Goal: Task Accomplishment & Management: Manage account settings

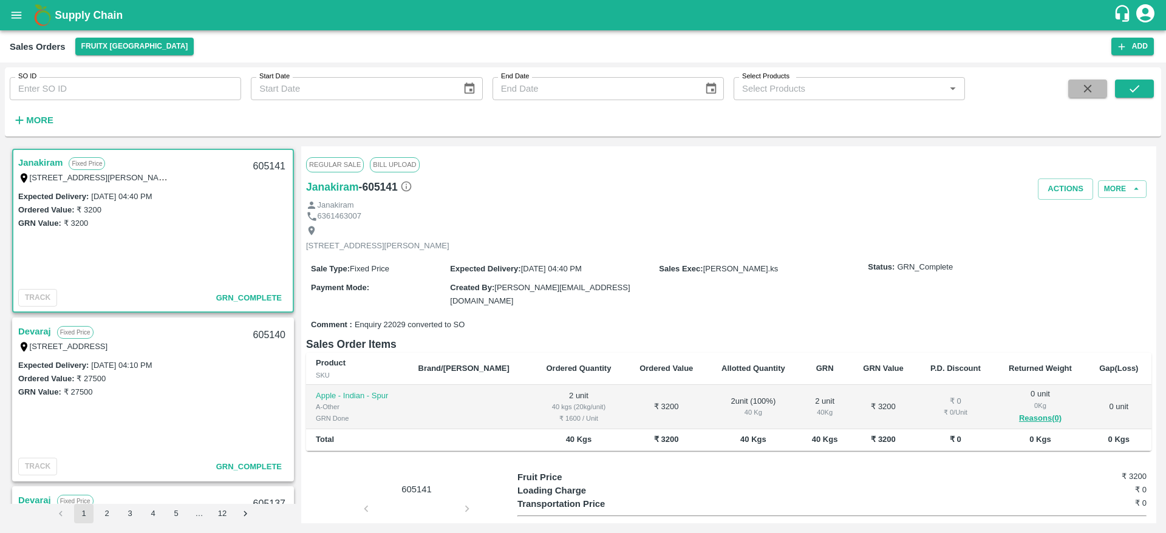
click at [1092, 82] on icon "button" at bounding box center [1087, 88] width 13 height 13
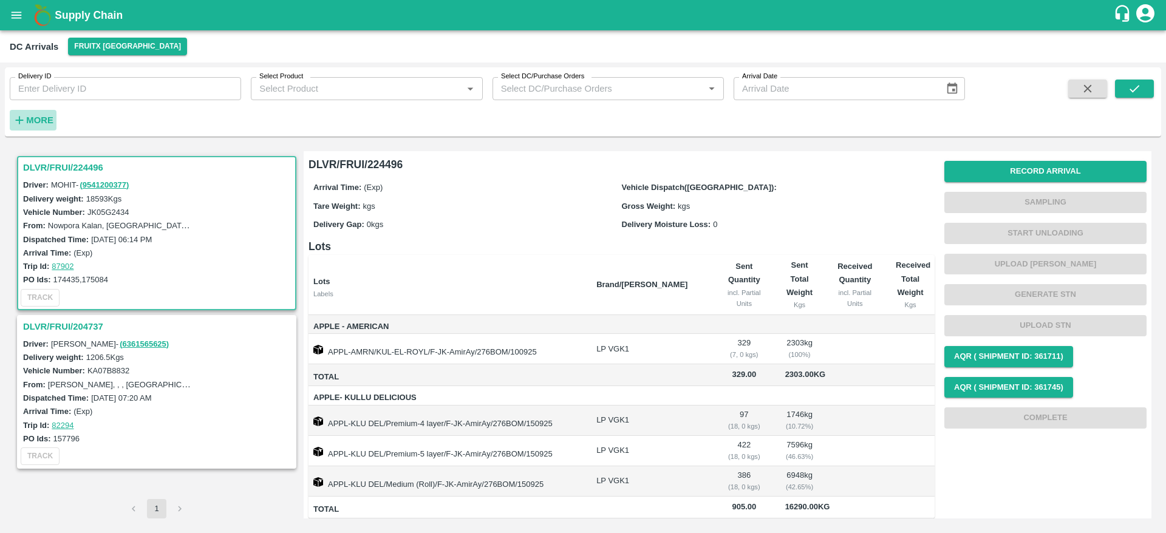
click at [37, 116] on strong "More" at bounding box center [39, 120] width 27 height 10
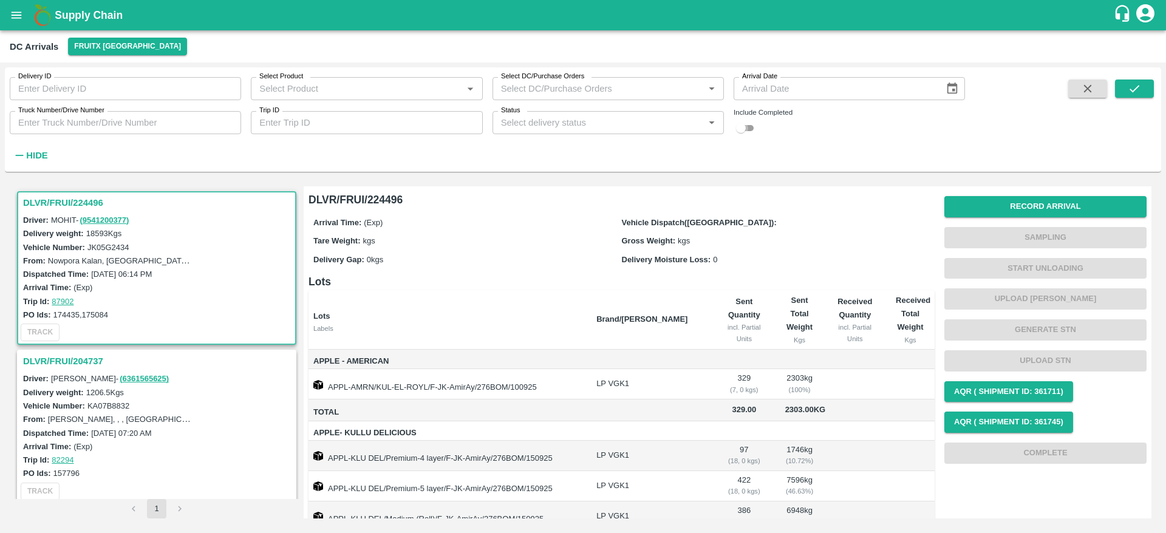
click at [751, 125] on input "checkbox" at bounding box center [741, 128] width 44 height 15
checkbox input "true"
click at [1123, 89] on button "submit" at bounding box center [1134, 89] width 39 height 18
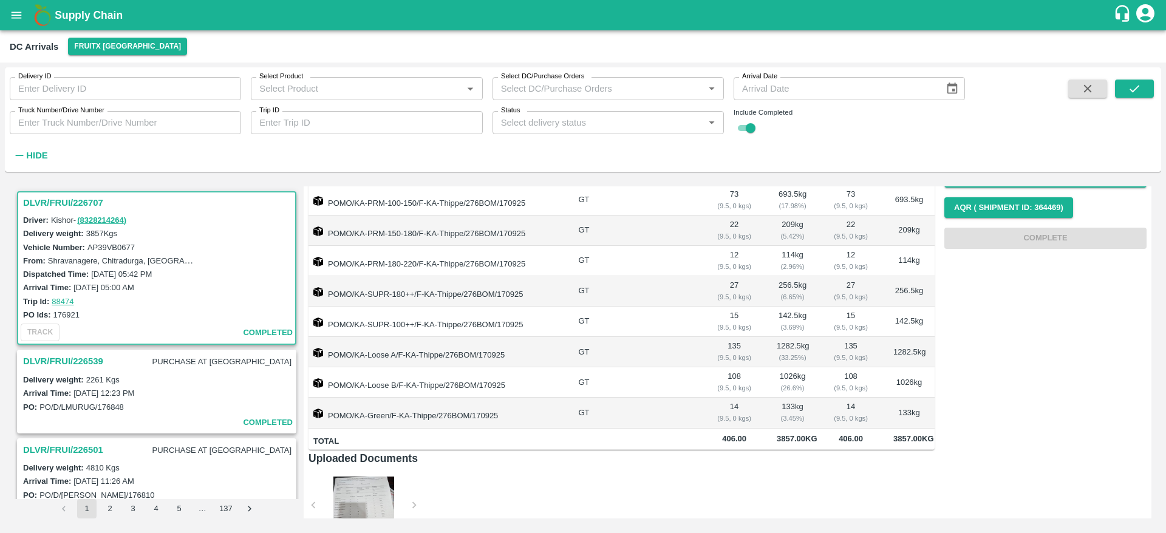
scroll to position [210, 0]
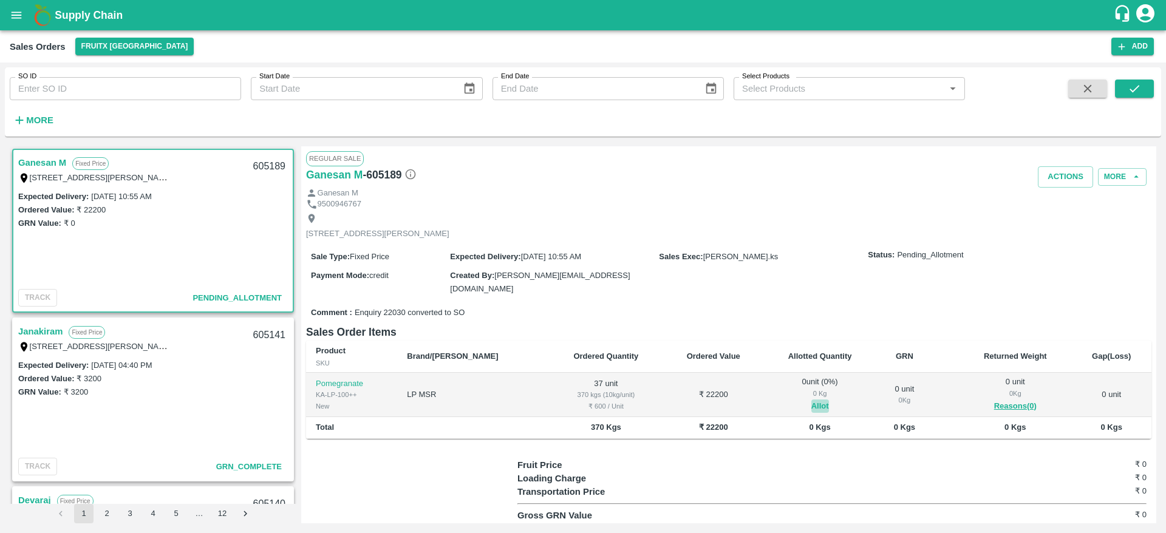
click at [811, 404] on button "Allot" at bounding box center [820, 407] width 18 height 14
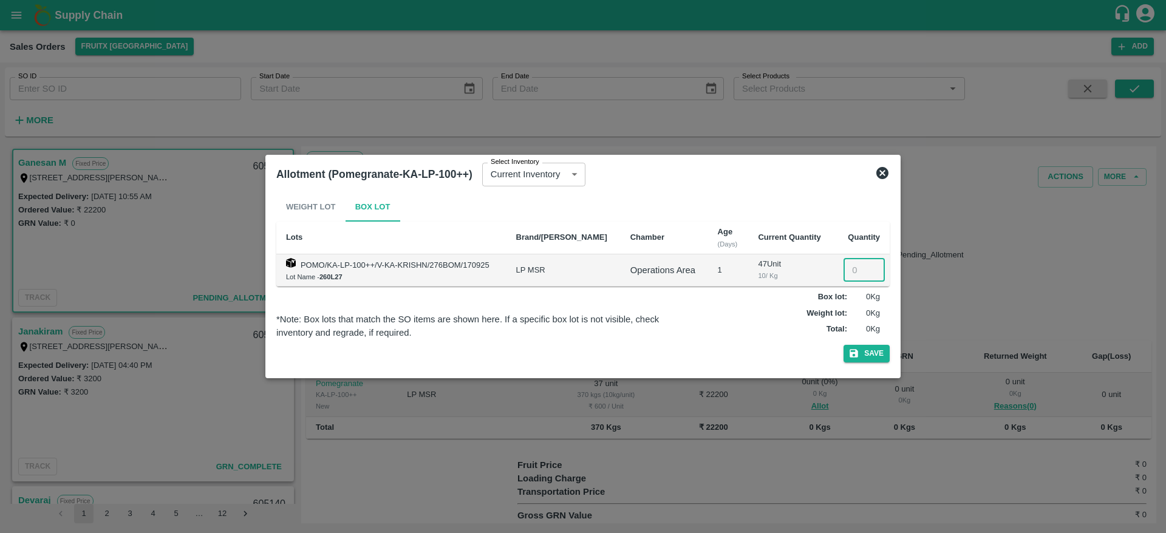
click at [844, 267] on input "number" at bounding box center [864, 270] width 41 height 23
type input "37"
click at [844, 345] on button "Save" at bounding box center [867, 354] width 46 height 18
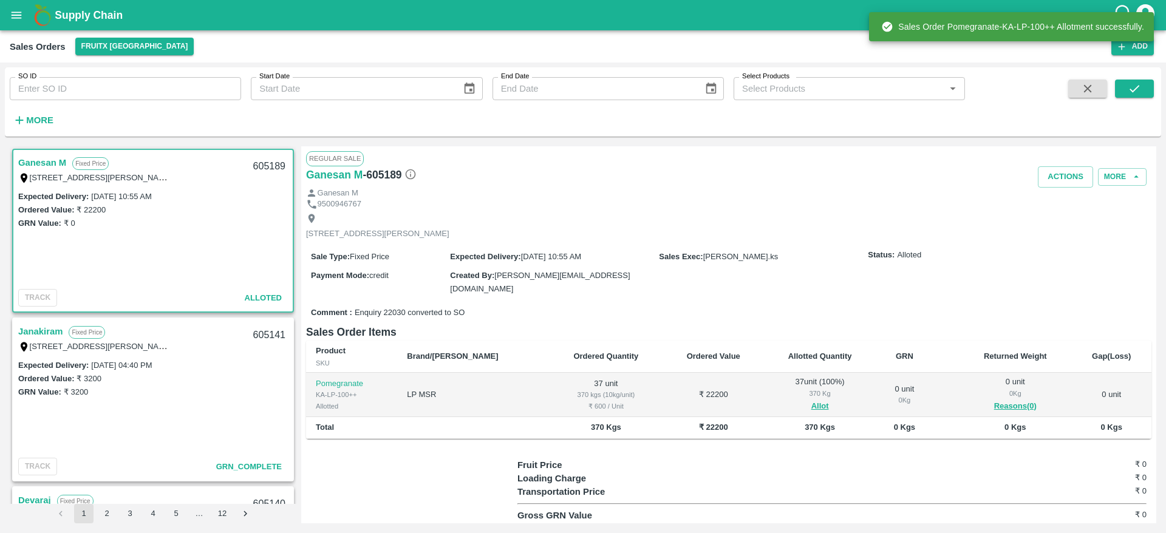
click at [256, 164] on div "605189" at bounding box center [269, 166] width 47 height 29
copy div "605189"
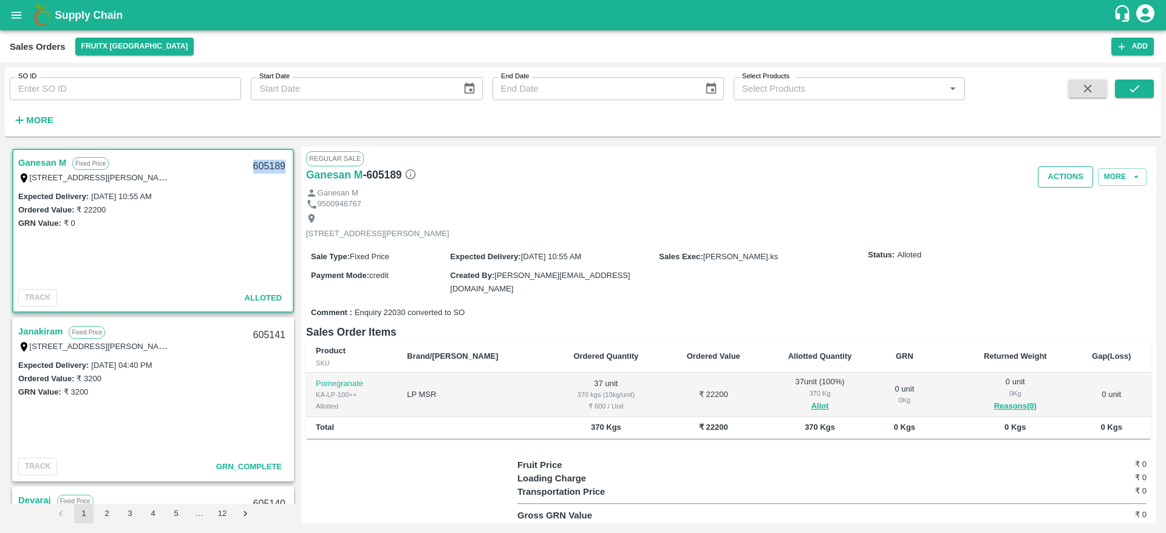
click at [1066, 185] on button "Actions" at bounding box center [1065, 176] width 55 height 21
click at [270, 160] on div at bounding box center [583, 266] width 1166 height 533
click at [270, 160] on div "Truck Dispatch as per OPS Deliver" at bounding box center [583, 266] width 1166 height 533
click at [270, 160] on div "605189" at bounding box center [269, 166] width 47 height 29
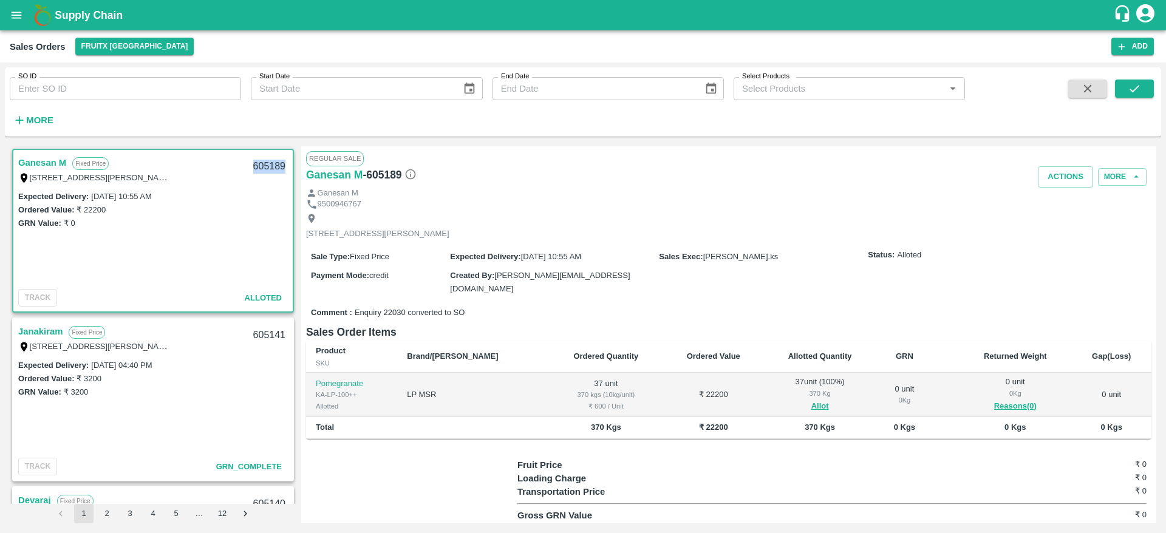
copy div "605189"
click at [1062, 169] on button "Actions" at bounding box center [1065, 176] width 55 height 21
click at [1059, 217] on li "Deliver" at bounding box center [1092, 223] width 128 height 21
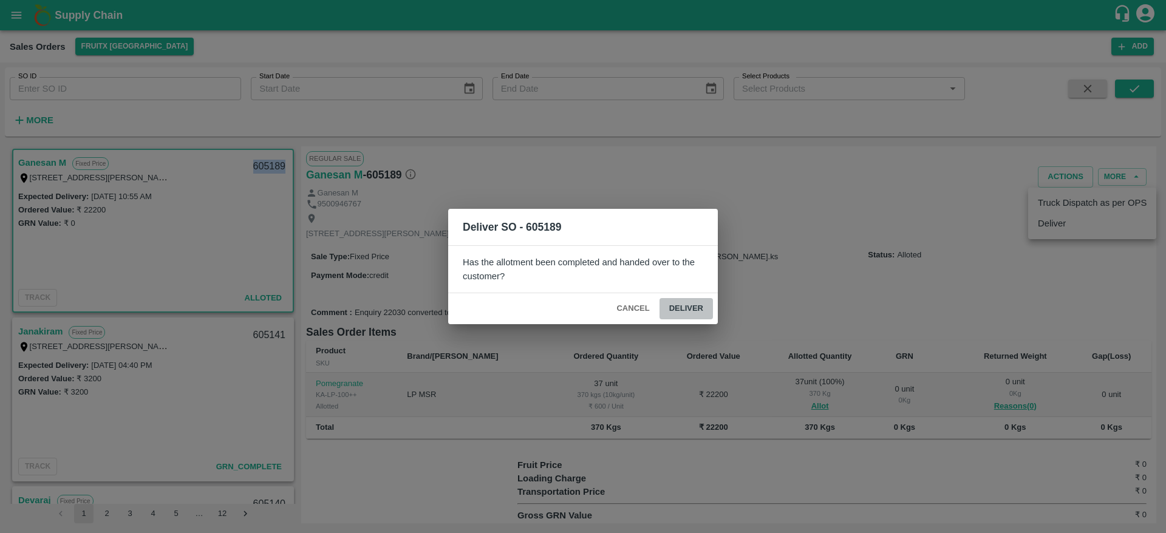
click at [684, 304] on button "Deliver" at bounding box center [686, 308] width 53 height 21
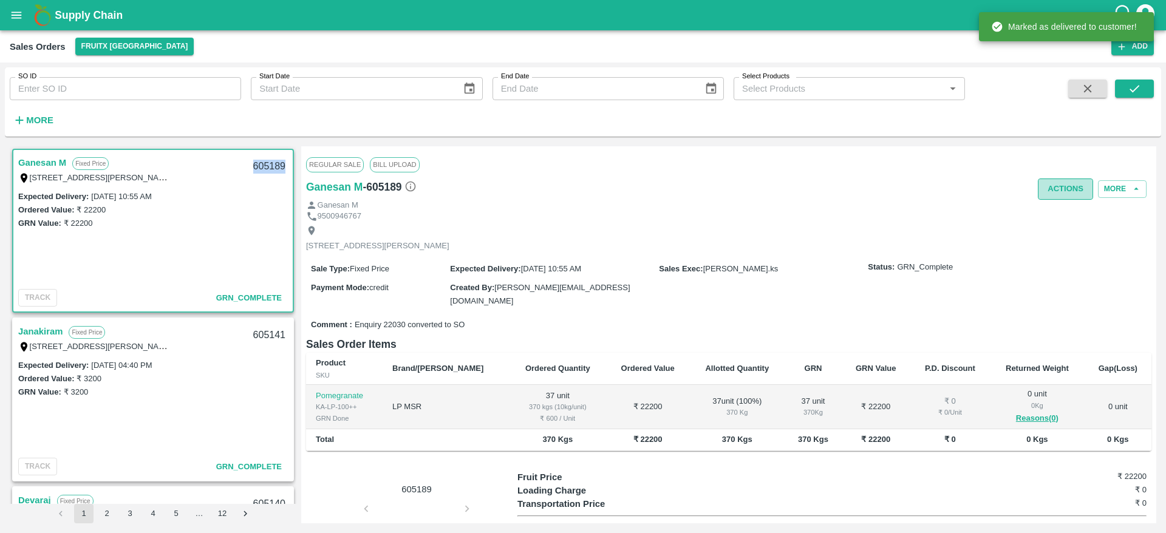
click at [1084, 181] on button "Actions" at bounding box center [1065, 189] width 55 height 21
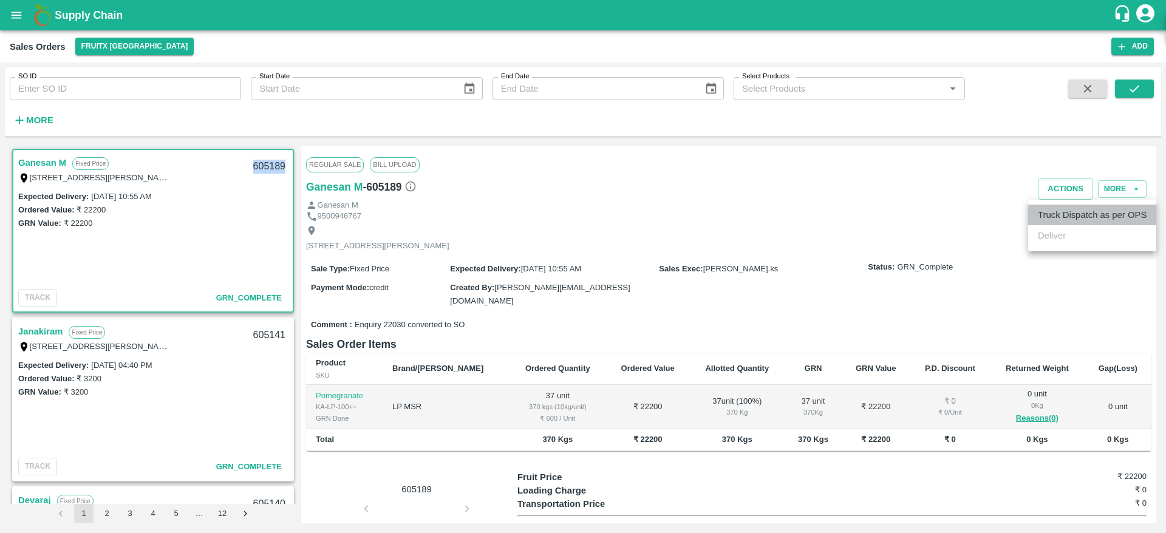
click at [1060, 220] on li "Truck Dispatch as per OPS" at bounding box center [1092, 215] width 128 height 21
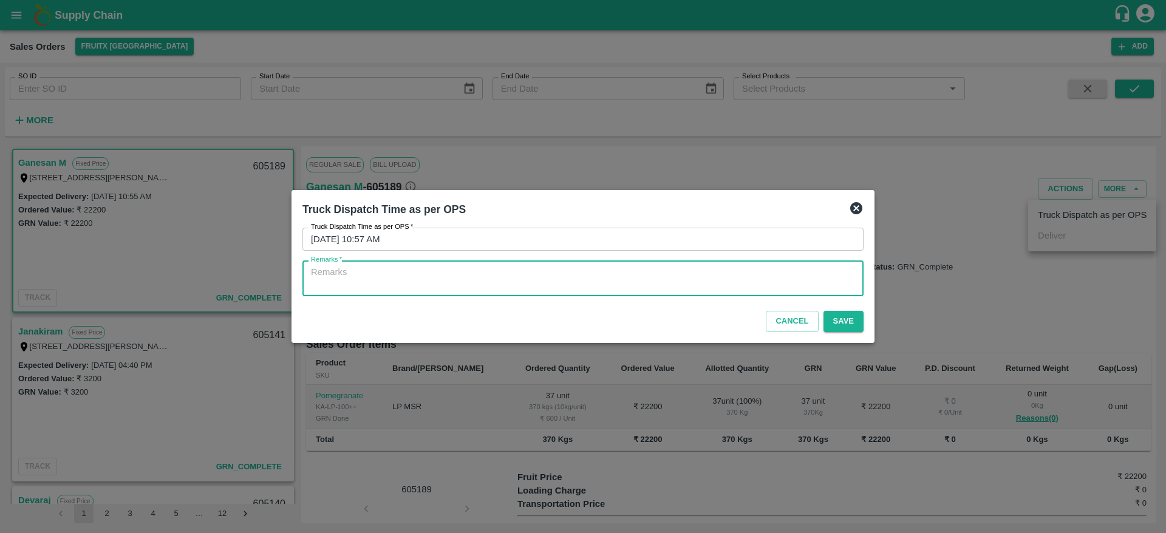
click at [777, 277] on textarea "Remarks   *" at bounding box center [583, 279] width 544 height 26
type textarea "OTD"
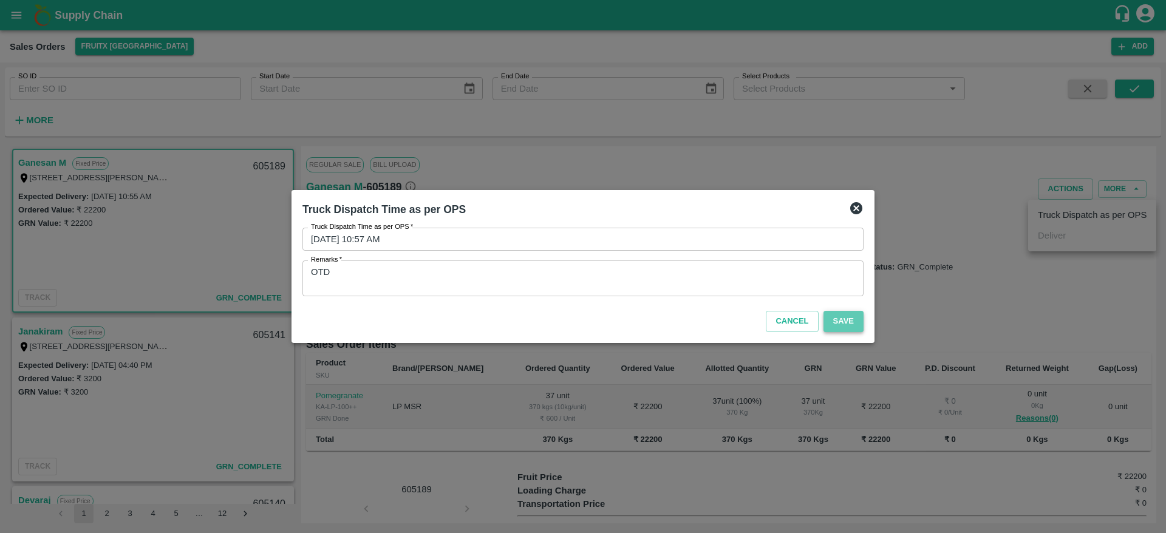
click at [836, 327] on button "Save" at bounding box center [844, 321] width 40 height 21
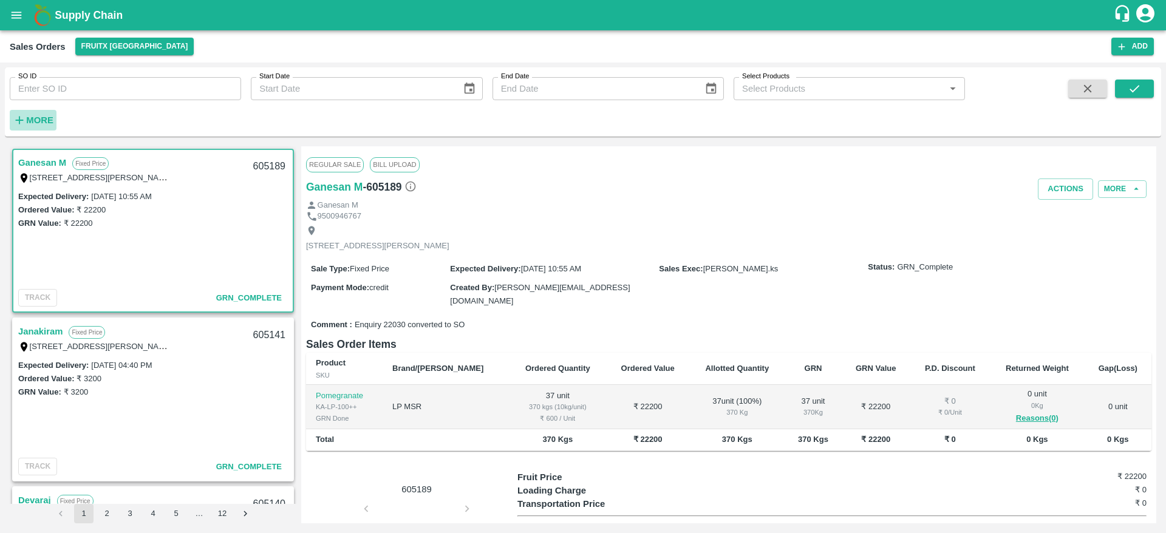
click at [46, 118] on strong "More" at bounding box center [39, 120] width 27 height 10
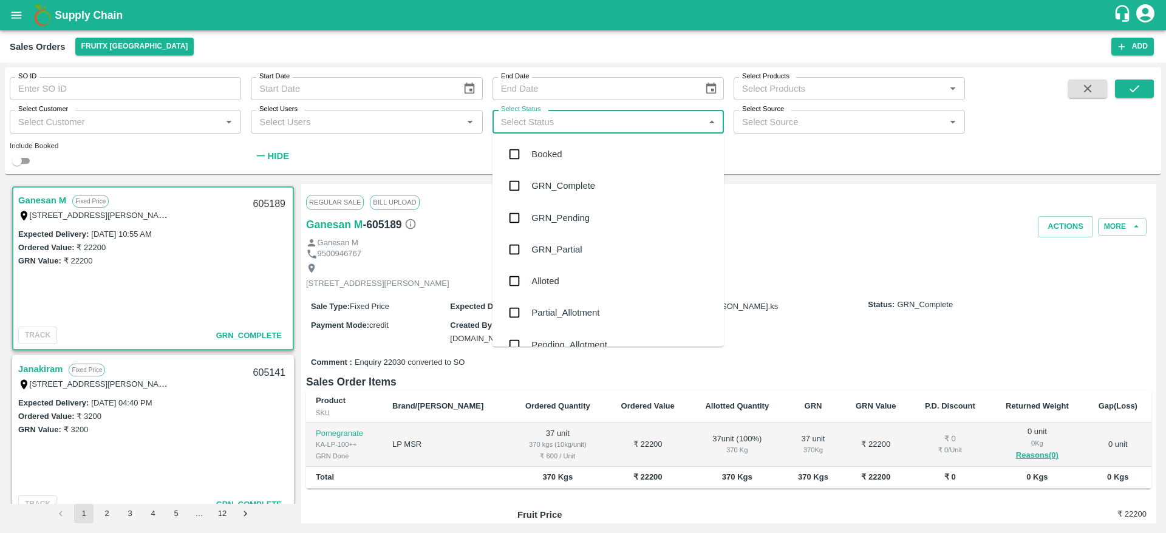
click at [545, 126] on input "Select Status" at bounding box center [598, 122] width 204 height 16
type input "pe"
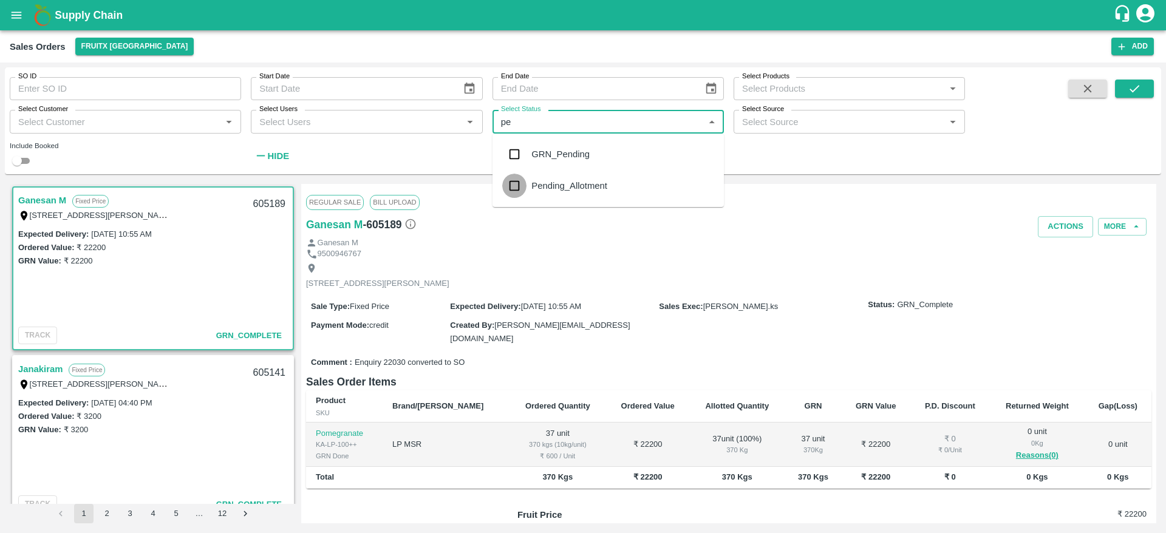
click at [517, 179] on input "checkbox" at bounding box center [514, 186] width 24 height 24
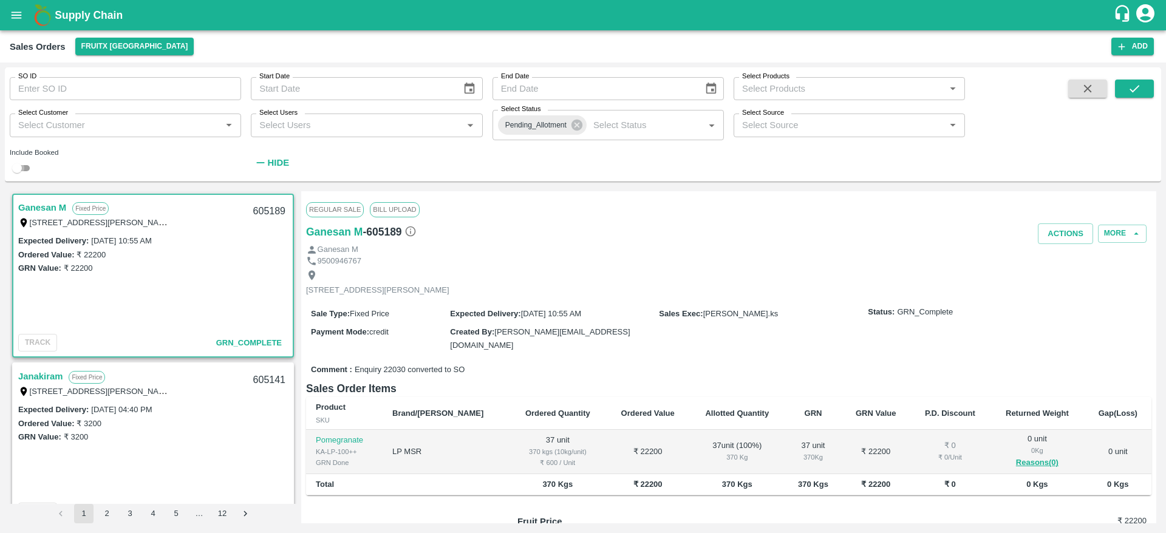
click at [13, 166] on input "checkbox" at bounding box center [17, 168] width 44 height 15
checkbox input "true"
click at [1129, 88] on icon "submit" at bounding box center [1134, 88] width 13 height 13
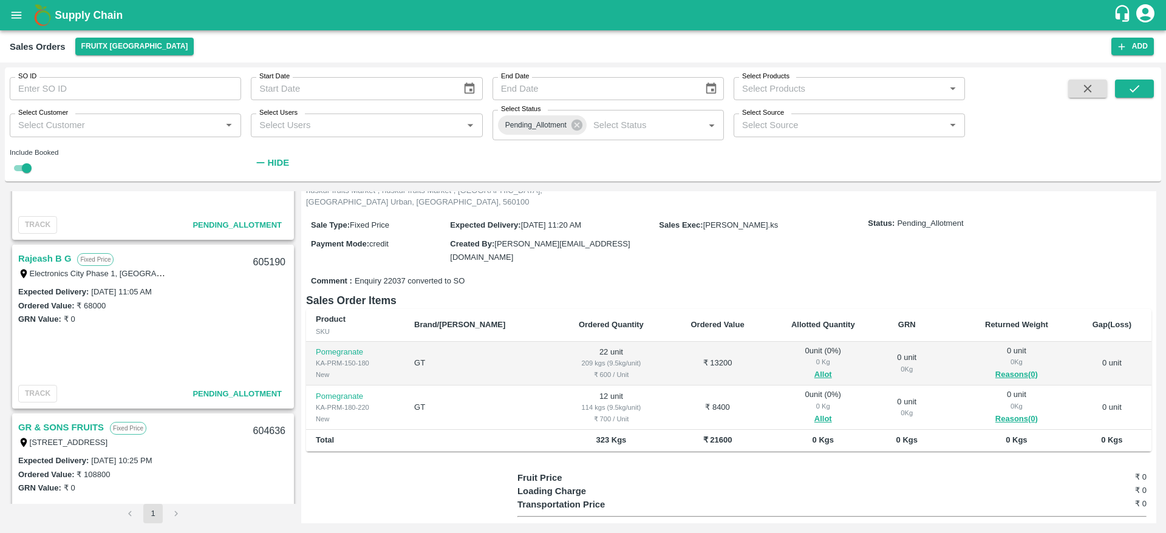
scroll to position [1038, 0]
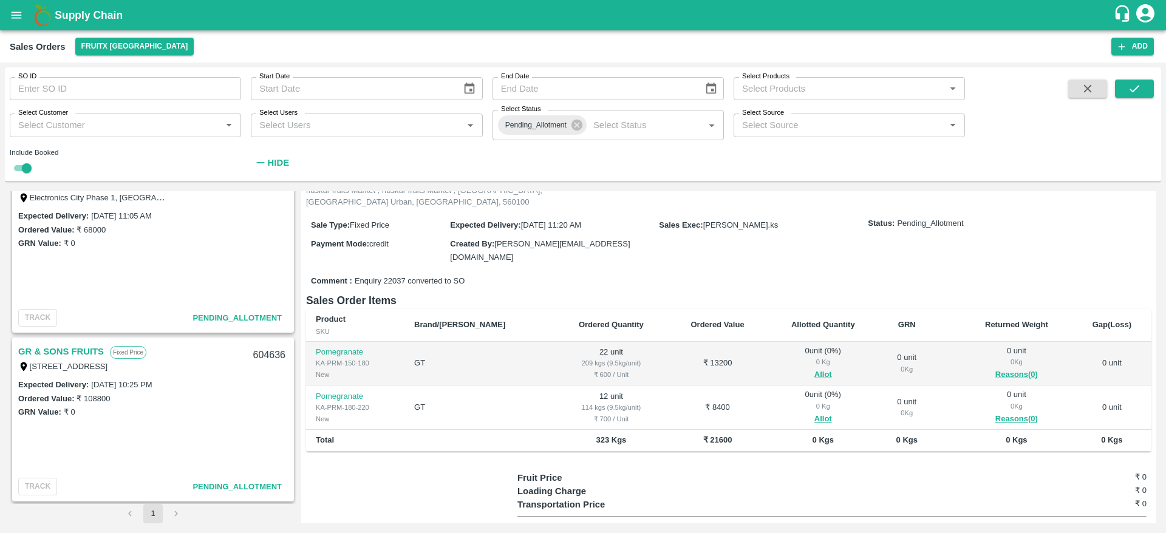
click at [63, 357] on link "GR & SONS FRUITS" at bounding box center [61, 352] width 86 height 16
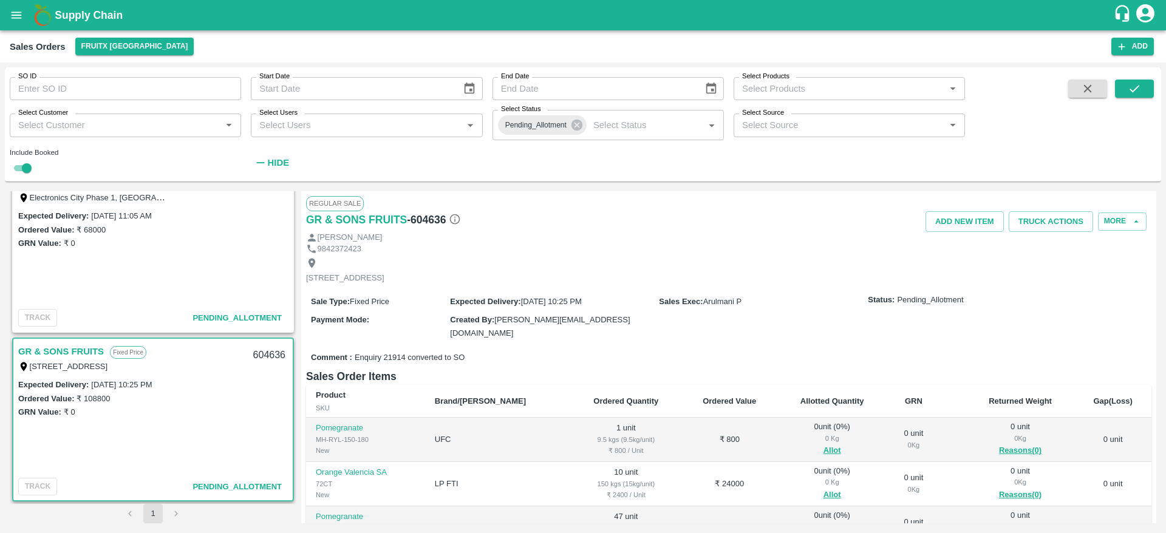
scroll to position [123, 0]
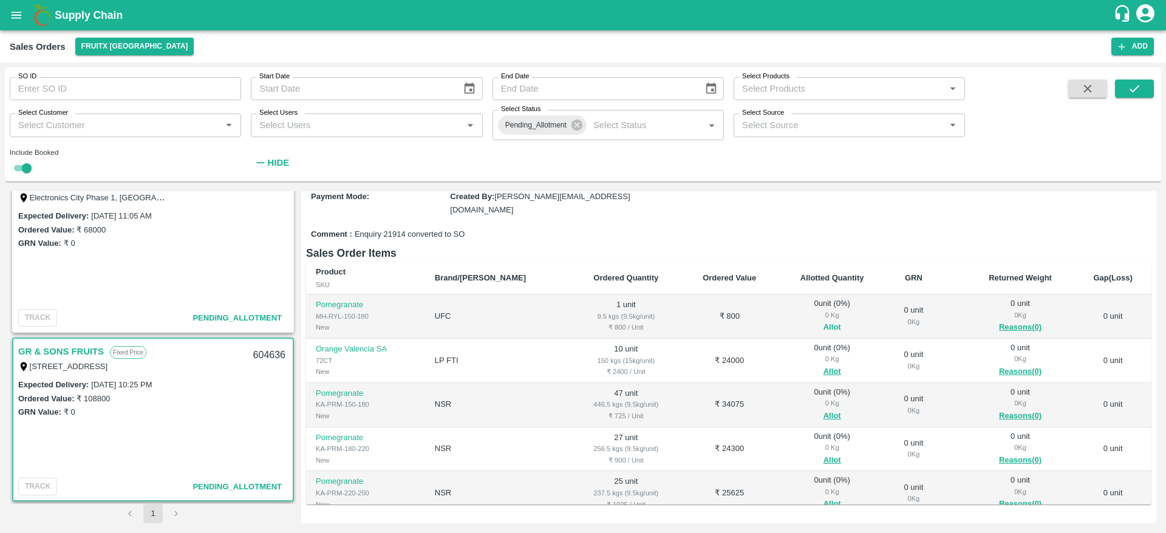
click at [824, 322] on button "Allot" at bounding box center [833, 328] width 18 height 14
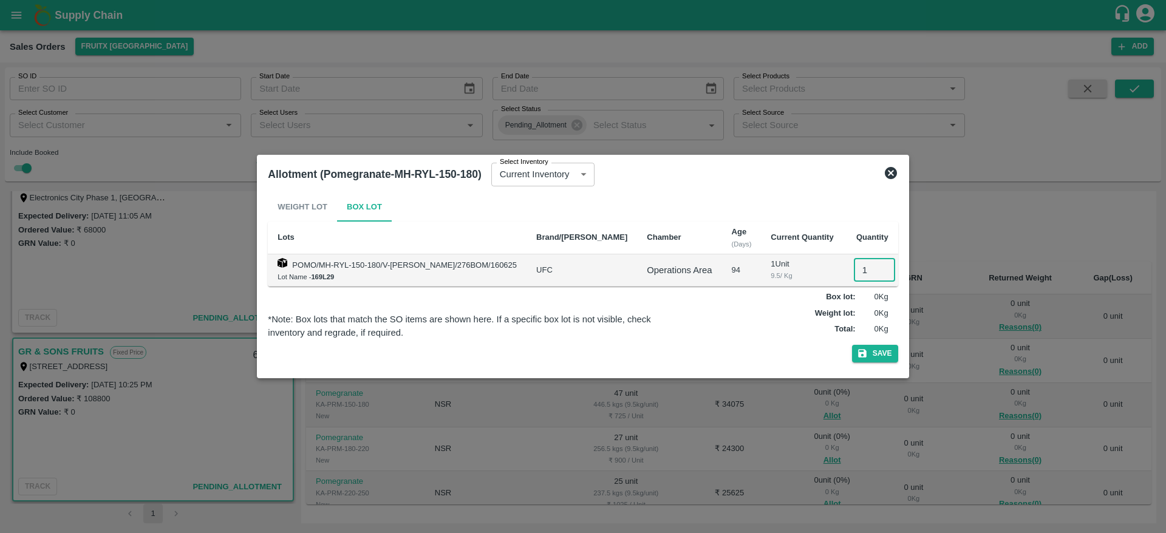
click at [854, 279] on input "1" at bounding box center [874, 270] width 41 height 23
type input "1"
click at [852, 345] on button "Save" at bounding box center [875, 354] width 46 height 18
click at [867, 350] on button "Save" at bounding box center [875, 354] width 46 height 18
click at [885, 176] on icon at bounding box center [891, 173] width 12 height 12
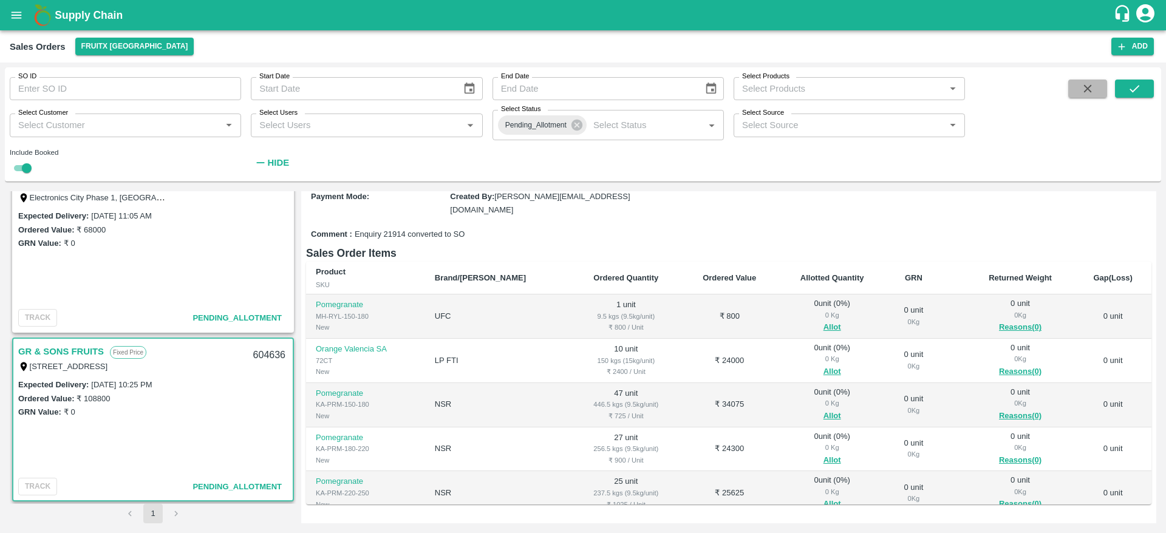
click at [1076, 95] on button "button" at bounding box center [1087, 89] width 39 height 18
checkbox input "false"
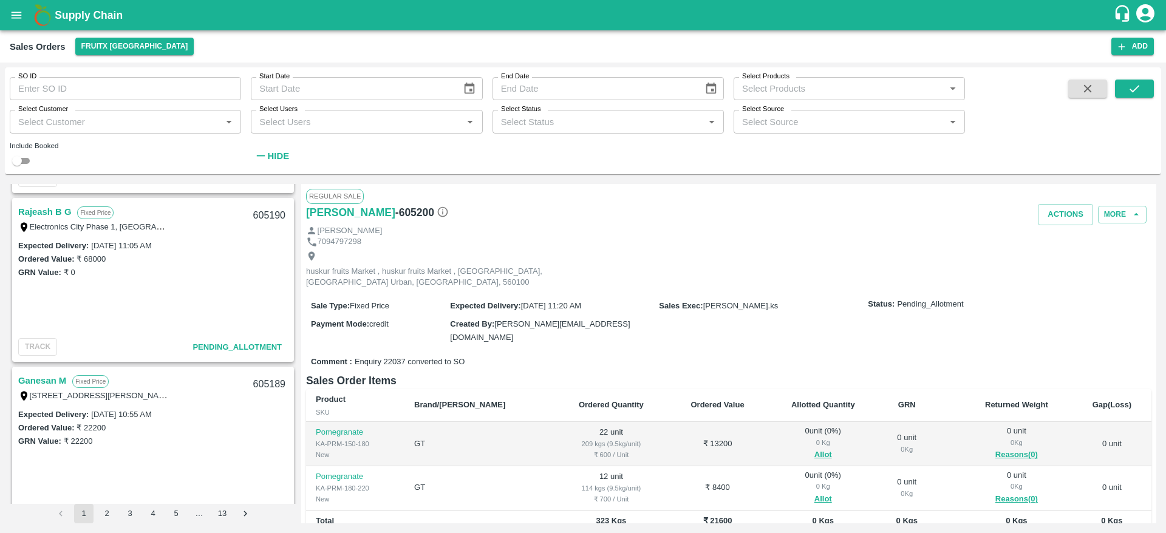
scroll to position [984, 0]
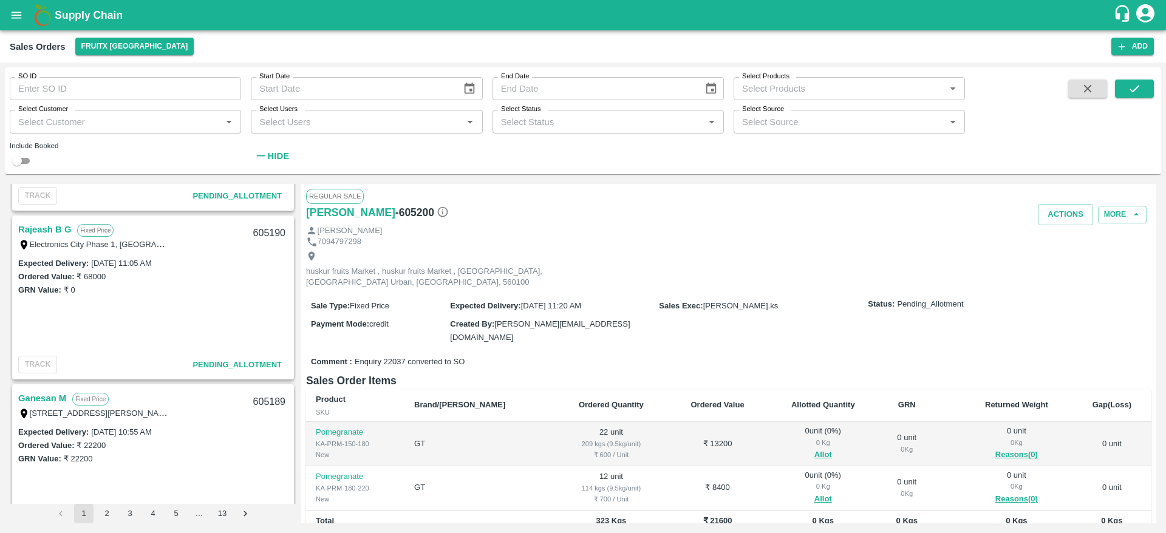
click at [58, 228] on link "Rajeash B G" at bounding box center [44, 230] width 53 height 16
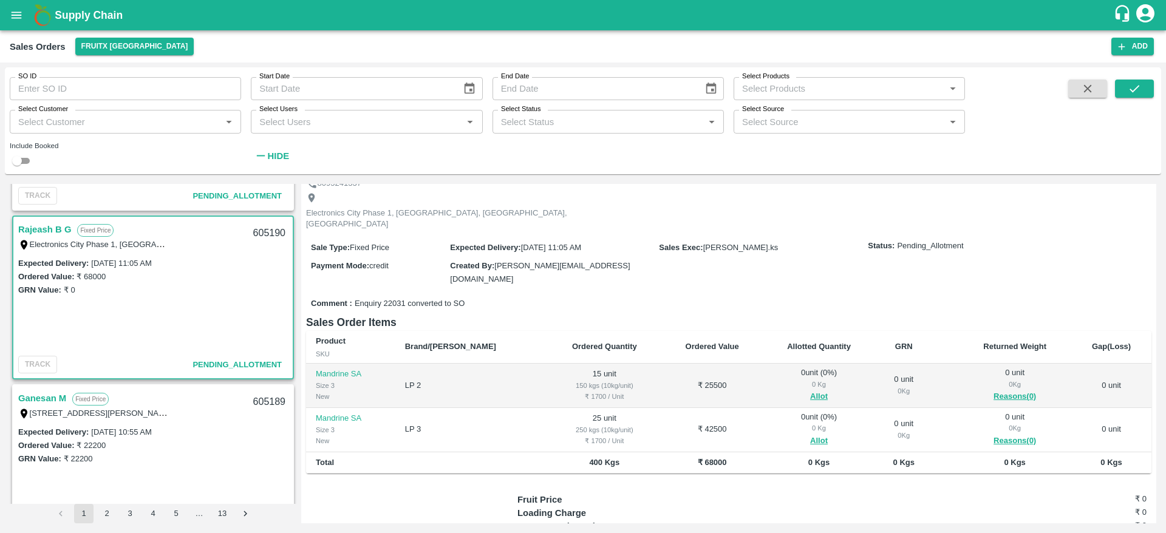
scroll to position [60, 0]
click at [810, 389] on button "Allot" at bounding box center [819, 396] width 18 height 14
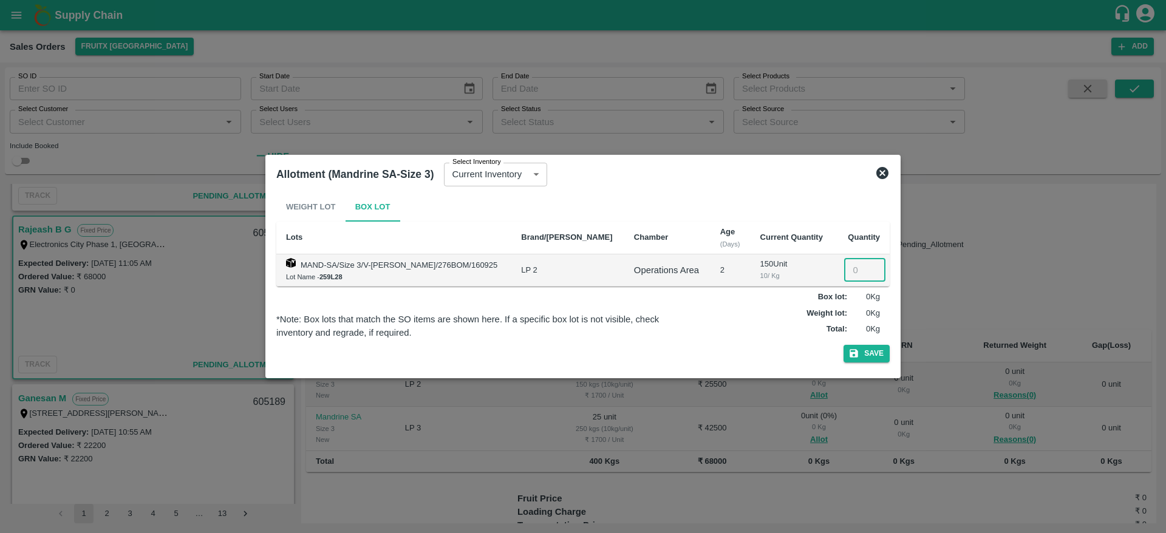
click at [844, 270] on input "number" at bounding box center [864, 270] width 41 height 23
type input "15"
click at [844, 345] on button "Save" at bounding box center [867, 354] width 46 height 18
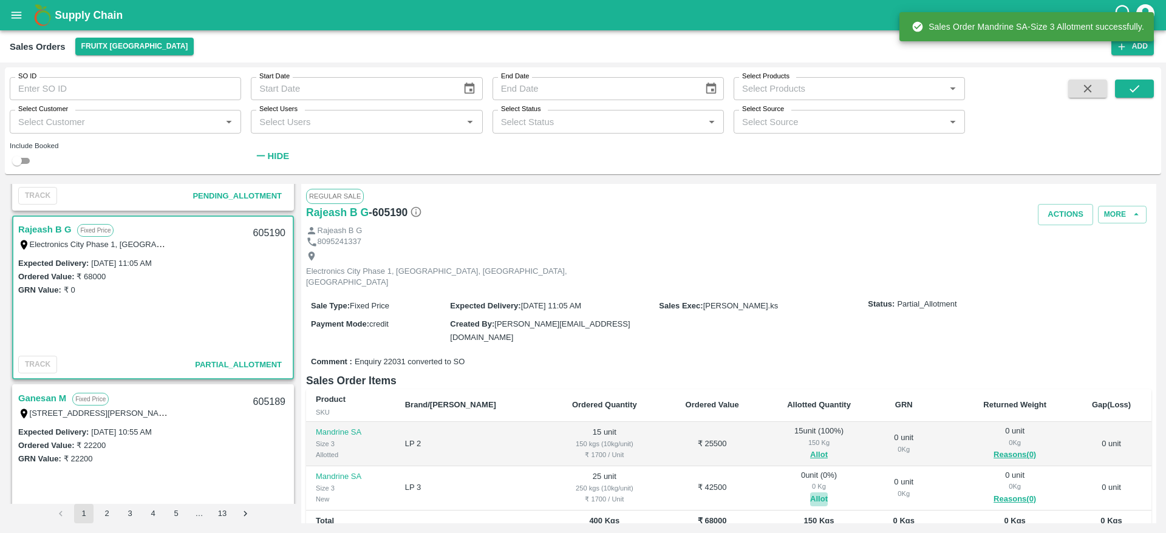
click at [810, 493] on button "Allot" at bounding box center [819, 500] width 18 height 14
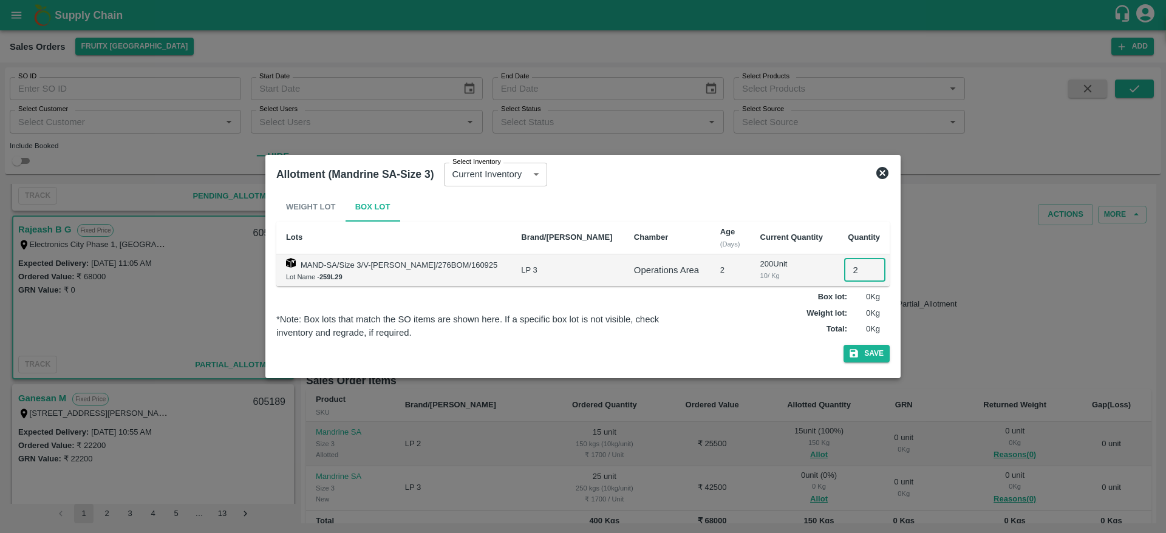
click at [844, 270] on input "2" at bounding box center [864, 270] width 41 height 23
type input "25"
click at [844, 345] on button "Save" at bounding box center [867, 354] width 46 height 18
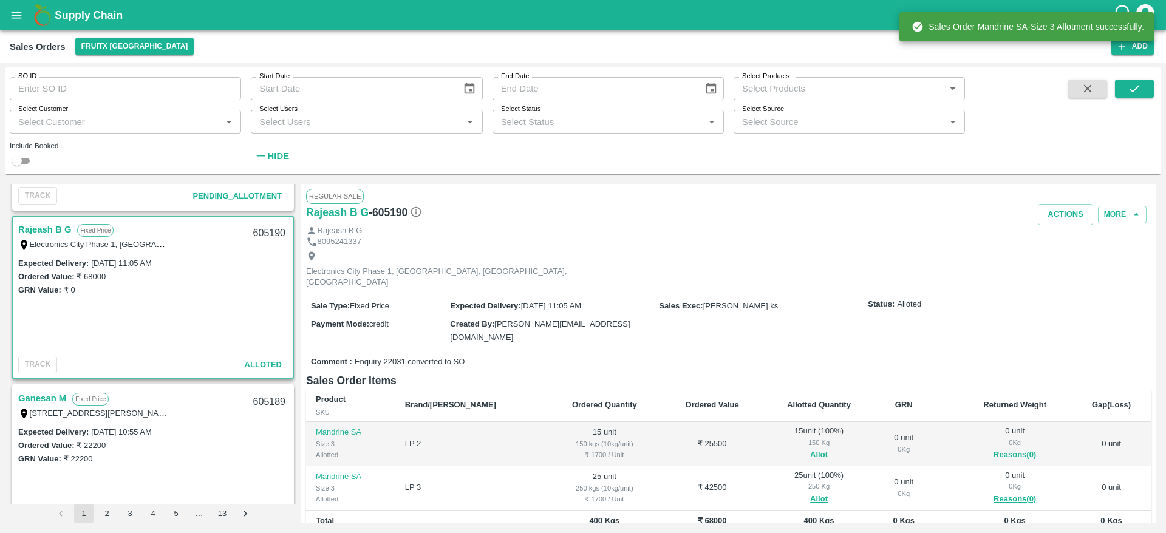
click at [269, 229] on div "605190" at bounding box center [269, 233] width 47 height 29
copy div "605190"
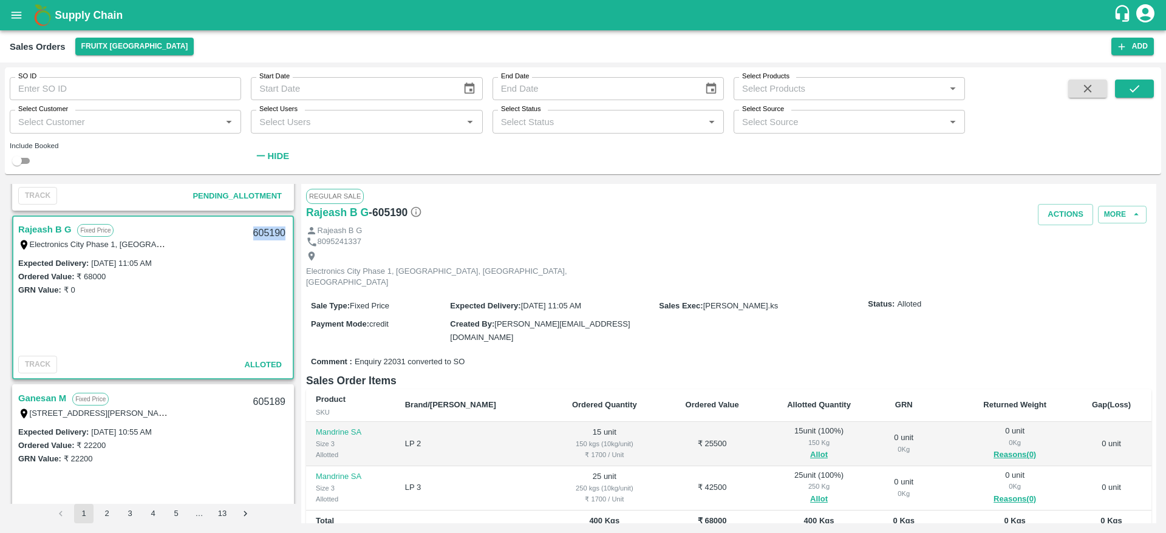
copy div "605190"
click at [1049, 212] on button "Actions" at bounding box center [1065, 214] width 55 height 21
click at [1067, 264] on li "Deliver" at bounding box center [1092, 261] width 128 height 21
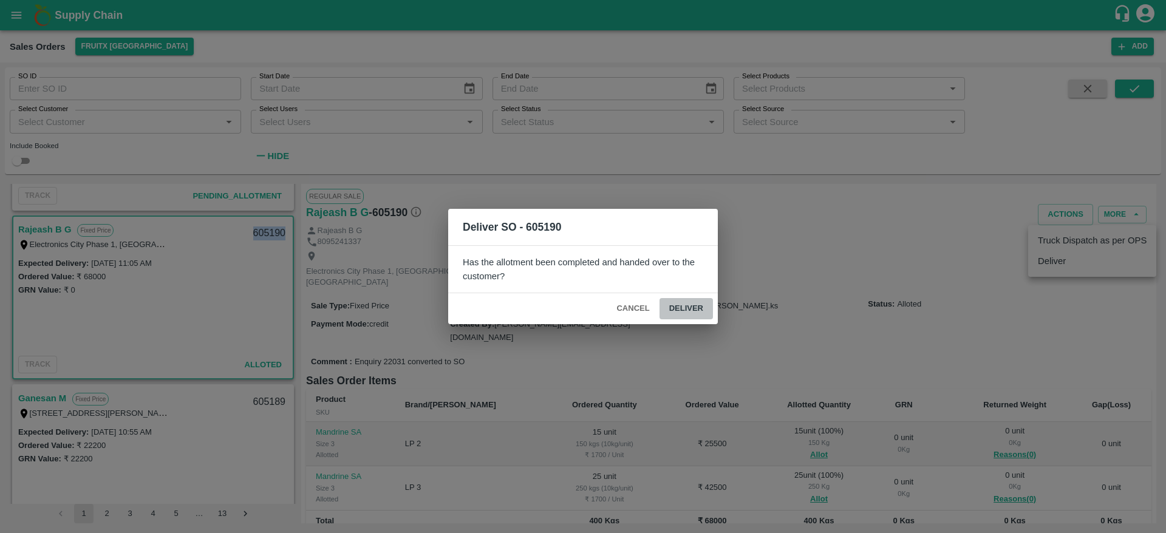
click at [695, 314] on button "Deliver" at bounding box center [686, 308] width 53 height 21
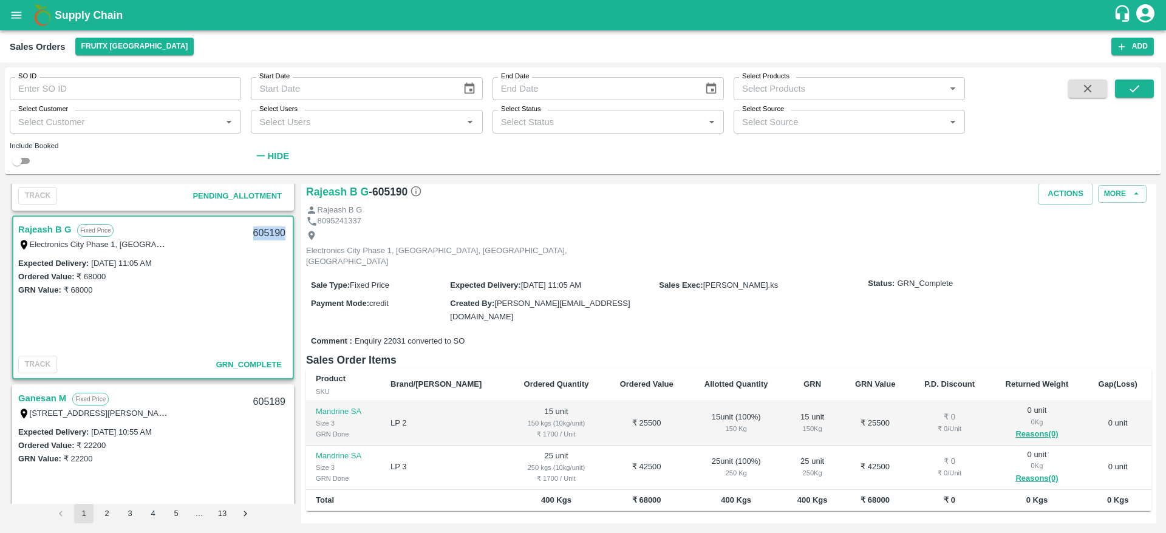
scroll to position [34, 0]
click at [268, 230] on div "605190" at bounding box center [269, 233] width 47 height 29
click at [1052, 197] on button "Actions" at bounding box center [1065, 192] width 55 height 21
click at [1054, 221] on li "Truck Dispatch as per OPS" at bounding box center [1092, 218] width 128 height 21
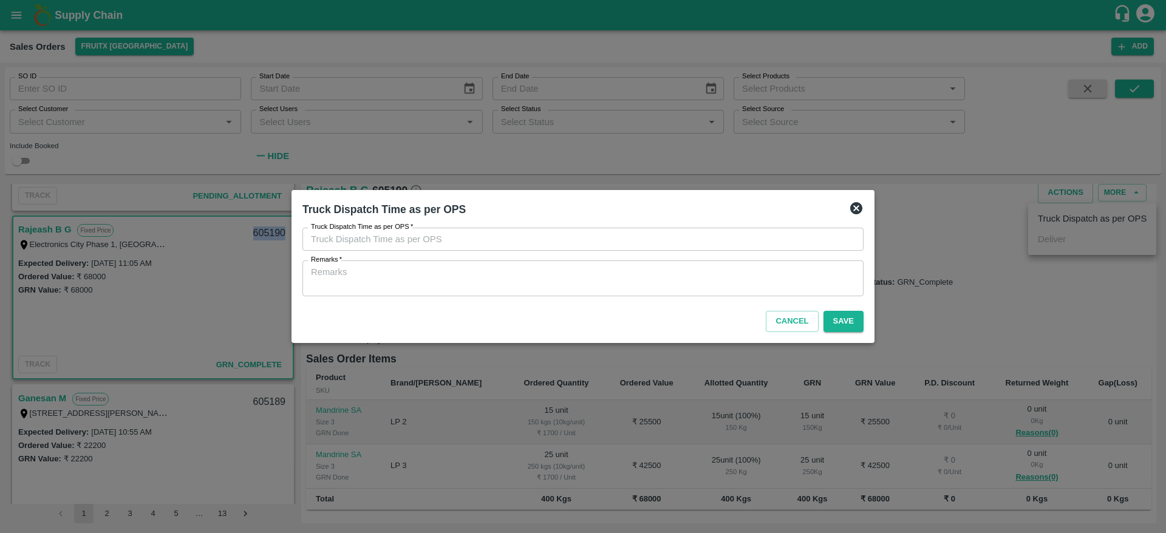
type input "18/09/2025 11:30 AM"
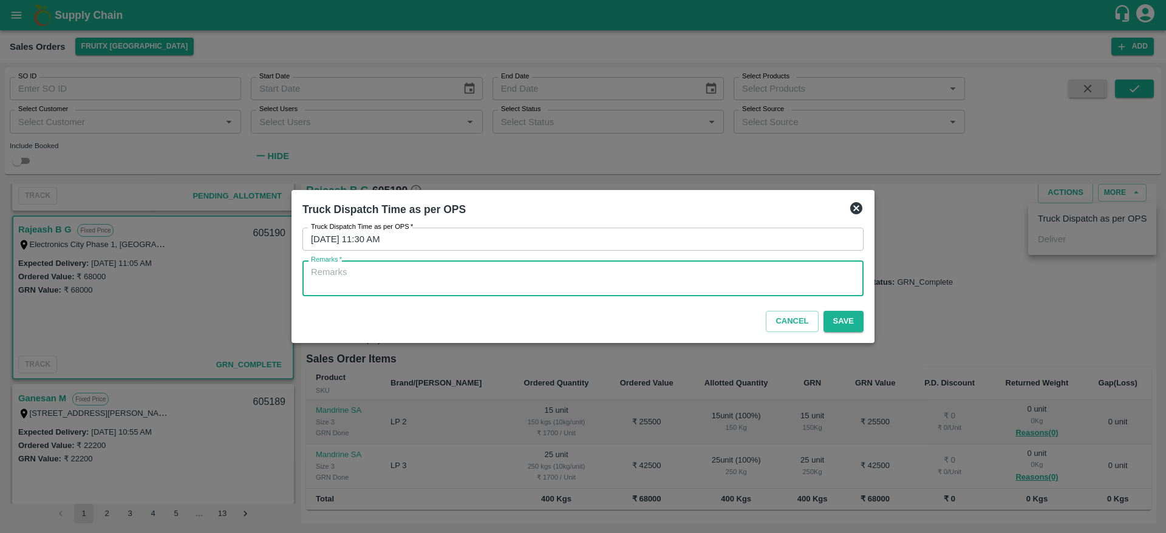
click at [813, 283] on textarea "Remarks   *" at bounding box center [583, 279] width 544 height 26
type textarea "OTD"
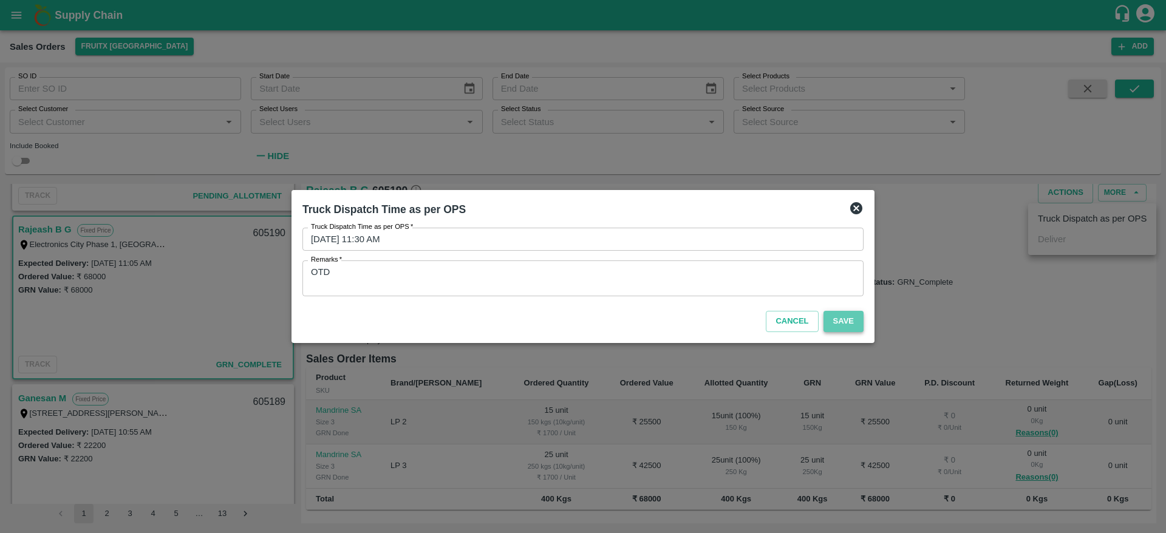
click at [839, 321] on button "Save" at bounding box center [844, 321] width 40 height 21
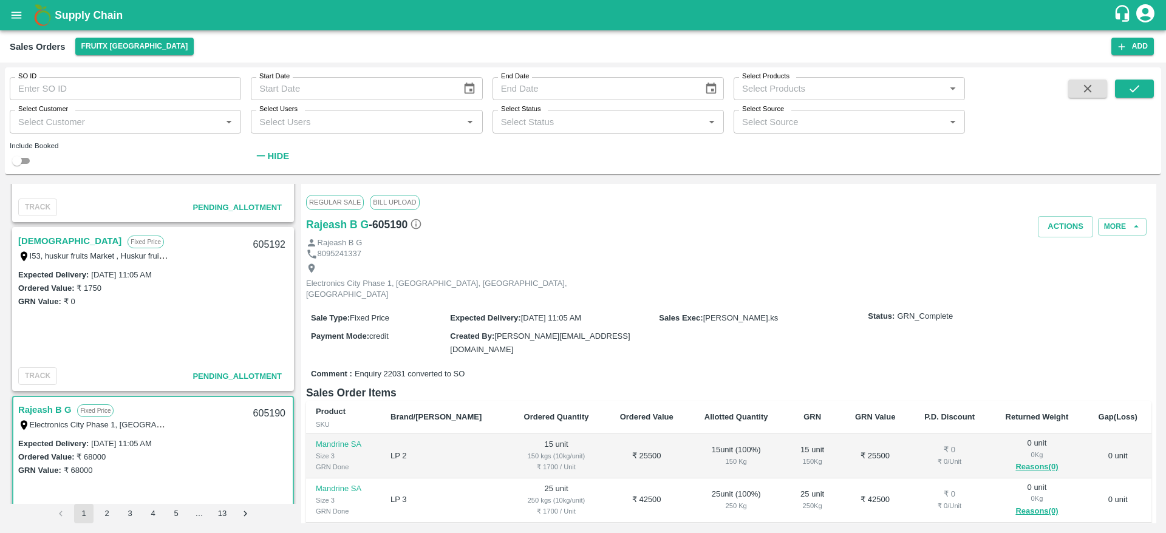
scroll to position [803, 0]
click at [43, 246] on link "[DEMOGRAPHIC_DATA]" at bounding box center [69, 242] width 103 height 16
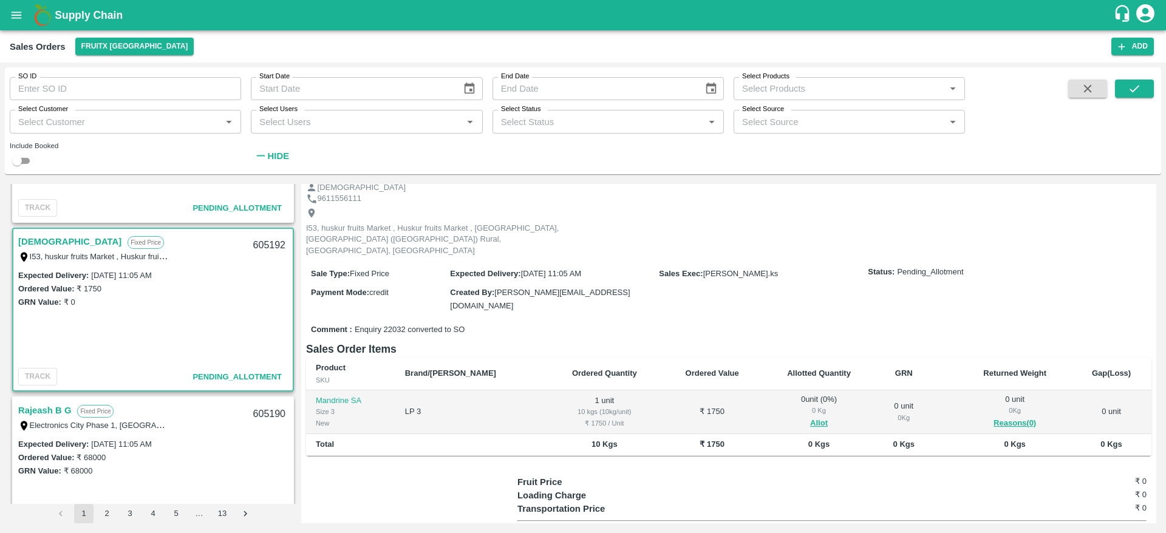
scroll to position [44, 0]
drag, startPoint x: 783, startPoint y: 394, endPoint x: 790, endPoint y: 396, distance: 7.1
click at [790, 416] on span "Allot" at bounding box center [819, 423] width 94 height 14
click at [810, 416] on button "Allot" at bounding box center [819, 423] width 18 height 14
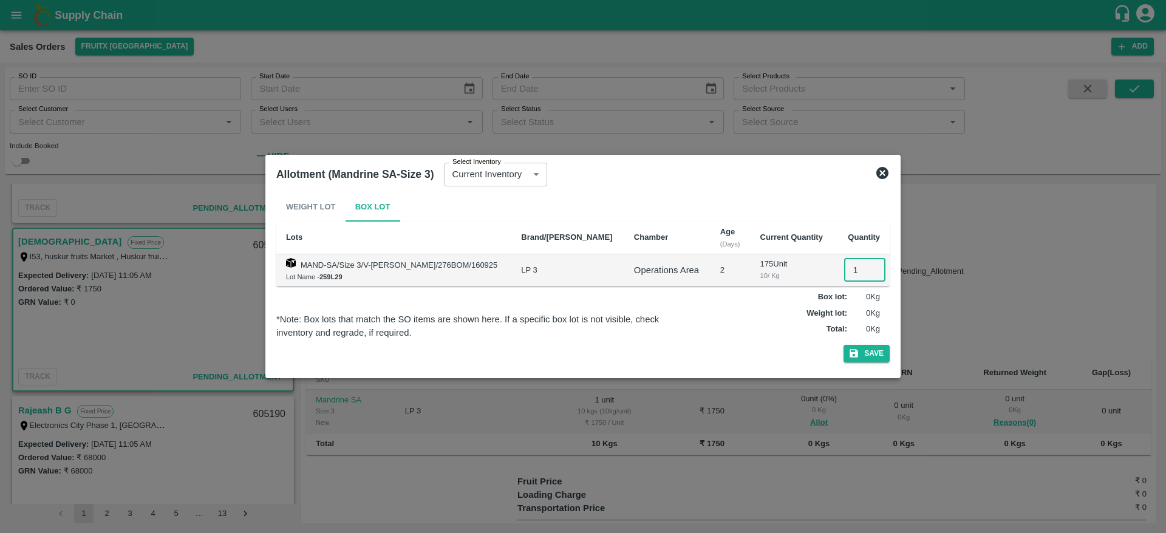
click at [853, 268] on input "1" at bounding box center [864, 270] width 41 height 23
type input "1"
click at [844, 345] on button "Save" at bounding box center [867, 354] width 46 height 18
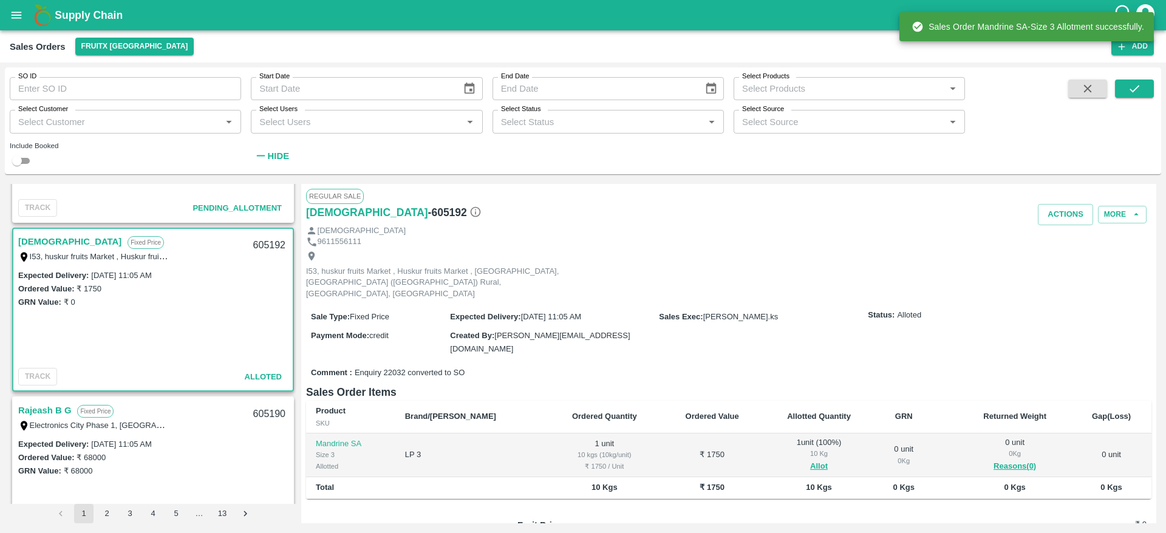
click at [270, 249] on div "605192" at bounding box center [269, 245] width 47 height 29
copy div "605192"
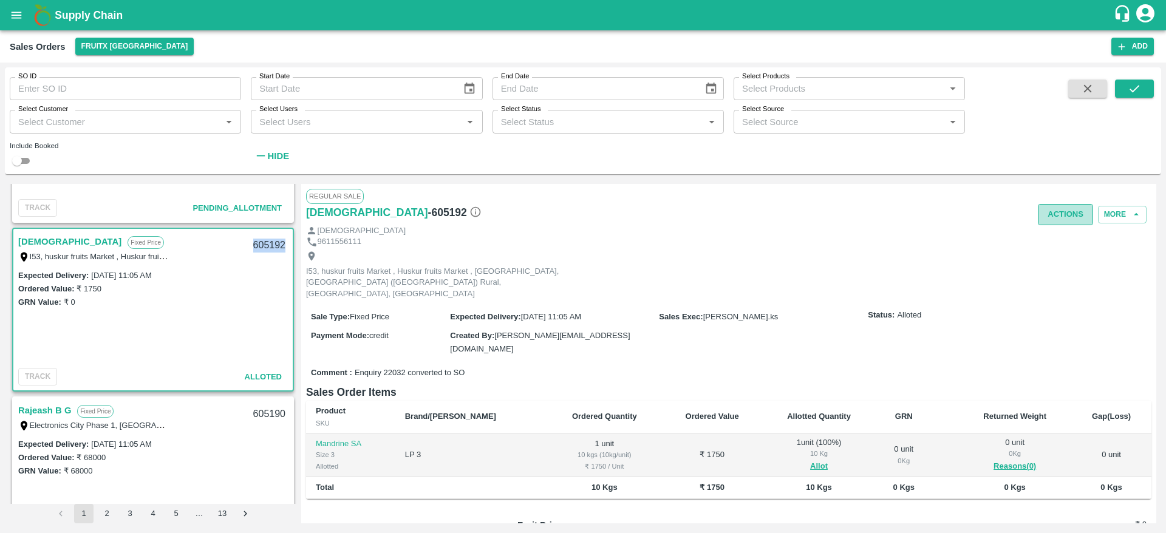
click at [1067, 222] on button "Actions" at bounding box center [1065, 214] width 55 height 21
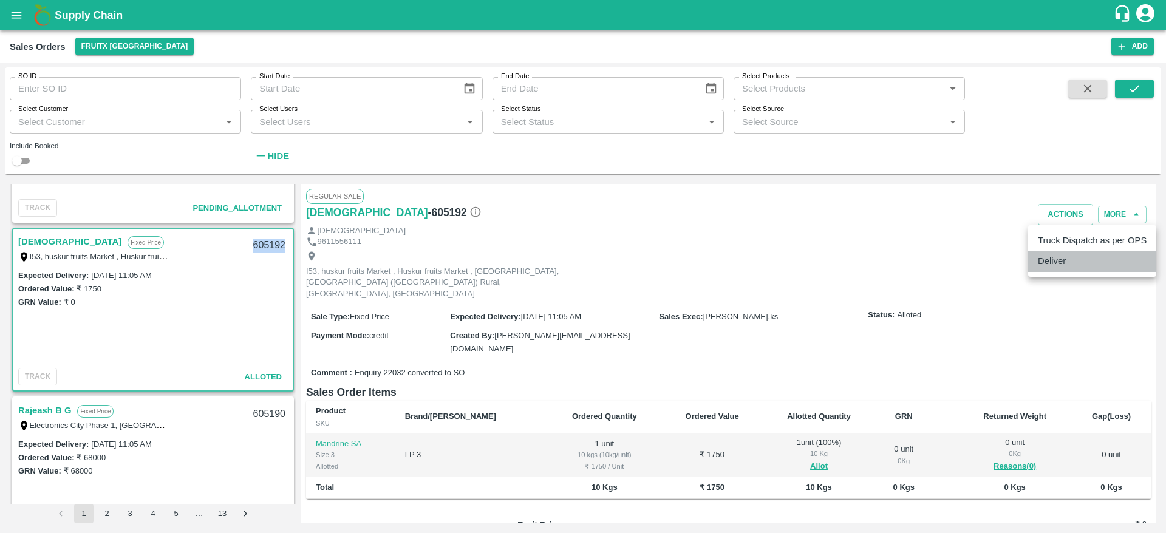
click at [1070, 265] on li "Deliver" at bounding box center [1092, 261] width 128 height 21
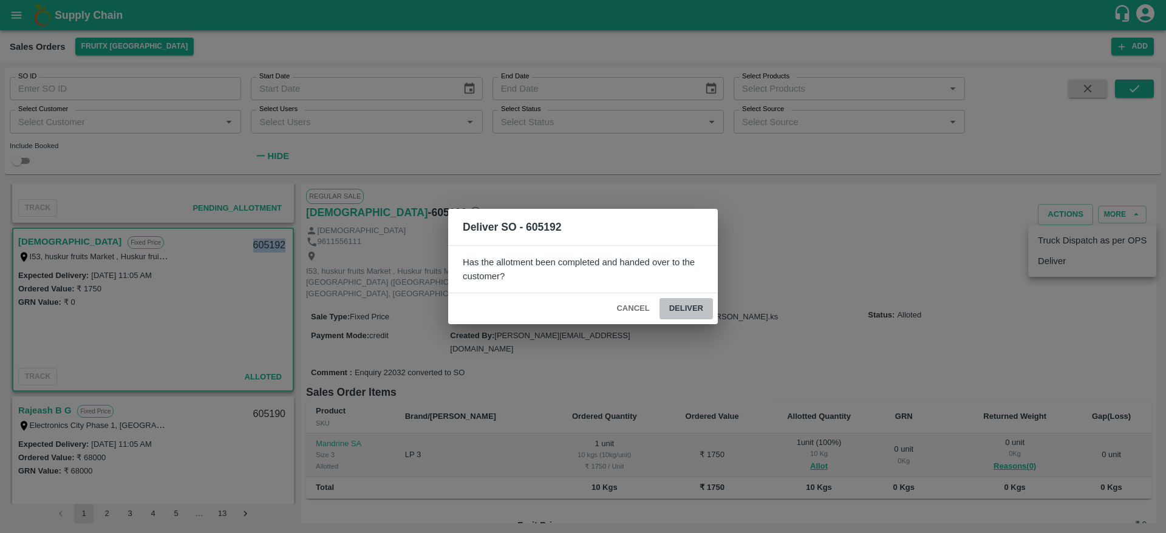
click at [688, 305] on button "Deliver" at bounding box center [686, 308] width 53 height 21
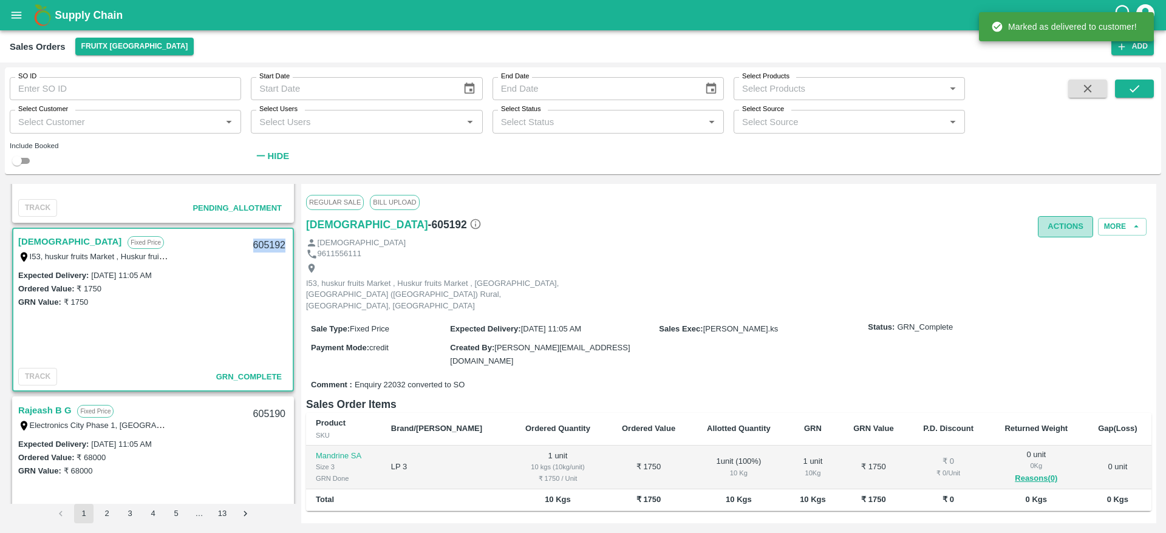
click at [1063, 220] on button "Actions" at bounding box center [1065, 226] width 55 height 21
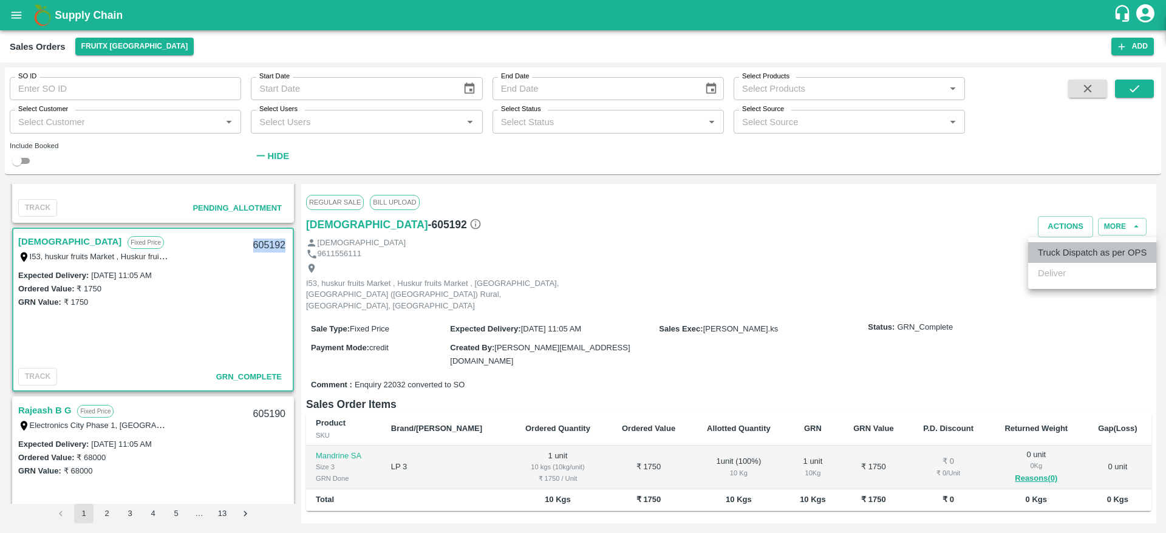
click at [1057, 253] on li "Truck Dispatch as per OPS" at bounding box center [1092, 252] width 128 height 21
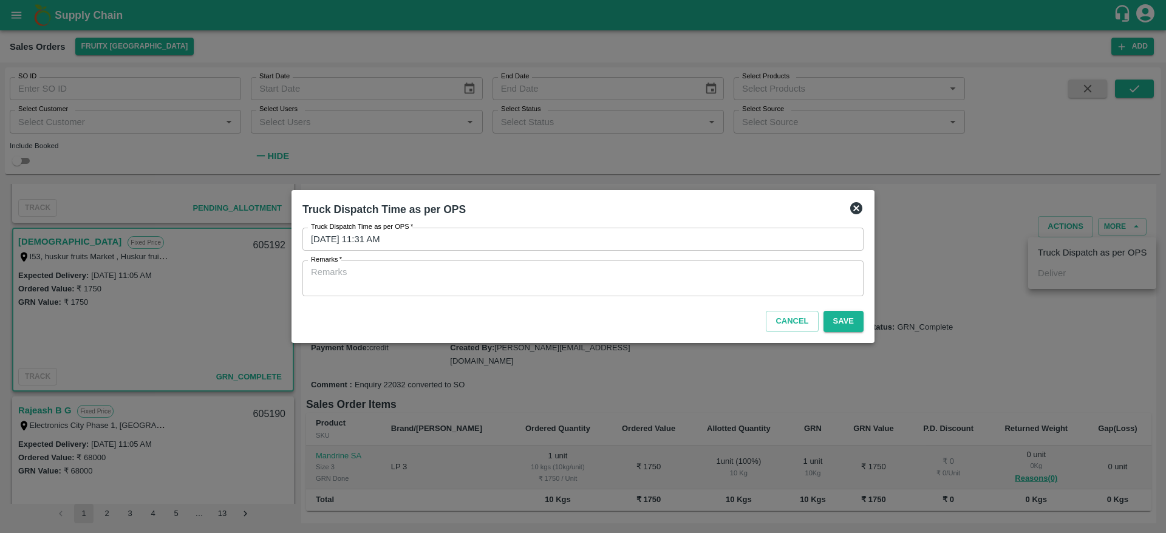
click at [720, 292] on div "x Remarks" at bounding box center [582, 279] width 561 height 36
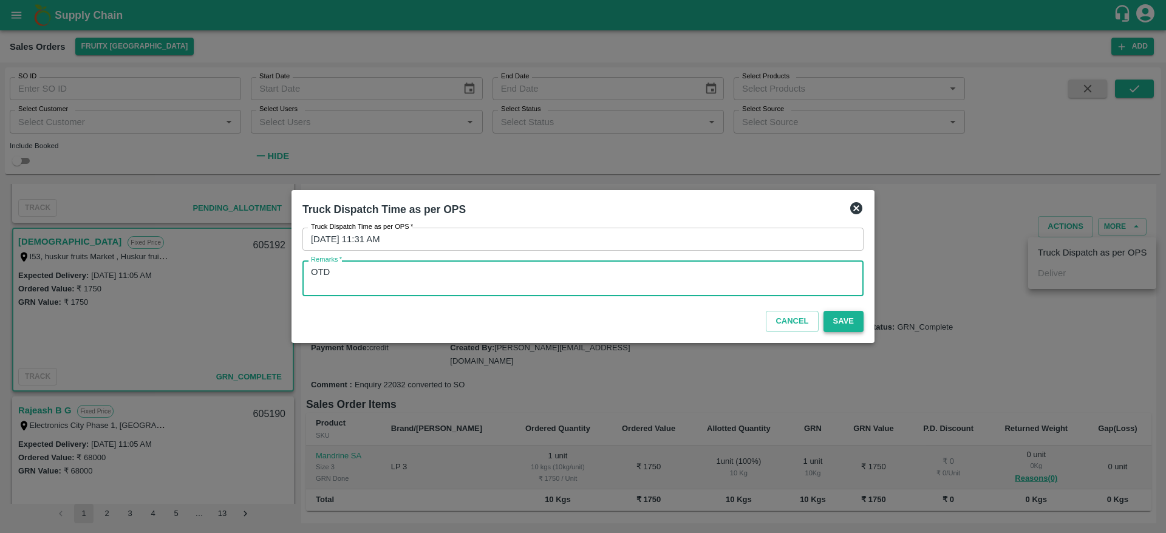
type textarea "OTD"
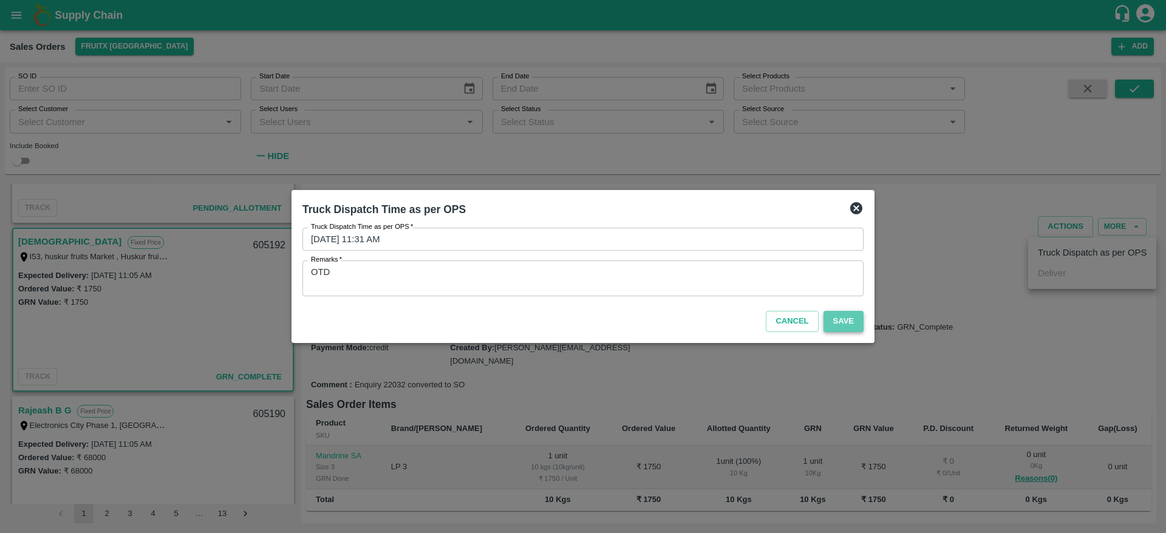
click at [841, 324] on button "Save" at bounding box center [844, 321] width 40 height 21
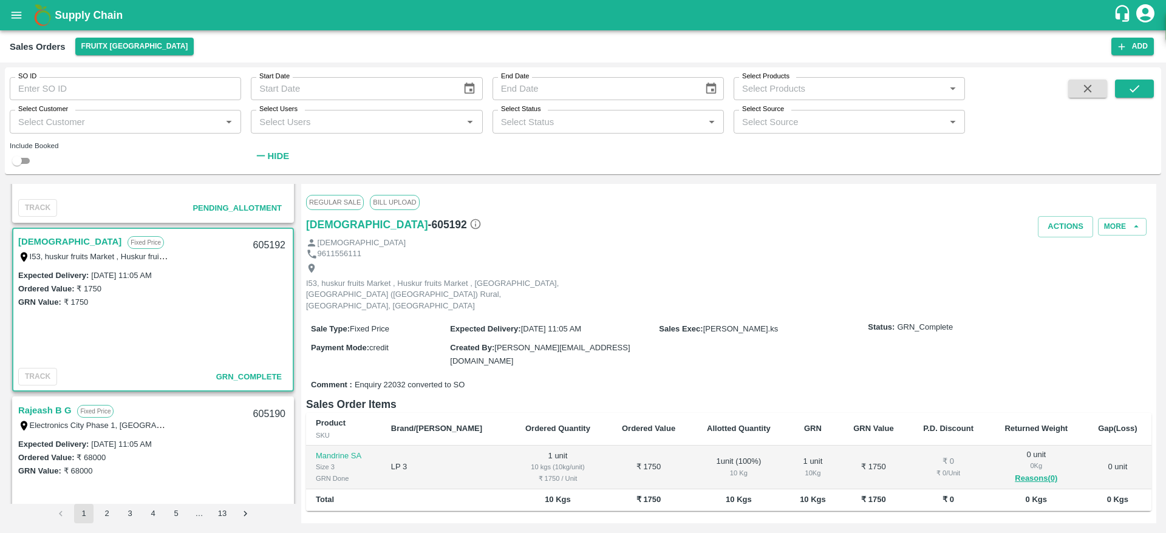
click at [258, 245] on div "605192" at bounding box center [269, 245] width 47 height 29
copy div "605192"
click at [1062, 230] on button "Actions" at bounding box center [1065, 226] width 55 height 21
click at [623, 308] on div at bounding box center [583, 266] width 1166 height 533
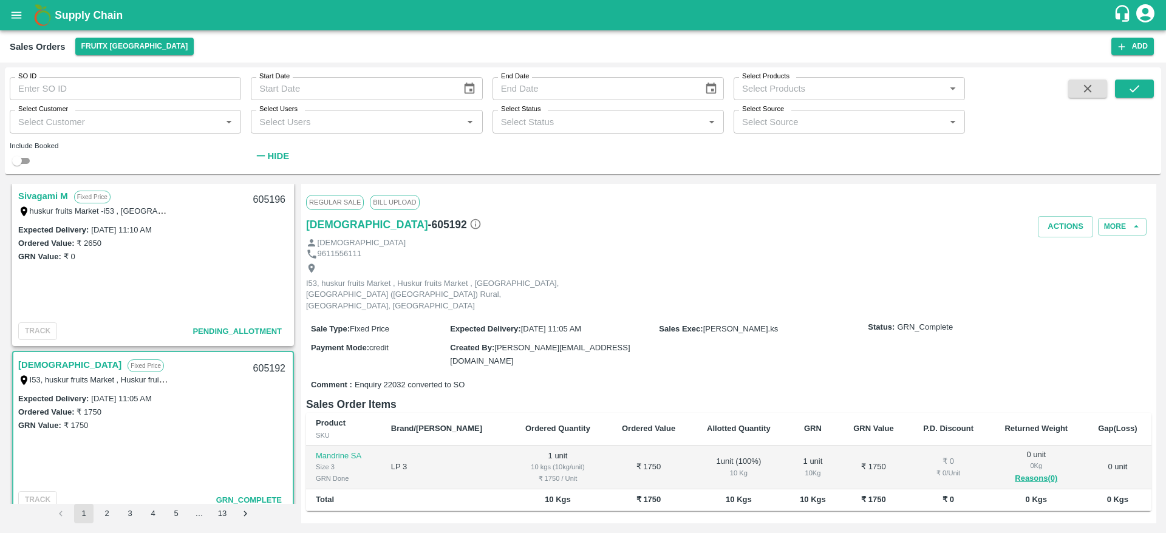
scroll to position [679, 0]
click at [43, 199] on link "Sivagami M" at bounding box center [43, 197] width 50 height 16
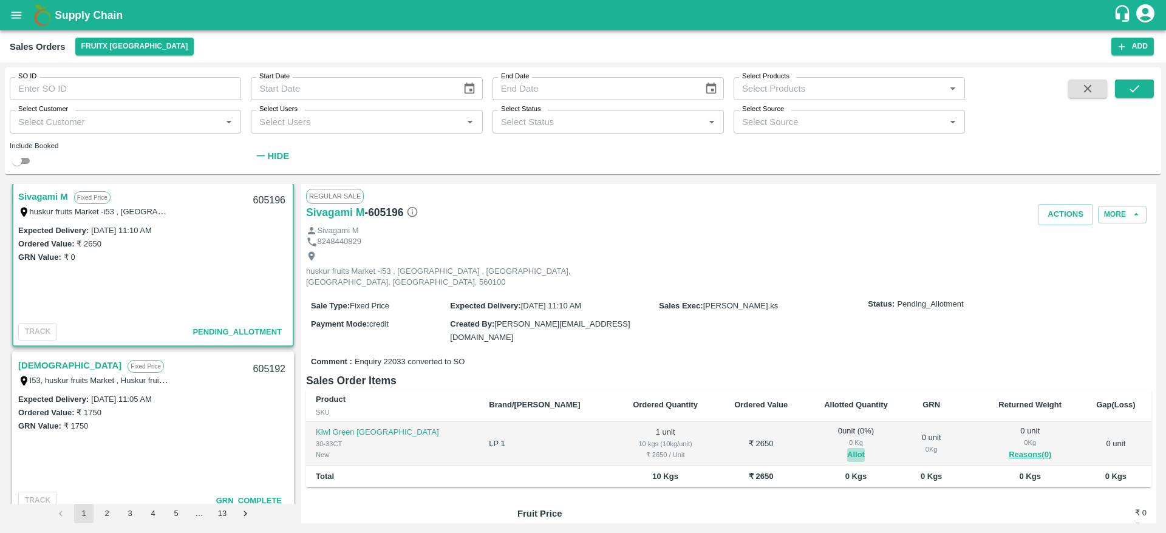
click at [847, 448] on button "Allot" at bounding box center [856, 455] width 18 height 14
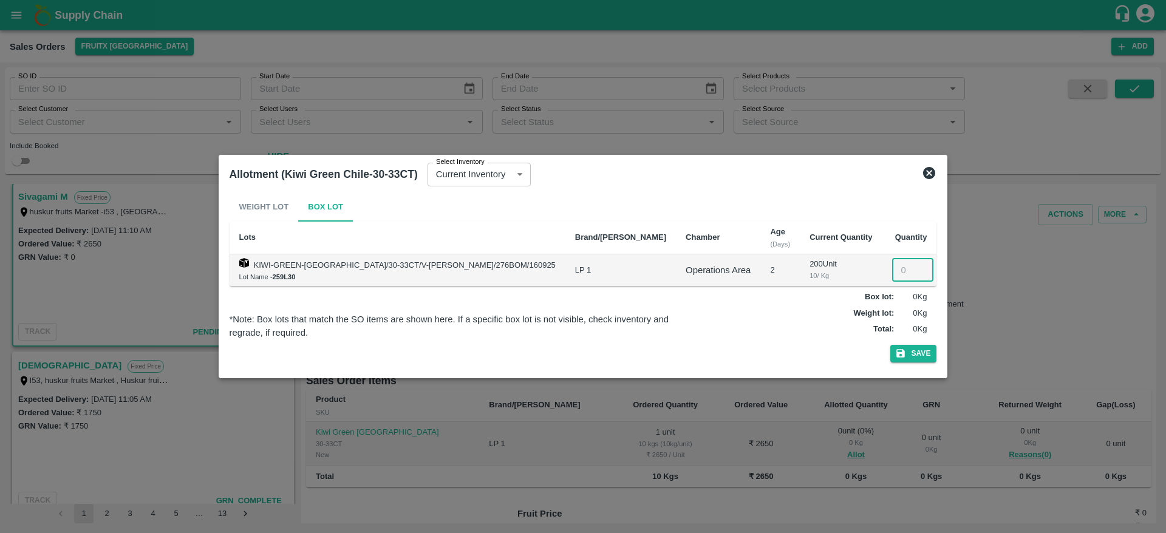
click at [892, 264] on input "number" at bounding box center [912, 270] width 41 height 23
type input "1"
click at [890, 345] on button "Save" at bounding box center [913, 354] width 46 height 18
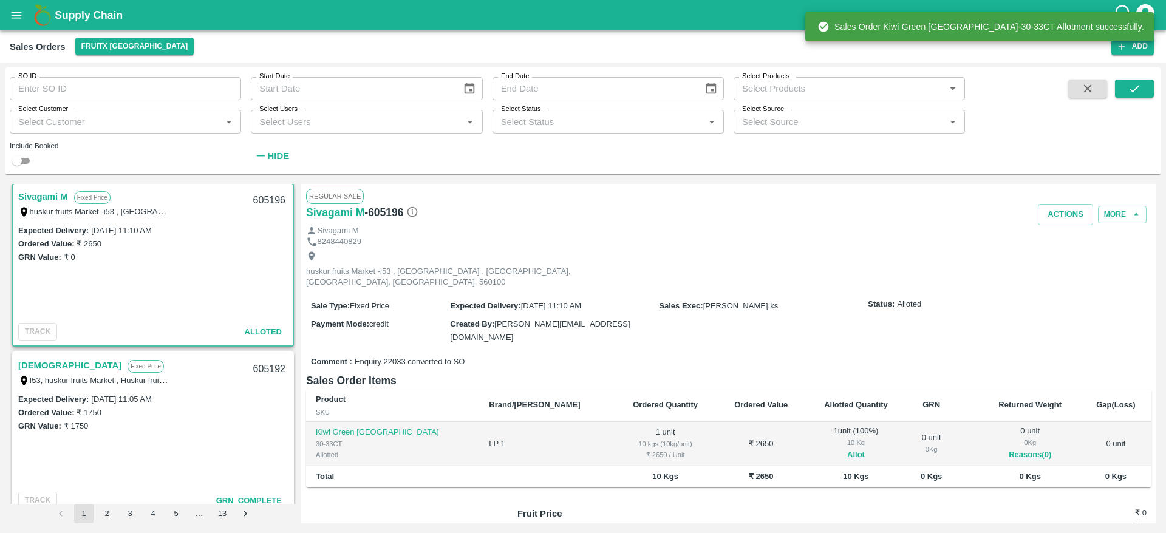
click at [268, 198] on div "605196" at bounding box center [269, 200] width 47 height 29
copy div "605196"
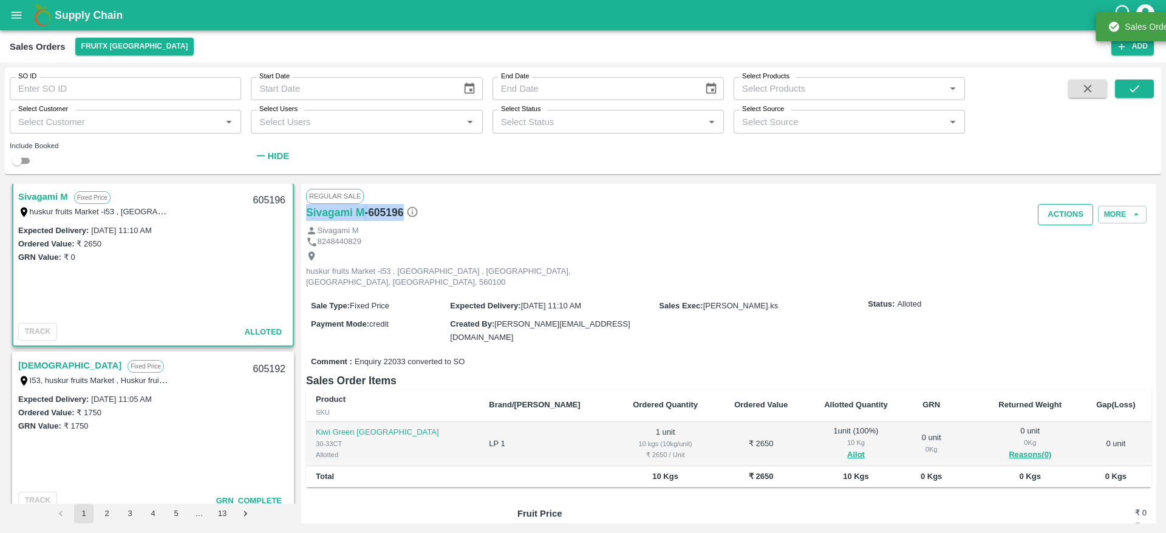
drag, startPoint x: 1057, startPoint y: 201, endPoint x: 1065, endPoint y: 216, distance: 17.1
click at [1065, 216] on div "Regular Sale Sivagami M - 605196 Actions More Sivagami M 8248440829 huskur frui…" at bounding box center [728, 354] width 855 height 340
click at [1065, 216] on button "Actions" at bounding box center [1065, 214] width 55 height 21
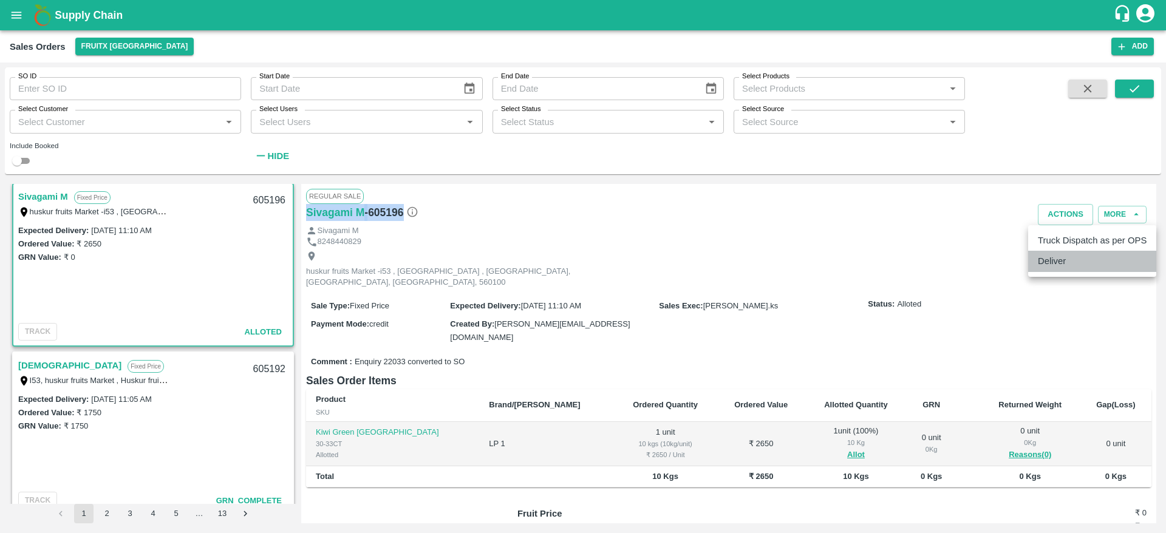
click at [1068, 251] on li "Deliver" at bounding box center [1092, 261] width 128 height 21
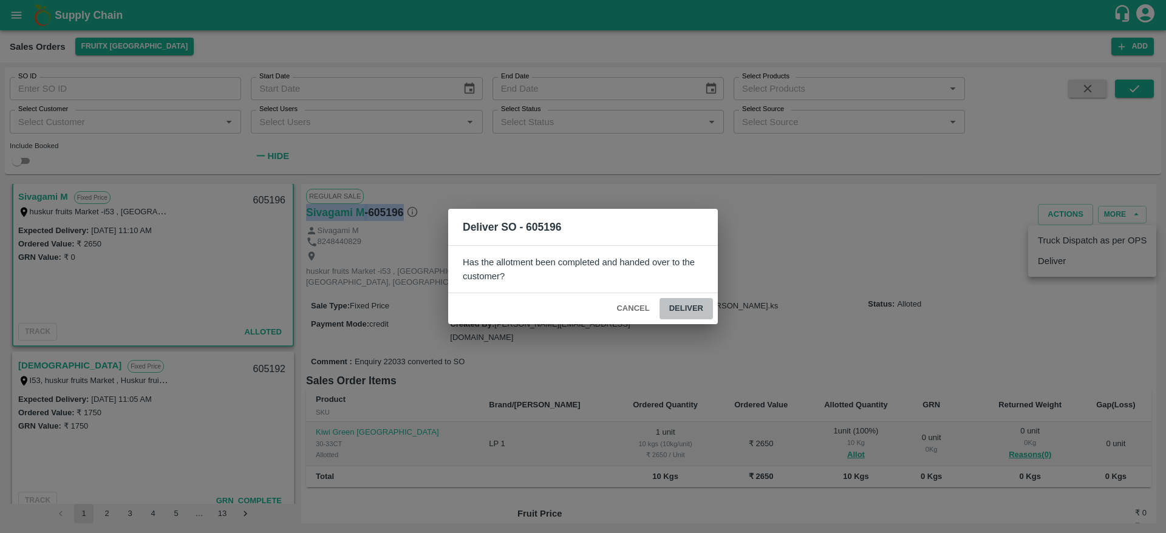
click at [680, 302] on button "Deliver" at bounding box center [686, 308] width 53 height 21
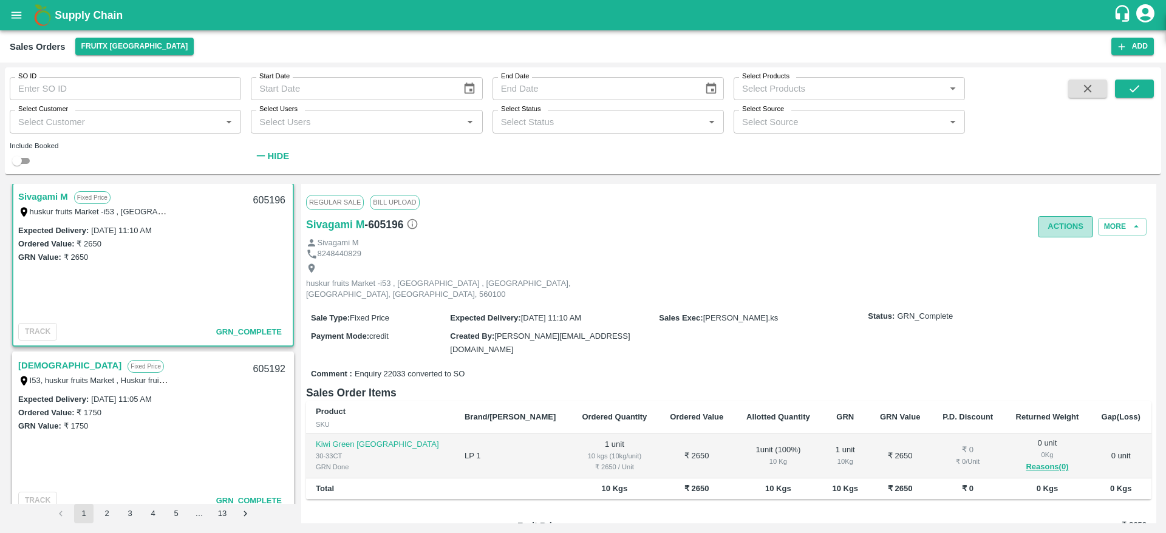
click at [1077, 223] on button "Actions" at bounding box center [1065, 226] width 55 height 21
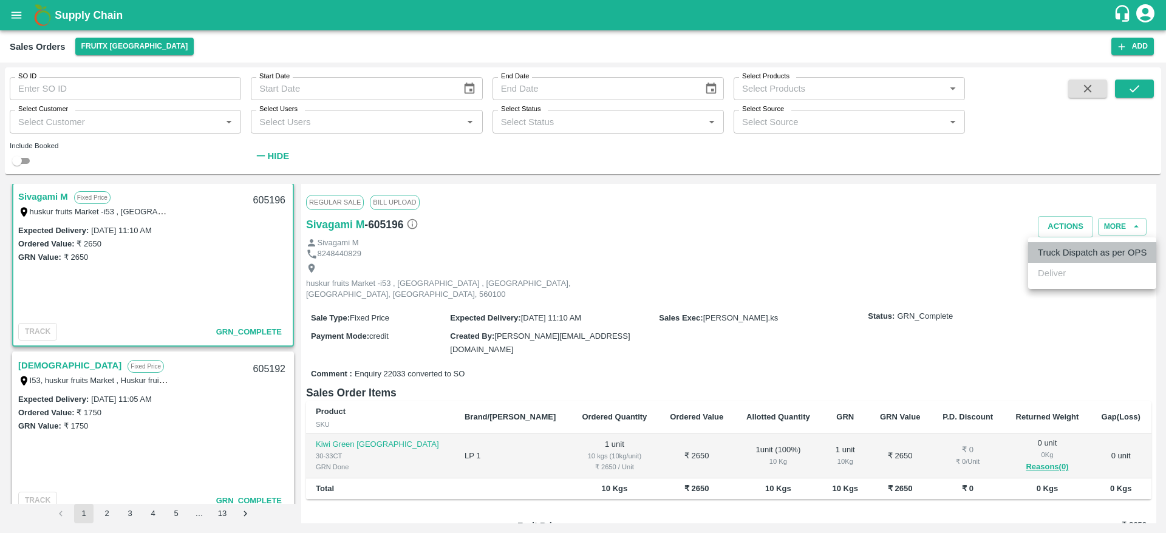
click at [1073, 249] on li "Truck Dispatch as per OPS" at bounding box center [1092, 252] width 128 height 21
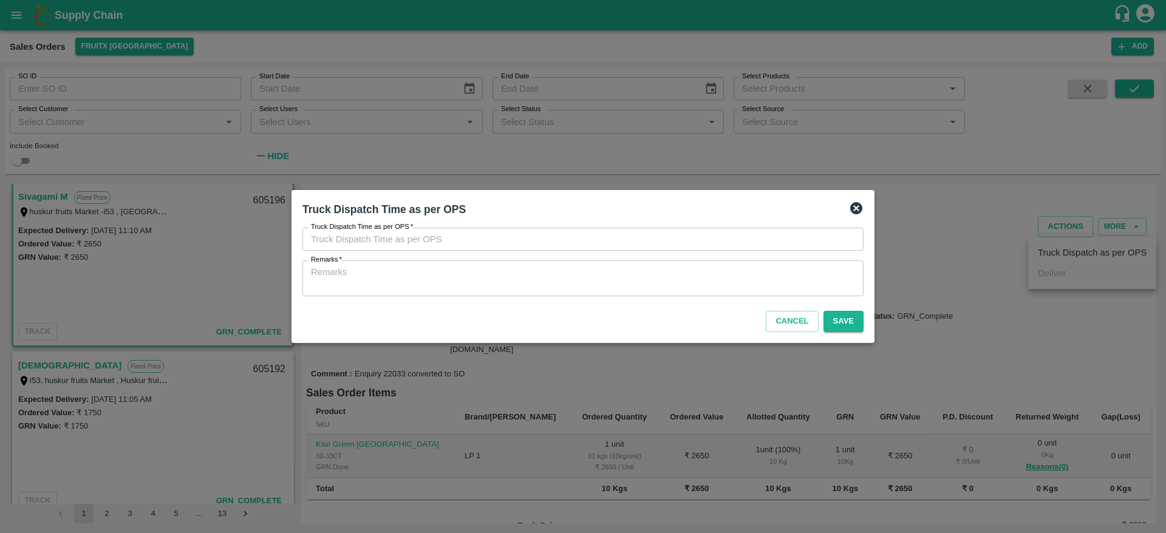
type input "18/09/2025 11:33 AM"
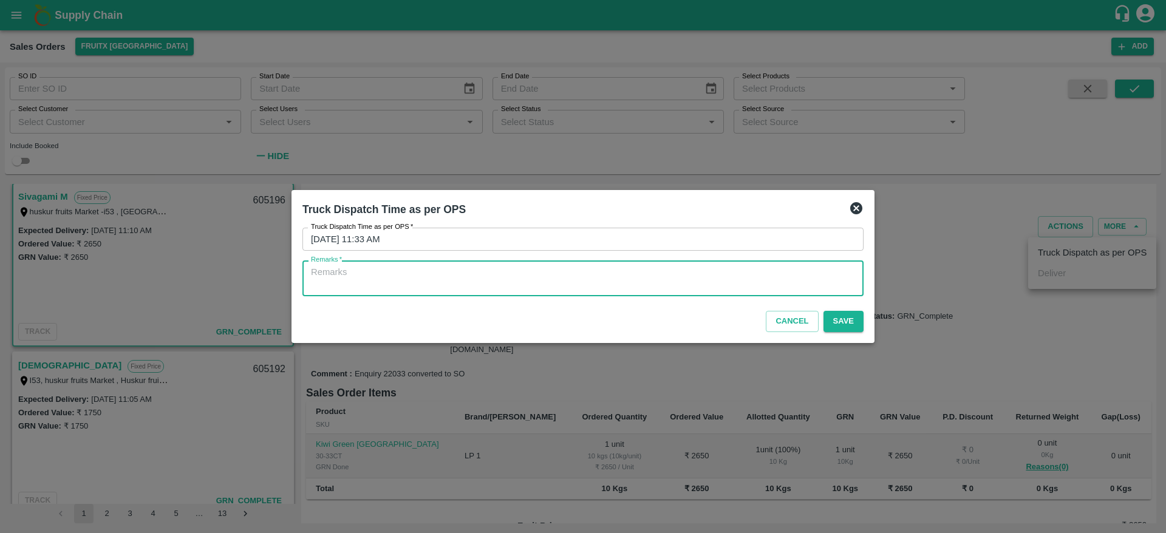
click at [744, 276] on textarea "Remarks   *" at bounding box center [583, 279] width 544 height 26
type textarea "OTD"
click at [847, 327] on button "Save" at bounding box center [844, 321] width 40 height 21
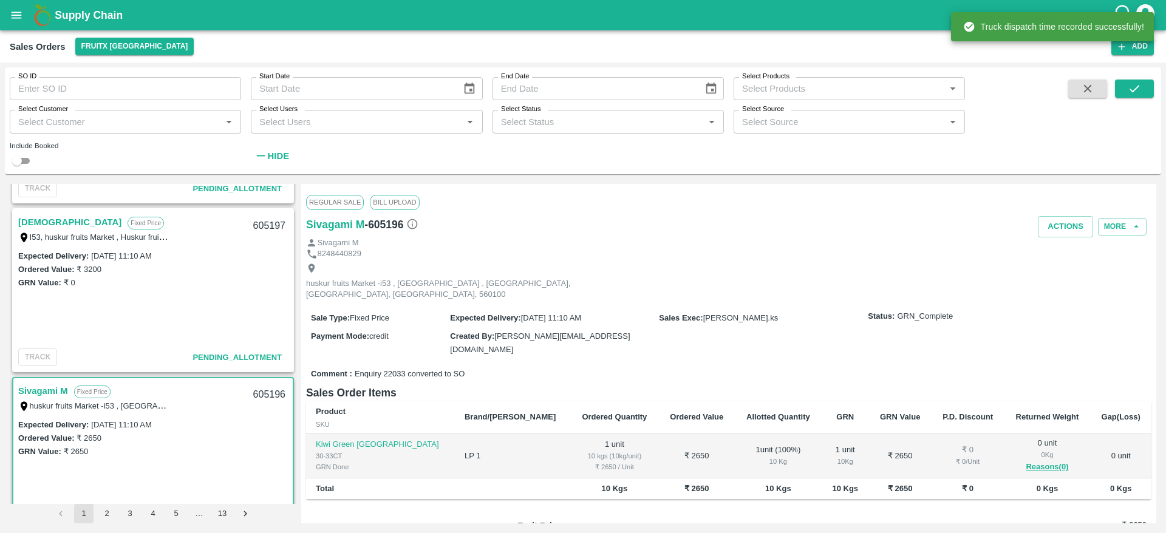
scroll to position [475, 0]
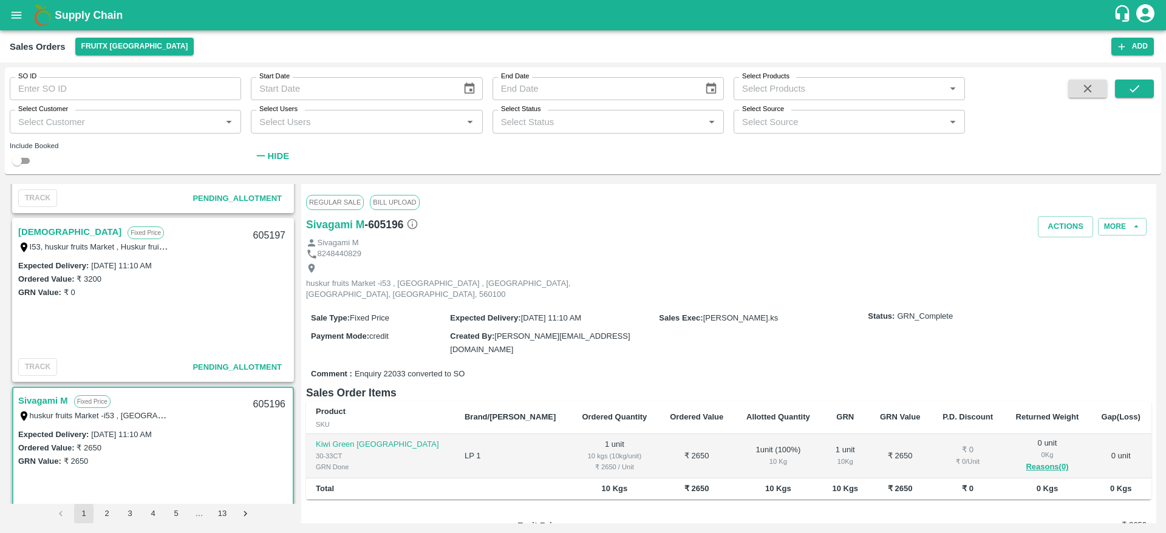
click at [44, 236] on link "[DEMOGRAPHIC_DATA]" at bounding box center [69, 232] width 103 height 16
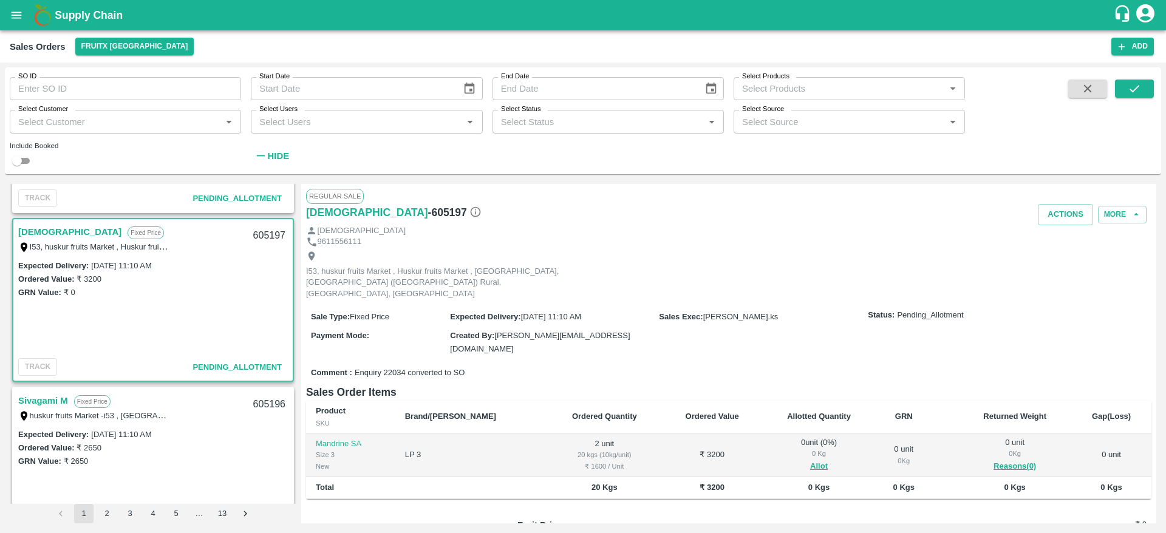
click at [802, 460] on span "Allot" at bounding box center [819, 467] width 94 height 14
click at [810, 460] on button "Allot" at bounding box center [819, 467] width 18 height 14
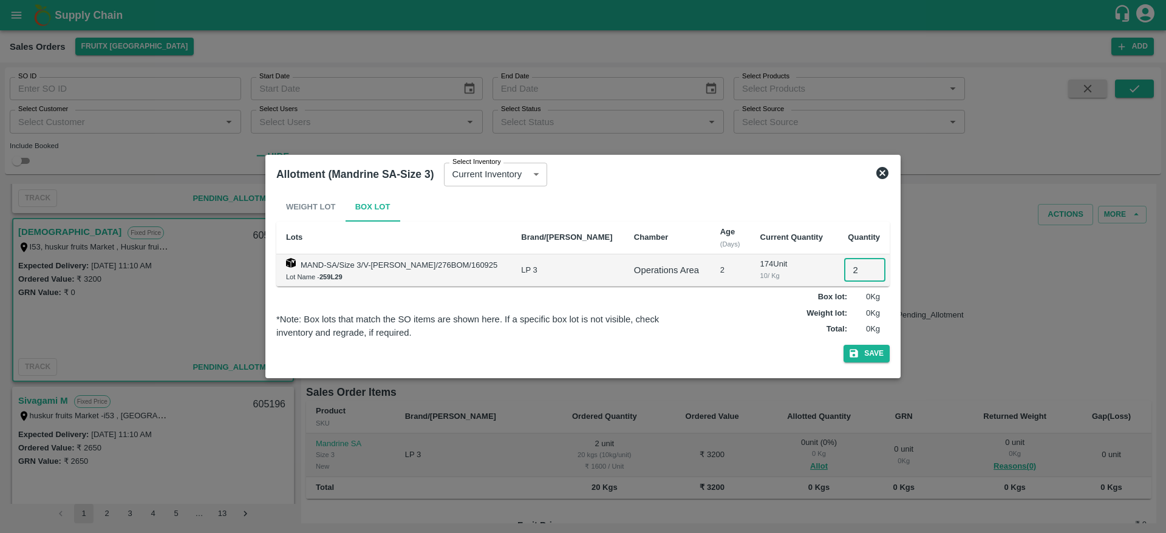
click at [853, 268] on input "2" at bounding box center [864, 270] width 41 height 23
type input "2"
click at [844, 345] on button "Save" at bounding box center [867, 354] width 46 height 18
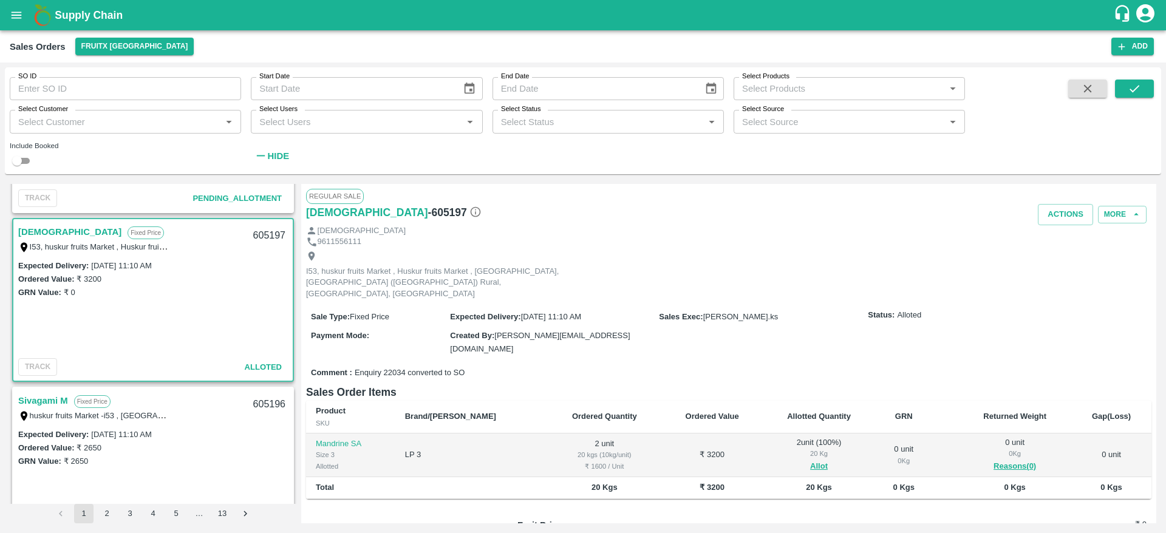
click at [270, 236] on div "605197" at bounding box center [269, 236] width 47 height 29
copy div "605197"
click at [1053, 219] on button "Actions" at bounding box center [1065, 214] width 55 height 21
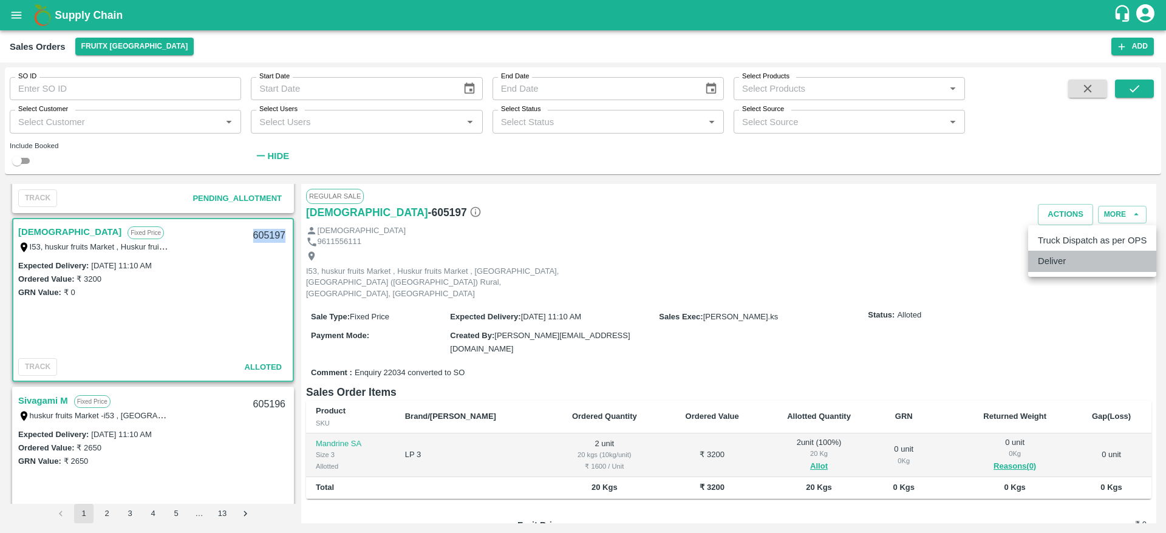
click at [1053, 257] on li "Deliver" at bounding box center [1092, 261] width 128 height 21
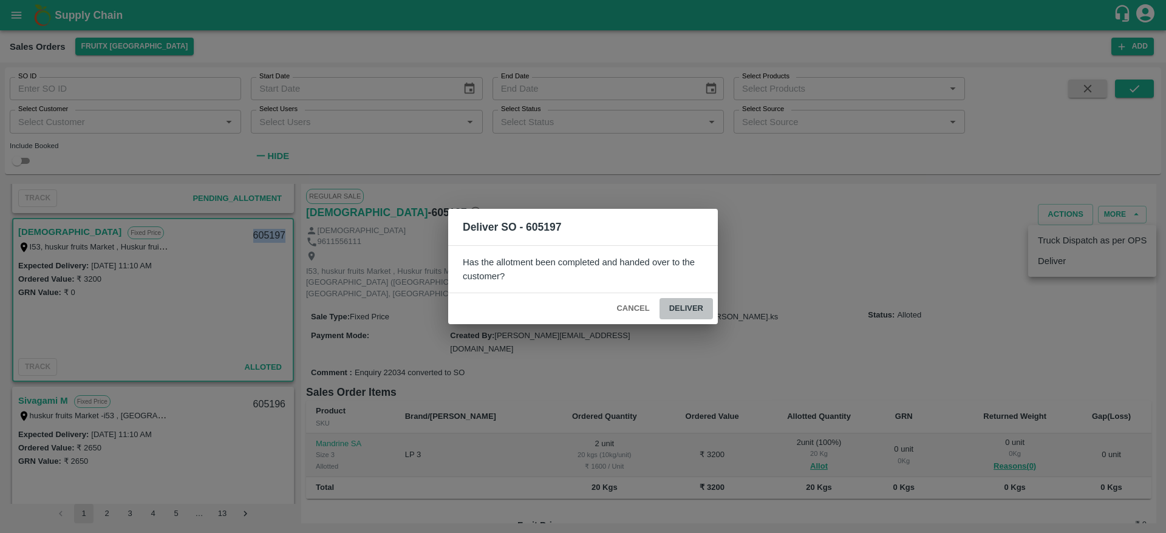
click at [697, 298] on button "Deliver" at bounding box center [686, 308] width 53 height 21
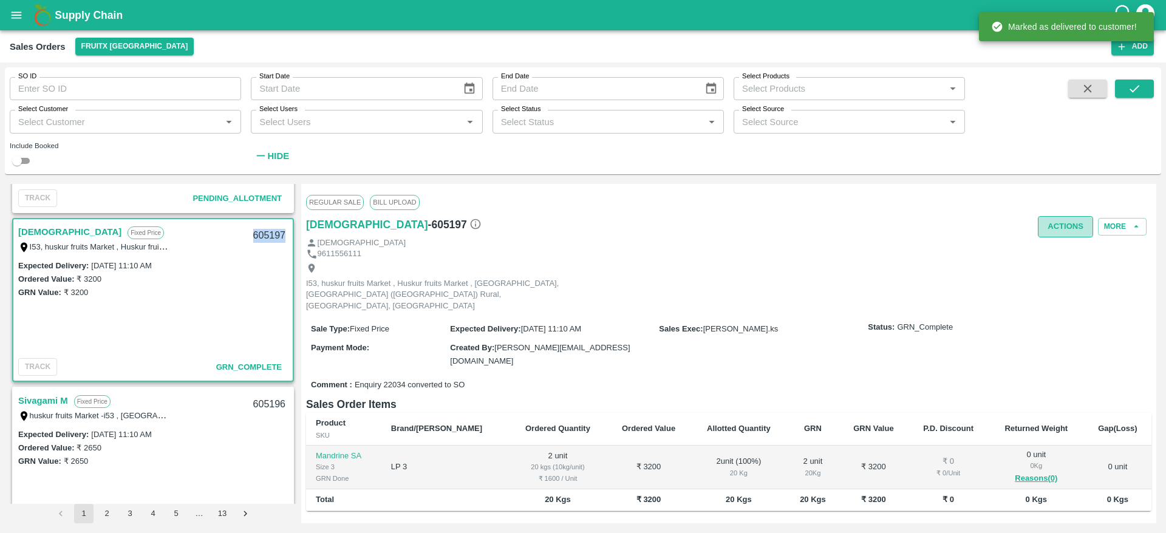
click at [1056, 223] on button "Actions" at bounding box center [1065, 226] width 55 height 21
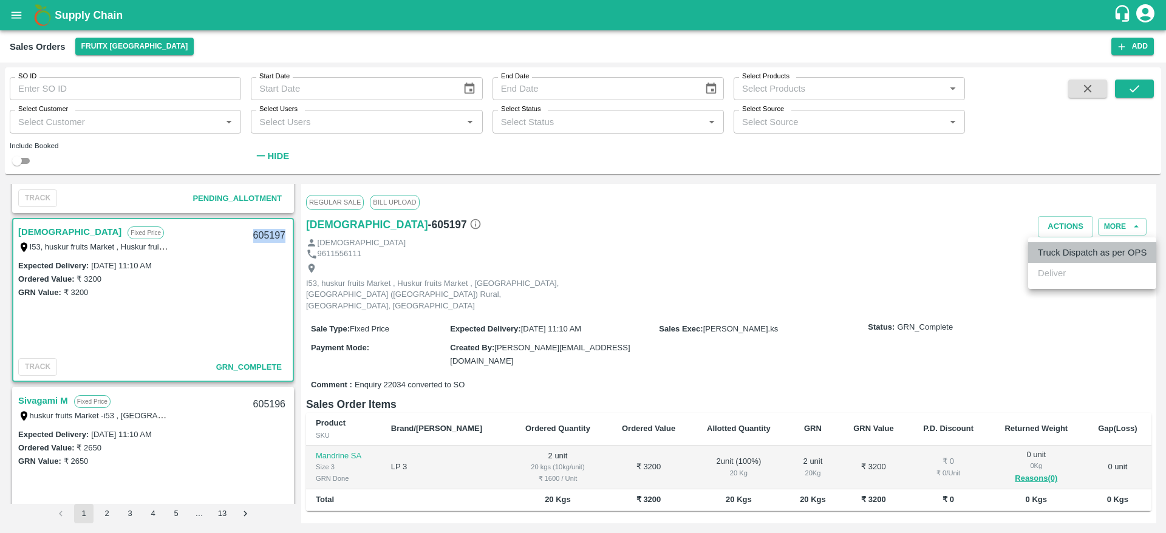
click at [1067, 245] on li "Truck Dispatch as per OPS" at bounding box center [1092, 252] width 128 height 21
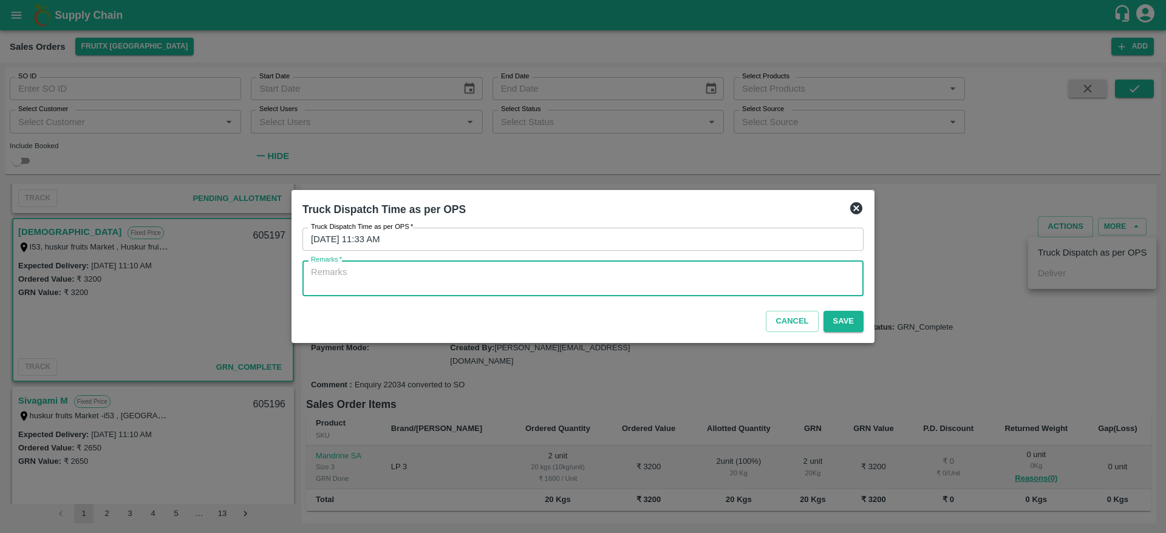
click at [811, 288] on textarea "Remarks   *" at bounding box center [583, 279] width 544 height 26
type textarea "OTD"
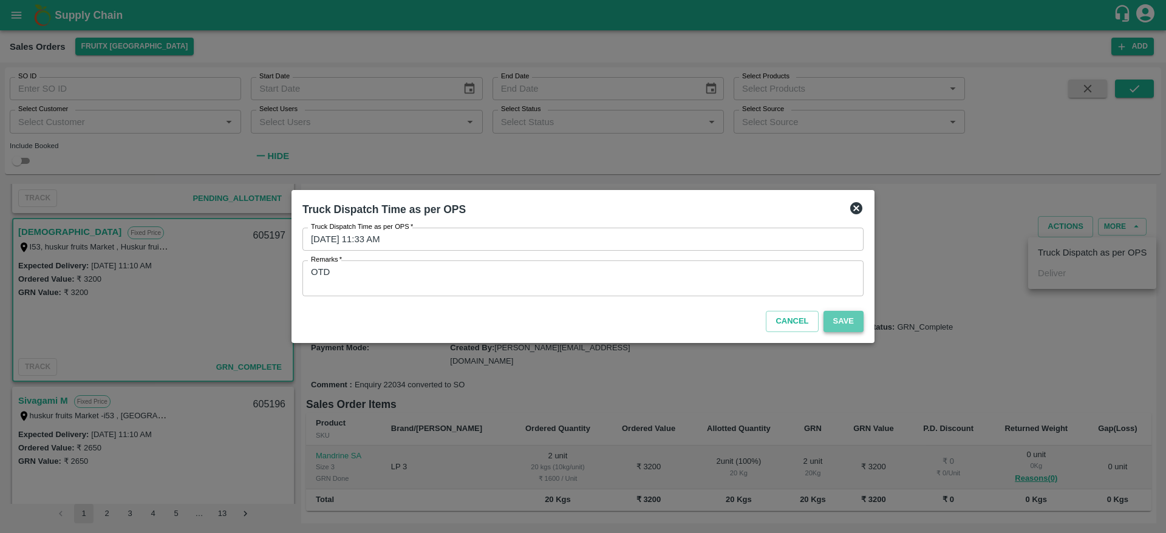
click at [845, 321] on button "Save" at bounding box center [844, 321] width 40 height 21
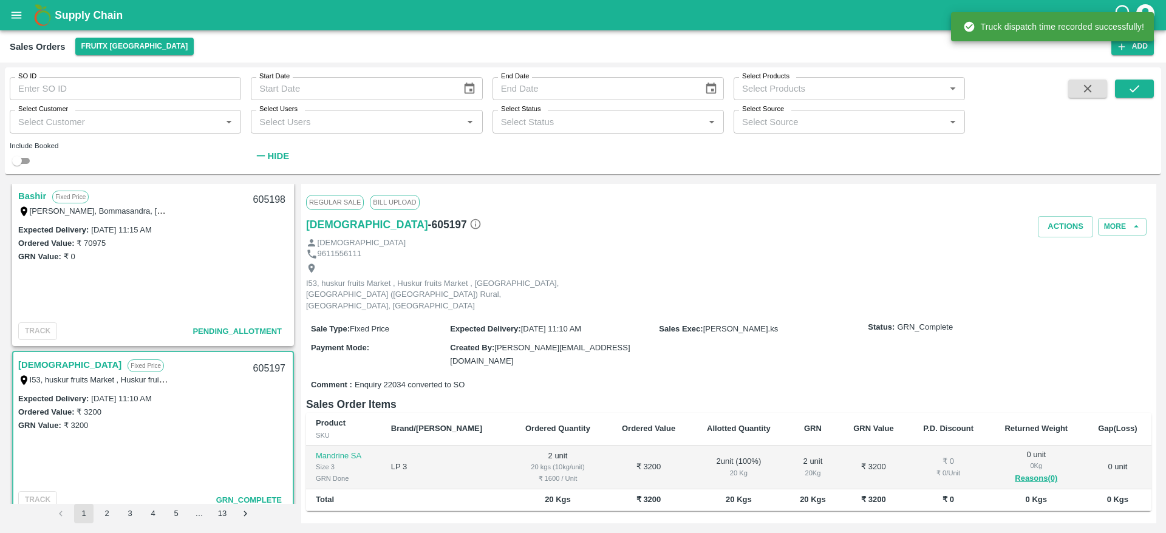
scroll to position [341, 0]
click at [37, 196] on link "Bashir" at bounding box center [32, 197] width 28 height 16
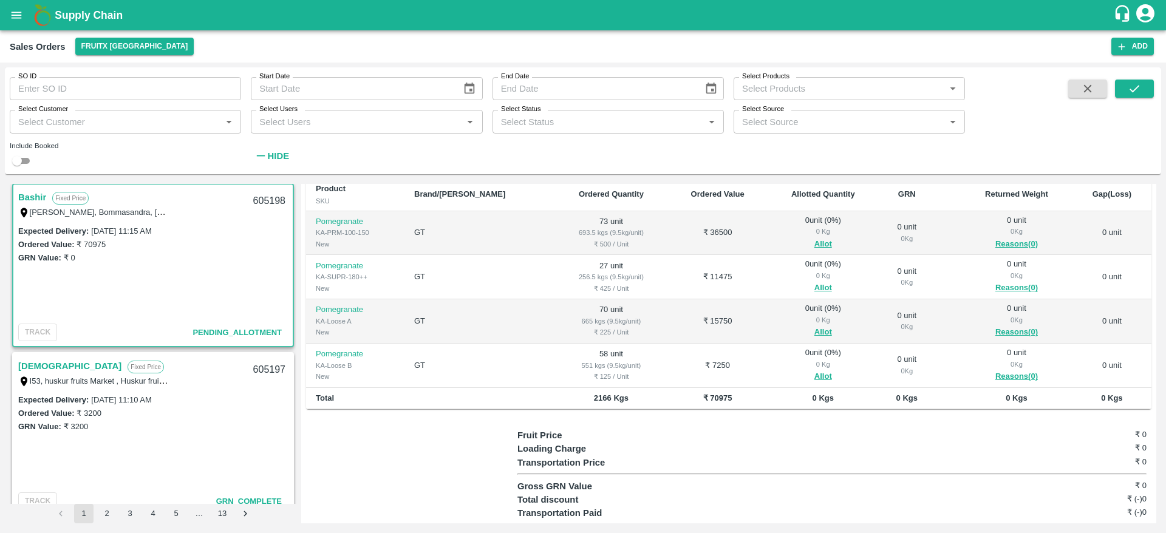
scroll to position [124, 0]
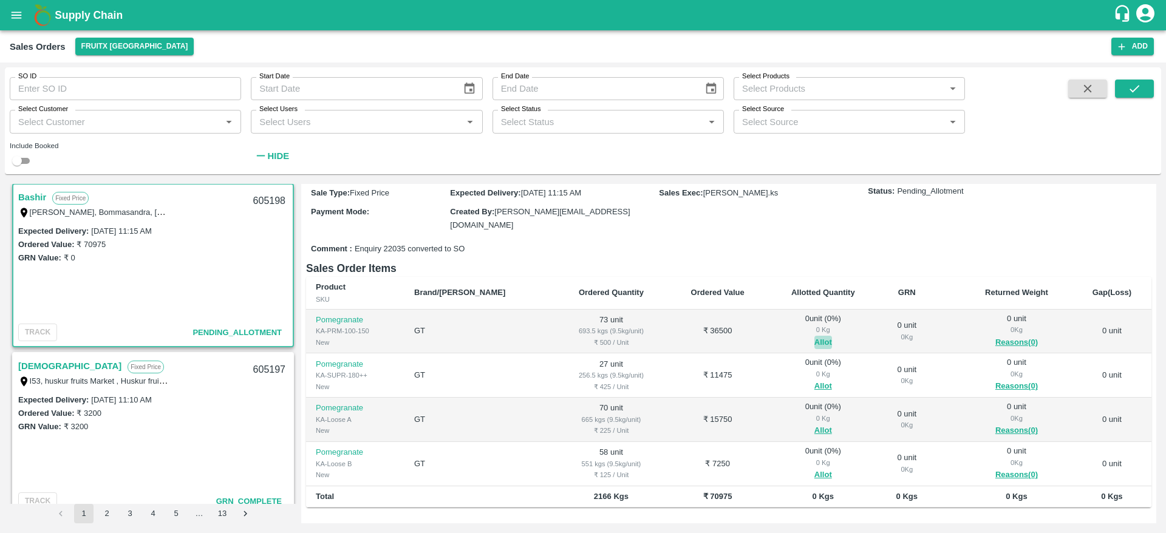
click at [814, 336] on button "Allot" at bounding box center [823, 343] width 18 height 14
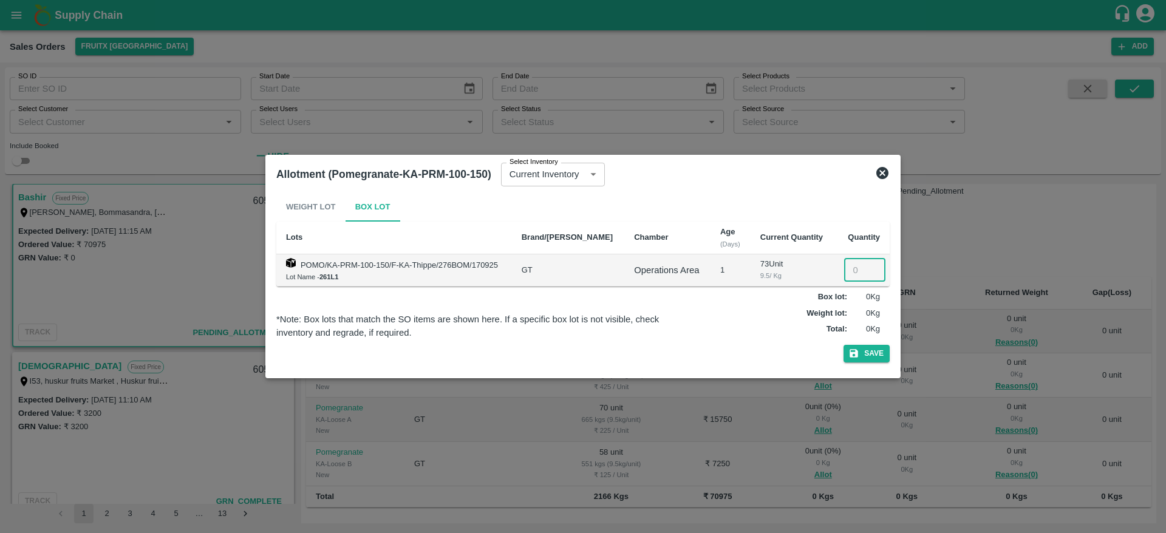
click at [844, 270] on input "number" at bounding box center [864, 270] width 41 height 23
type input "73"
click at [844, 345] on button "Save" at bounding box center [867, 354] width 46 height 18
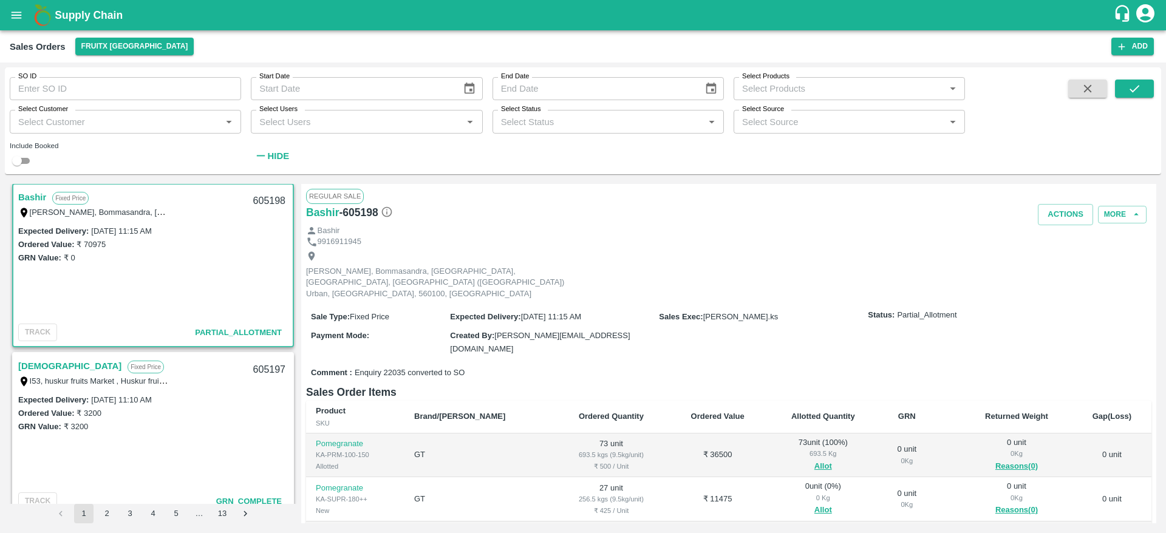
click at [260, 199] on div "605198" at bounding box center [269, 201] width 47 height 29
copy div "605198"
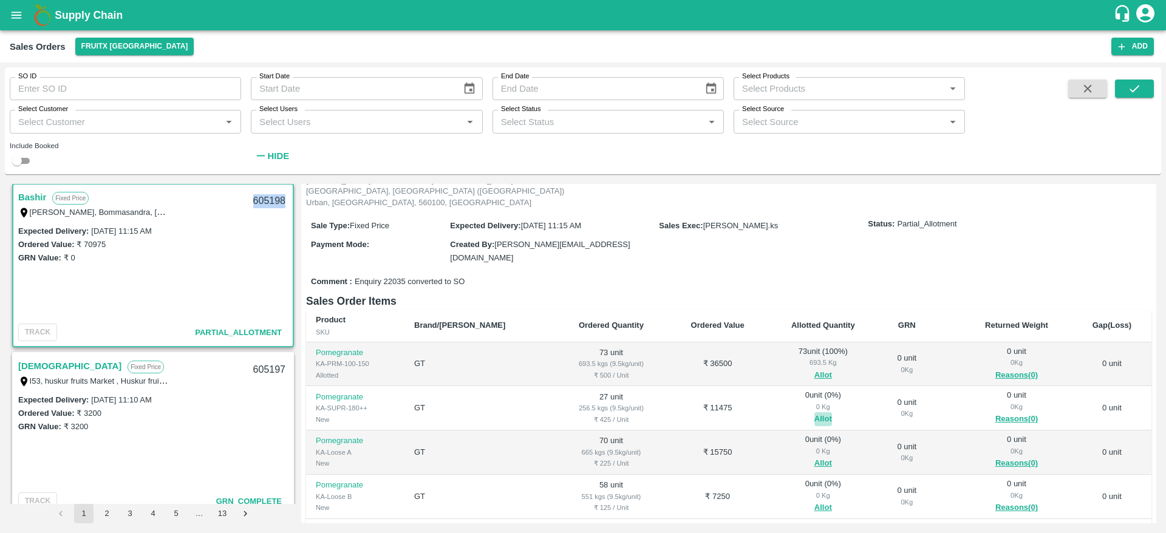
click at [814, 412] on button "Allot" at bounding box center [823, 419] width 18 height 14
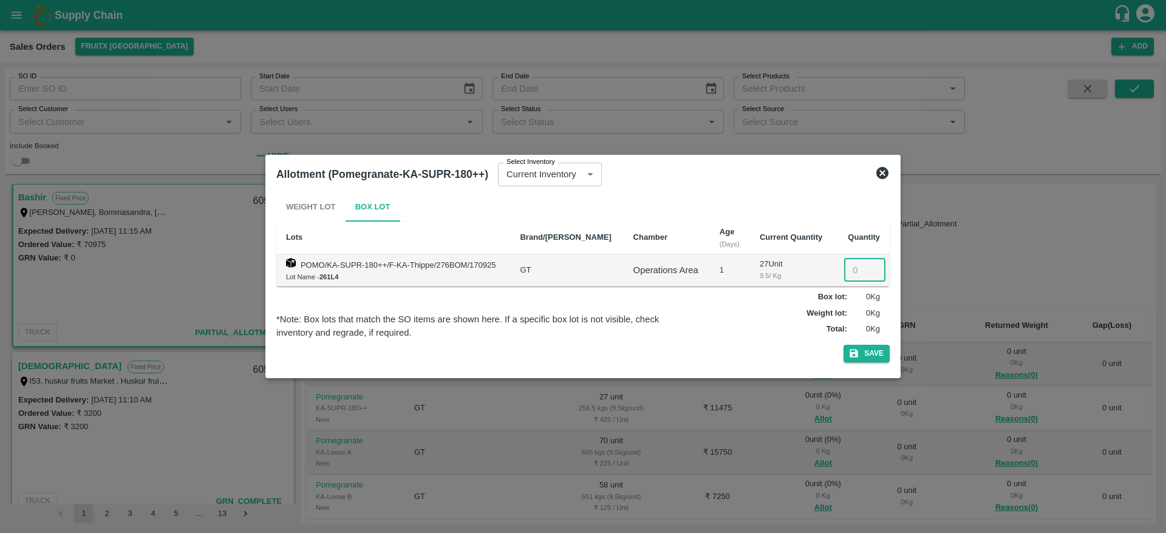
click at [844, 275] on input "number" at bounding box center [864, 270] width 41 height 23
type input "27"
click at [844, 345] on button "Save" at bounding box center [867, 354] width 46 height 18
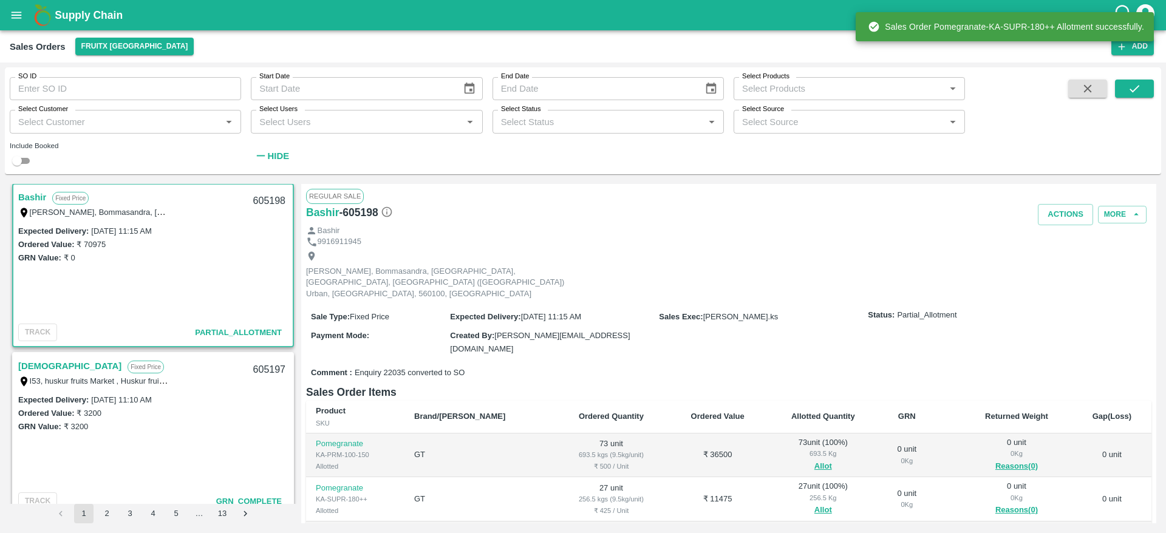
scroll to position [97, 0]
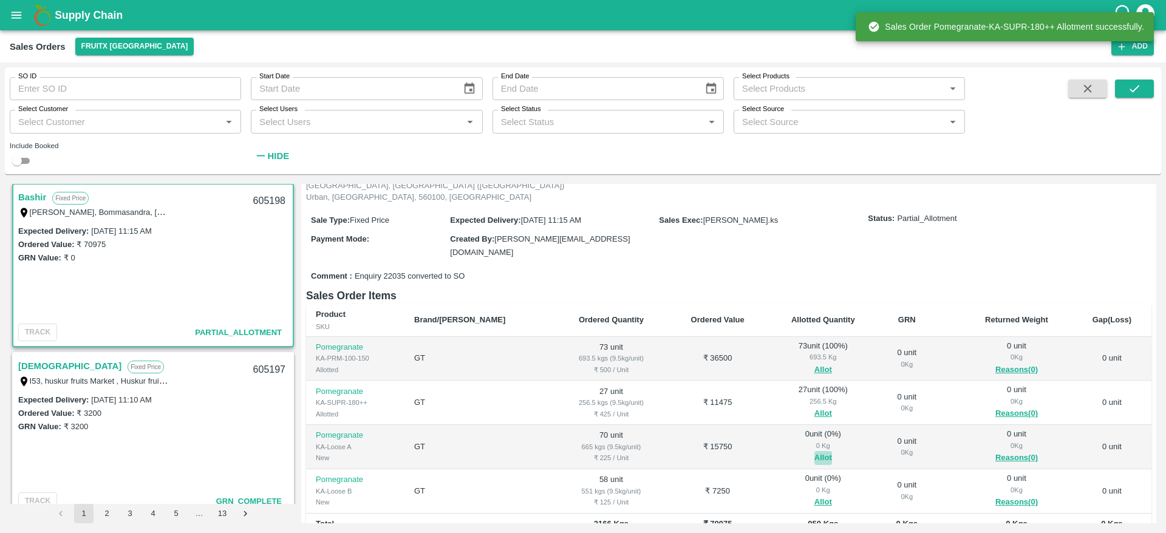
click at [814, 451] on button "Allot" at bounding box center [823, 458] width 18 height 14
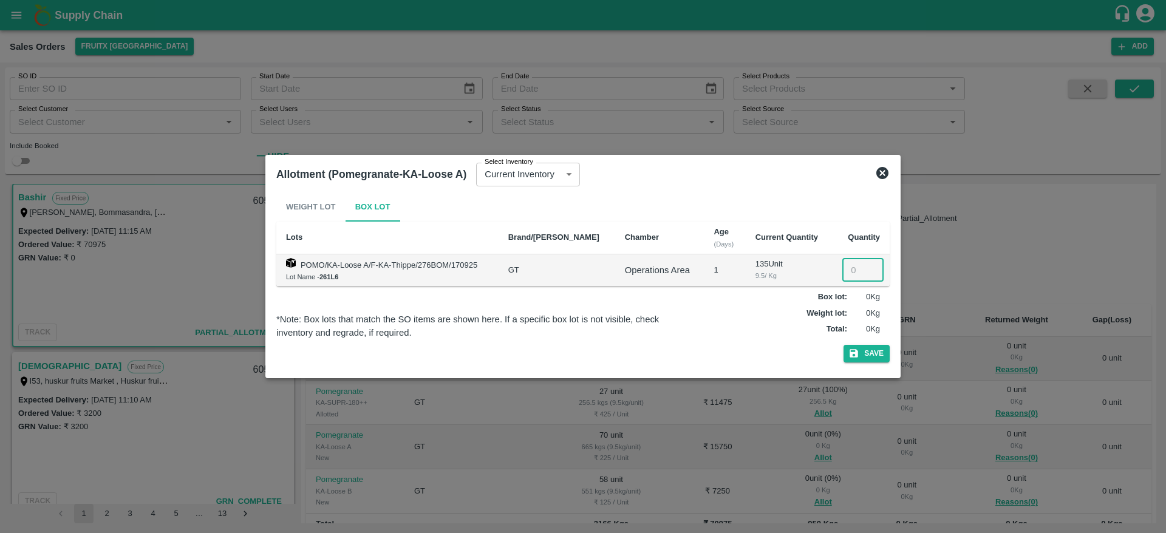
click at [843, 275] on input "number" at bounding box center [862, 270] width 41 height 23
type input "70"
click at [844, 345] on button "Save" at bounding box center [867, 354] width 46 height 18
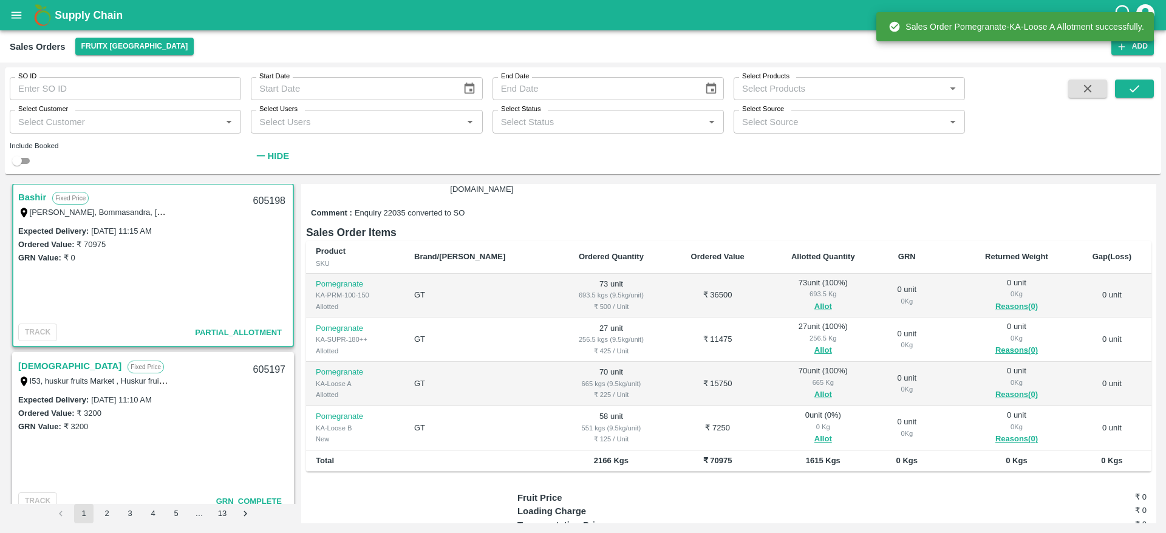
scroll to position [160, 0]
click at [814, 432] on button "Allot" at bounding box center [823, 439] width 18 height 14
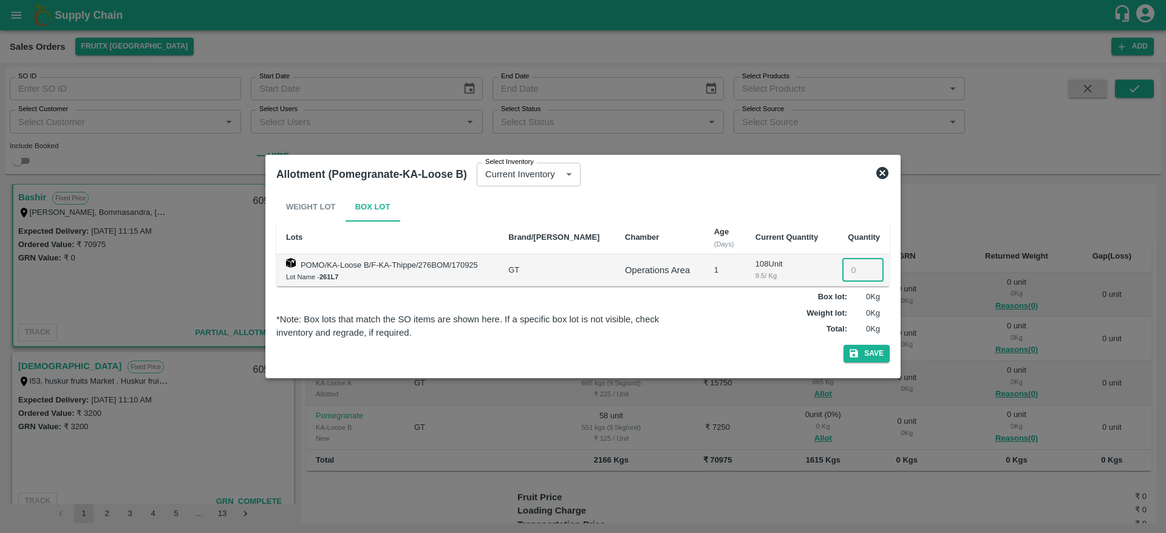
click at [846, 275] on input "number" at bounding box center [862, 270] width 41 height 23
type input "58"
click at [844, 345] on button "Save" at bounding box center [867, 354] width 46 height 18
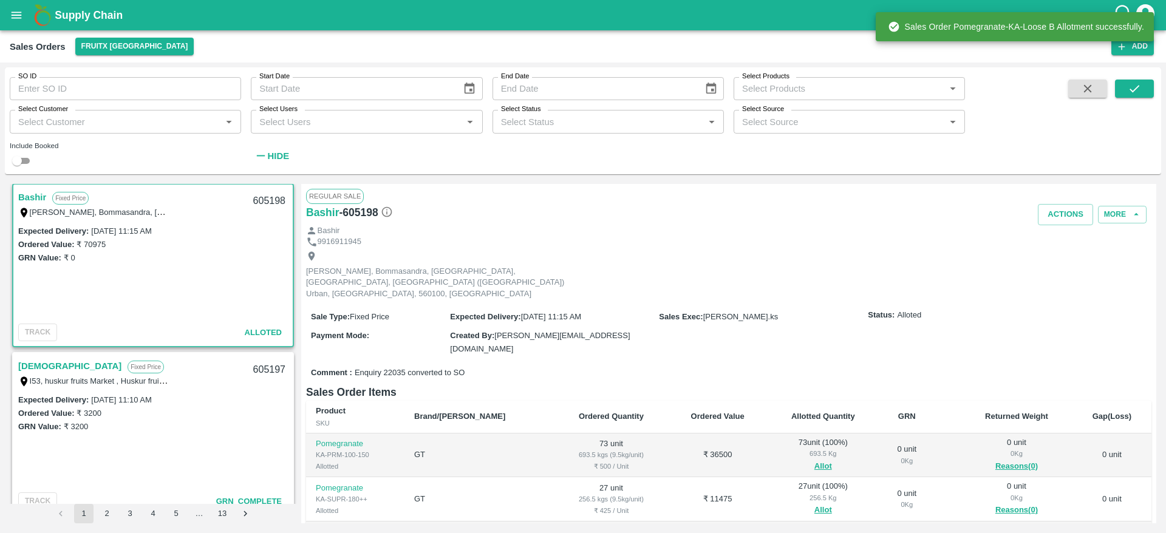
click at [266, 196] on div "605198" at bounding box center [269, 201] width 47 height 29
copy div "605198"
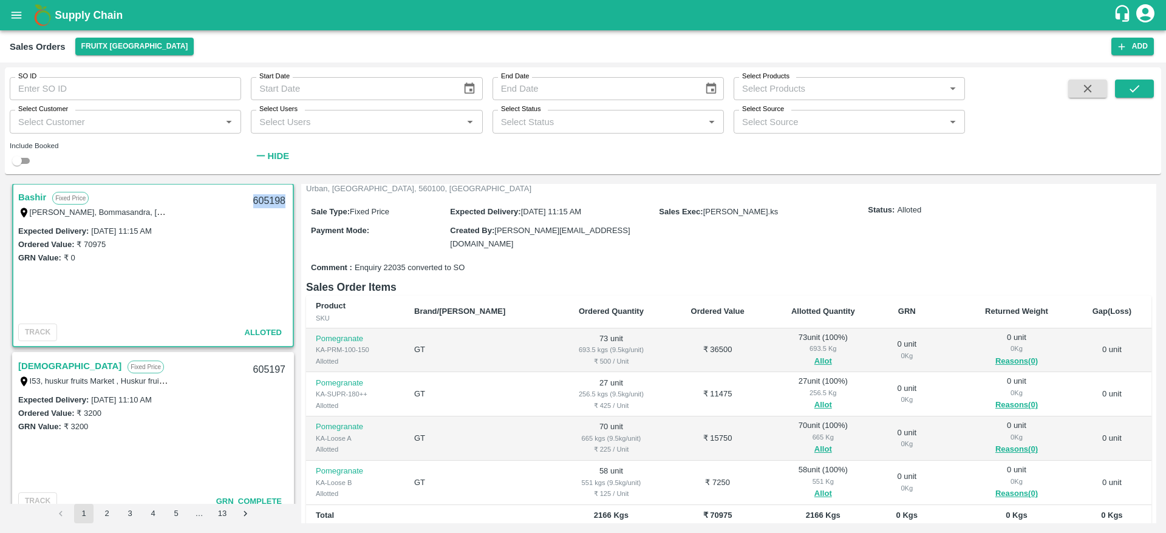
scroll to position [0, 0]
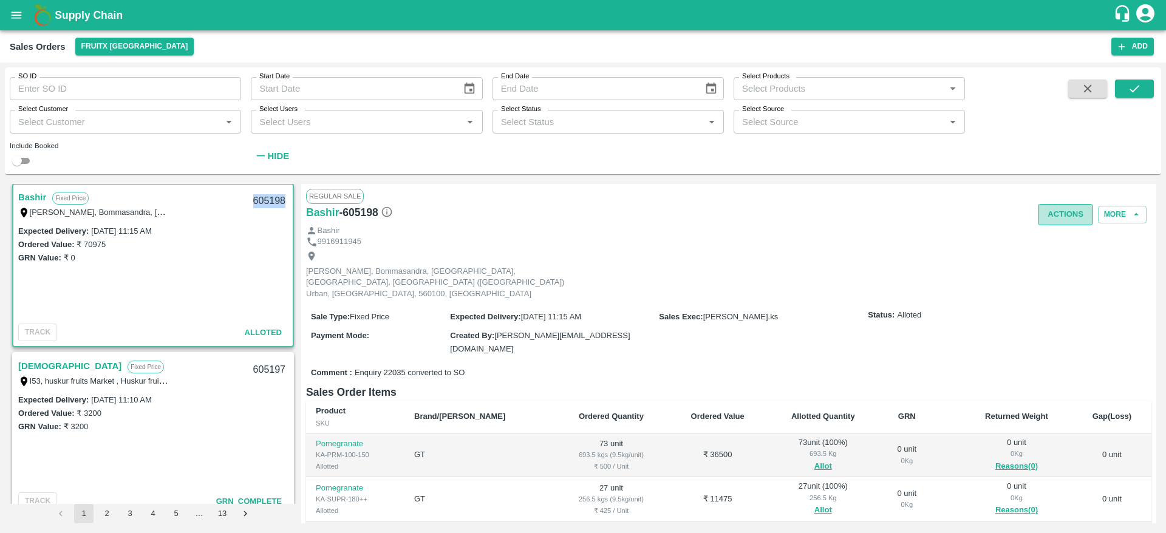
click at [1052, 217] on button "Actions" at bounding box center [1065, 214] width 55 height 21
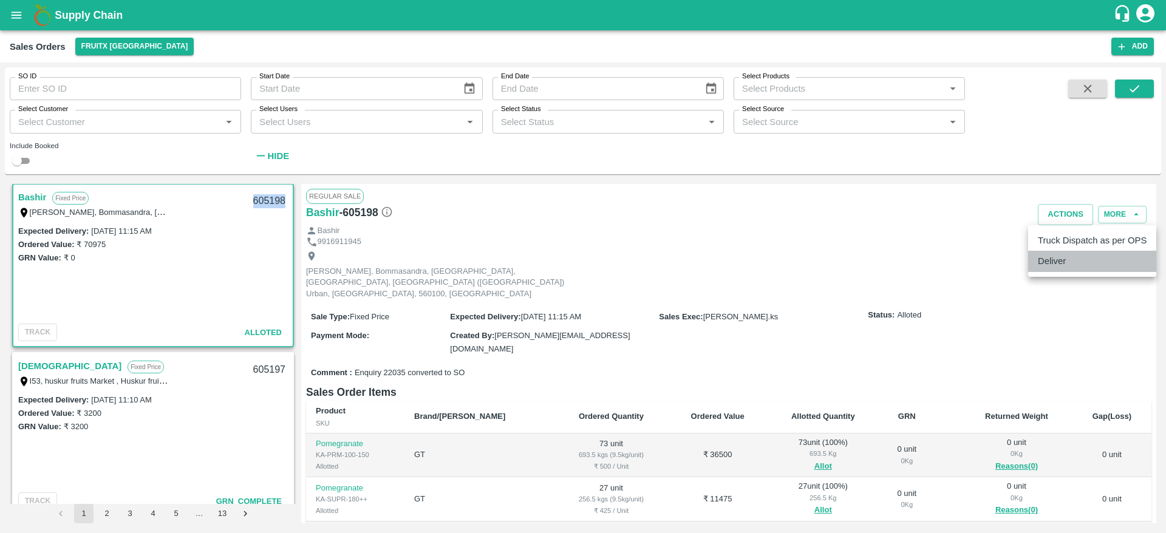
click at [1076, 258] on li "Deliver" at bounding box center [1092, 261] width 128 height 21
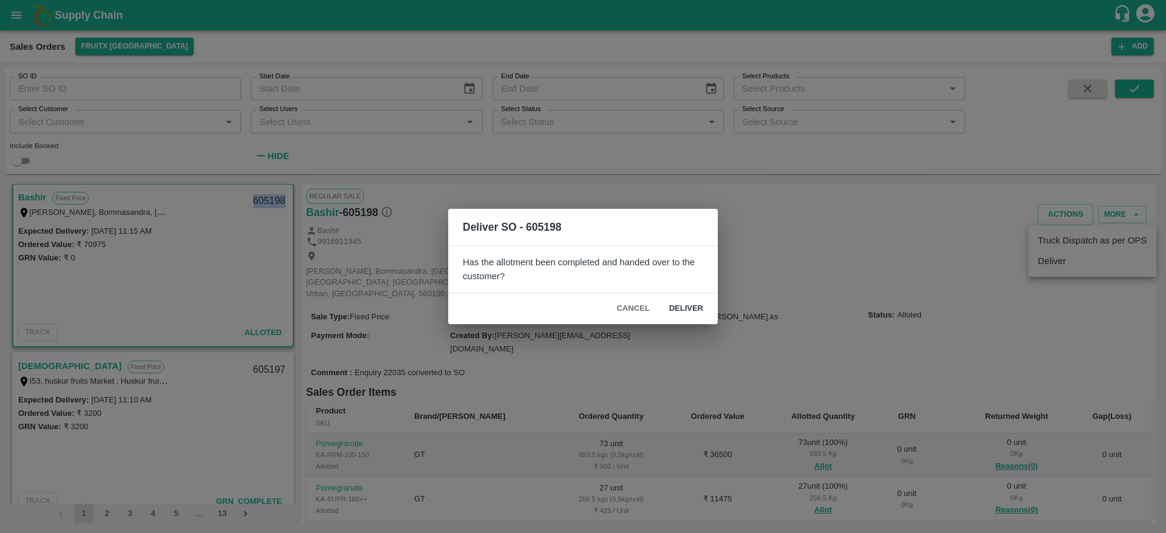
click at [692, 306] on button "Deliver" at bounding box center [686, 308] width 53 height 21
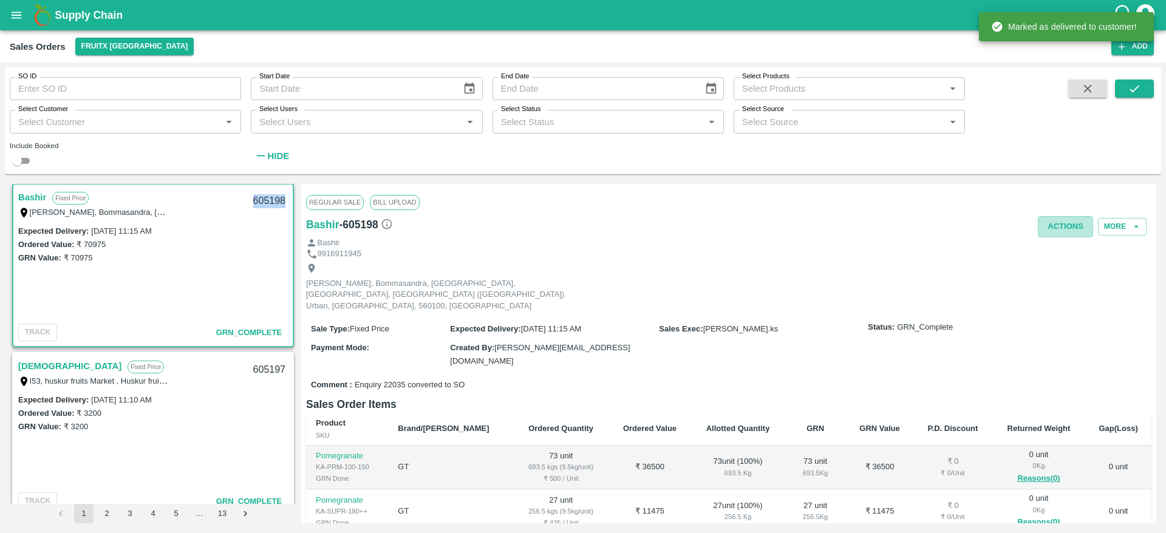
click at [1062, 219] on button "Actions" at bounding box center [1065, 226] width 55 height 21
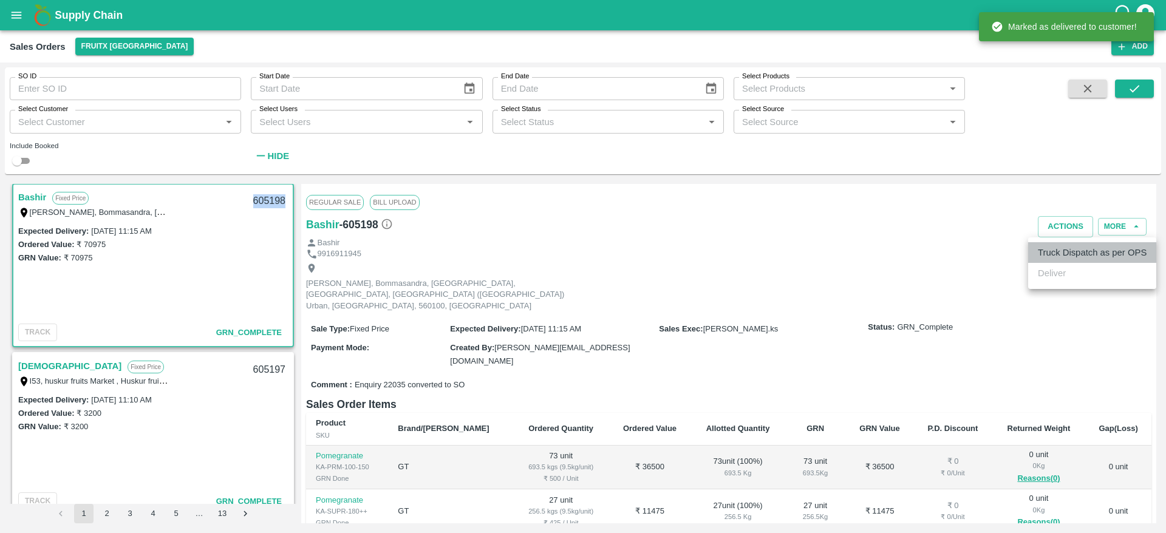
click at [1085, 262] on li "Truck Dispatch as per OPS" at bounding box center [1092, 252] width 128 height 21
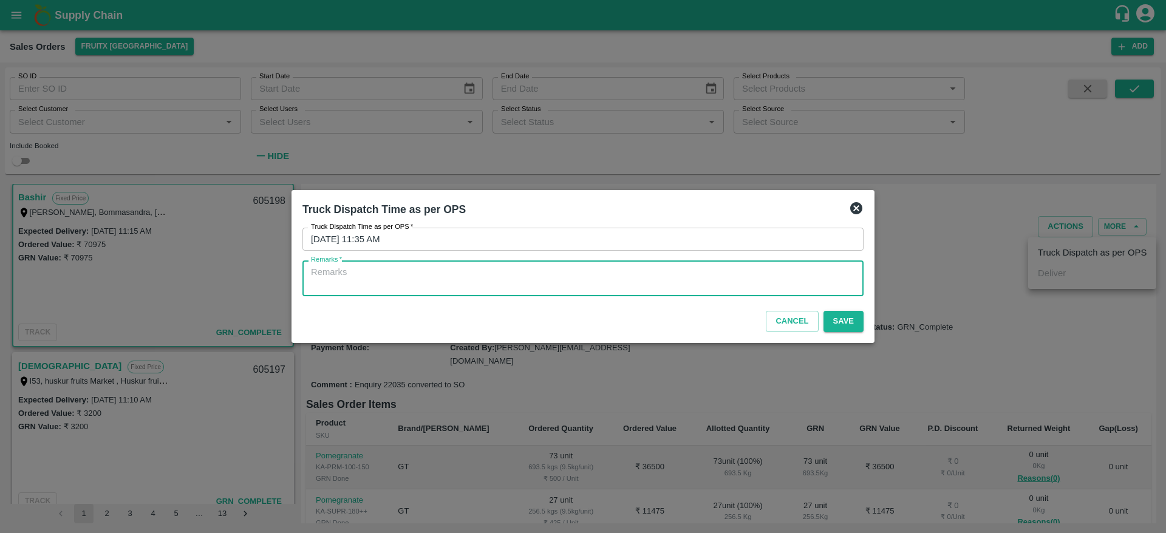
click at [736, 284] on textarea "Remarks   *" at bounding box center [583, 279] width 544 height 26
type textarea "OTD"
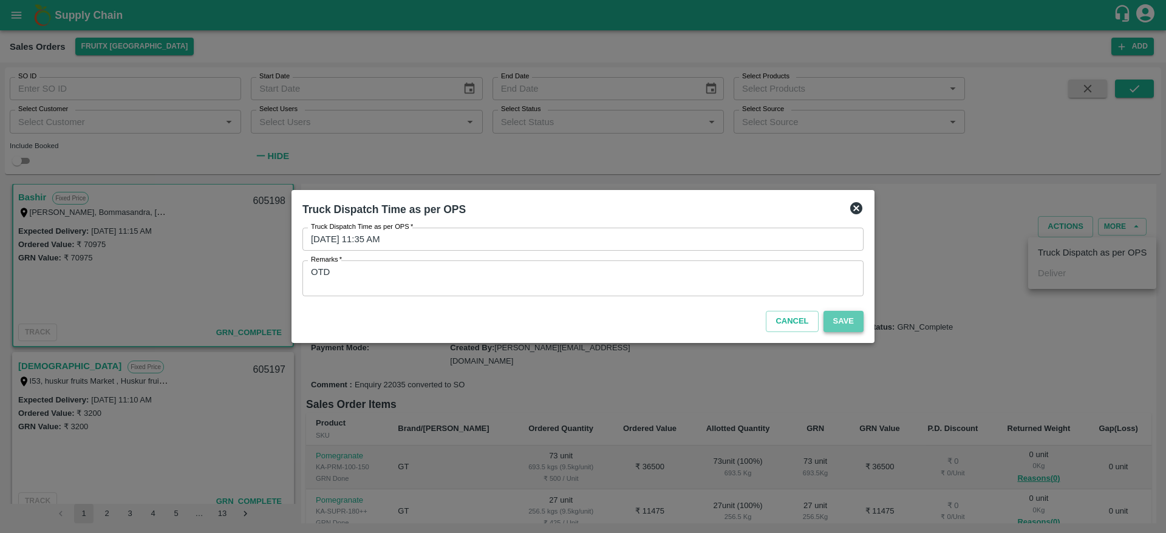
click at [852, 322] on button "Save" at bounding box center [844, 321] width 40 height 21
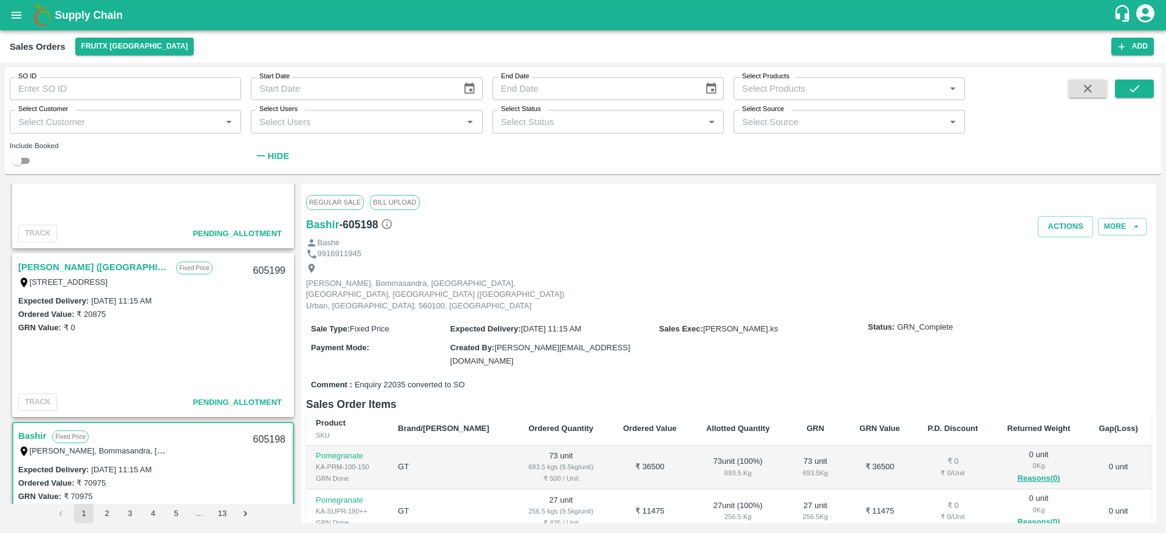
scroll to position [100, 0]
click at [87, 268] on link "[PERSON_NAME] ([GEOGRAPHIC_DATA])" at bounding box center [94, 269] width 152 height 16
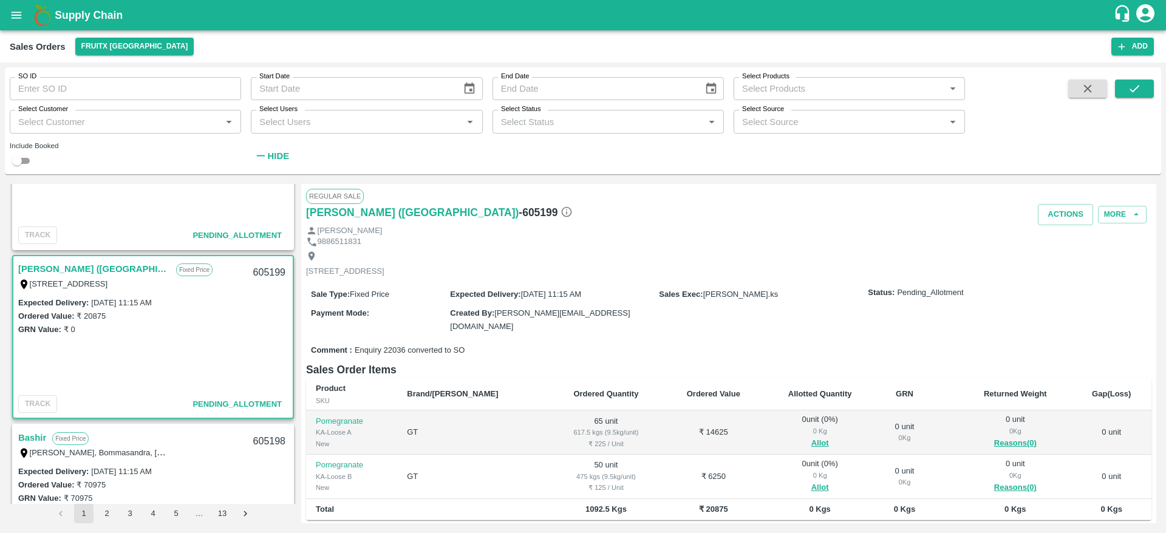
click at [268, 275] on div "605199" at bounding box center [269, 273] width 47 height 29
click at [811, 438] on button "Allot" at bounding box center [820, 444] width 18 height 14
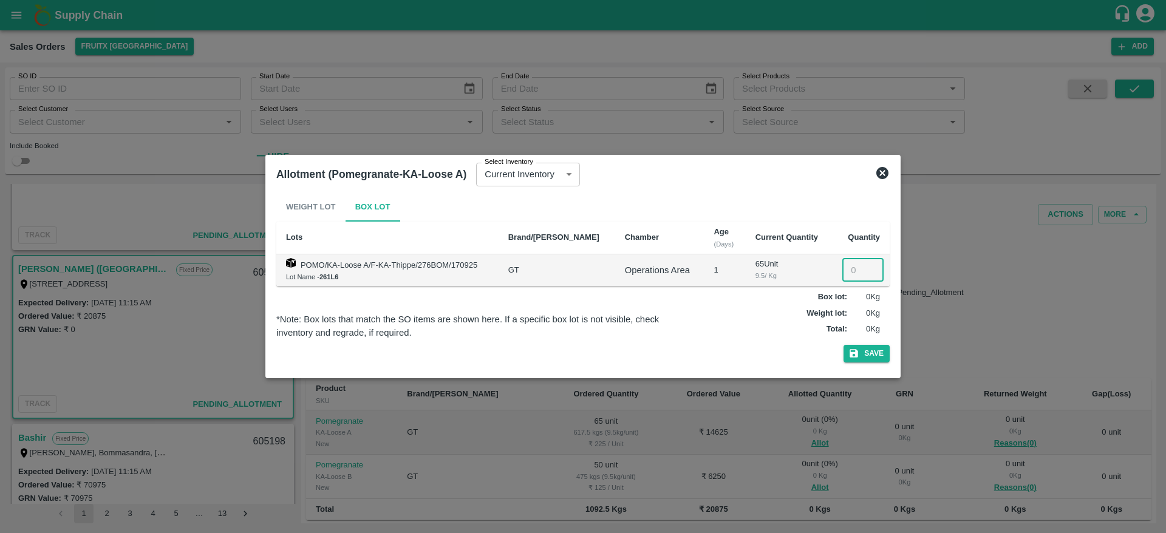
click at [851, 275] on input "number" at bounding box center [862, 270] width 41 height 23
type input "65"
click at [844, 345] on button "Save" at bounding box center [867, 354] width 46 height 18
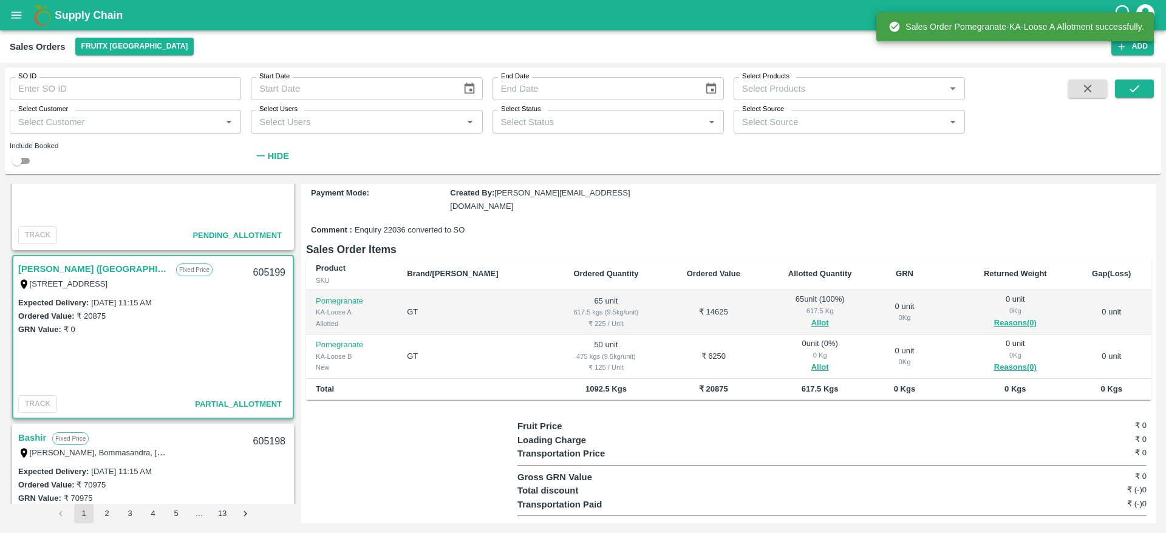
scroll to position [123, 0]
click at [811, 359] on button "Allot" at bounding box center [820, 365] width 18 height 14
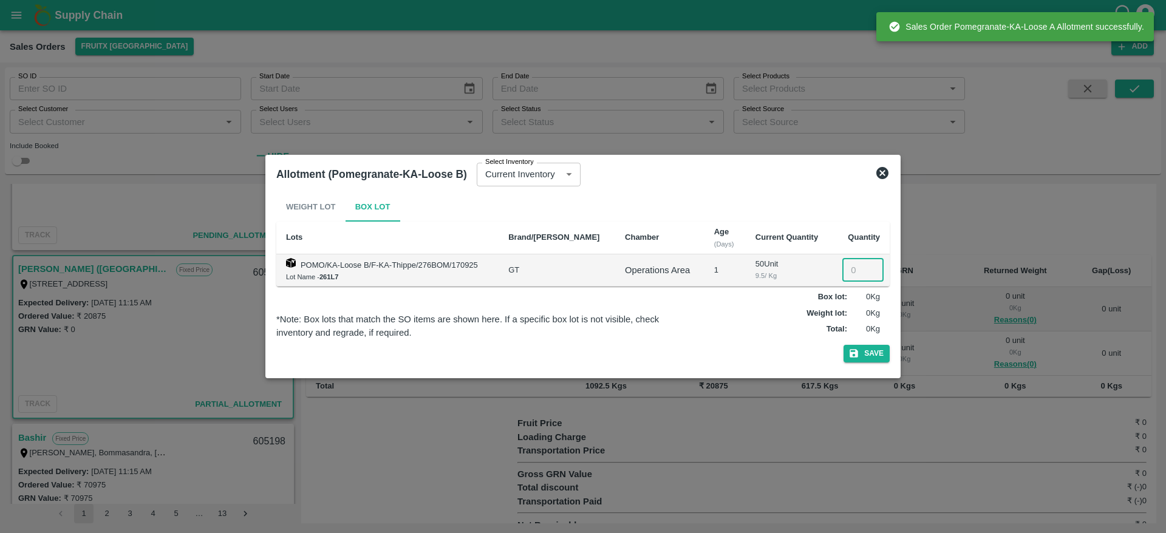
click at [847, 261] on input "number" at bounding box center [862, 270] width 41 height 23
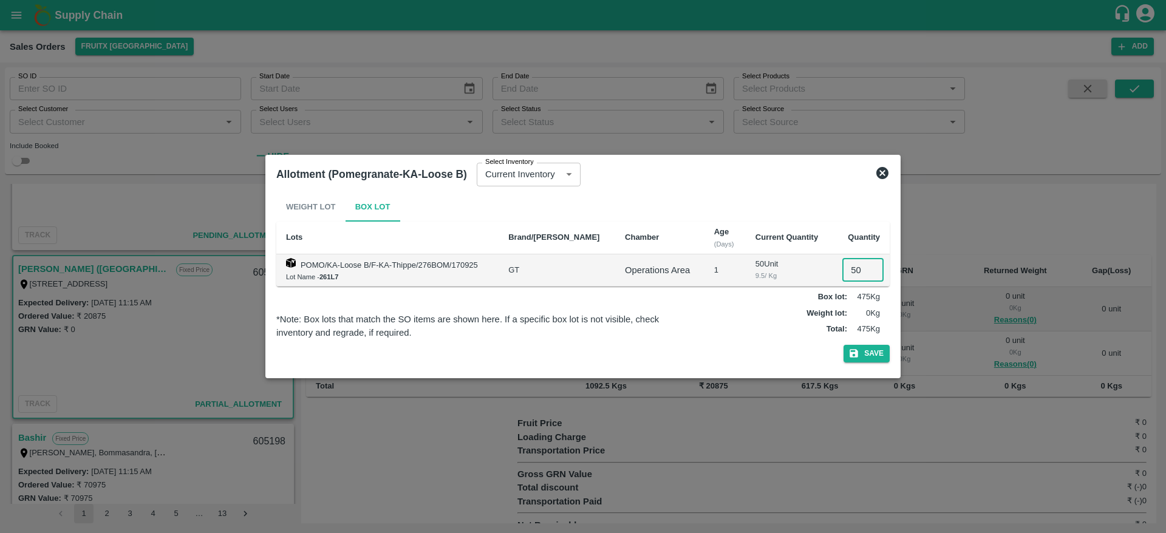
type input "50"
click at [844, 345] on button "Save" at bounding box center [867, 354] width 46 height 18
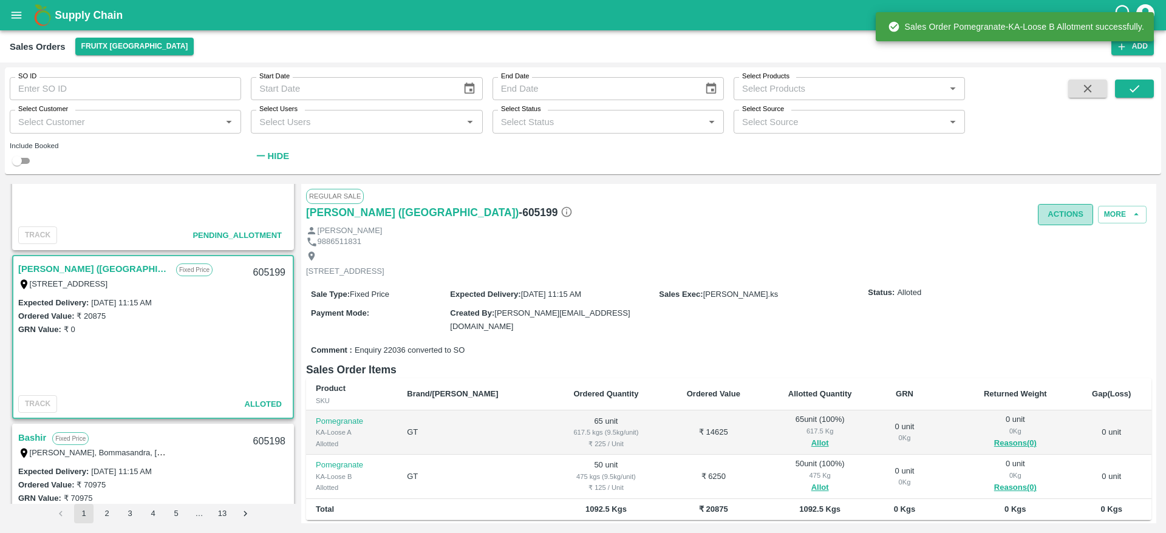
click at [1056, 213] on button "Actions" at bounding box center [1065, 214] width 55 height 21
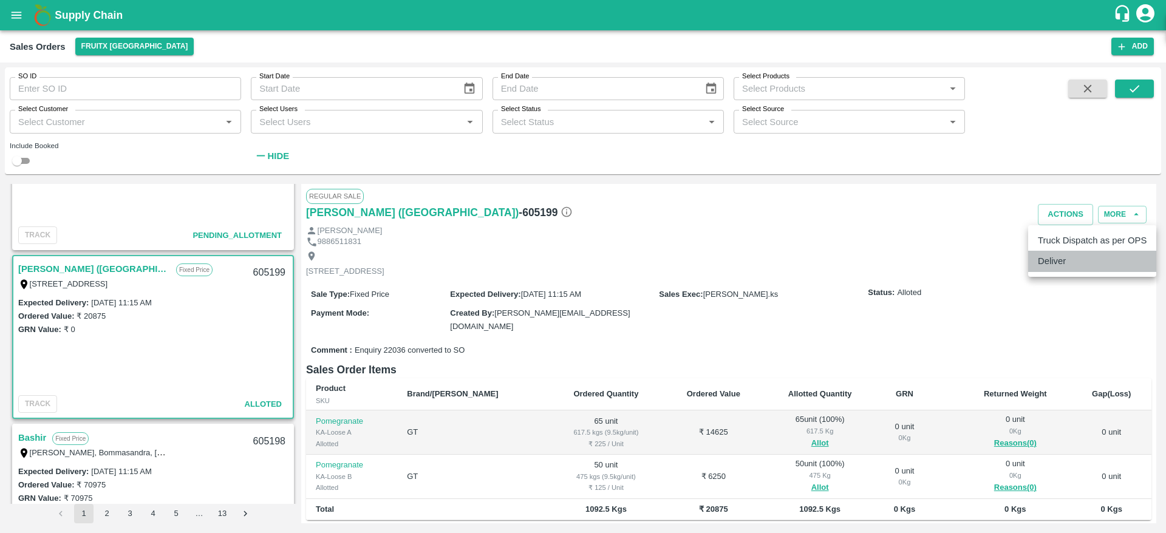
click at [1059, 261] on li "Deliver" at bounding box center [1092, 261] width 128 height 21
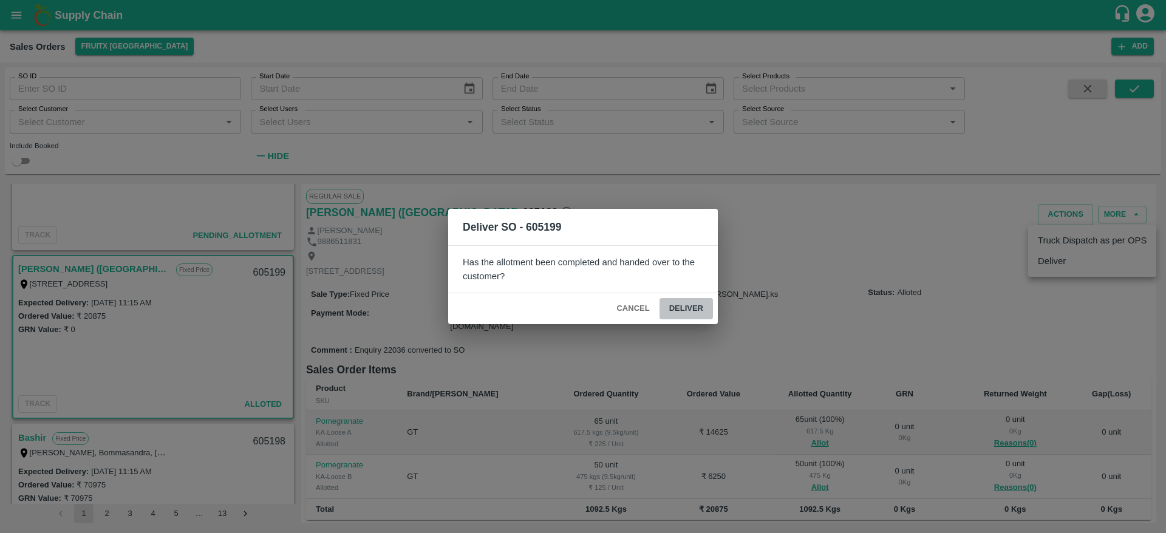
click at [694, 312] on button "Deliver" at bounding box center [686, 308] width 53 height 21
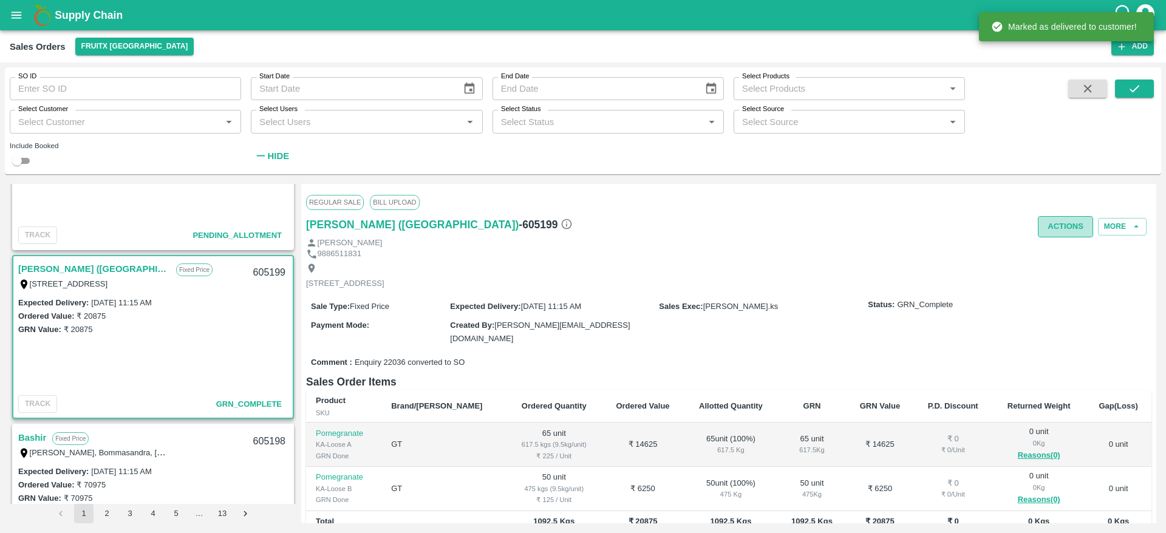
click at [1061, 221] on button "Actions" at bounding box center [1065, 226] width 55 height 21
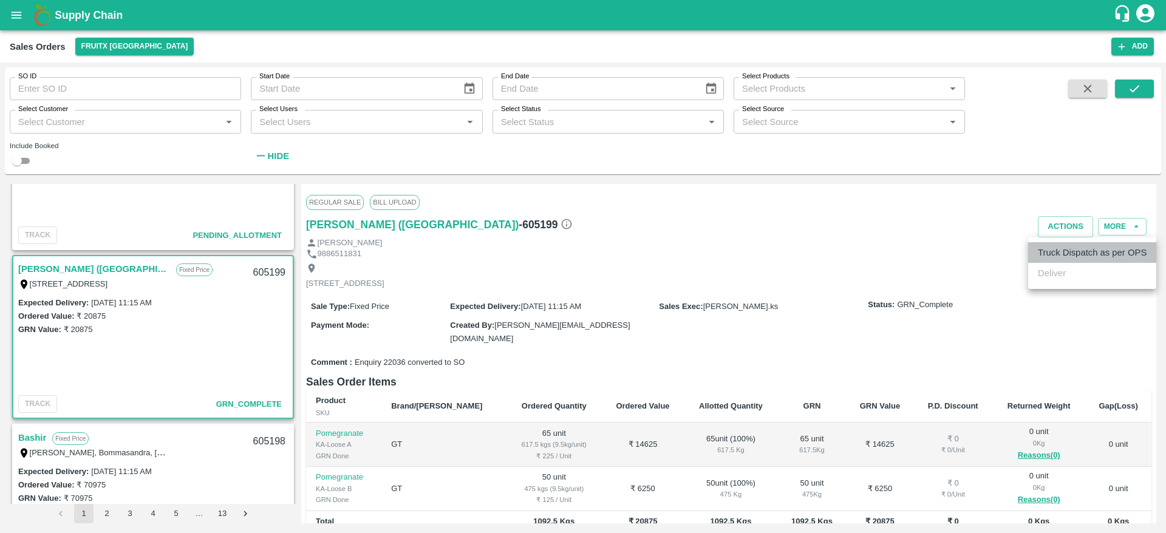
click at [1067, 248] on li "Truck Dispatch as per OPS" at bounding box center [1092, 252] width 128 height 21
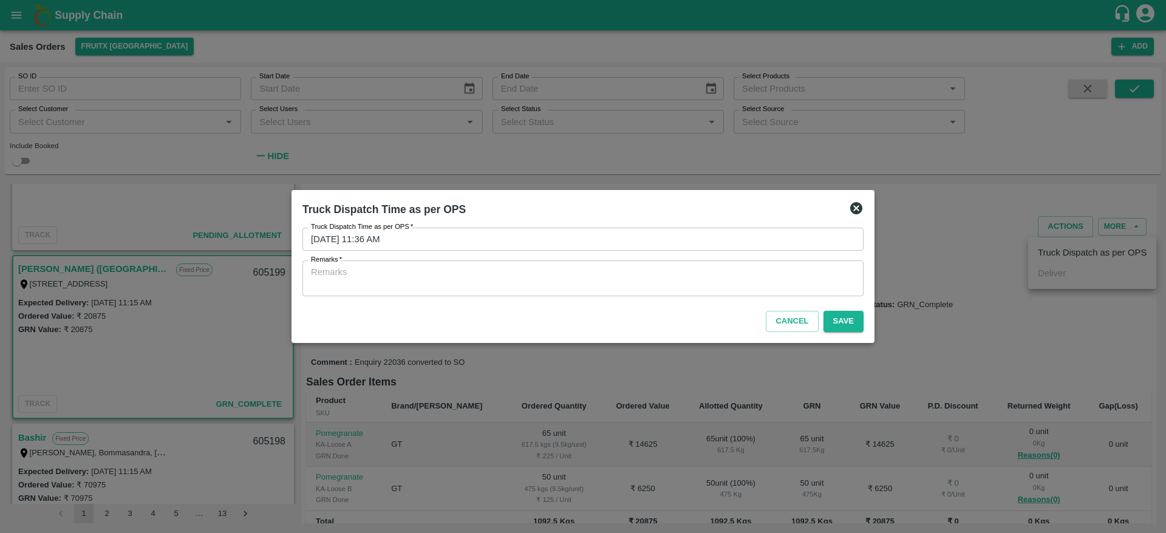
click at [770, 279] on textarea "Remarks   *" at bounding box center [583, 279] width 544 height 26
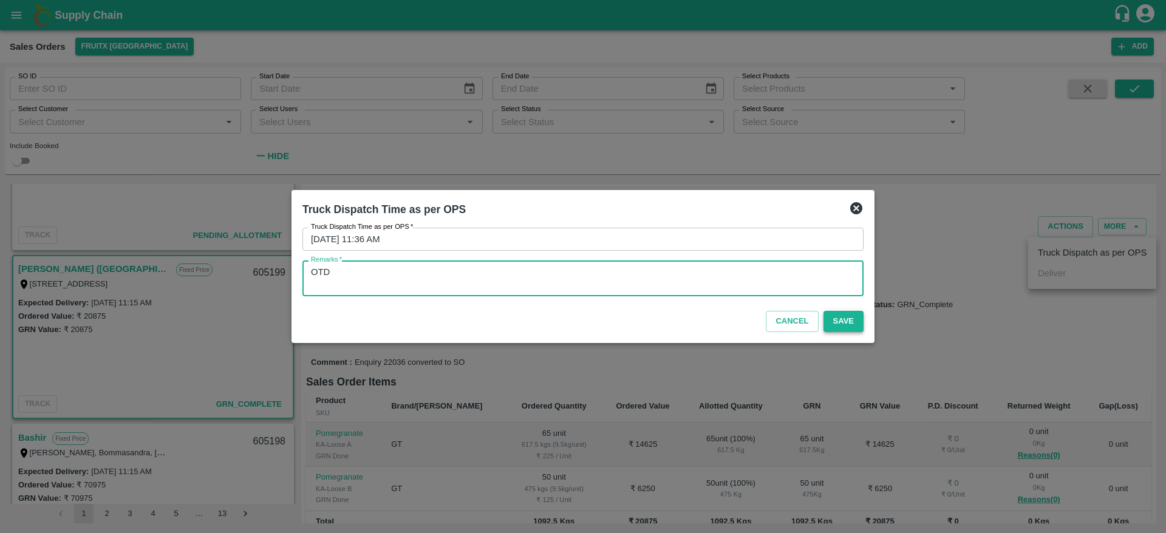
type textarea "OTD"
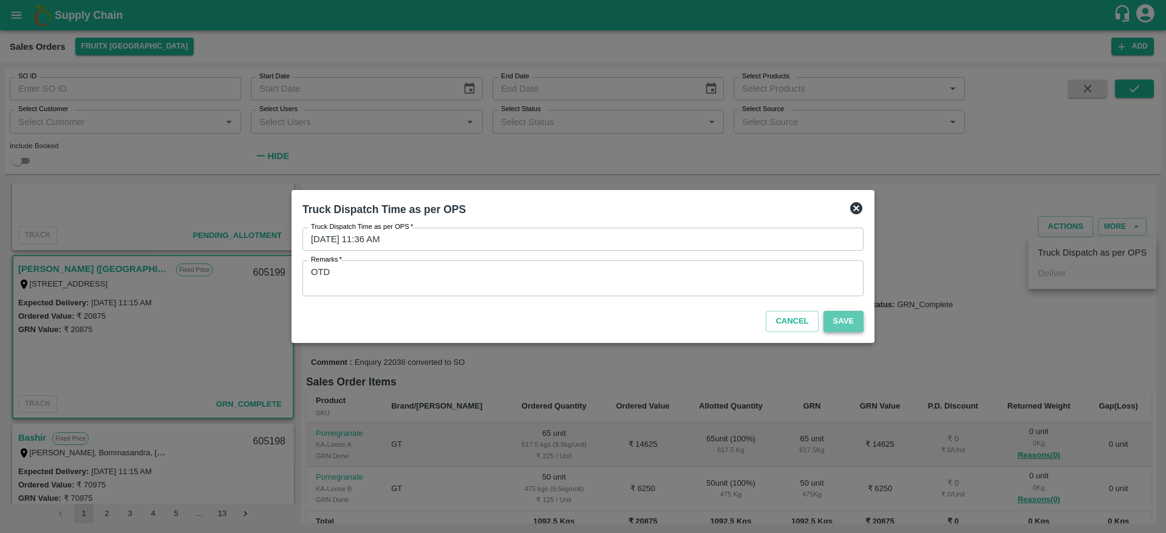
click at [839, 326] on button "Save" at bounding box center [844, 321] width 40 height 21
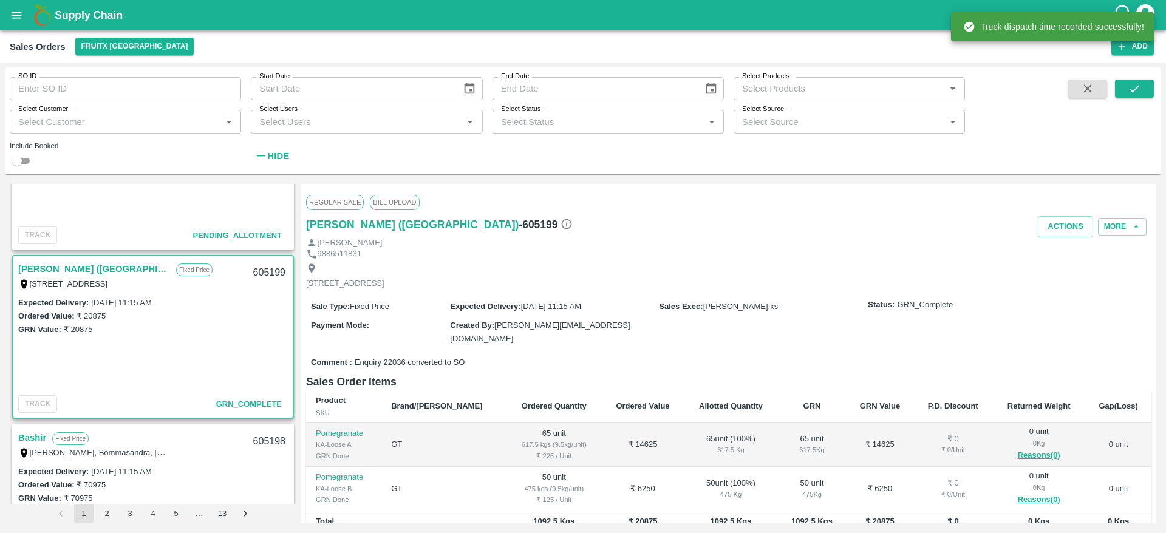
click at [264, 268] on div "605199" at bounding box center [269, 273] width 47 height 29
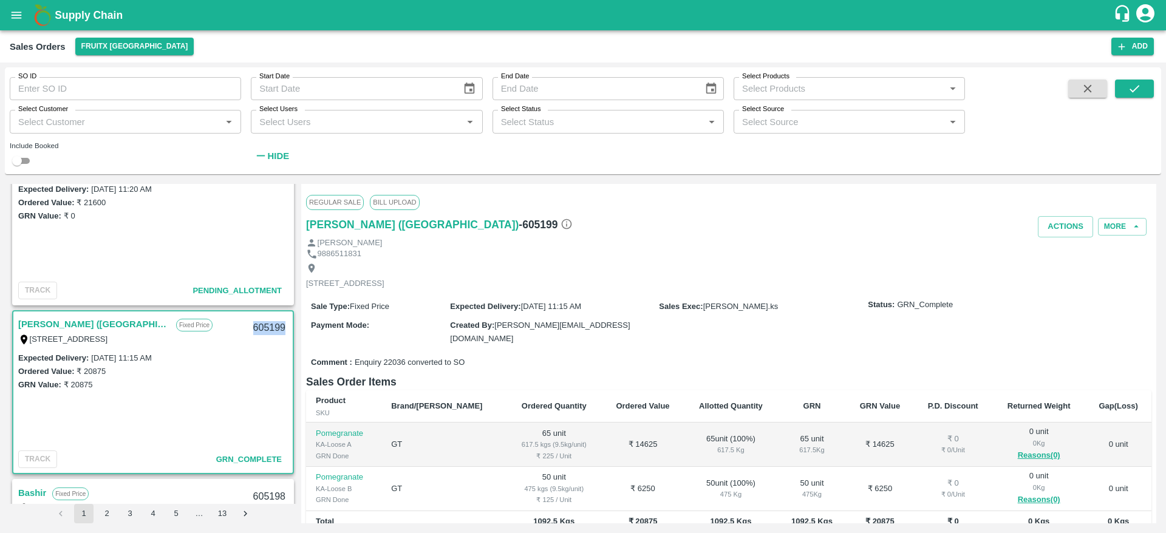
scroll to position [0, 0]
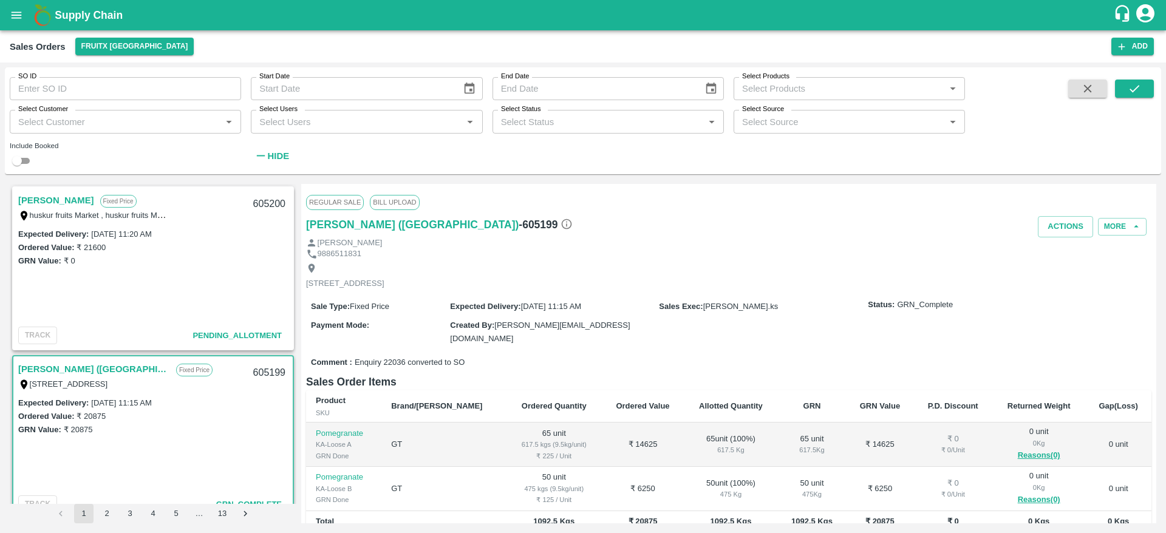
click at [48, 199] on link "[PERSON_NAME]" at bounding box center [56, 201] width 76 height 16
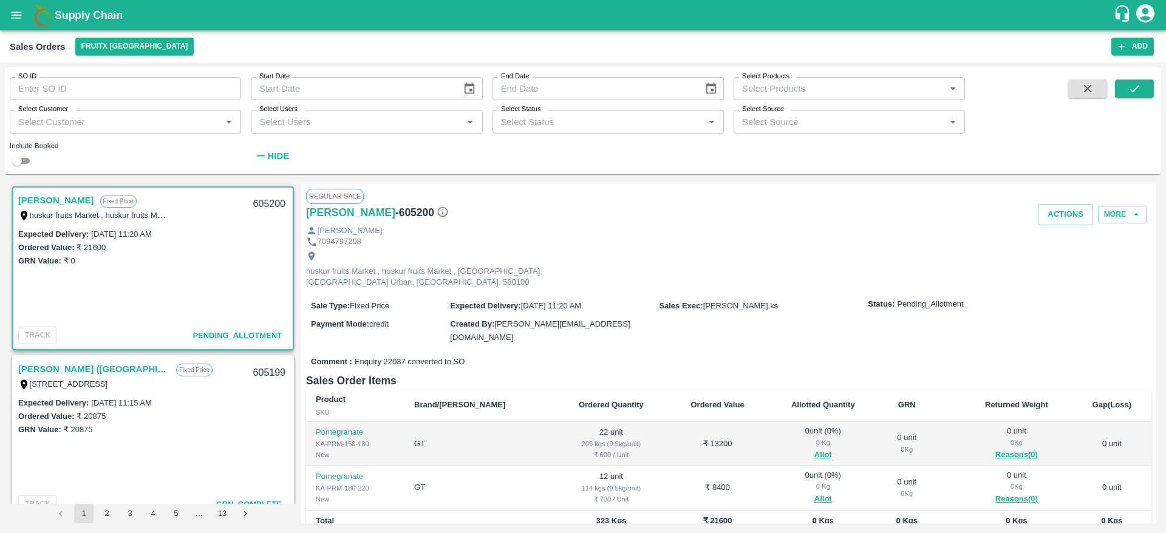
click at [264, 200] on div "605200" at bounding box center [269, 204] width 47 height 29
click at [814, 448] on button "Allot" at bounding box center [823, 455] width 18 height 14
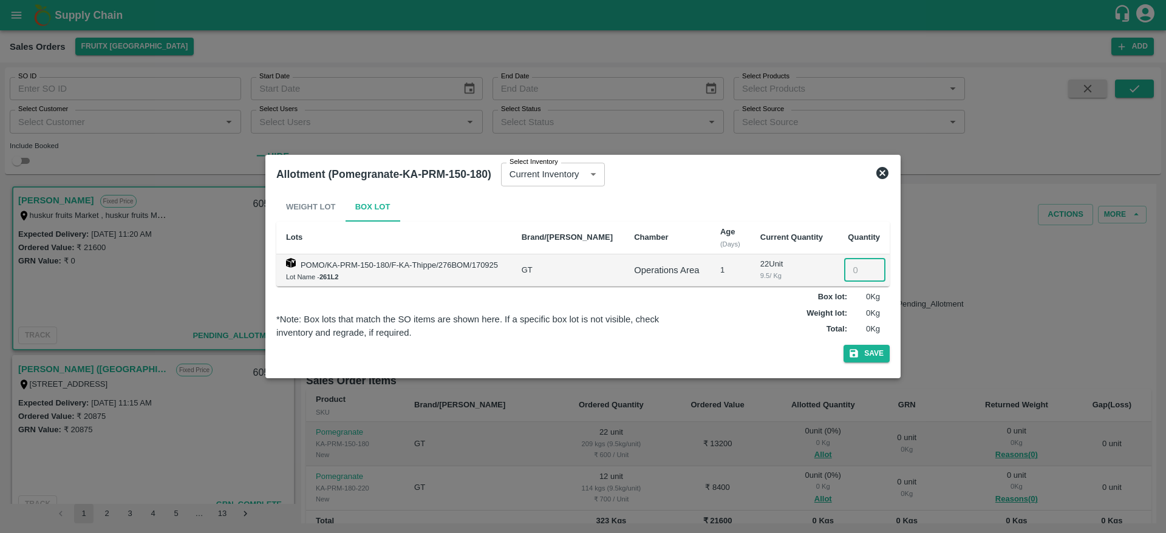
click at [854, 278] on input "number" at bounding box center [864, 270] width 41 height 23
type input "22"
click at [844, 345] on button "Save" at bounding box center [867, 354] width 46 height 18
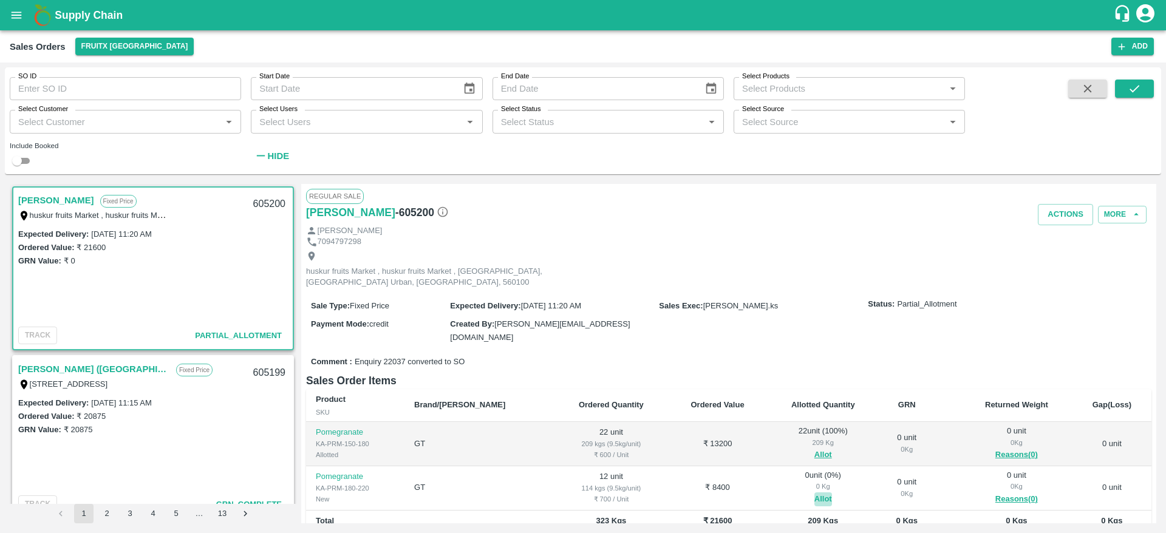
click at [814, 493] on button "Allot" at bounding box center [823, 500] width 18 height 14
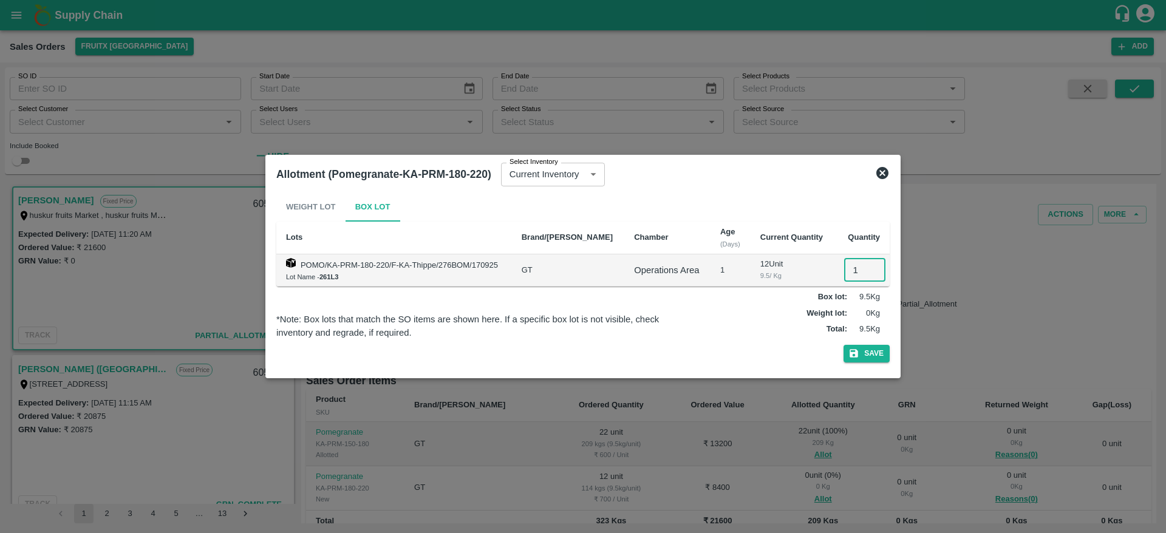
click at [859, 270] on input "1" at bounding box center [864, 270] width 41 height 23
type input "12"
click at [844, 345] on button "Save" at bounding box center [867, 354] width 46 height 18
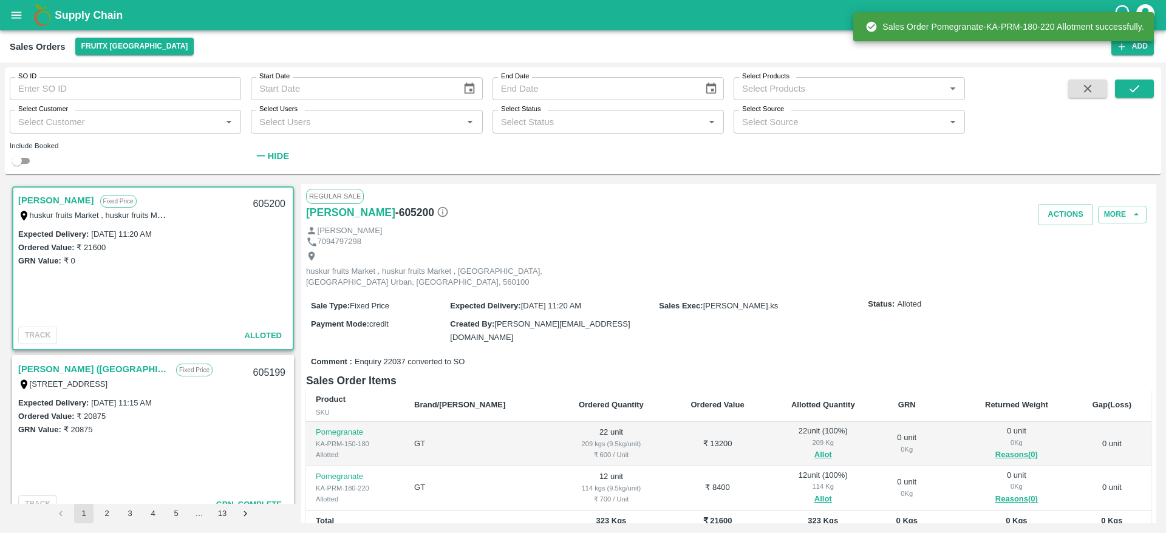
click at [262, 204] on div "605200" at bounding box center [269, 204] width 47 height 29
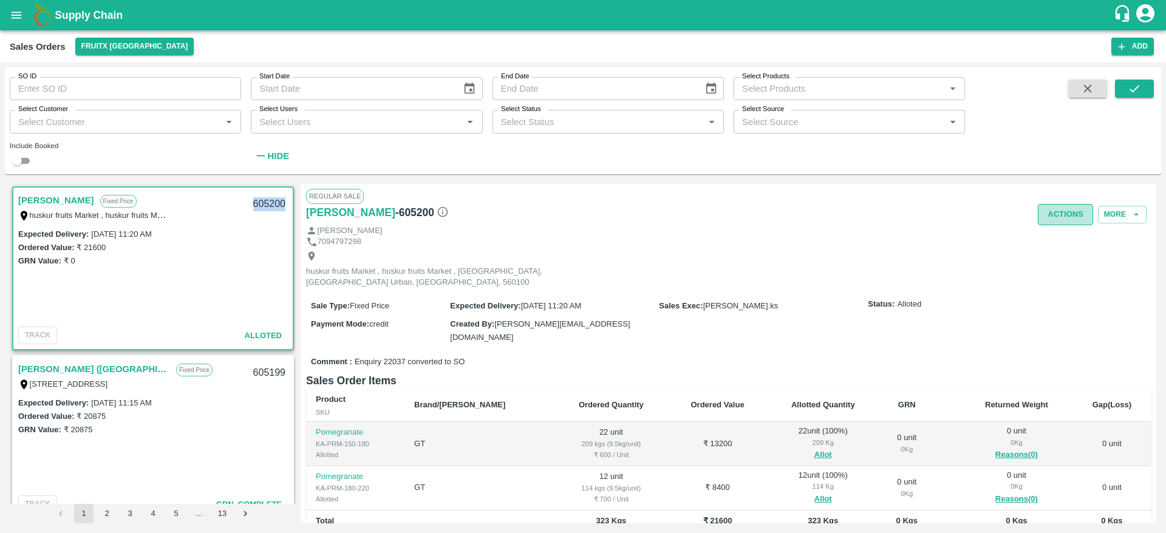
click at [1054, 213] on button "Actions" at bounding box center [1065, 214] width 55 height 21
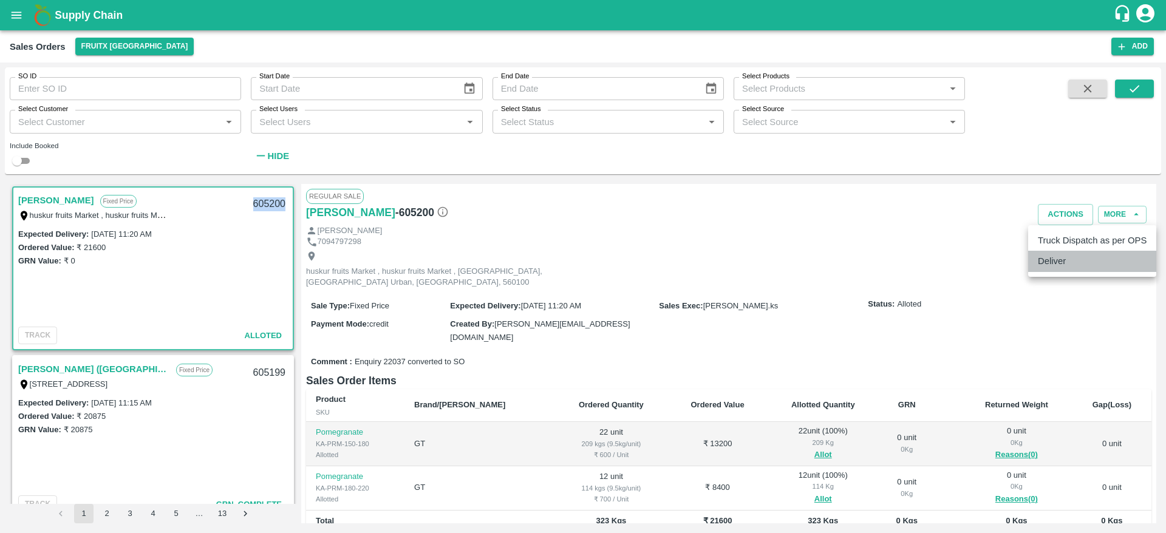
click at [1063, 251] on li "Deliver" at bounding box center [1092, 261] width 128 height 21
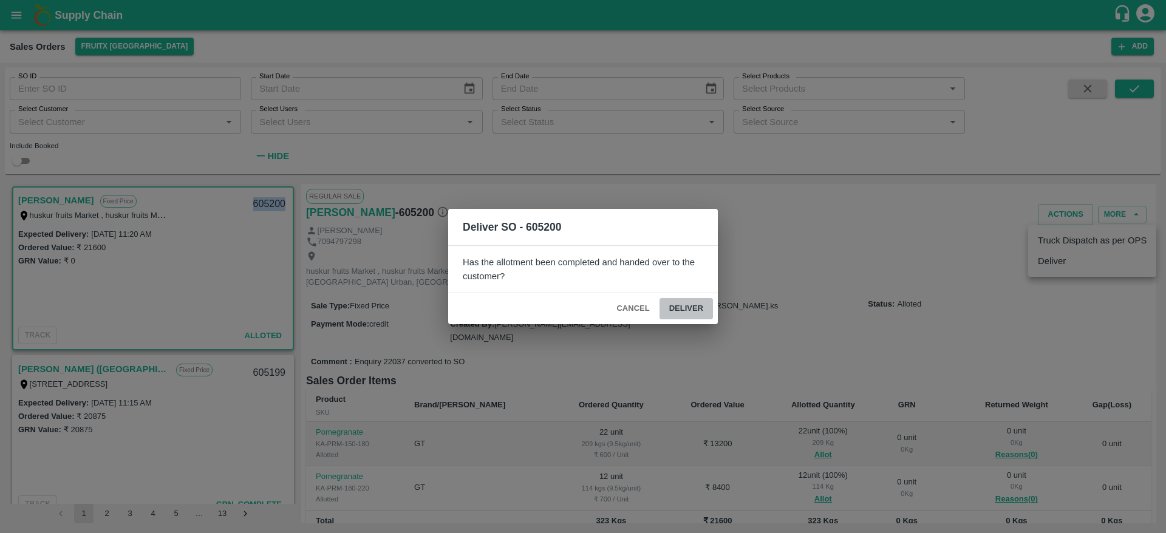
click at [684, 312] on button "Deliver" at bounding box center [686, 308] width 53 height 21
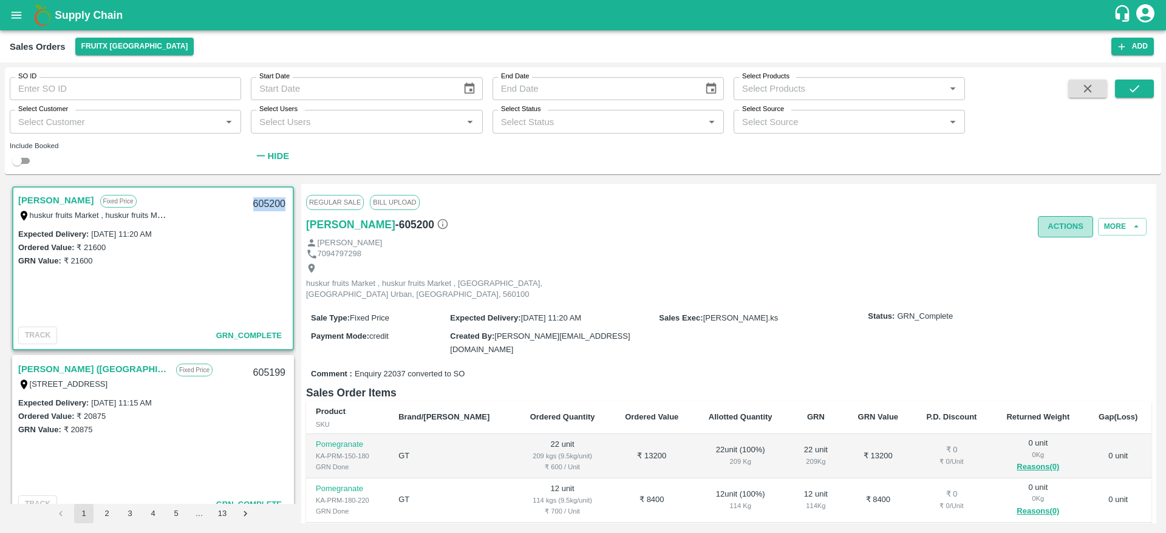
click at [1057, 225] on button "Actions" at bounding box center [1065, 226] width 55 height 21
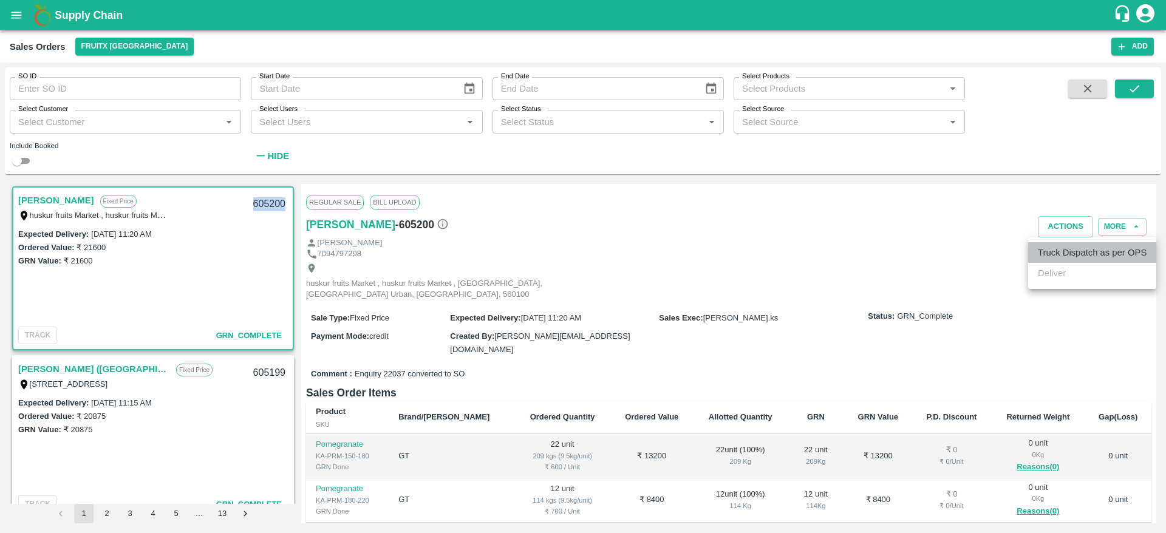
click at [1071, 246] on li "Truck Dispatch as per OPS" at bounding box center [1092, 252] width 128 height 21
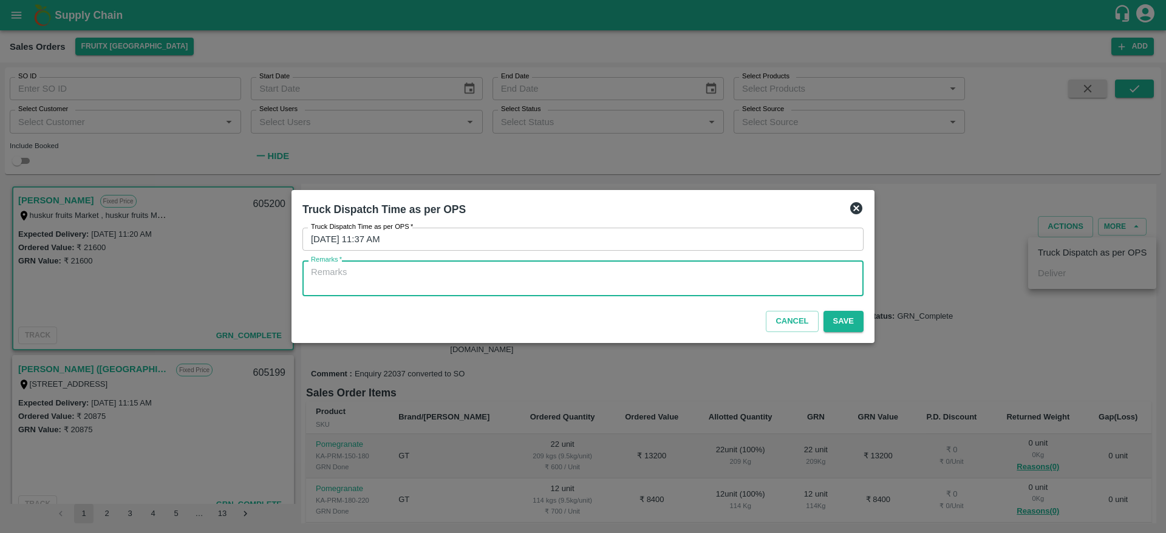
click at [749, 276] on textarea "Remarks   *" at bounding box center [583, 279] width 544 height 26
type textarea "OTD"
click at [836, 316] on button "Save" at bounding box center [844, 321] width 40 height 21
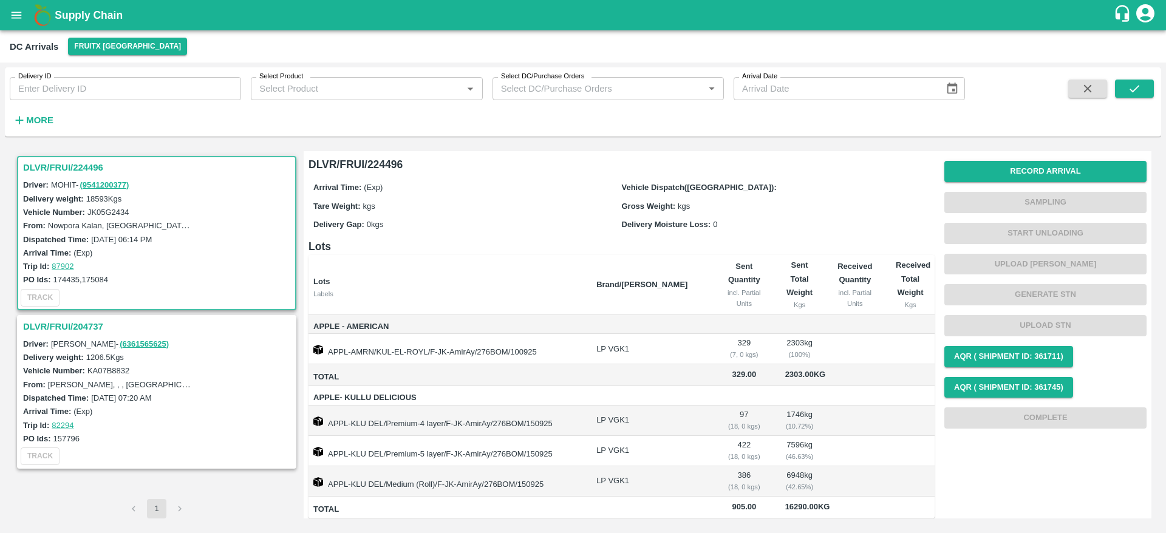
click at [307, 86] on input "Select Product" at bounding box center [356, 89] width 204 height 16
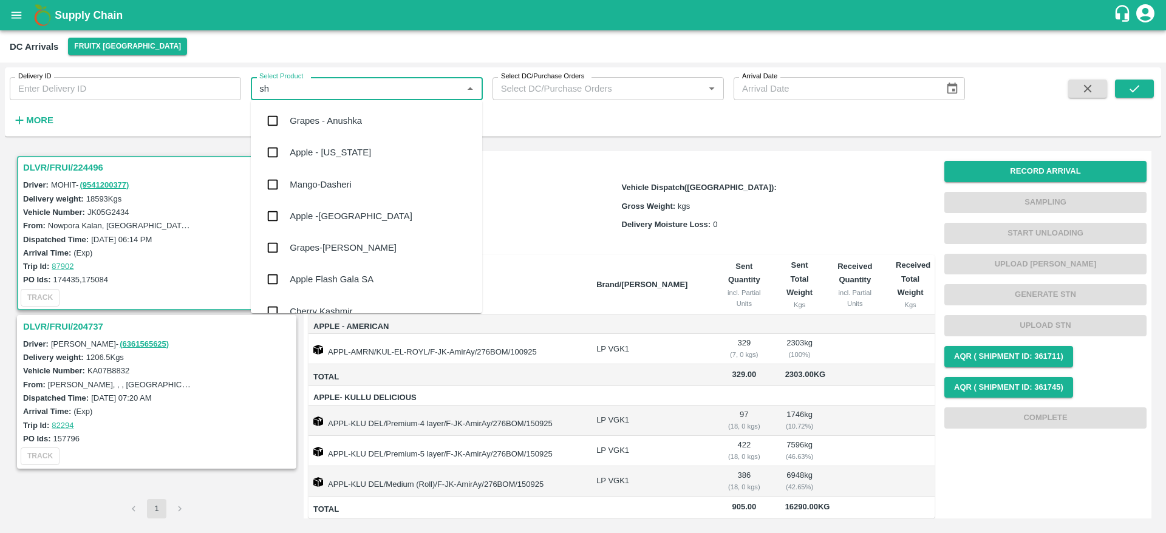
type input "s"
type input "appl"
click at [275, 120] on input "checkbox" at bounding box center [273, 121] width 24 height 24
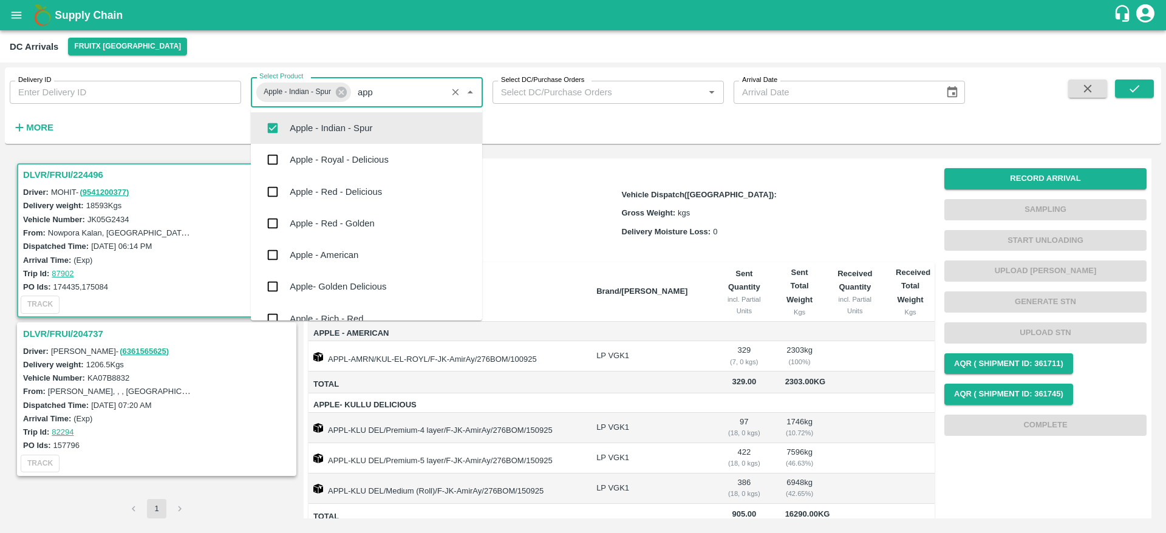
type input "appl"
click at [271, 162] on input "checkbox" at bounding box center [273, 160] width 24 height 24
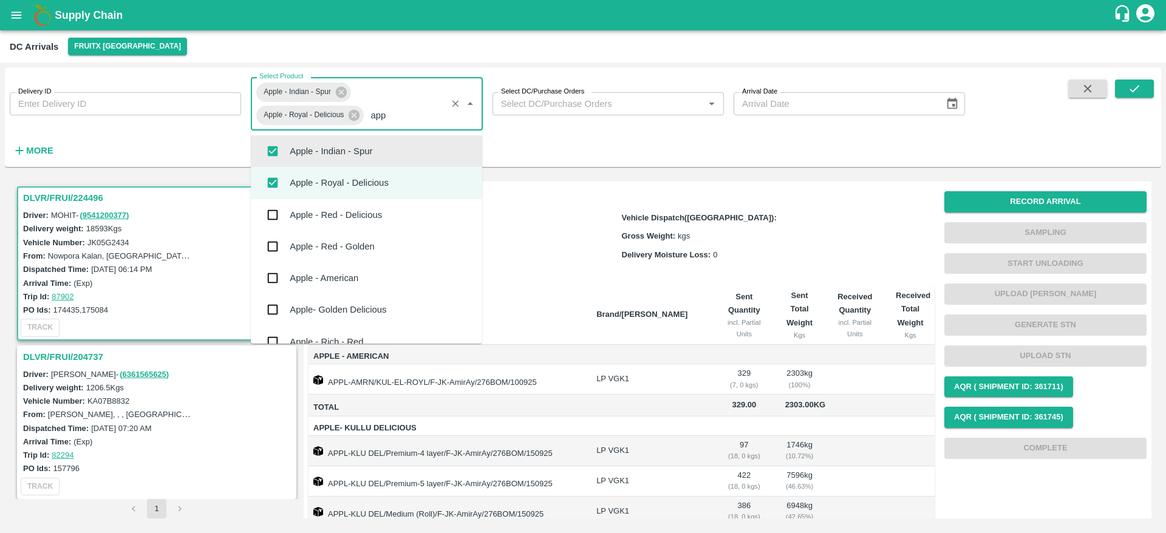
type input "appl"
click at [279, 214] on input "checkbox" at bounding box center [273, 215] width 24 height 24
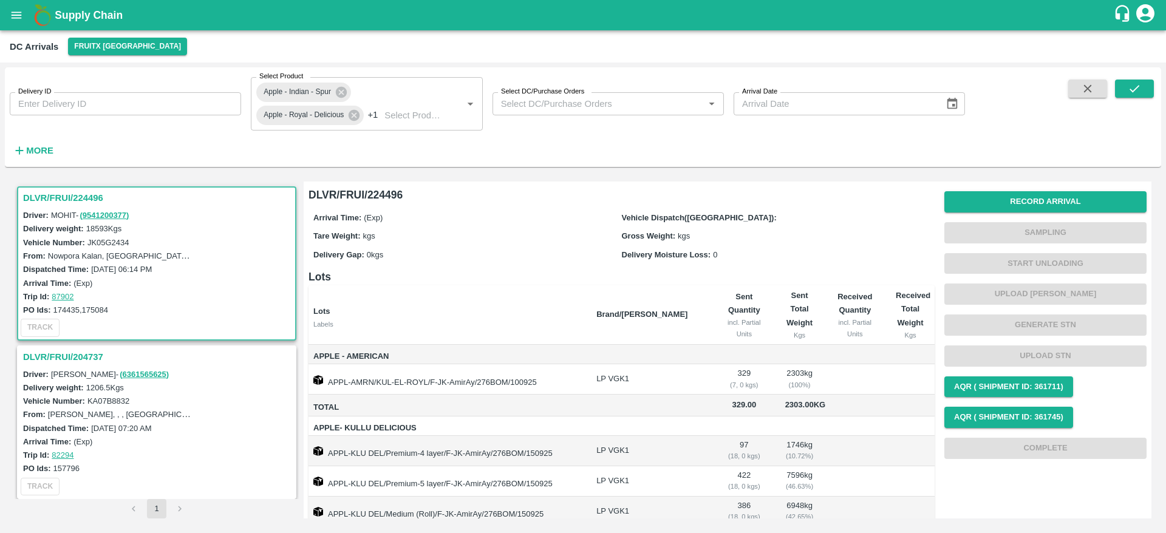
click at [41, 142] on div "Delivery ID Delivery ID Select Product Apple - Indian - Spur Apple - Royal - De…" at bounding box center [482, 114] width 965 height 94
click at [38, 153] on strong "More" at bounding box center [39, 151] width 27 height 10
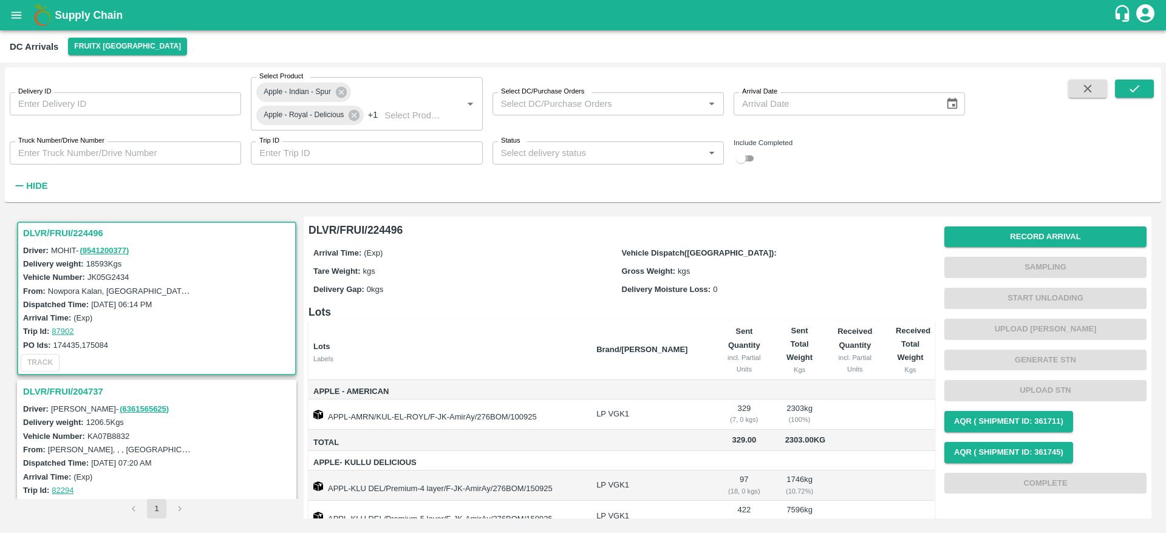
click at [746, 158] on input "checkbox" at bounding box center [741, 158] width 44 height 15
checkbox input "true"
click at [1118, 80] on button "submit" at bounding box center [1134, 89] width 39 height 18
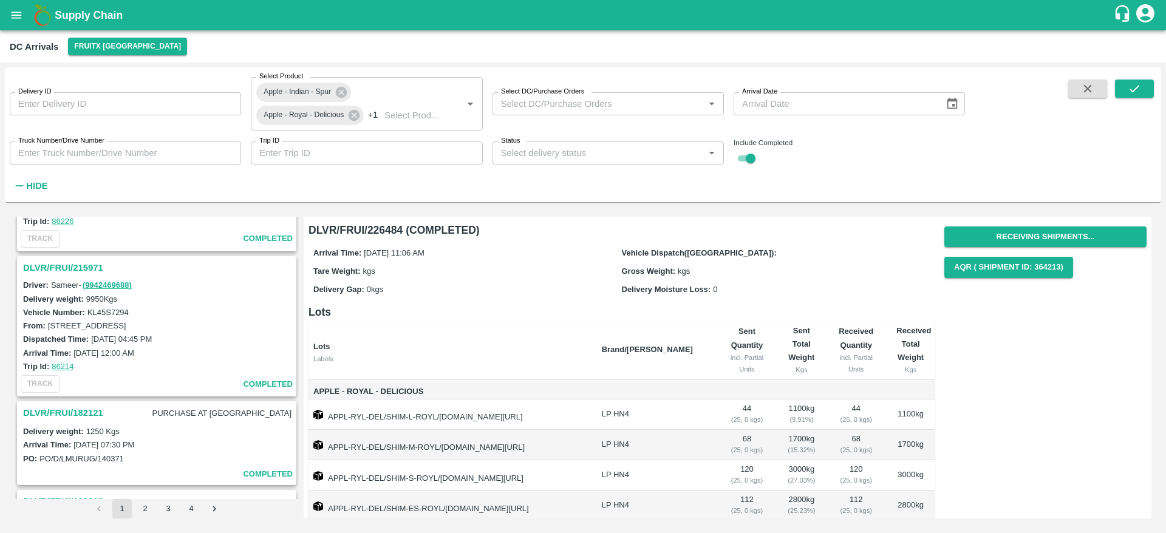
scroll to position [2184, 0]
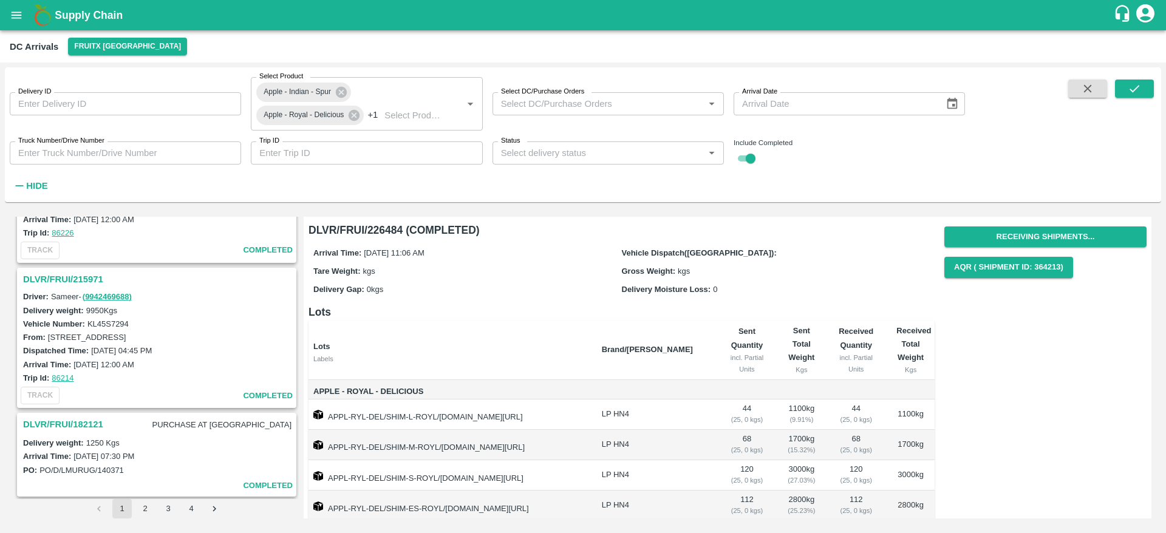
click at [68, 271] on h3 "DLVR/FRUI/215971" at bounding box center [158, 279] width 271 height 16
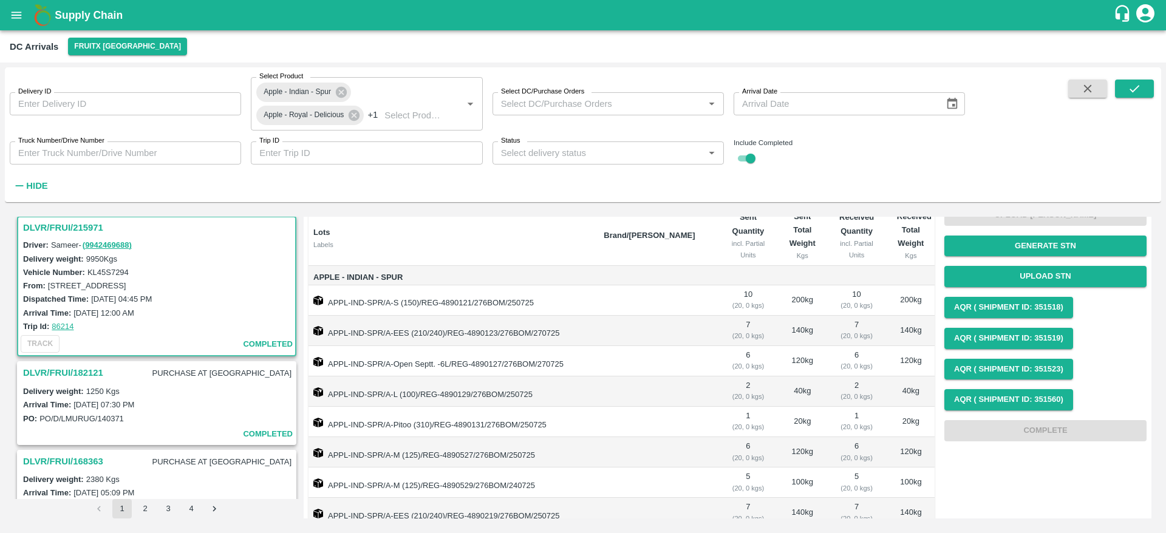
scroll to position [113, 0]
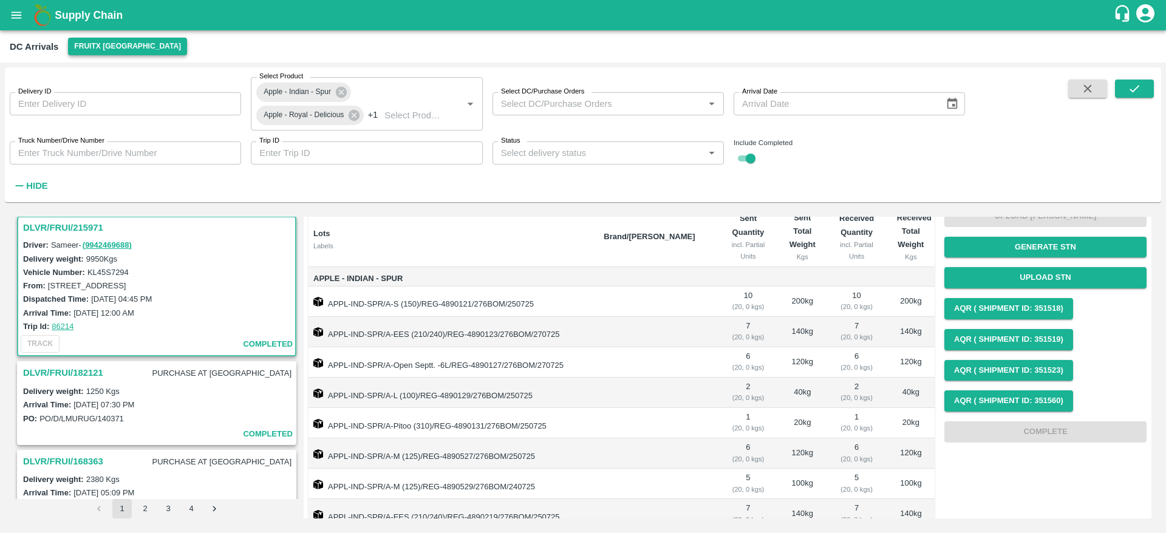
click at [86, 41] on button "FruitX [GEOGRAPHIC_DATA]" at bounding box center [127, 47] width 119 height 18
click at [162, 205] on div at bounding box center [583, 266] width 1166 height 533
click at [84, 374] on h3 "DLVR/FRUI/182121" at bounding box center [63, 373] width 80 height 16
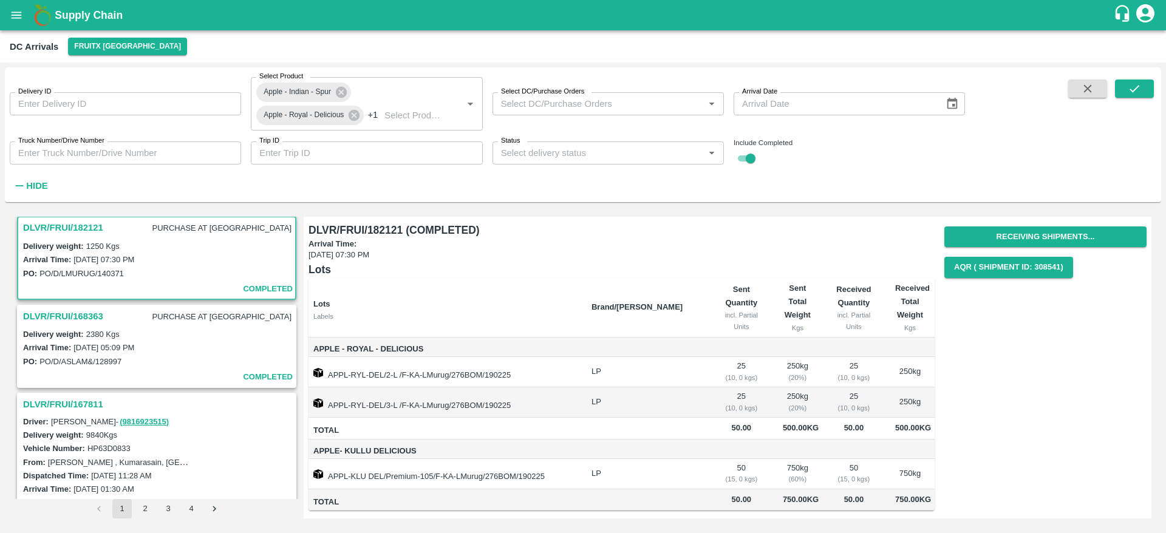
scroll to position [2437, 0]
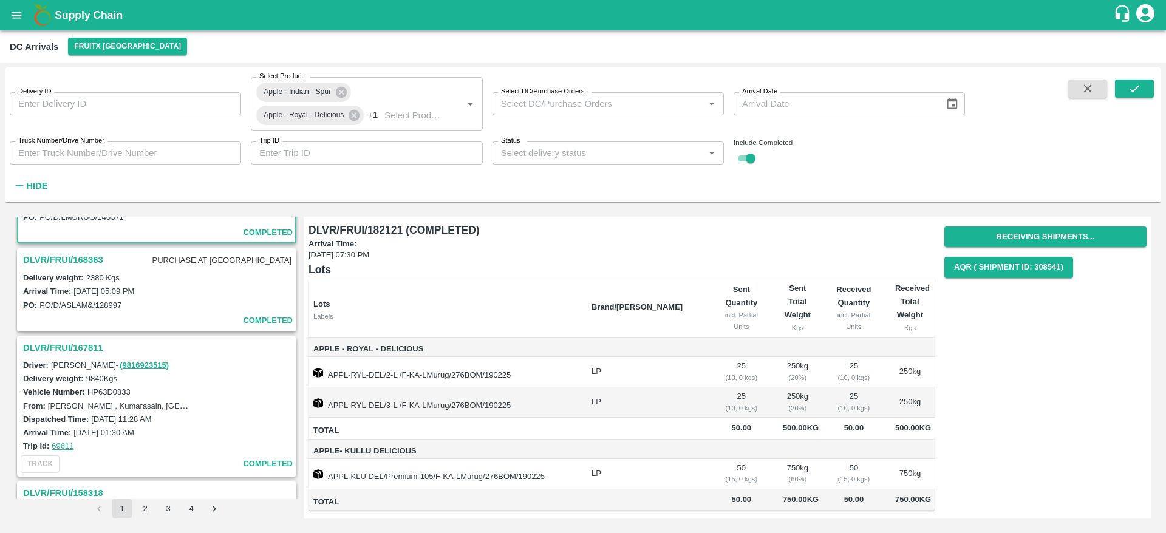
click at [84, 343] on h3 "DLVR/FRUI/167811" at bounding box center [158, 348] width 271 height 16
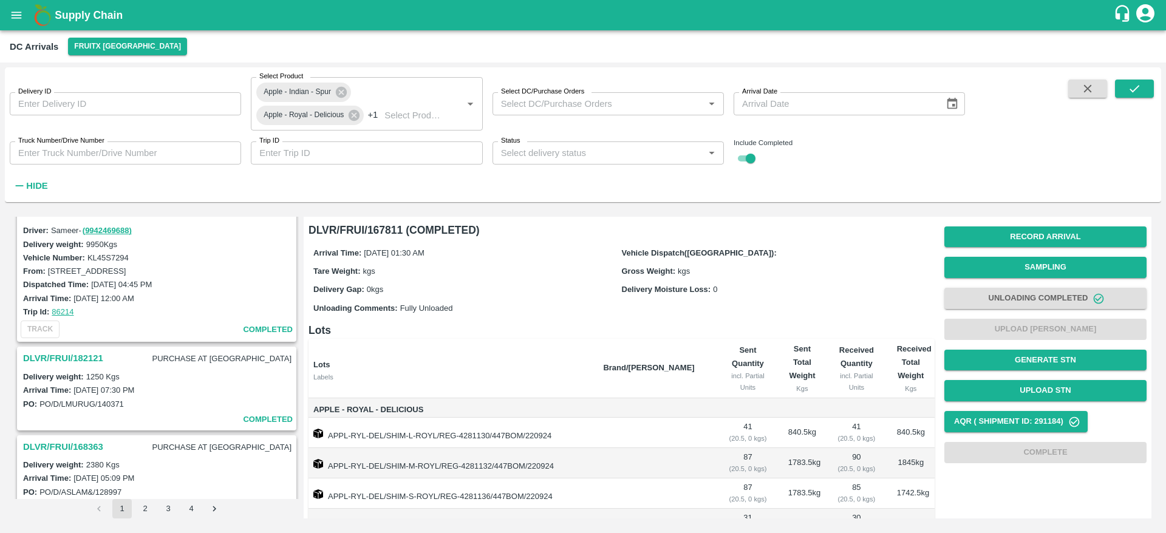
scroll to position [2203, 0]
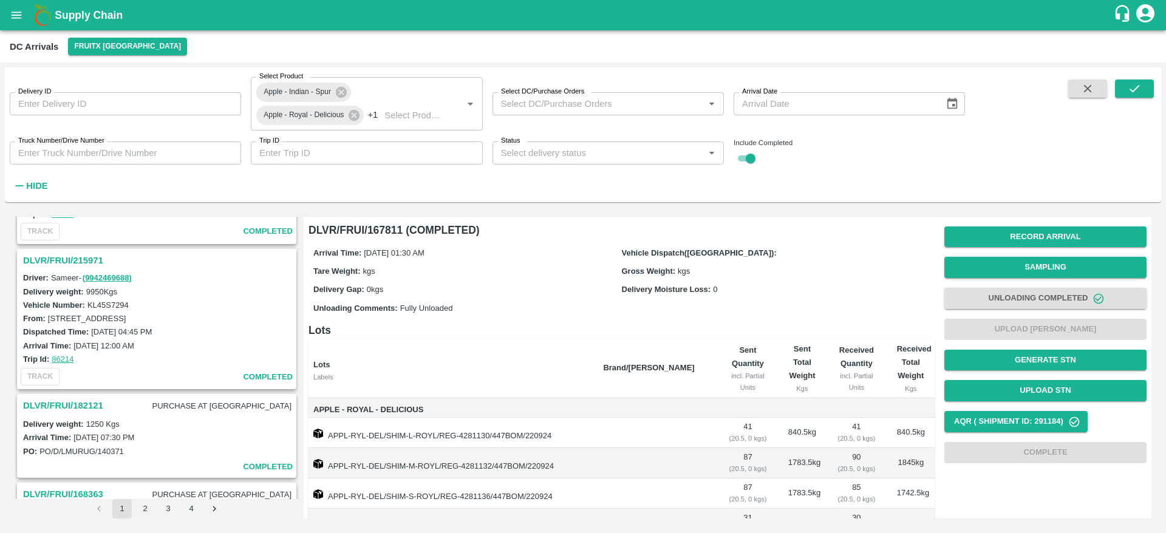
click at [63, 256] on h3 "DLVR/FRUI/215971" at bounding box center [158, 261] width 271 height 16
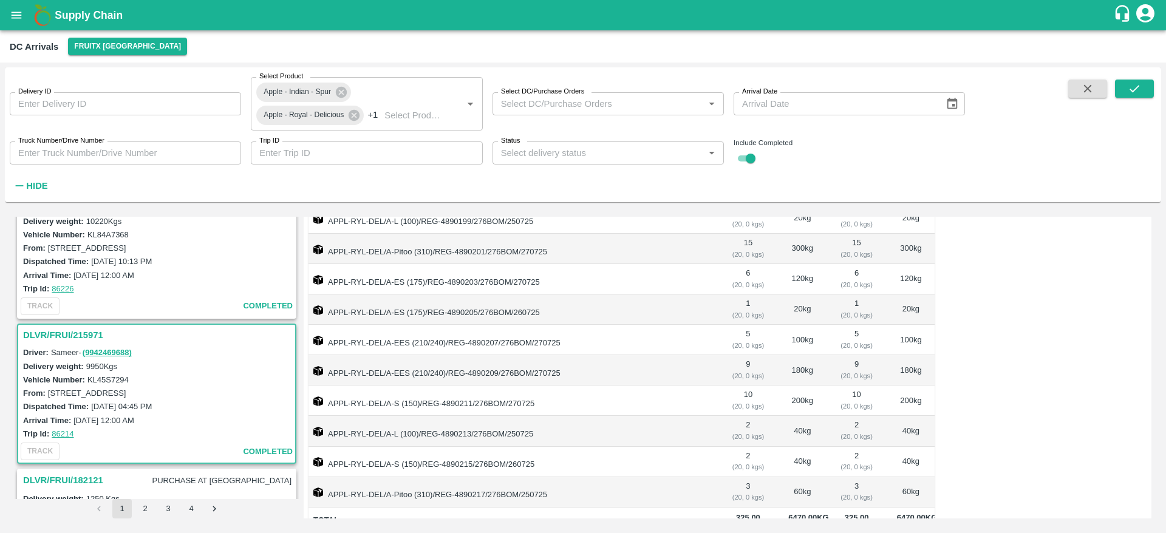
scroll to position [2048, 0]
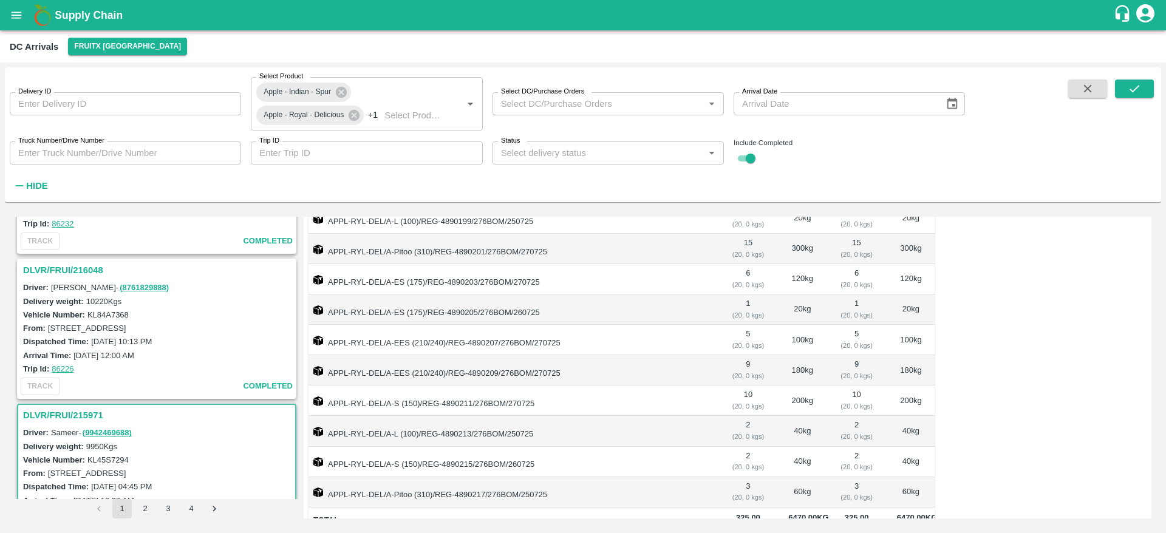
click at [76, 276] on h3 "DLVR/FRUI/216048" at bounding box center [158, 270] width 271 height 16
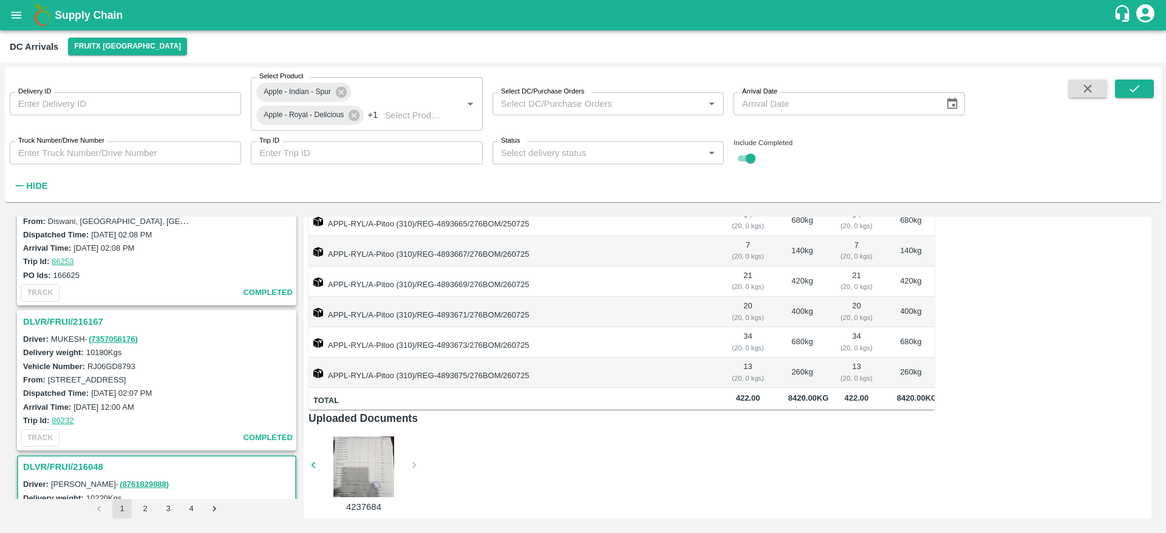
scroll to position [1848, 0]
click at [90, 327] on h3 "DLVR/FRUI/216167" at bounding box center [158, 325] width 271 height 16
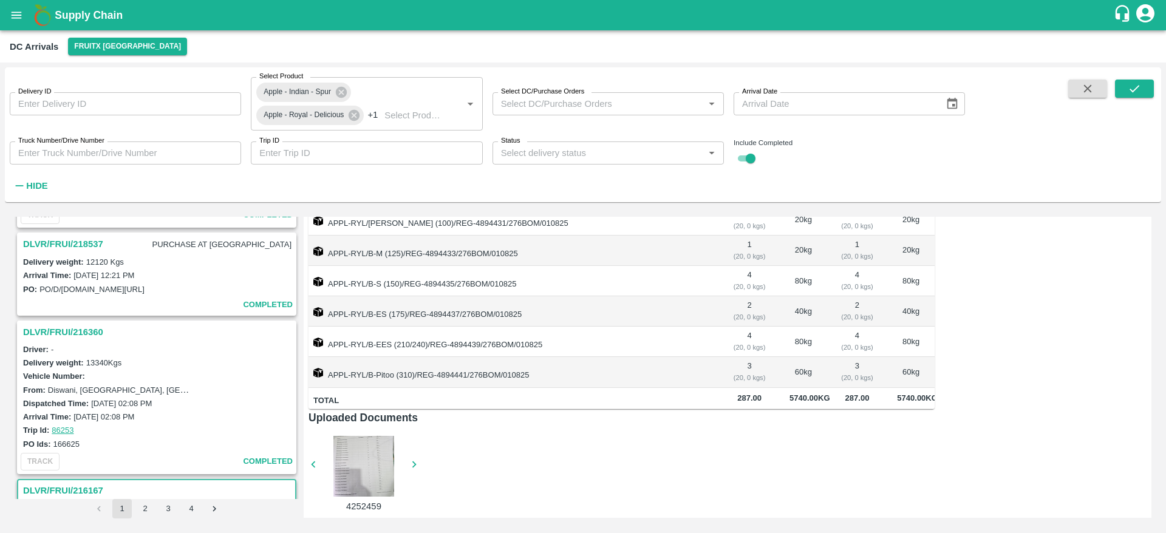
scroll to position [1682, 0]
click at [86, 330] on h3 "DLVR/FRUI/216360" at bounding box center [158, 333] width 271 height 16
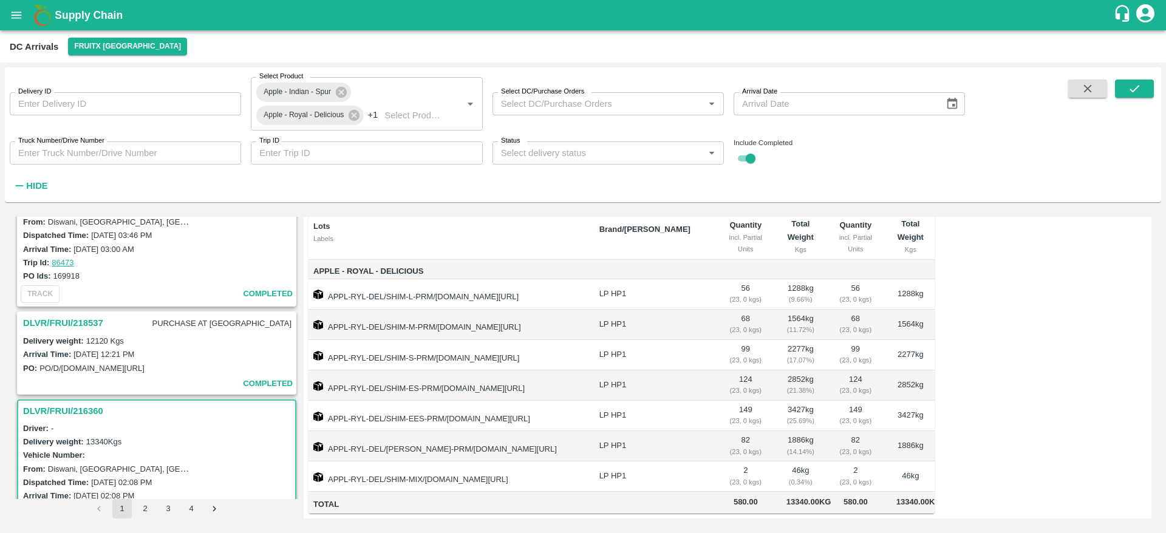
scroll to position [1602, 0]
click at [99, 328] on h3 "DLVR/FRUI/218537" at bounding box center [63, 324] width 80 height 16
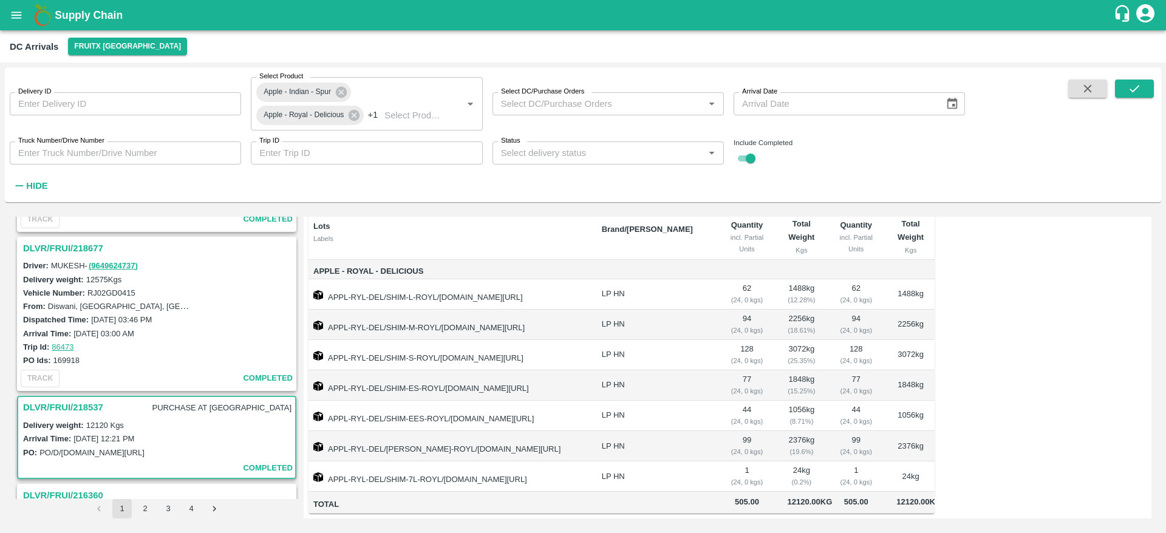
scroll to position [1518, 0]
click at [83, 245] on h3 "DLVR/FRUI/218677" at bounding box center [158, 250] width 271 height 16
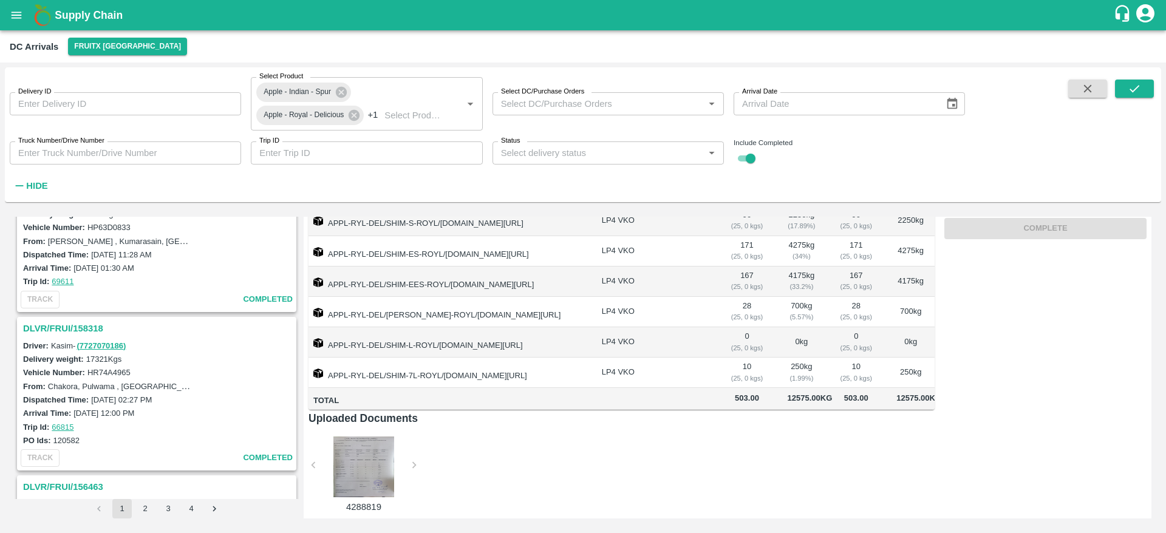
scroll to position [2576, 0]
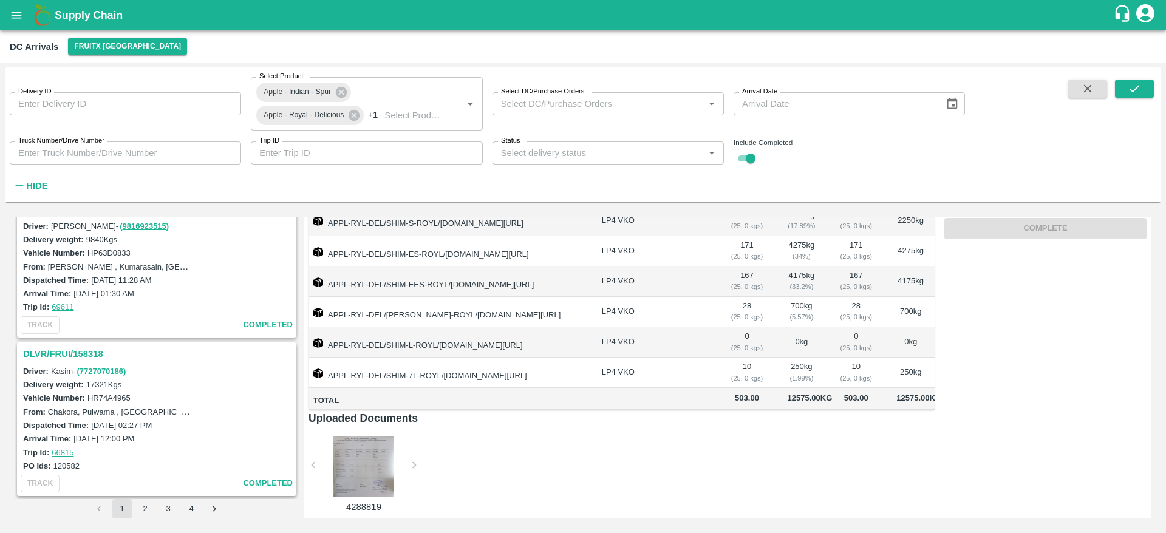
click at [84, 355] on h3 "DLVR/FRUI/158318" at bounding box center [158, 354] width 271 height 16
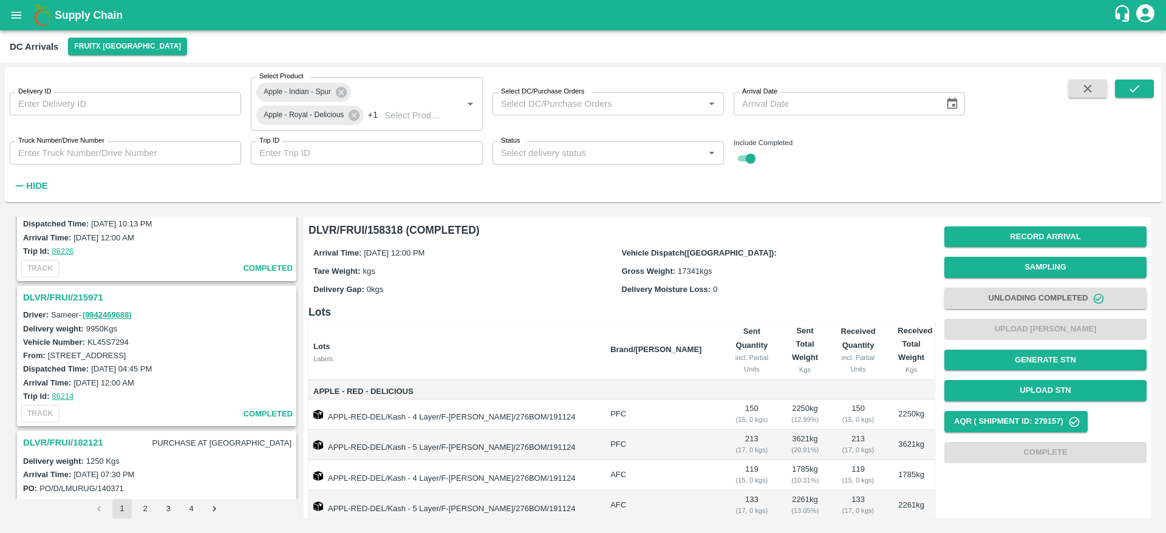
scroll to position [2165, 0]
click at [77, 299] on h3 "DLVR/FRUI/215971" at bounding box center [158, 299] width 271 height 16
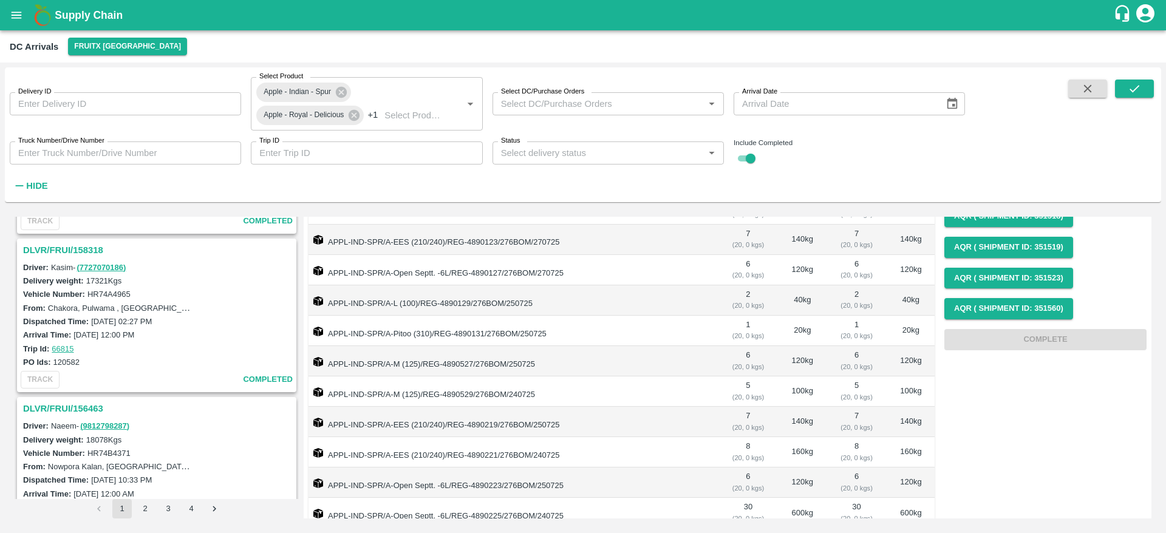
scroll to position [165, 0]
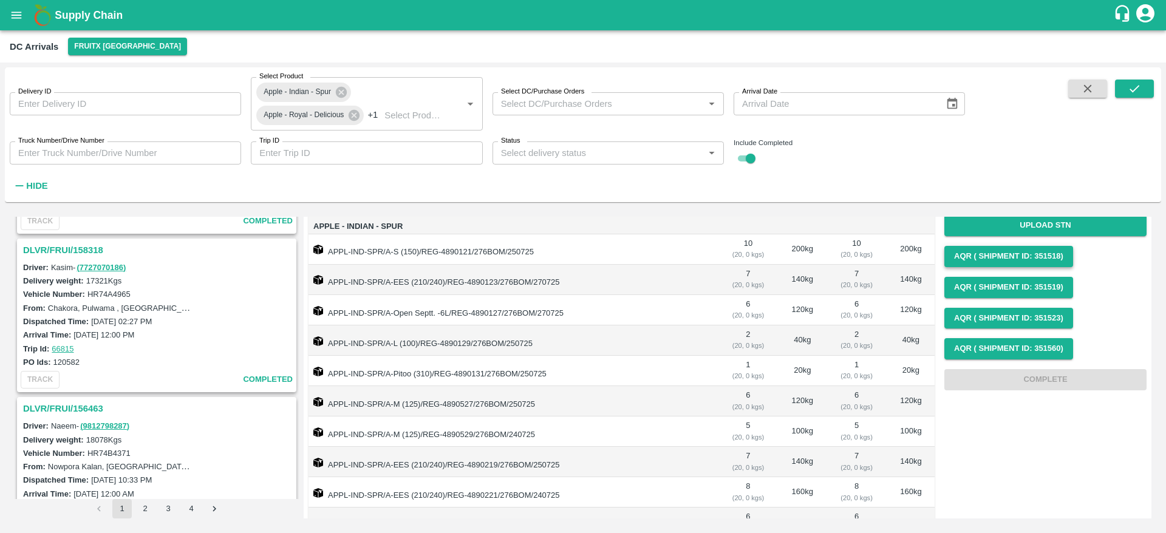
click at [1053, 264] on button "AQR ( Shipment Id: 351518)" at bounding box center [1008, 256] width 129 height 21
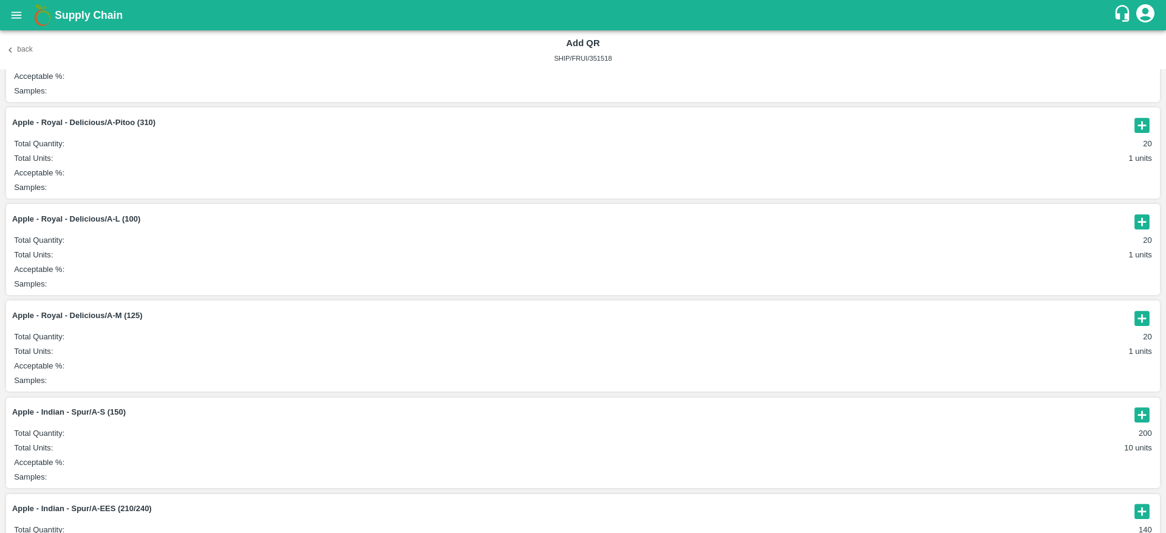
scroll to position [1481, 0]
click at [22, 51] on button "Back" at bounding box center [19, 50] width 39 height 18
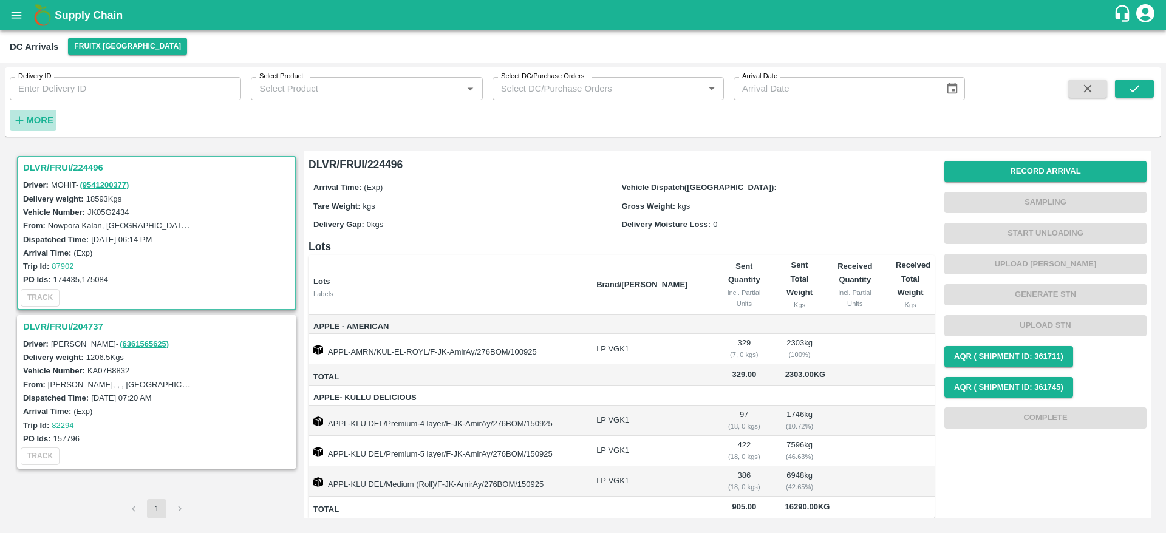
click at [43, 115] on strong "More" at bounding box center [39, 120] width 27 height 10
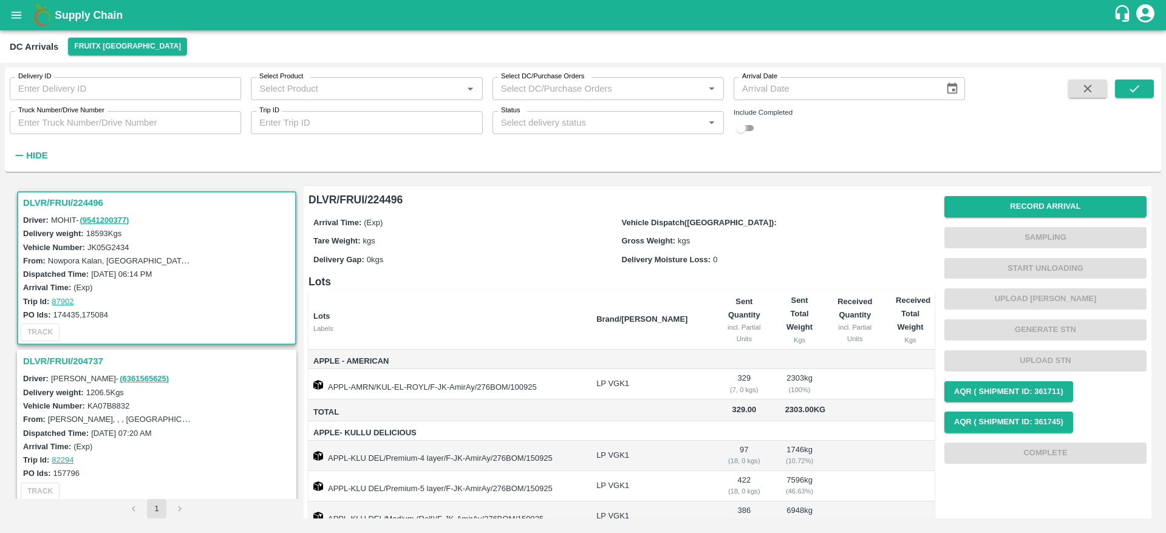
click at [752, 131] on input "checkbox" at bounding box center [741, 128] width 44 height 15
checkbox input "true"
click at [1145, 89] on button "submit" at bounding box center [1134, 89] width 39 height 18
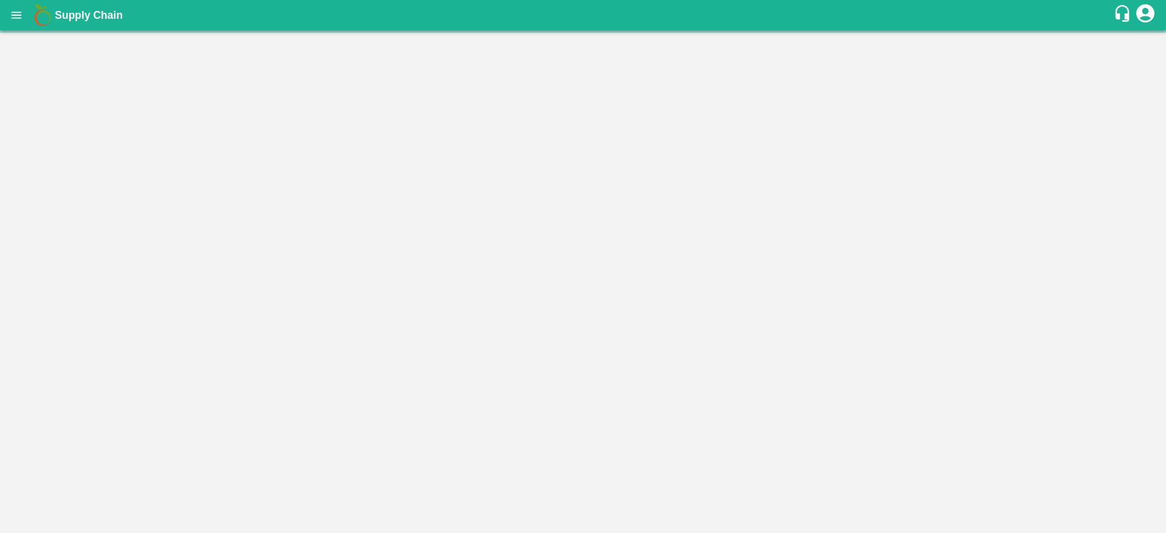
click at [19, 21] on icon "open drawer" at bounding box center [16, 15] width 13 height 13
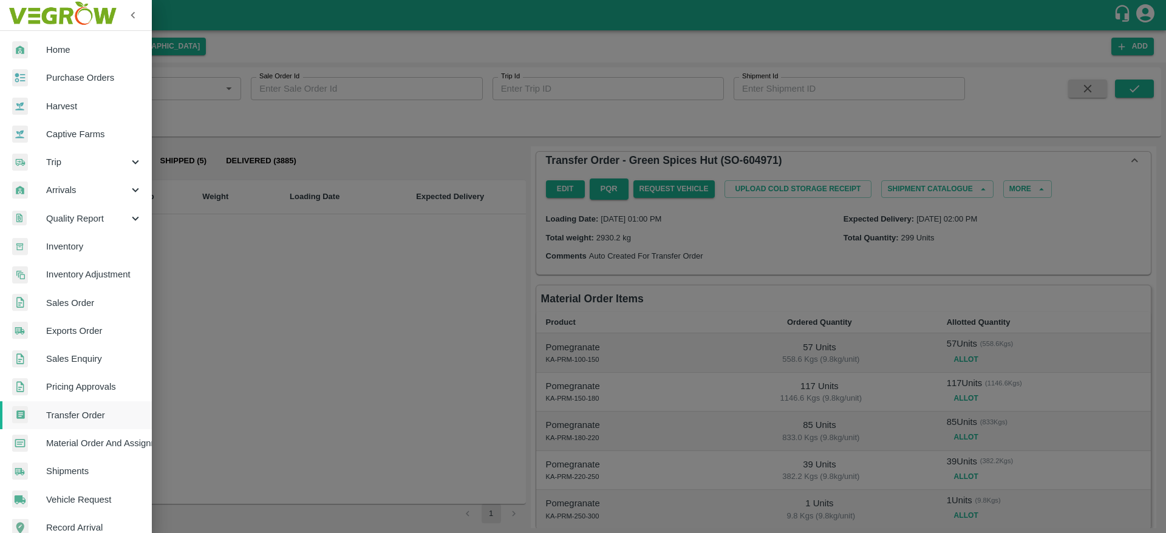
click at [248, 209] on div at bounding box center [583, 266] width 1166 height 533
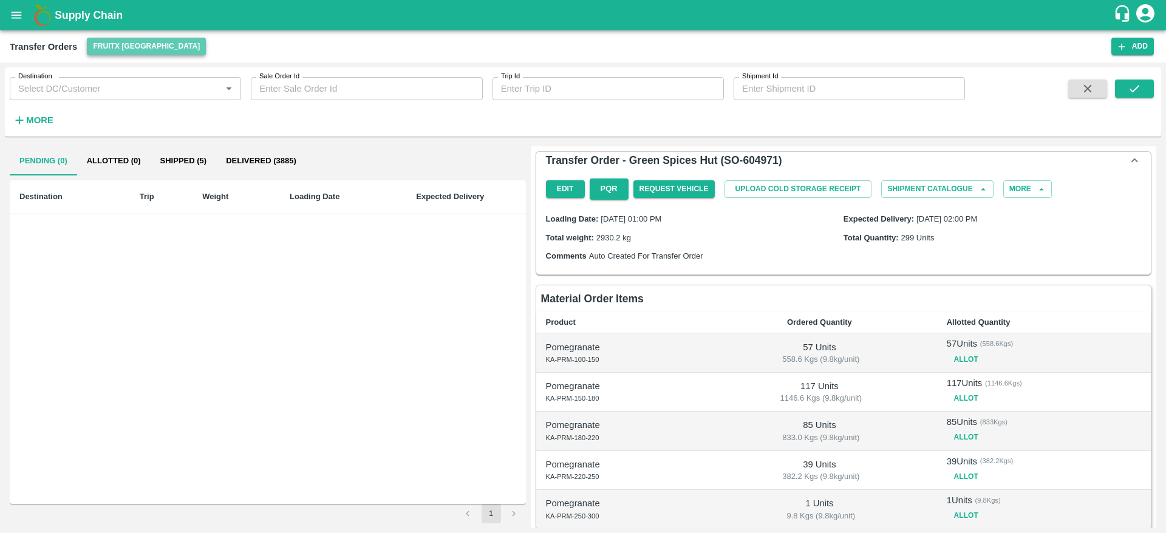
click at [160, 55] on button "FruitX [GEOGRAPHIC_DATA]" at bounding box center [146, 47] width 119 height 18
click at [236, 48] on div at bounding box center [583, 266] width 1166 height 533
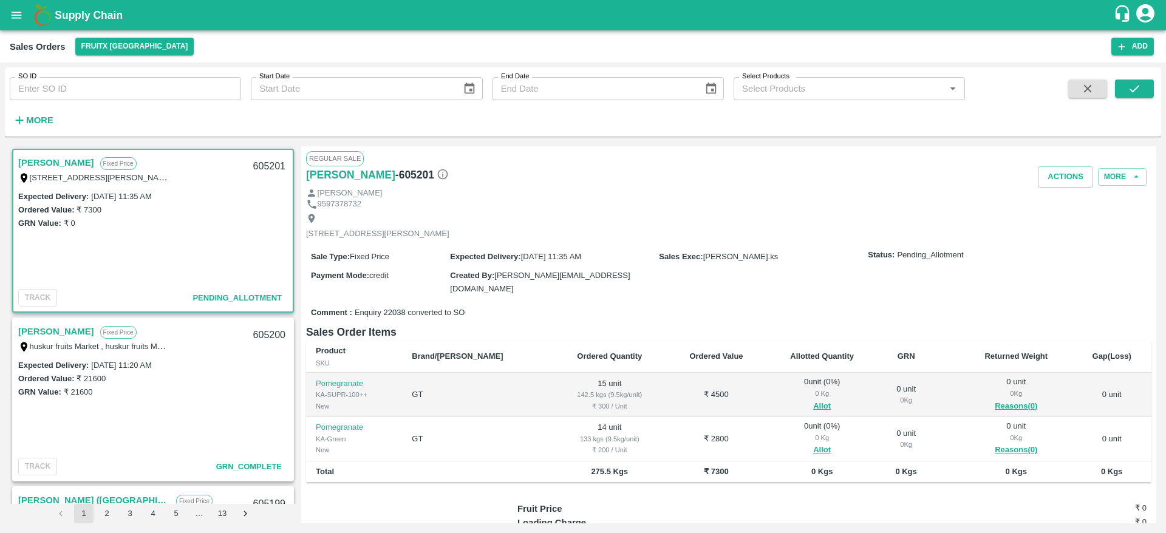
click at [265, 169] on div "605201" at bounding box center [269, 166] width 47 height 29
copy div "605201"
click at [813, 400] on button "Allot" at bounding box center [822, 407] width 18 height 14
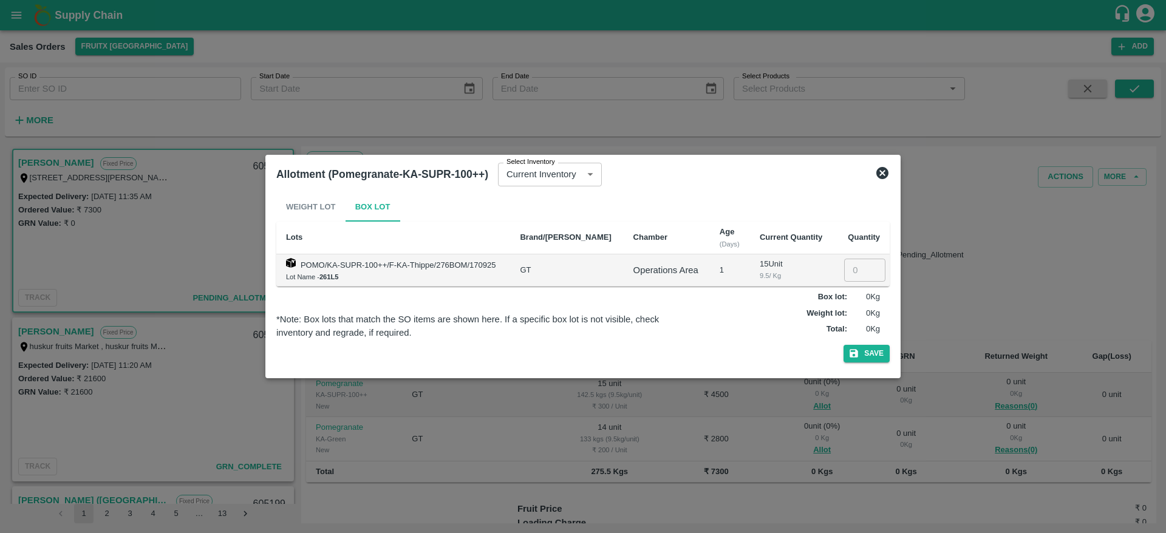
click at [848, 268] on input "number" at bounding box center [864, 270] width 41 height 23
type input "15"
click at [844, 345] on button "Save" at bounding box center [867, 354] width 46 height 18
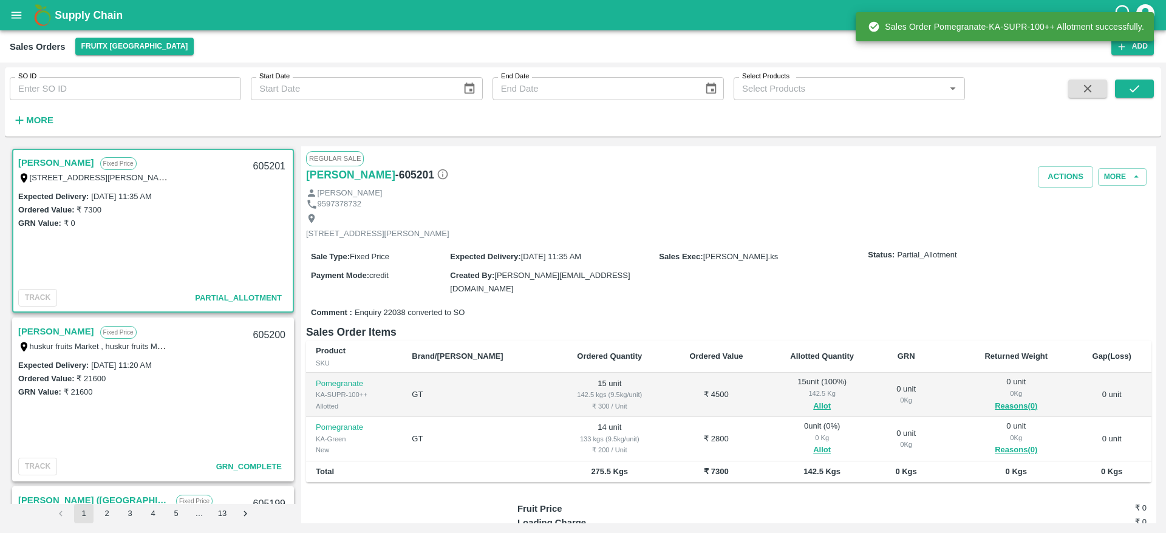
scroll to position [97, 0]
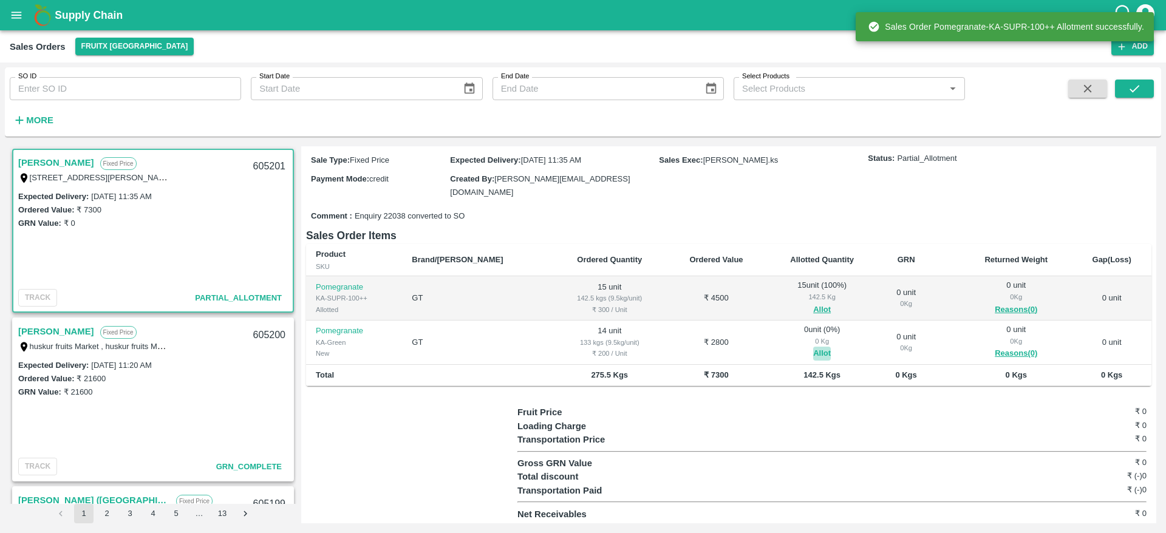
click at [813, 351] on button "Allot" at bounding box center [822, 354] width 18 height 14
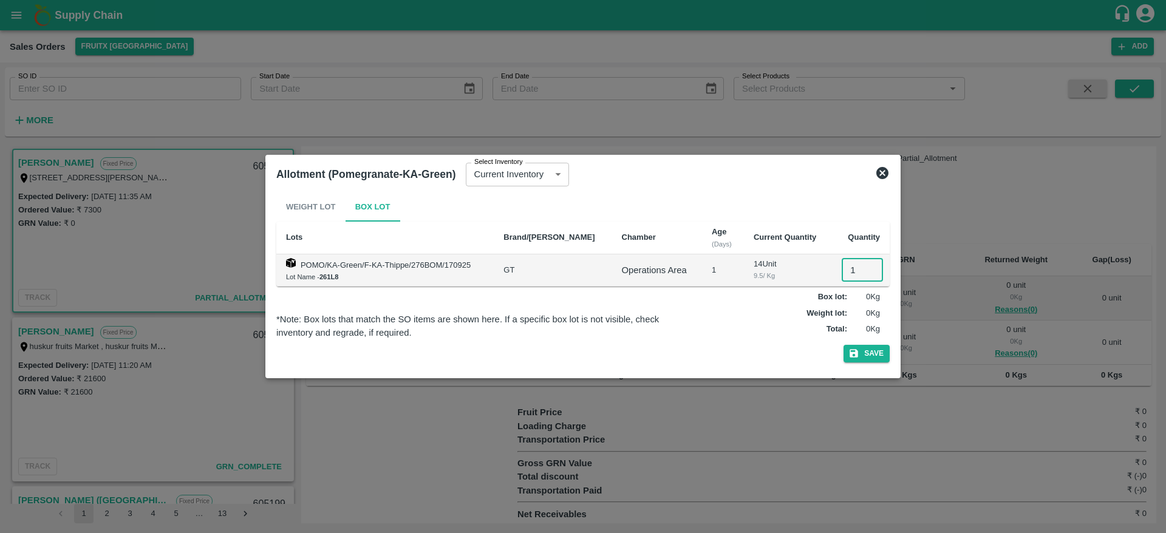
click at [847, 276] on input "1" at bounding box center [862, 270] width 41 height 23
type input "14"
click at [844, 345] on button "Save" at bounding box center [867, 354] width 46 height 18
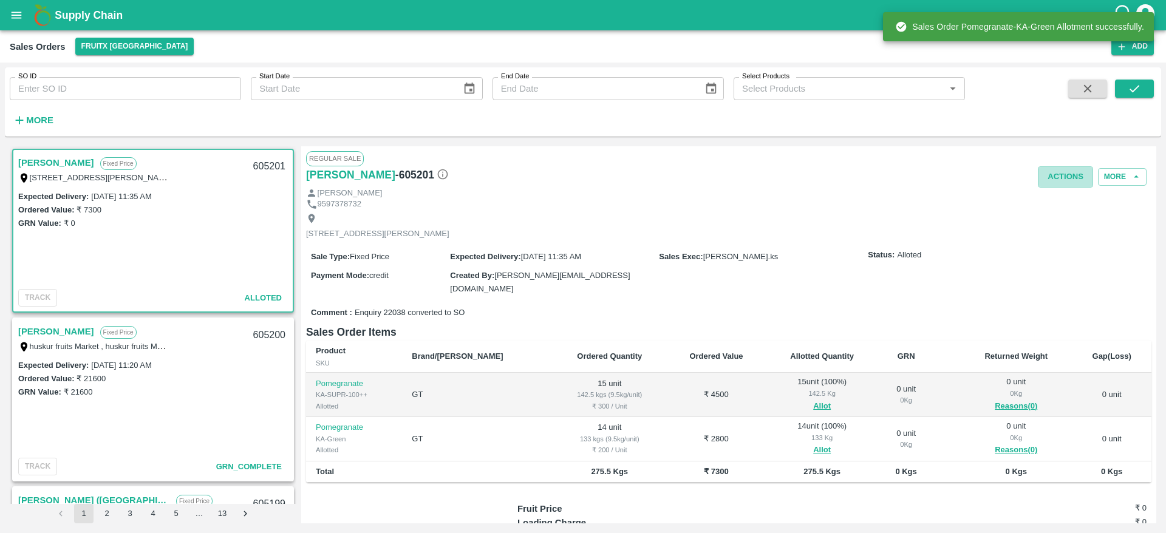
click at [1060, 167] on button "Actions" at bounding box center [1065, 176] width 55 height 21
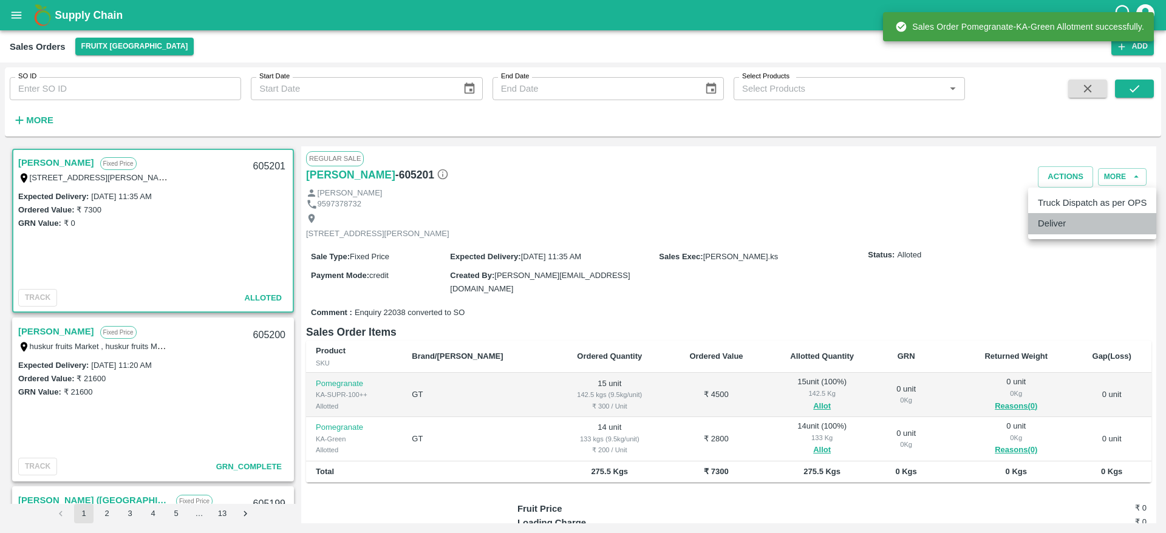
click at [1073, 220] on li "Deliver" at bounding box center [1092, 223] width 128 height 21
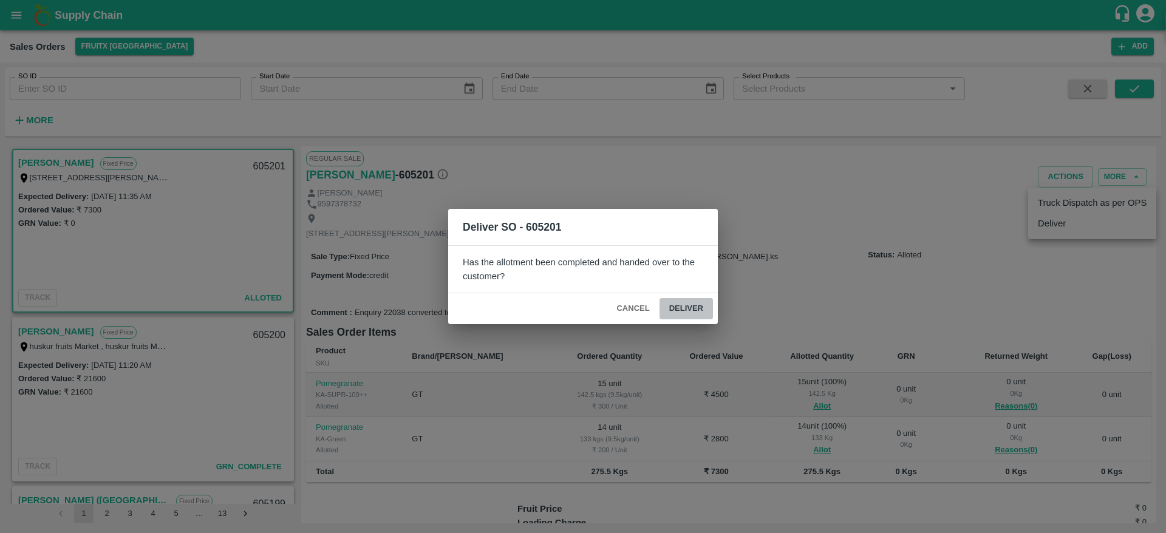
click at [691, 312] on button "Deliver" at bounding box center [686, 308] width 53 height 21
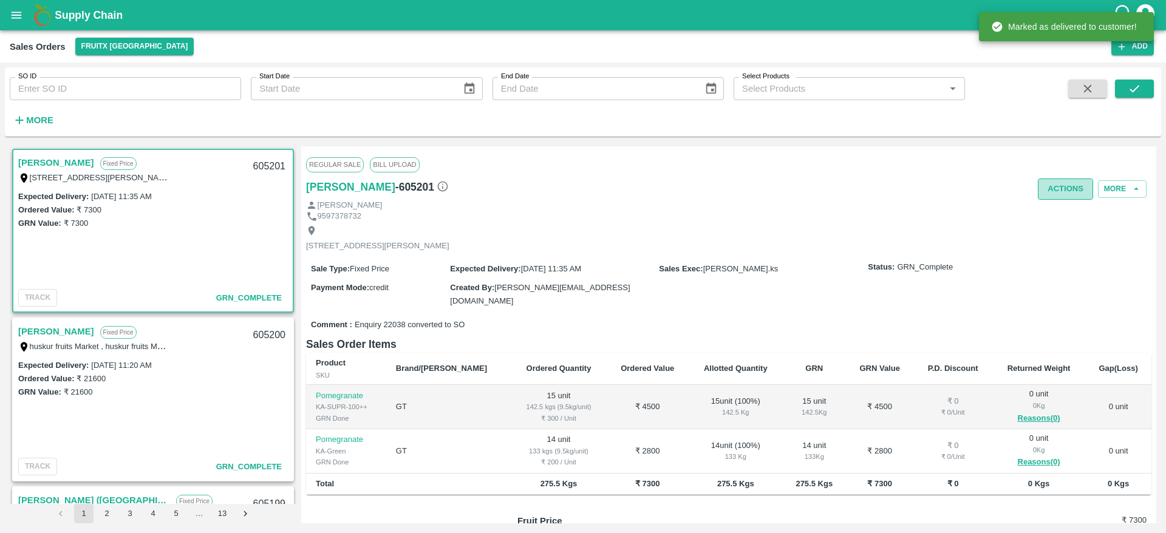
click at [1056, 183] on button "Actions" at bounding box center [1065, 189] width 55 height 21
click at [1077, 218] on li "Truck Dispatch as per OPS" at bounding box center [1092, 215] width 128 height 21
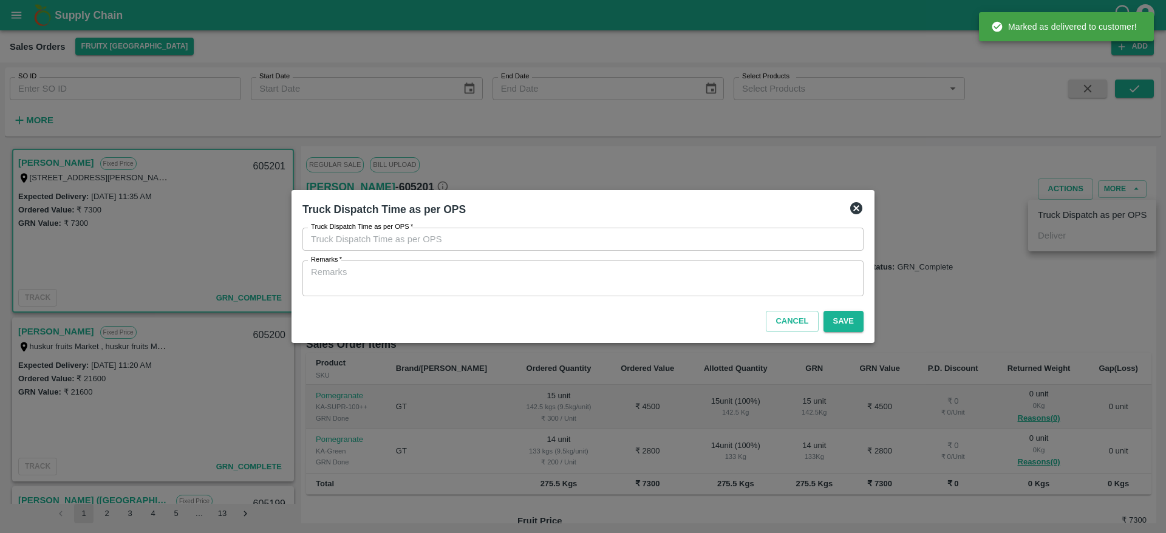
type input "[DATE] 11:37 AM"
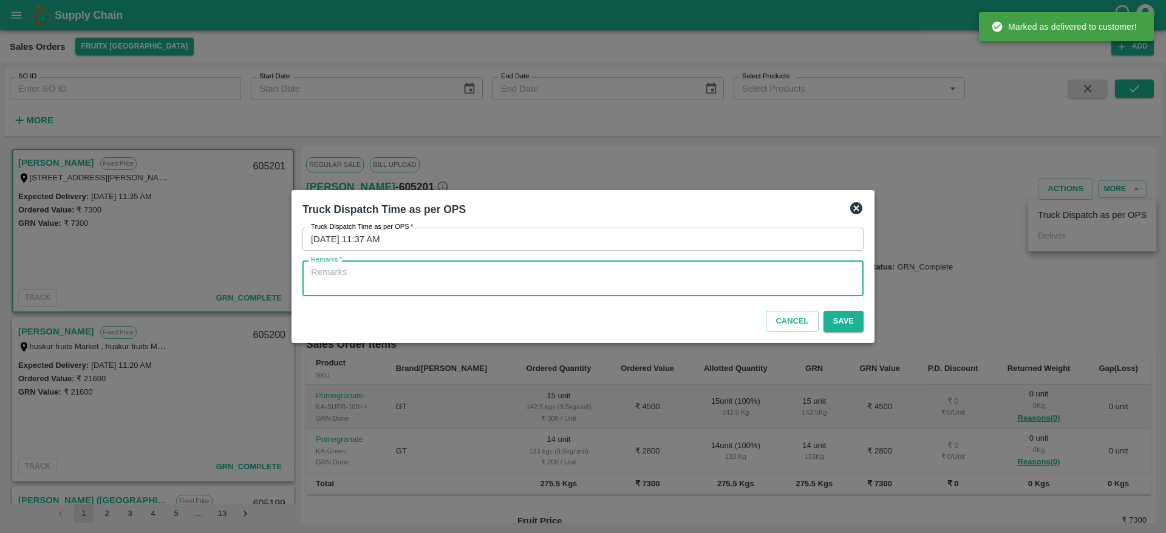
click at [796, 280] on textarea "Remarks   *" at bounding box center [583, 279] width 544 height 26
type textarea "OTD"
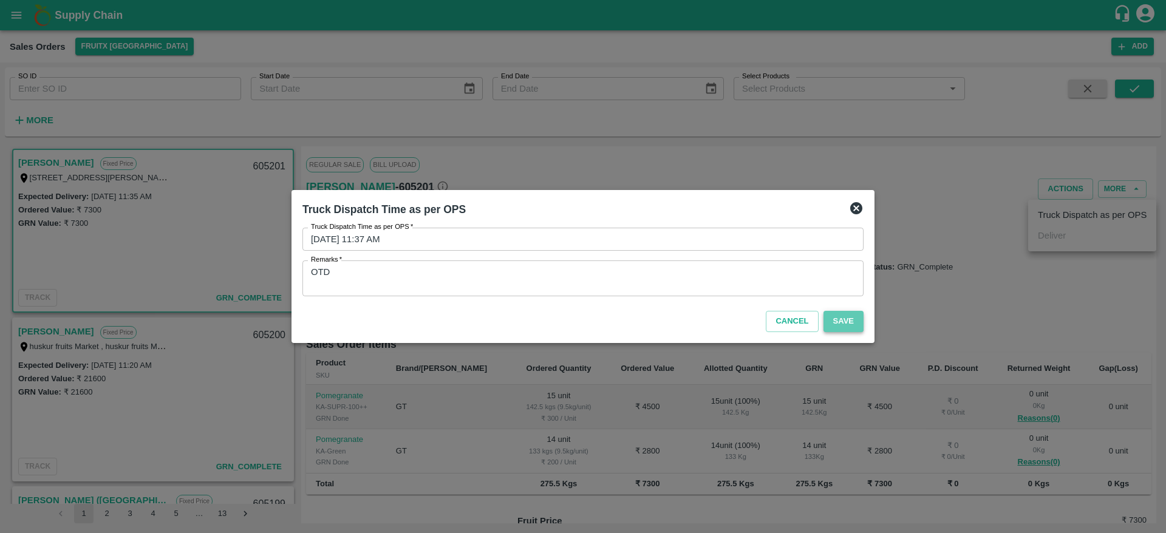
click at [842, 313] on button "Save" at bounding box center [844, 321] width 40 height 21
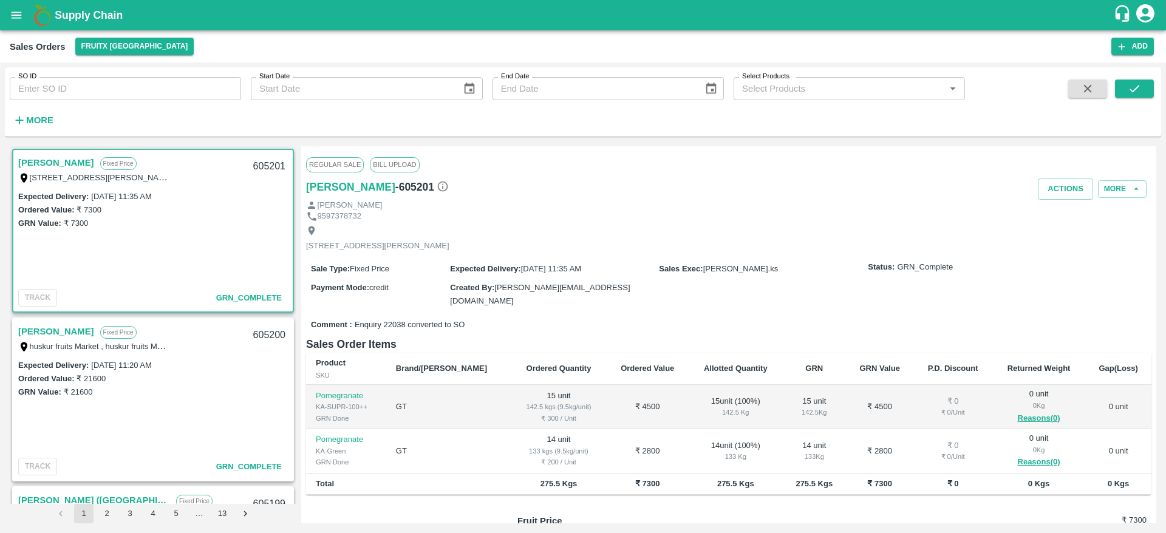
click at [273, 167] on div "605201" at bounding box center [269, 166] width 47 height 29
copy div "605201"
click at [48, 118] on strong "More" at bounding box center [39, 120] width 27 height 10
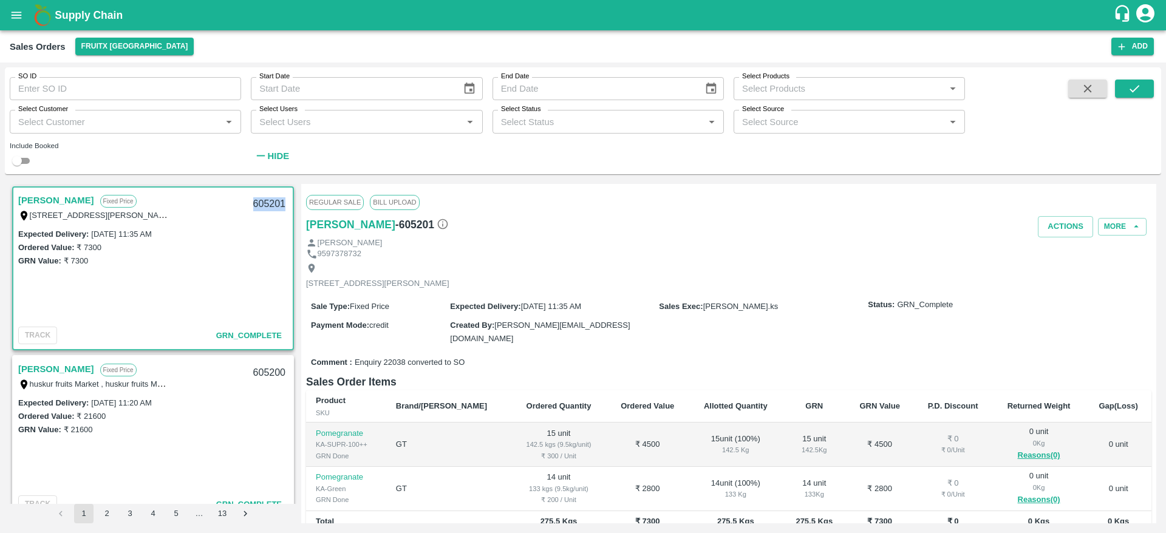
click at [121, 131] on div "Select Customer   *" at bounding box center [125, 121] width 231 height 23
type input "BMP Fruits"
click at [165, 83] on input "SO ID" at bounding box center [125, 88] width 231 height 23
paste input "604708"
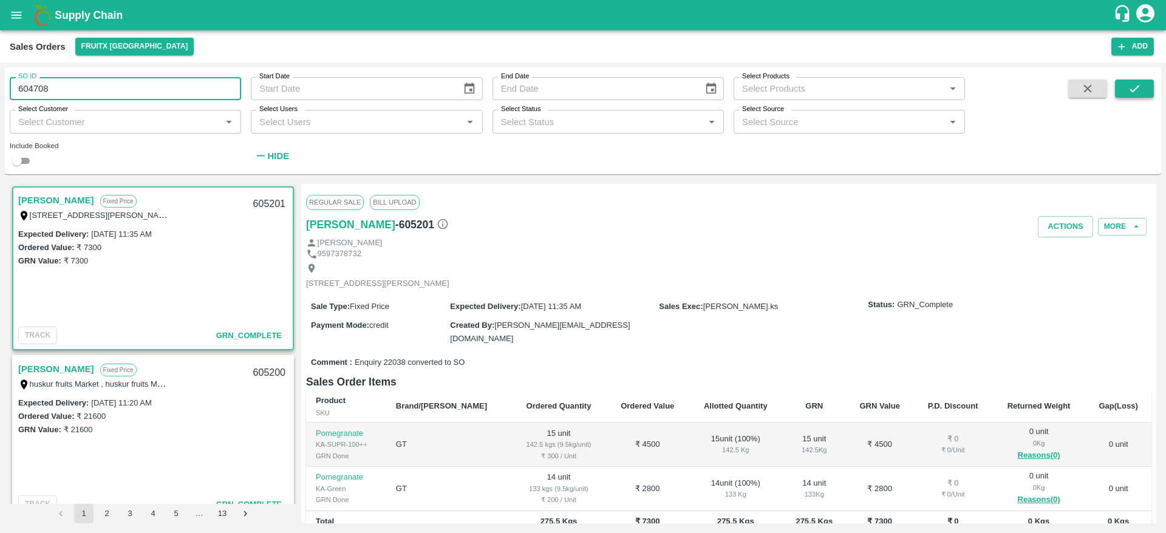
type input "604708"
click at [1141, 89] on icon "submit" at bounding box center [1134, 88] width 13 height 13
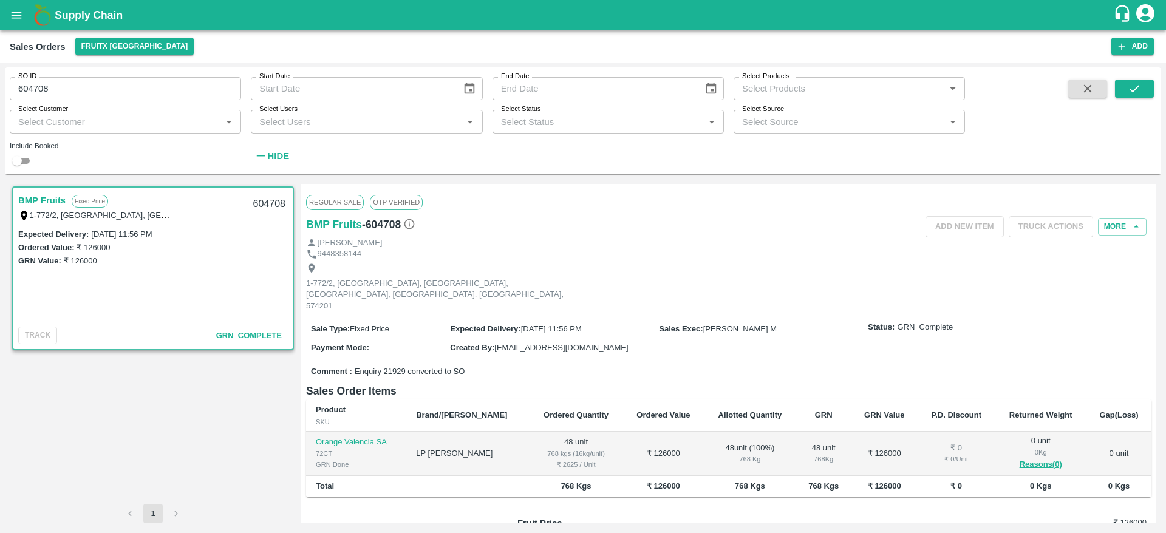
click at [345, 228] on h6 "BMP Fruits" at bounding box center [334, 224] width 56 height 17
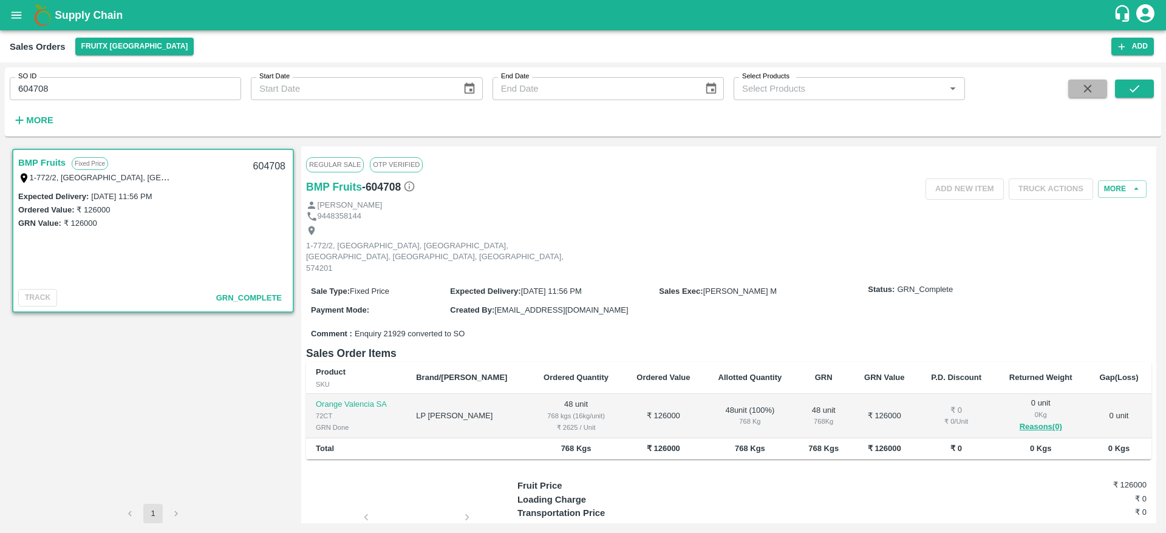
click at [1077, 97] on button "button" at bounding box center [1087, 89] width 39 height 18
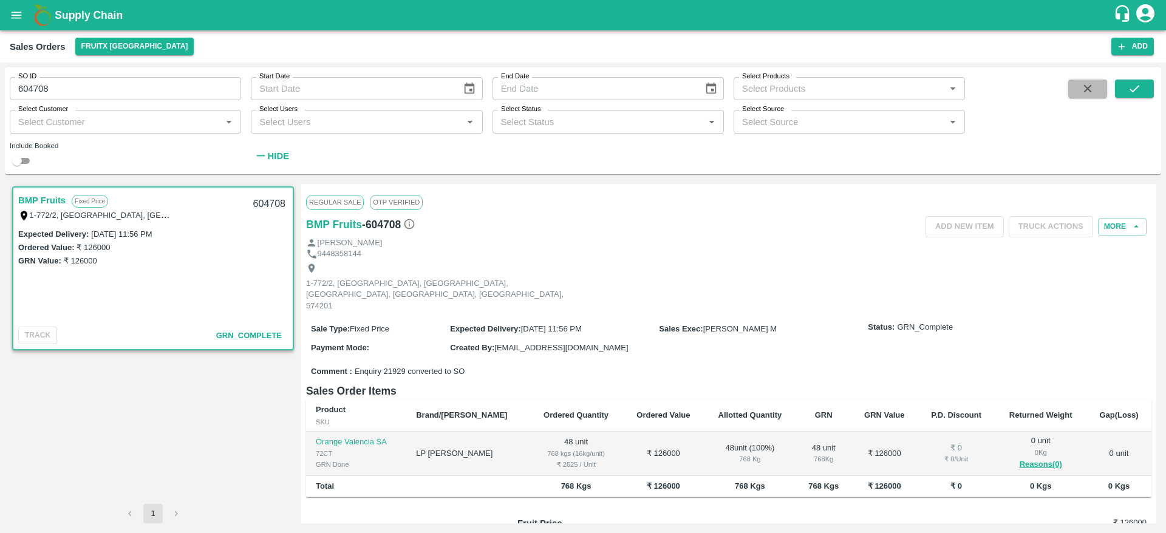
click at [1082, 87] on icon "button" at bounding box center [1087, 88] width 13 height 13
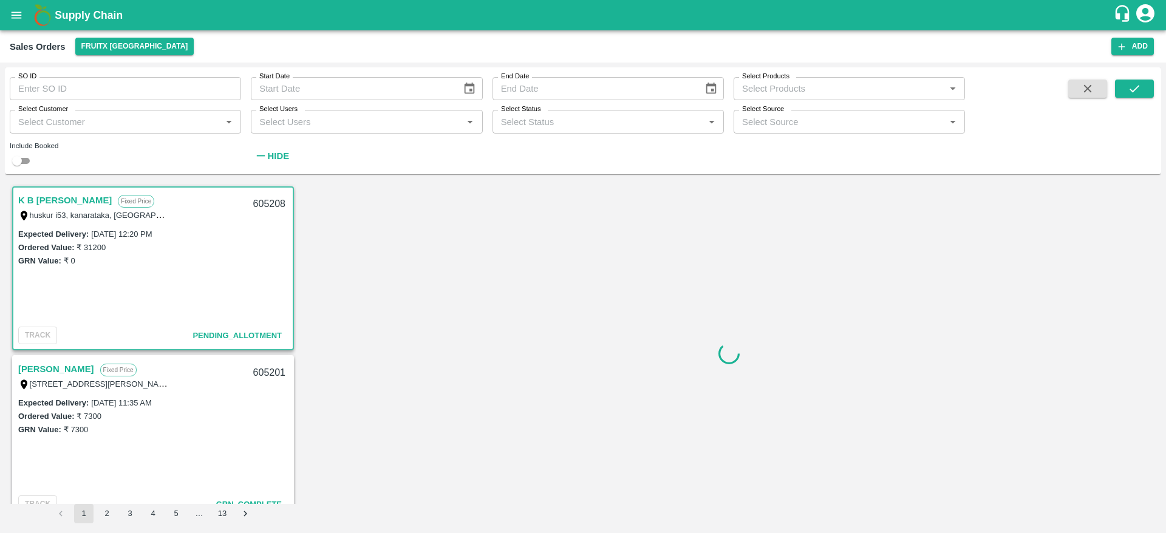
scroll to position [2, 0]
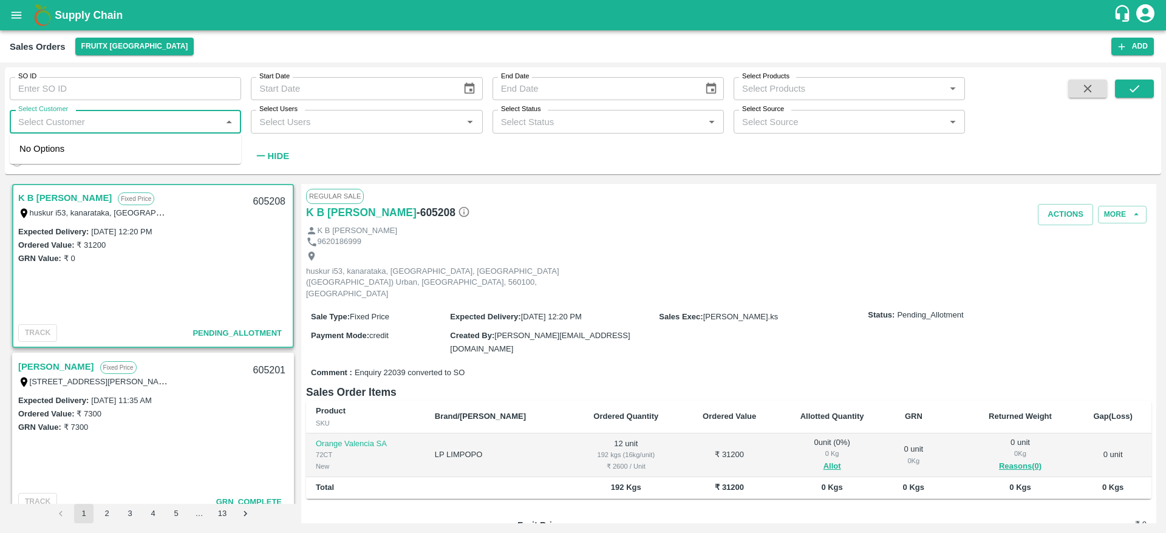
click at [136, 120] on input "Select Customer" at bounding box center [115, 122] width 204 height 16
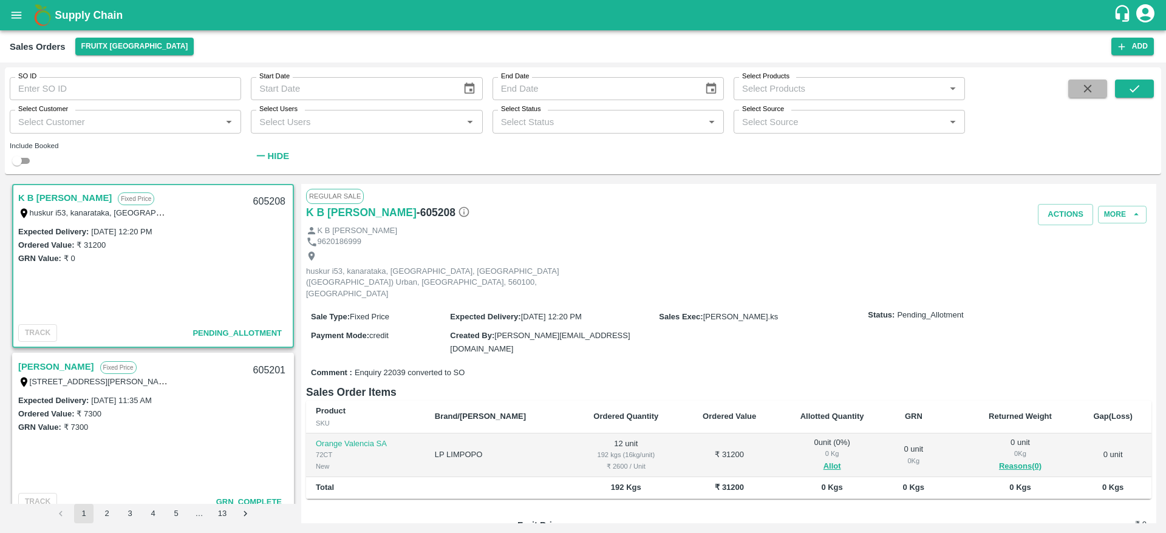
click at [1083, 88] on icon "button" at bounding box center [1087, 88] width 13 height 13
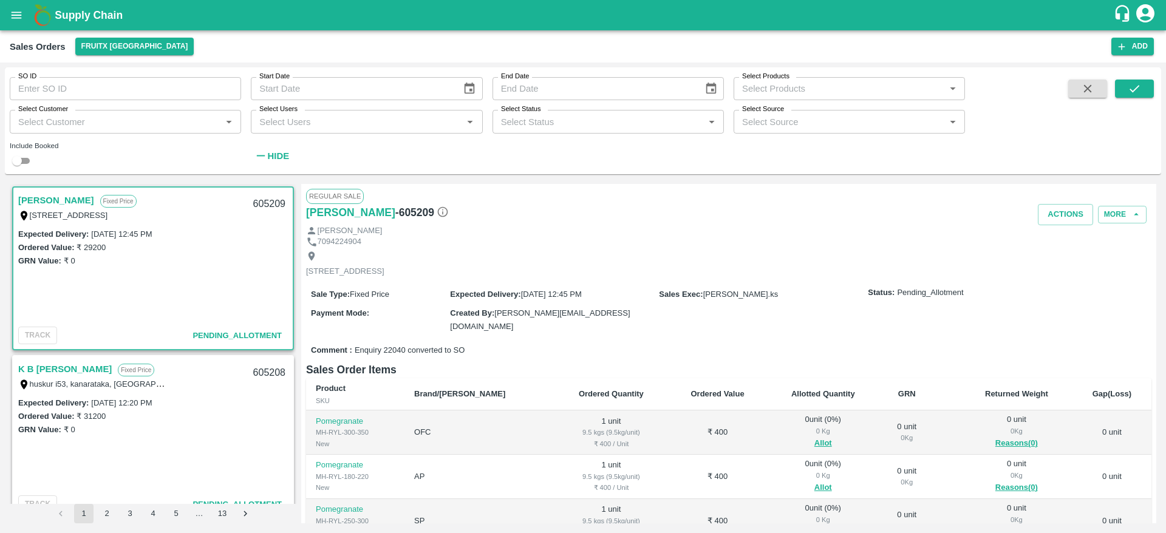
click at [69, 370] on link "K B [PERSON_NAME]" at bounding box center [65, 369] width 94 height 16
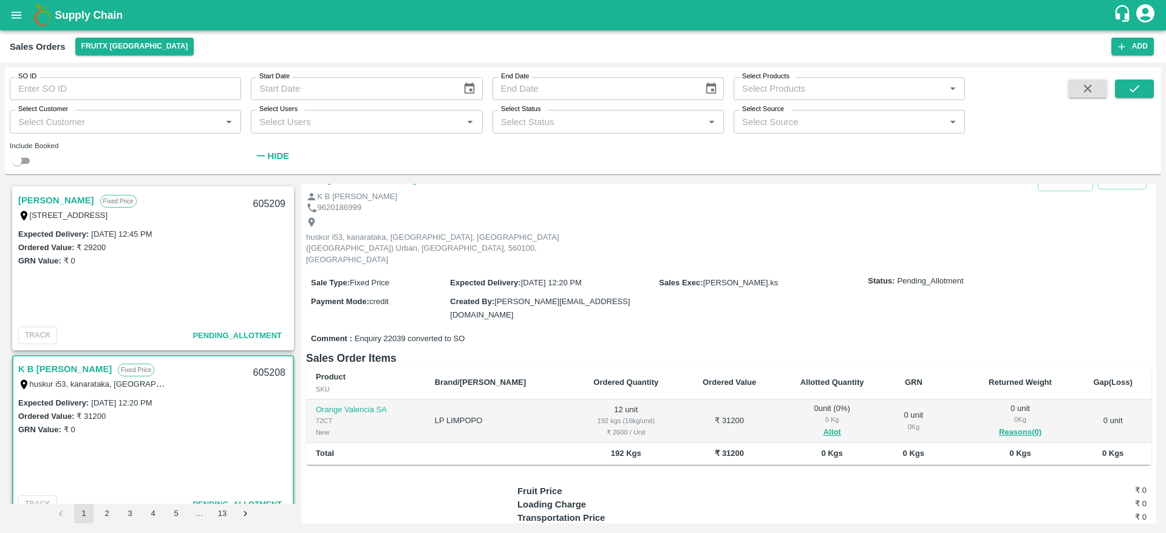
scroll to position [35, 0]
click at [810, 414] on div "0 Kg" at bounding box center [832, 419] width 90 height 11
click at [824, 425] on button "Allot" at bounding box center [833, 432] width 18 height 14
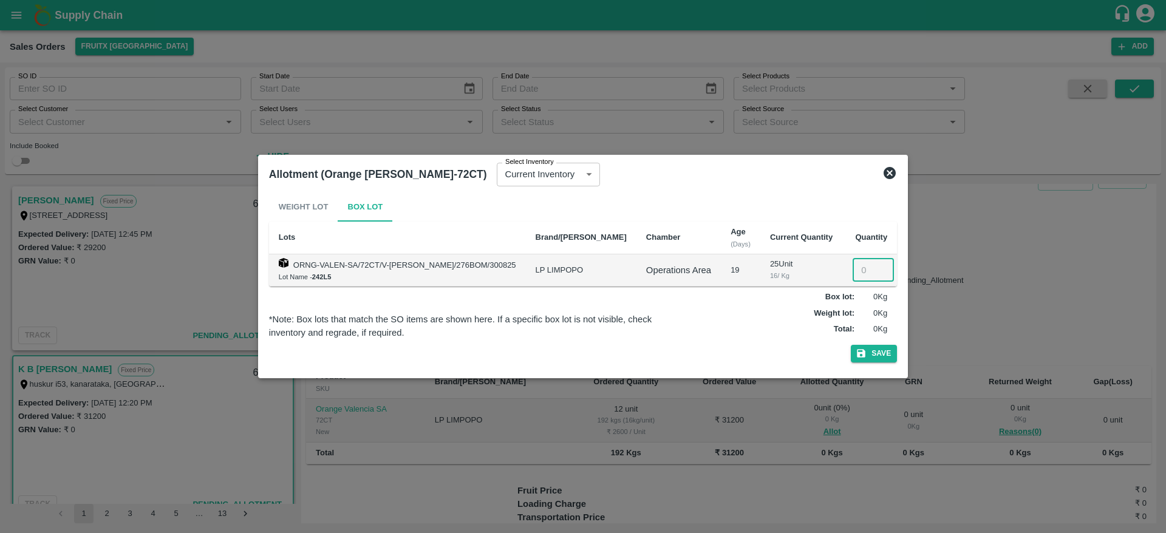
click at [854, 270] on input "number" at bounding box center [873, 270] width 41 height 23
type input "12"
click at [851, 345] on button "Save" at bounding box center [874, 354] width 46 height 18
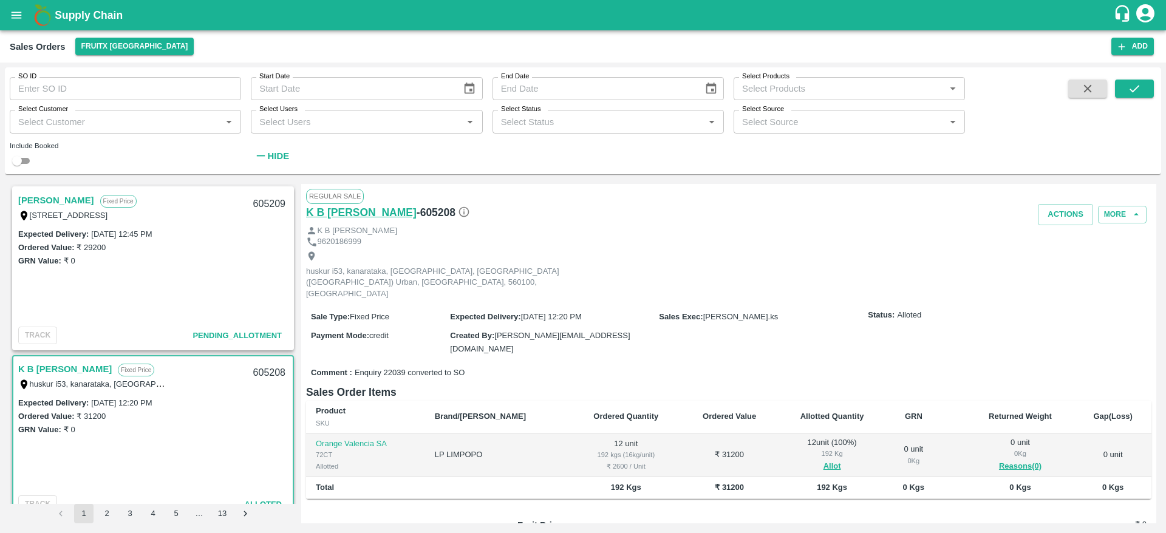
click at [346, 206] on h6 "K B [PERSON_NAME]" at bounding box center [361, 212] width 111 height 17
click at [265, 367] on div "605208" at bounding box center [269, 373] width 47 height 29
copy div "605208"
click at [1062, 215] on button "Actions" at bounding box center [1065, 214] width 55 height 21
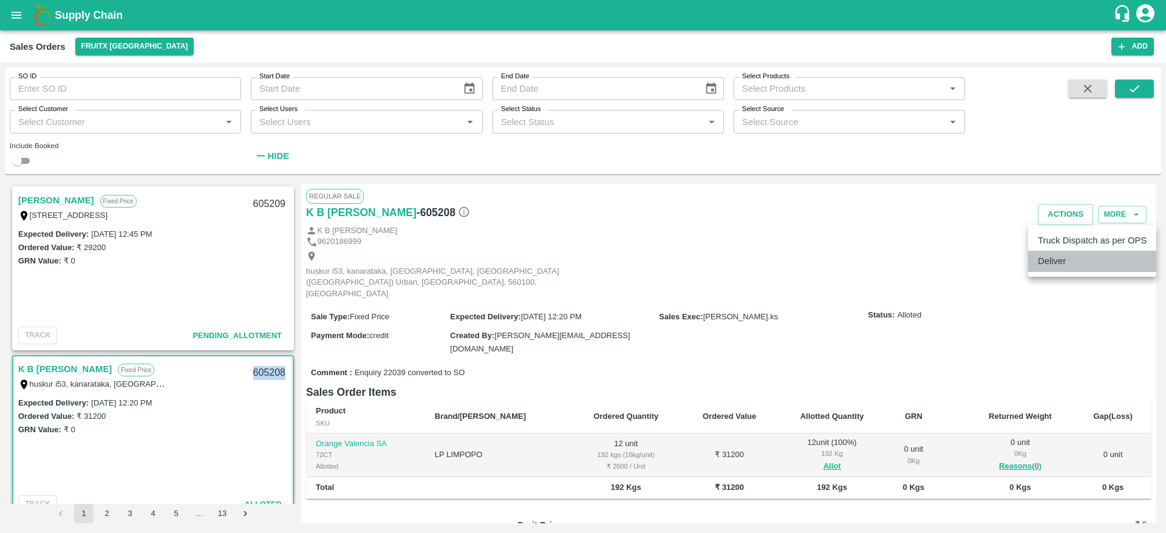
click at [1071, 252] on li "Deliver" at bounding box center [1092, 261] width 128 height 21
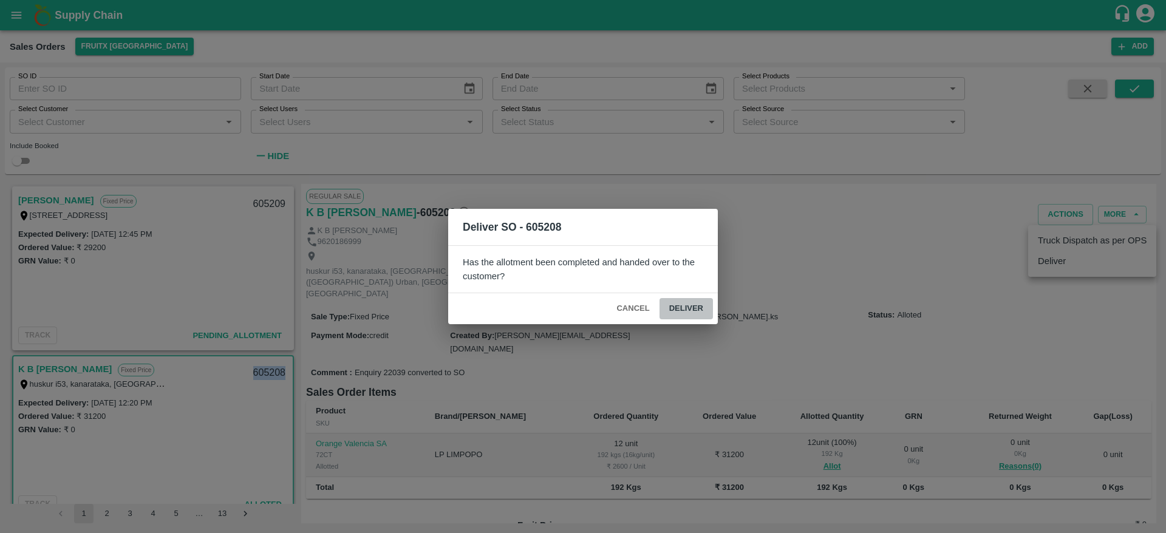
click at [690, 301] on button "Deliver" at bounding box center [686, 308] width 53 height 21
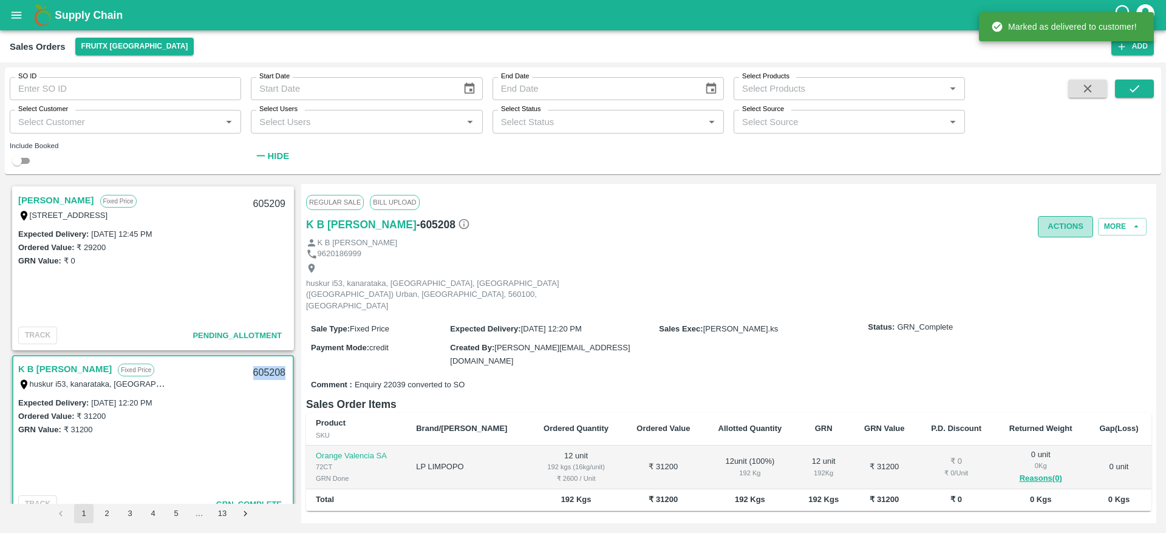
click at [1059, 234] on button "Actions" at bounding box center [1065, 226] width 55 height 21
click at [1060, 246] on li "Truck Dispatch as per OPS" at bounding box center [1092, 252] width 128 height 21
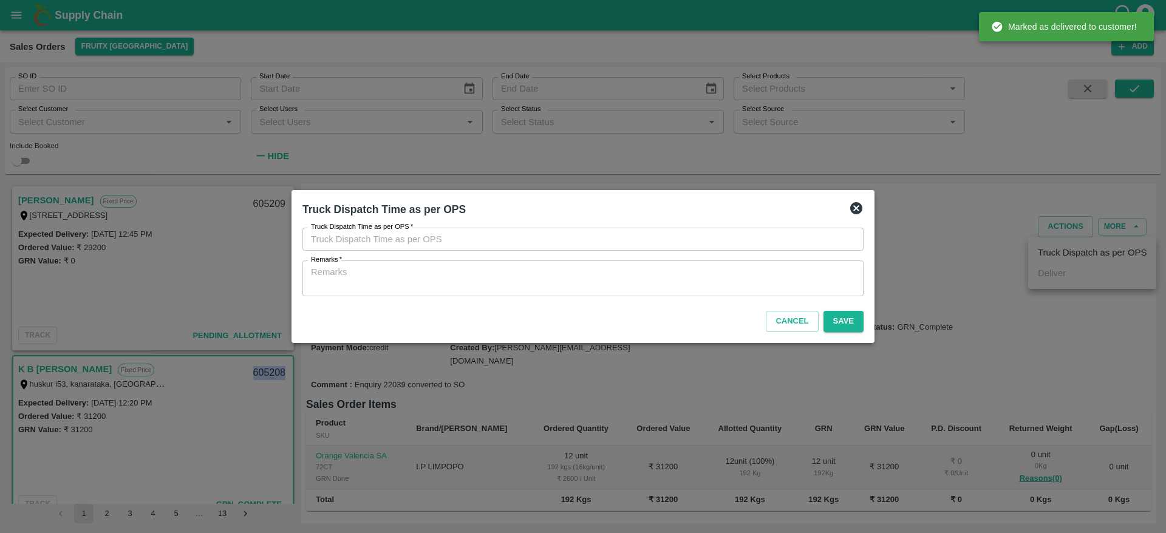
type input "18/09/2025 12:38 PM"
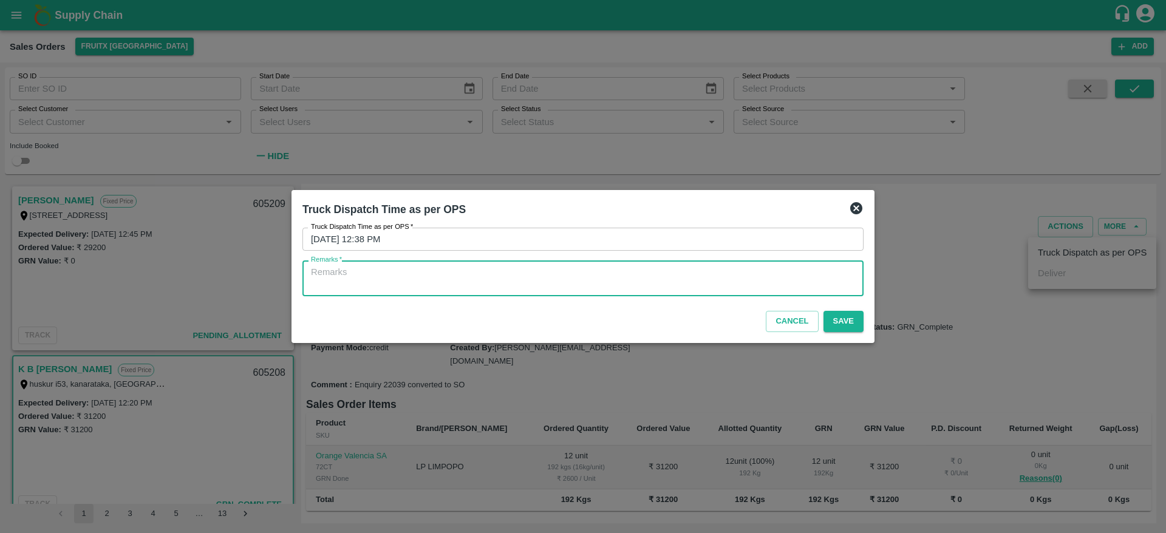
click at [790, 267] on textarea "Remarks   *" at bounding box center [583, 279] width 544 height 26
type textarea "OTD"
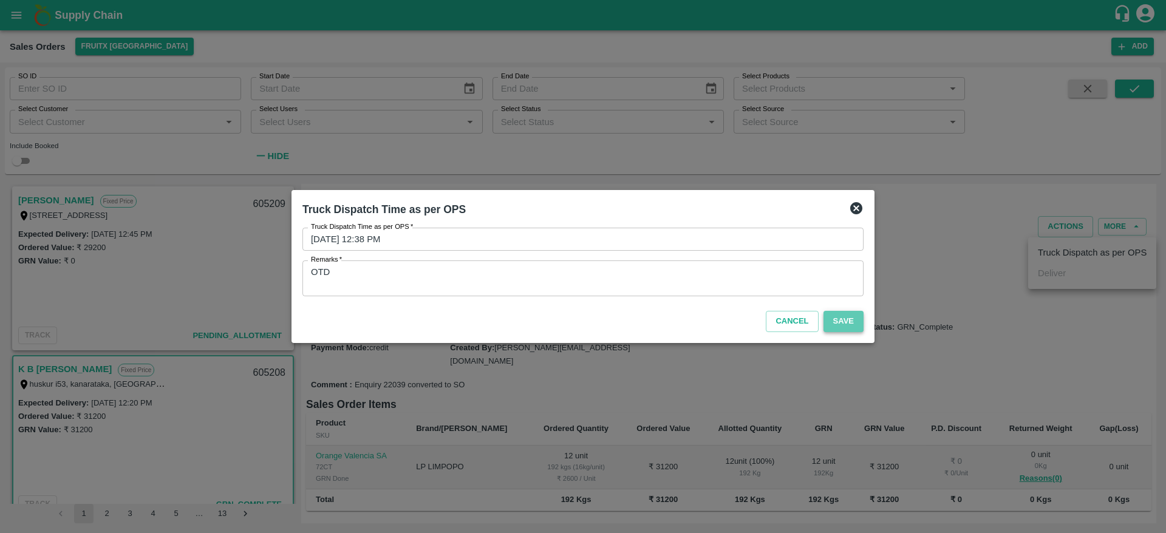
click at [840, 316] on button "Save" at bounding box center [844, 321] width 40 height 21
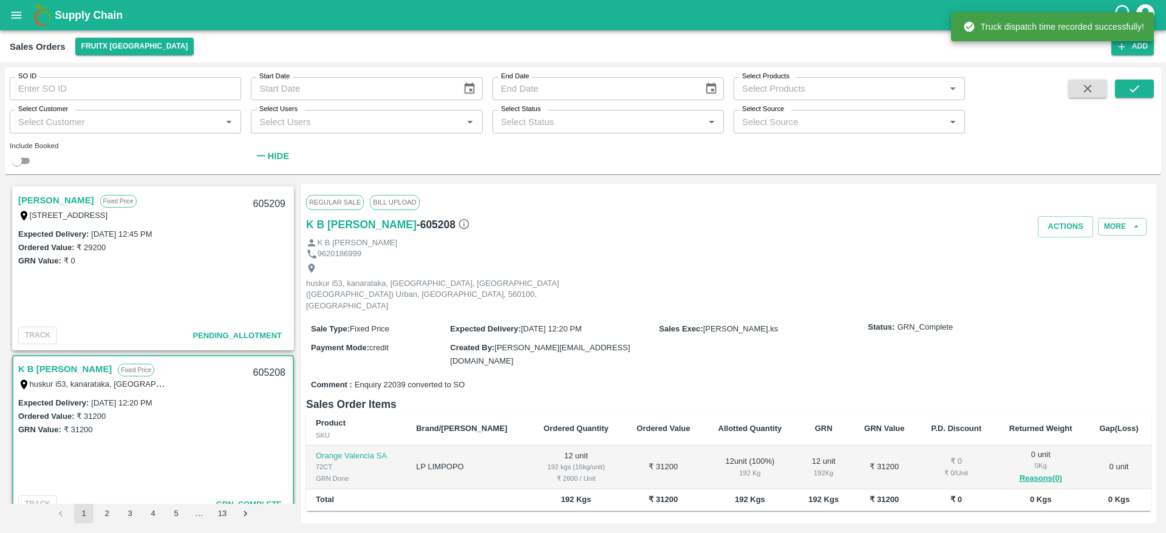
click at [263, 372] on div "605208" at bounding box center [269, 373] width 47 height 29
copy div "605208"
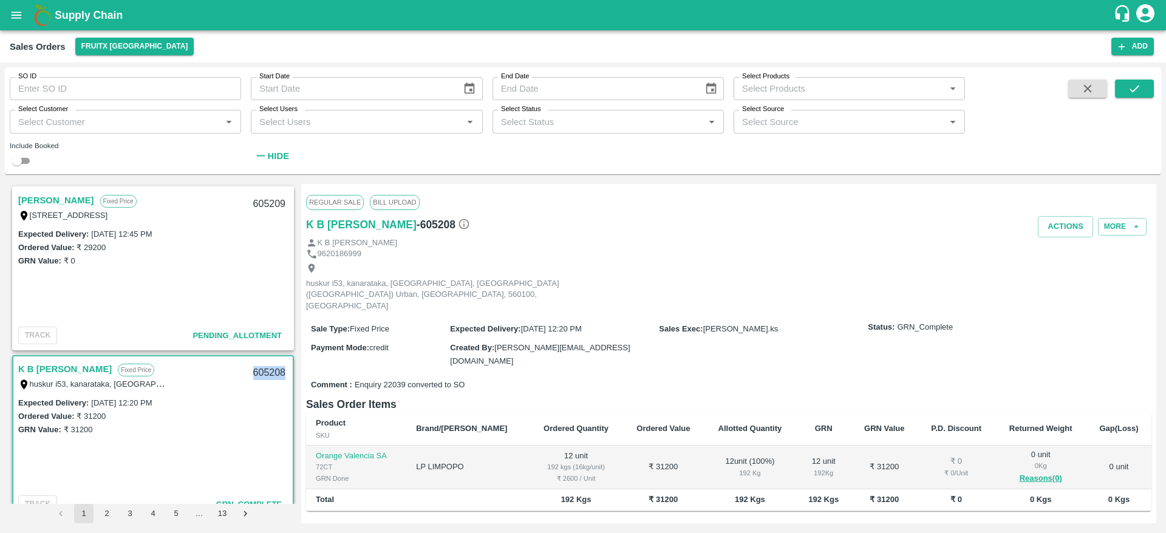
click at [279, 371] on div "605208" at bounding box center [269, 373] width 47 height 29
click at [1049, 234] on button "Actions" at bounding box center [1065, 226] width 55 height 21
click at [575, 303] on div at bounding box center [583, 266] width 1166 height 533
click at [57, 206] on link "[PERSON_NAME]" at bounding box center [56, 201] width 76 height 16
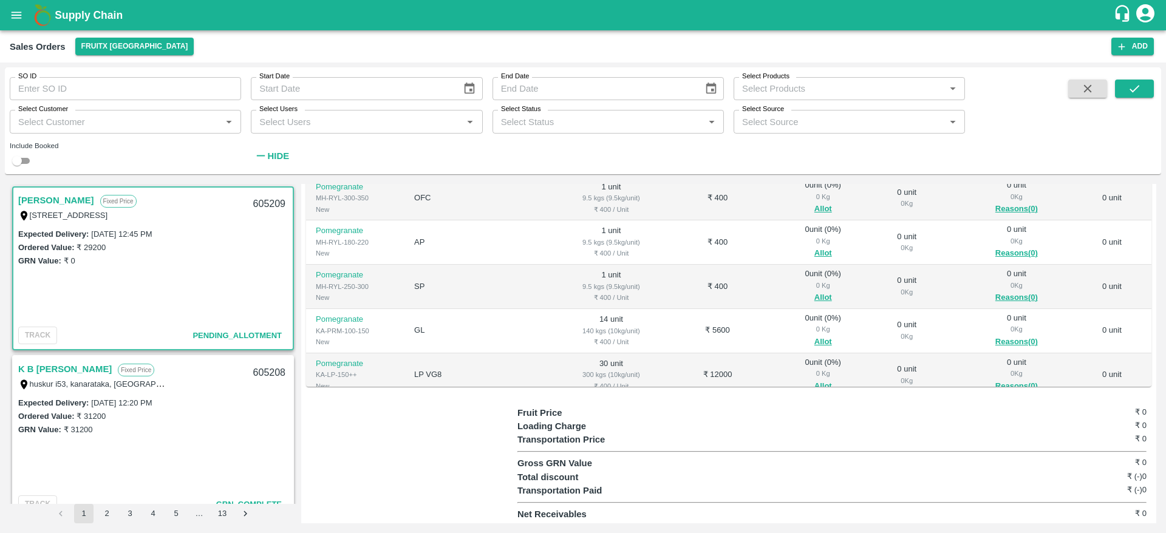
scroll to position [114, 0]
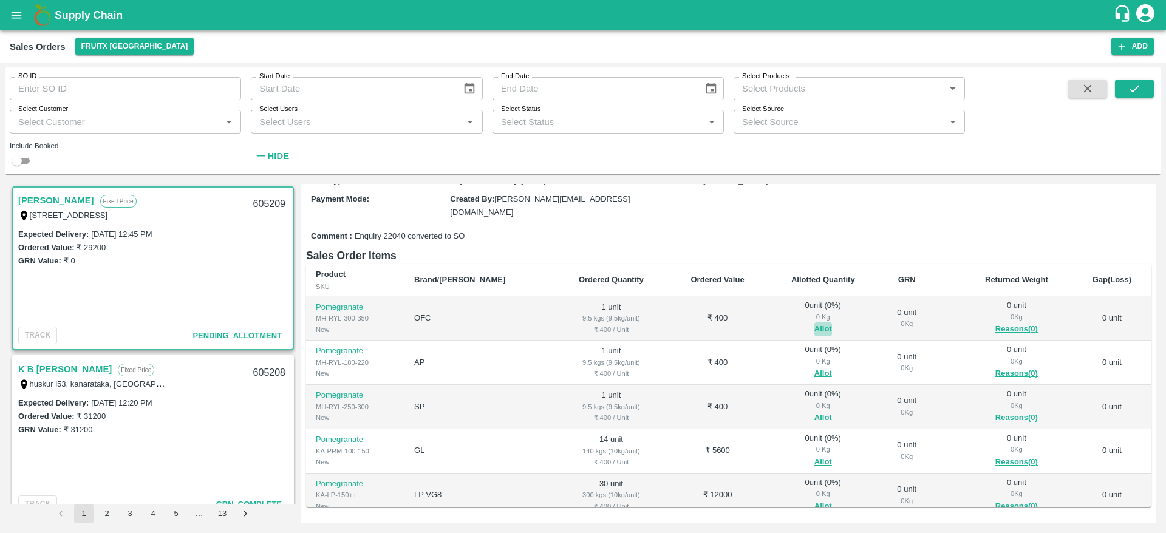
click at [814, 327] on button "Allot" at bounding box center [823, 329] width 18 height 14
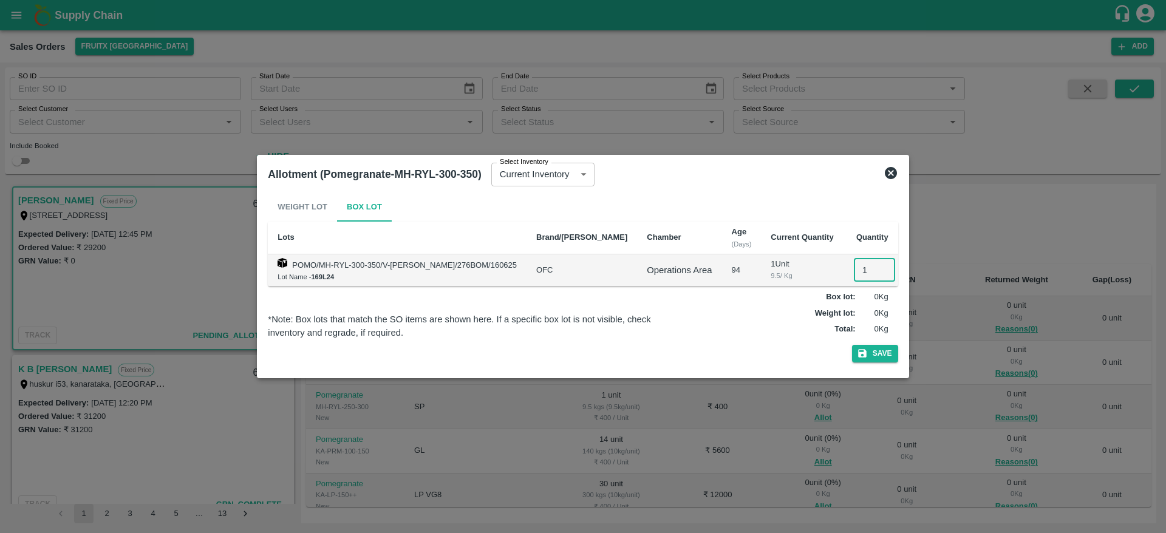
click at [858, 265] on input "1" at bounding box center [874, 270] width 41 height 23
type input "1"
click at [852, 345] on button "Save" at bounding box center [875, 354] width 46 height 18
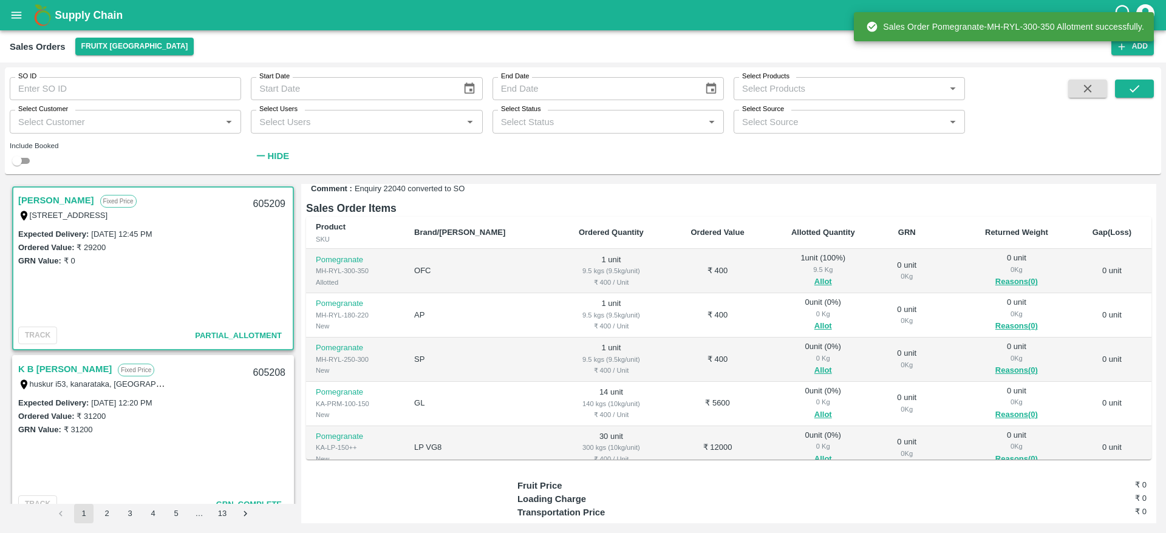
scroll to position [164, 0]
click at [814, 322] on button "Allot" at bounding box center [823, 324] width 18 height 14
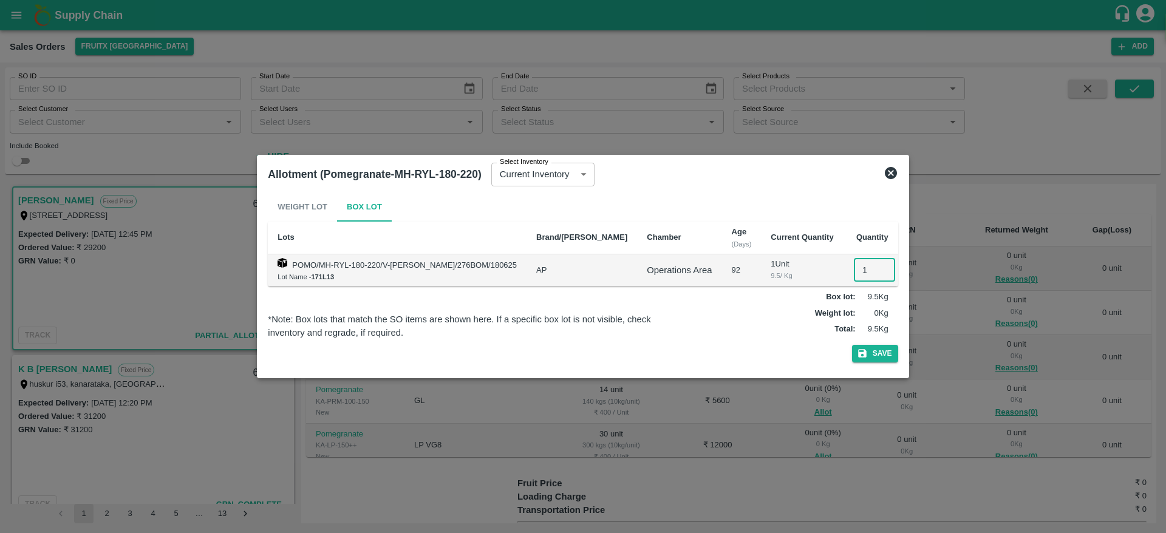
click at [854, 268] on input "1" at bounding box center [874, 270] width 41 height 23
type input "1"
click at [852, 345] on button "Save" at bounding box center [875, 354] width 46 height 18
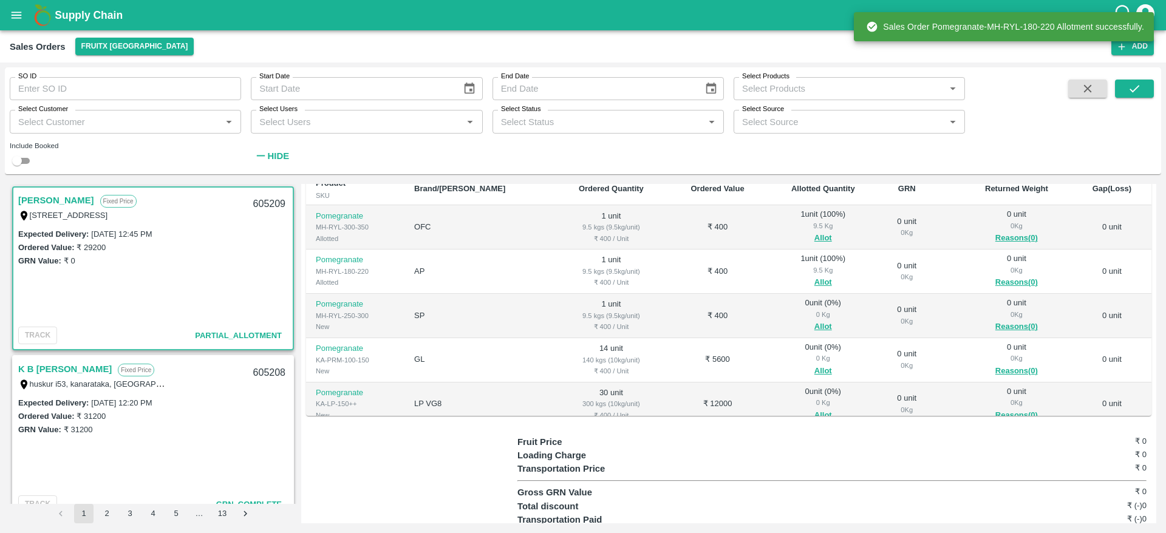
scroll to position [224, 0]
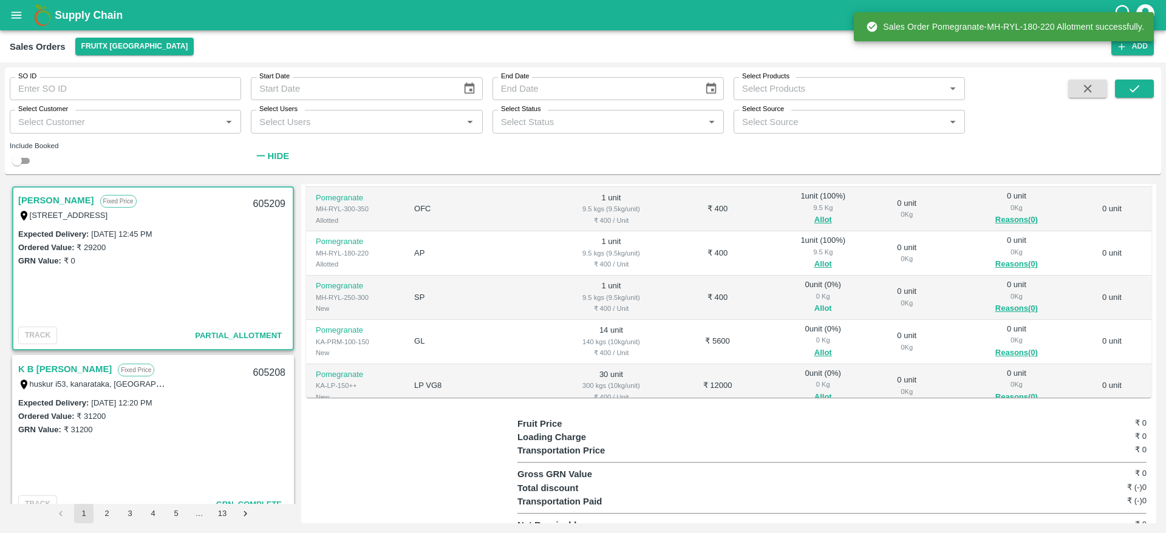
click at [814, 302] on button "Allot" at bounding box center [823, 309] width 18 height 14
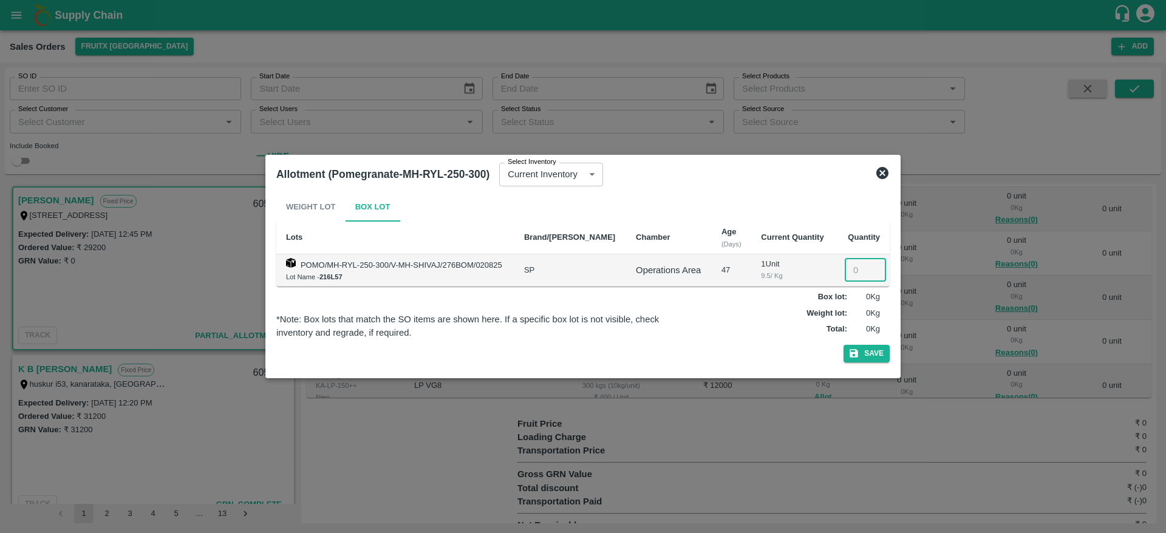
click at [855, 263] on input "number" at bounding box center [865, 270] width 41 height 23
type input "1"
click at [844, 345] on button "Save" at bounding box center [867, 354] width 46 height 18
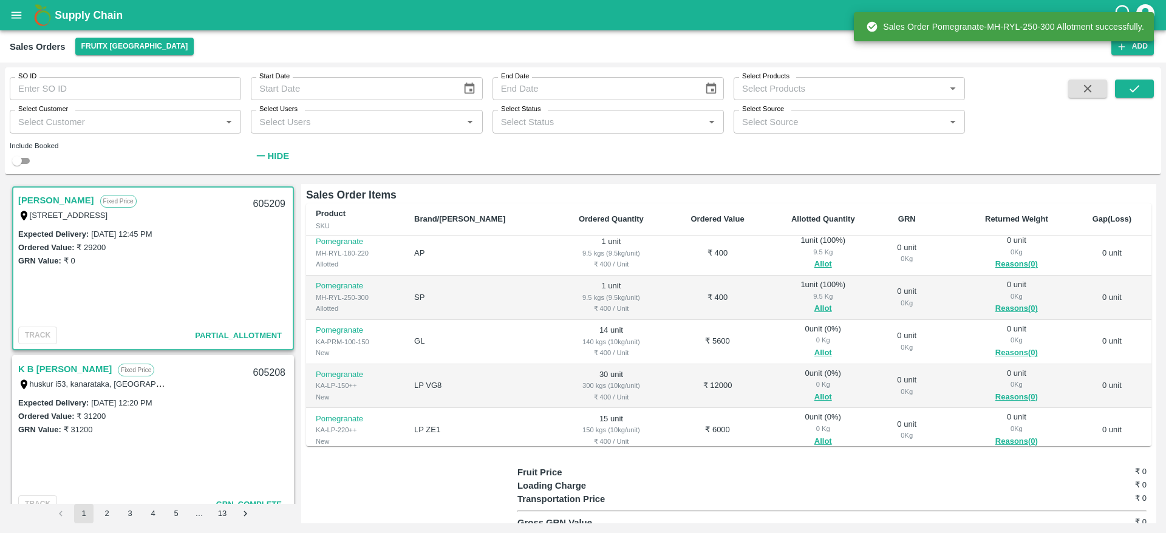
scroll to position [49, 0]
click at [814, 348] on button "Allot" at bounding box center [823, 353] width 18 height 14
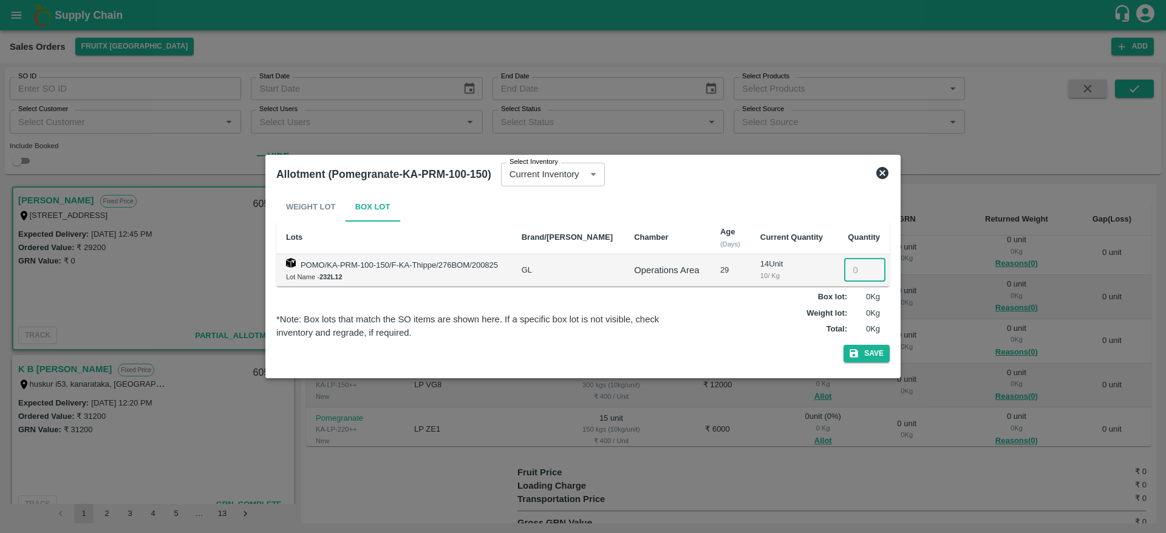
click at [858, 264] on input "number" at bounding box center [864, 270] width 41 height 23
type input "14"
click at [844, 345] on button "Save" at bounding box center [867, 354] width 46 height 18
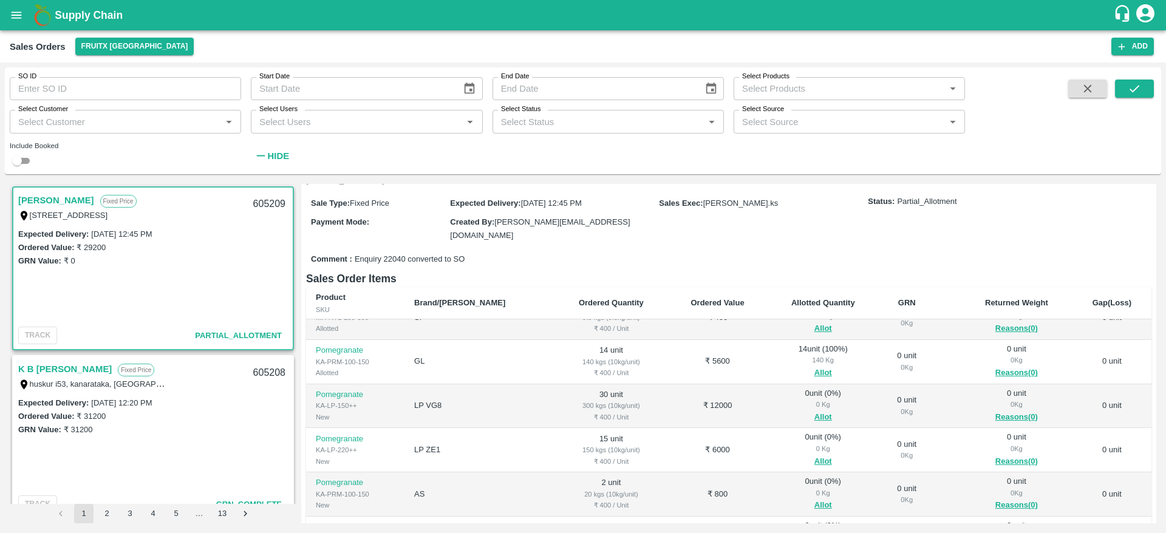
scroll to position [123, 0]
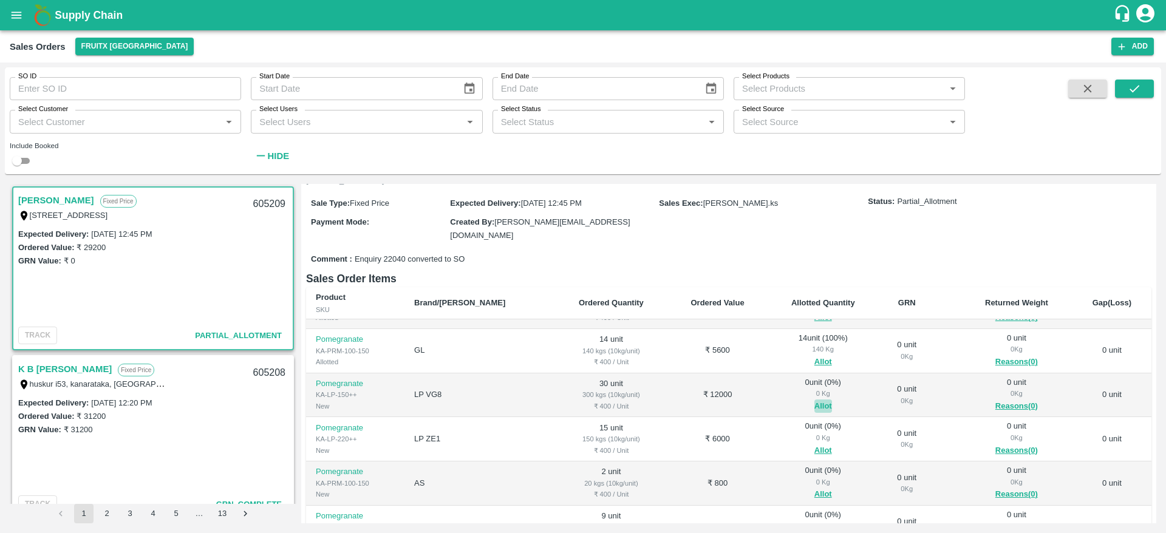
click at [814, 402] on button "Allot" at bounding box center [823, 407] width 18 height 14
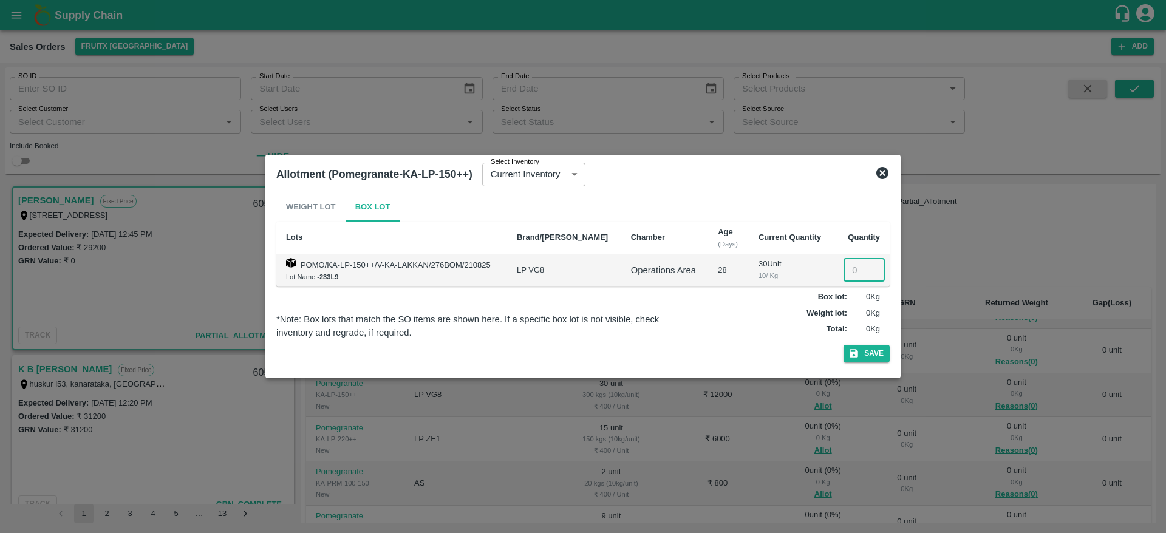
click at [844, 268] on input "number" at bounding box center [864, 270] width 41 height 23
type input "30"
click at [844, 345] on button "Save" at bounding box center [867, 354] width 46 height 18
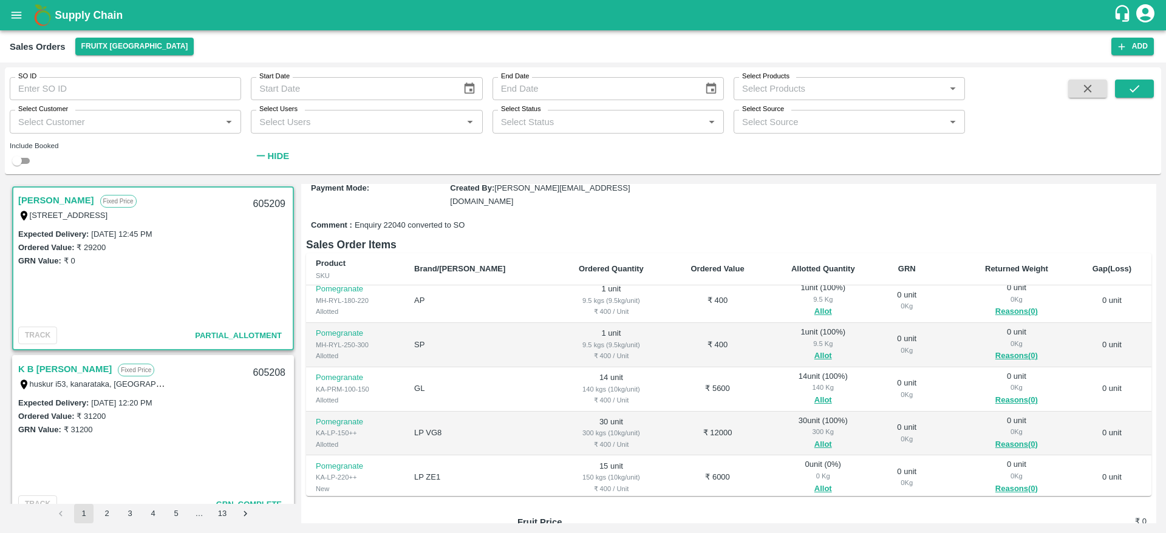
scroll to position [165, 0]
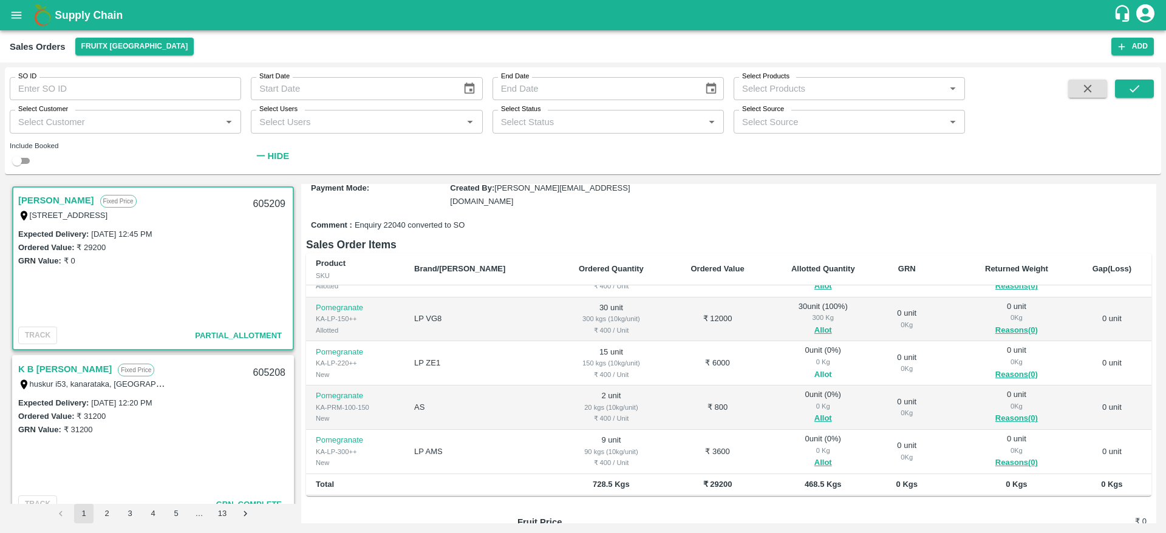
click at [814, 378] on button "Allot" at bounding box center [823, 375] width 18 height 14
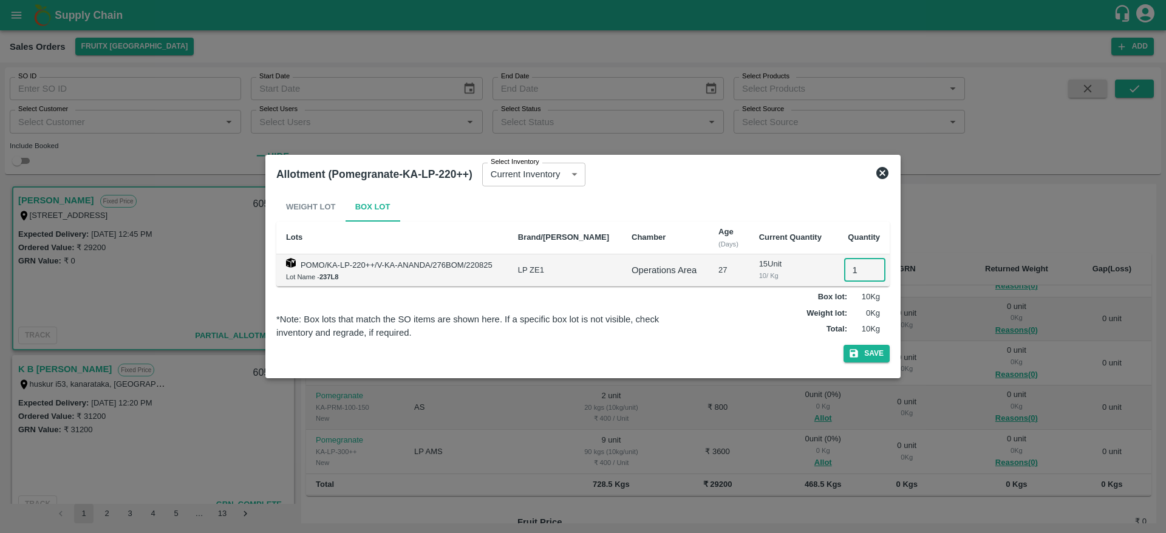
click at [845, 276] on input "1" at bounding box center [864, 270] width 41 height 23
type input "15"
click at [844, 345] on button "Save" at bounding box center [867, 354] width 46 height 18
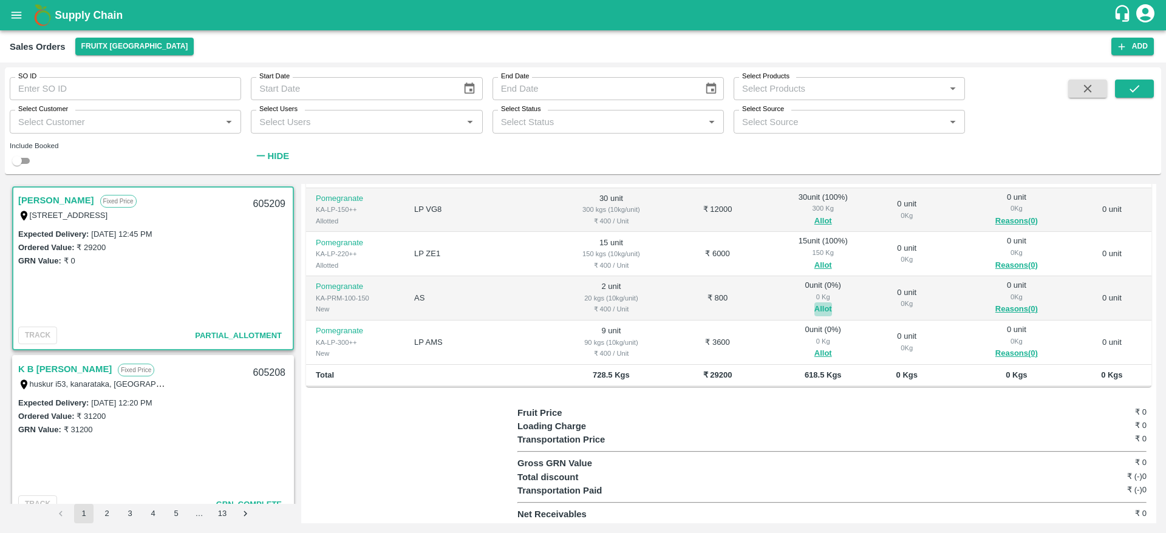
click at [814, 302] on button "Allot" at bounding box center [823, 309] width 18 height 14
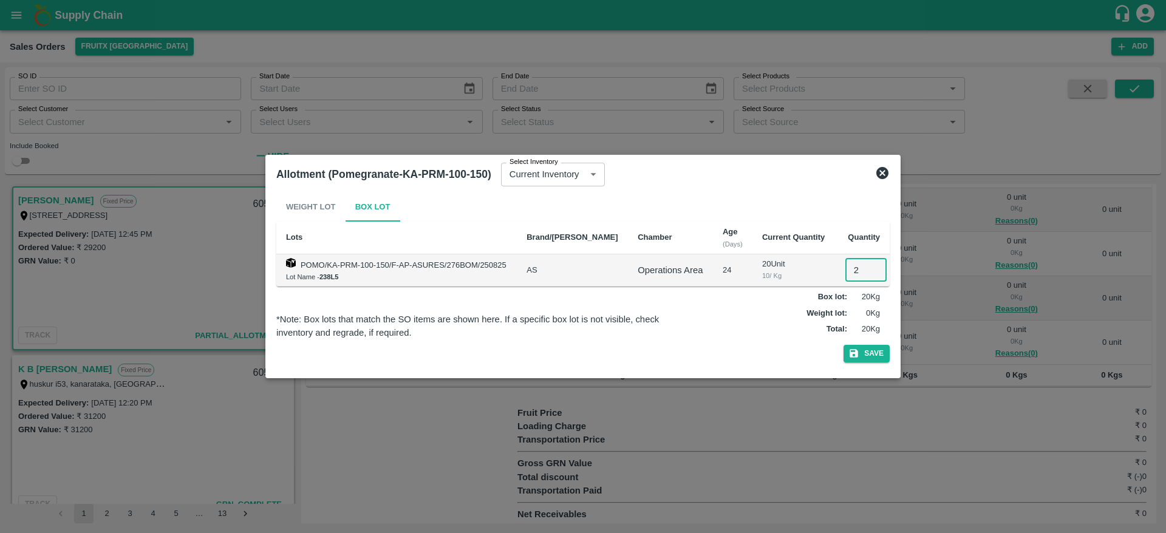
click at [850, 276] on input "2" at bounding box center [865, 270] width 41 height 23
type input "2"
click at [844, 345] on button "Save" at bounding box center [867, 354] width 46 height 18
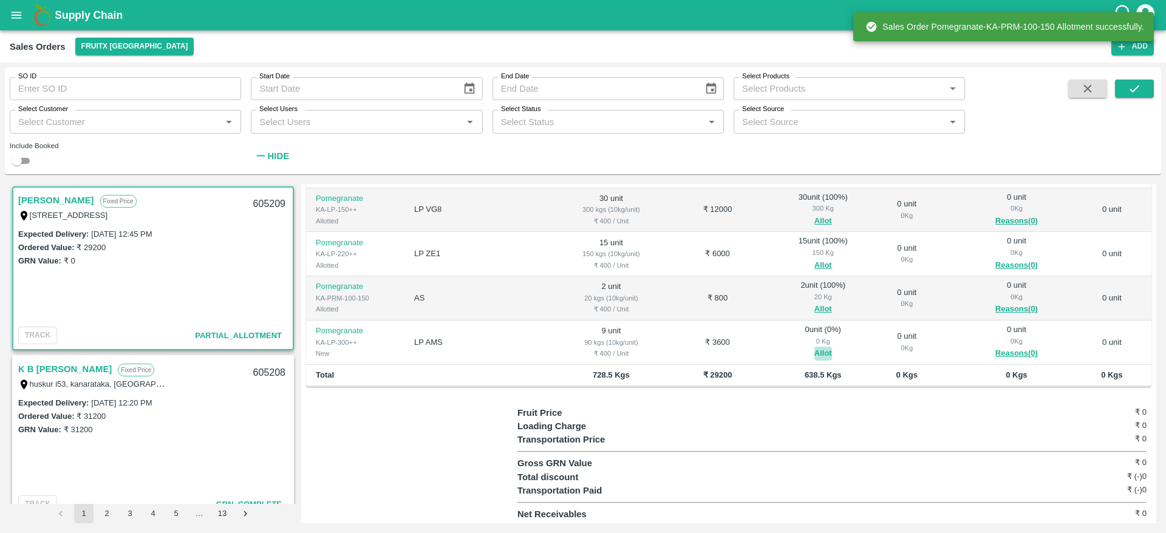
click at [814, 353] on button "Allot" at bounding box center [823, 354] width 18 height 14
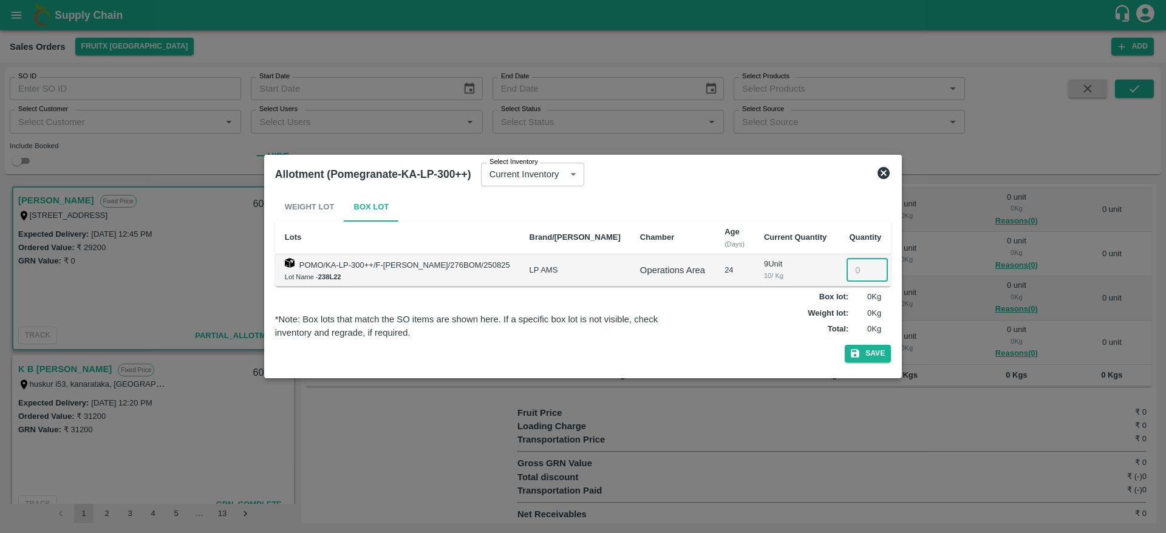
click at [853, 266] on input "number" at bounding box center [867, 270] width 41 height 23
type input "9"
click at [845, 345] on button "Save" at bounding box center [868, 354] width 46 height 18
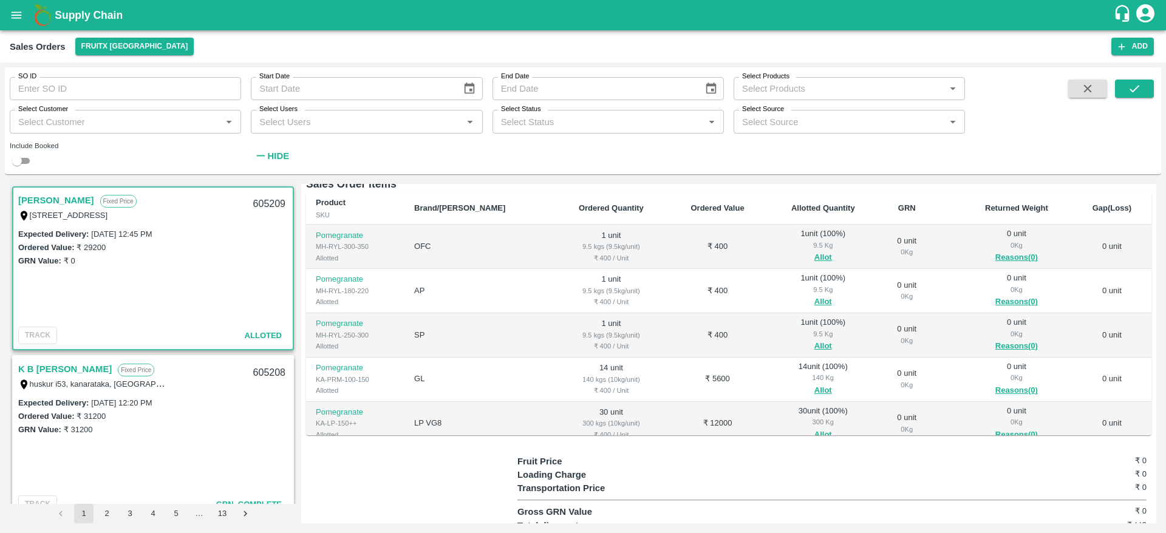
scroll to position [0, 0]
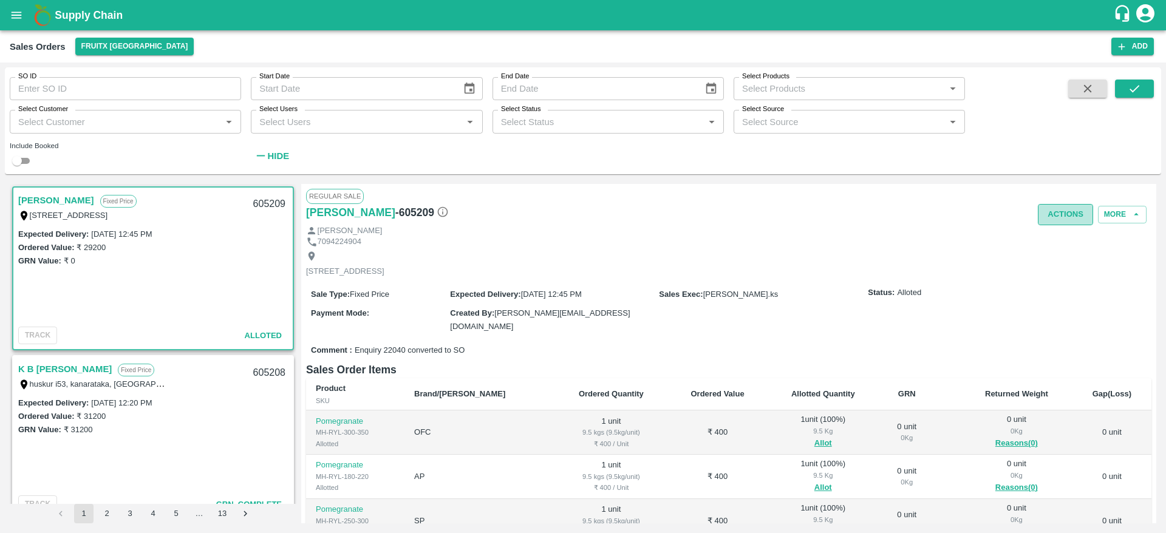
click at [1070, 211] on button "Actions" at bounding box center [1065, 214] width 55 height 21
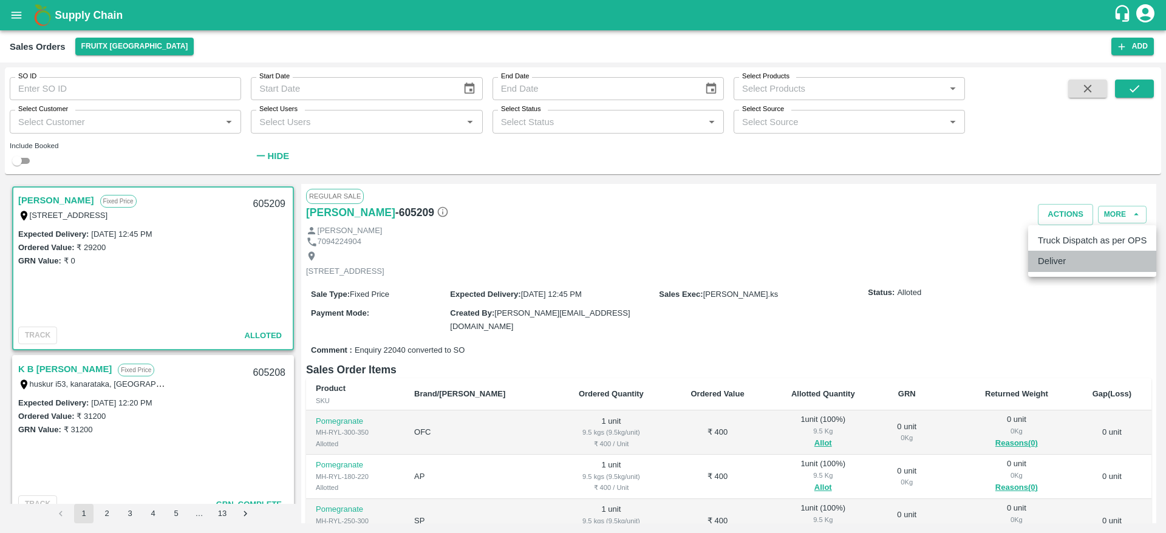
click at [1050, 265] on li "Deliver" at bounding box center [1092, 261] width 128 height 21
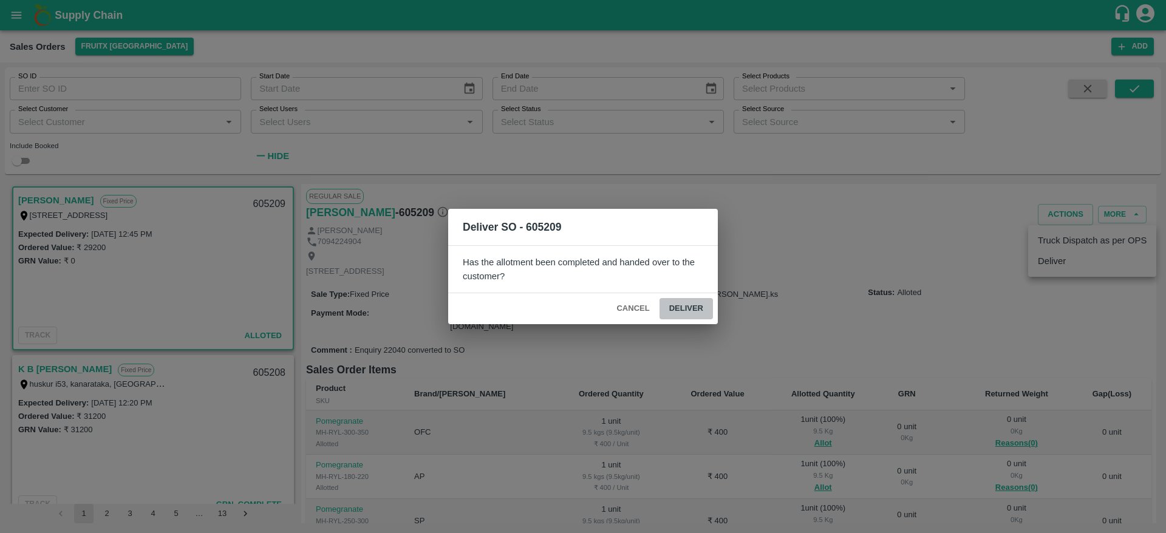
click at [681, 305] on button "Deliver" at bounding box center [686, 308] width 53 height 21
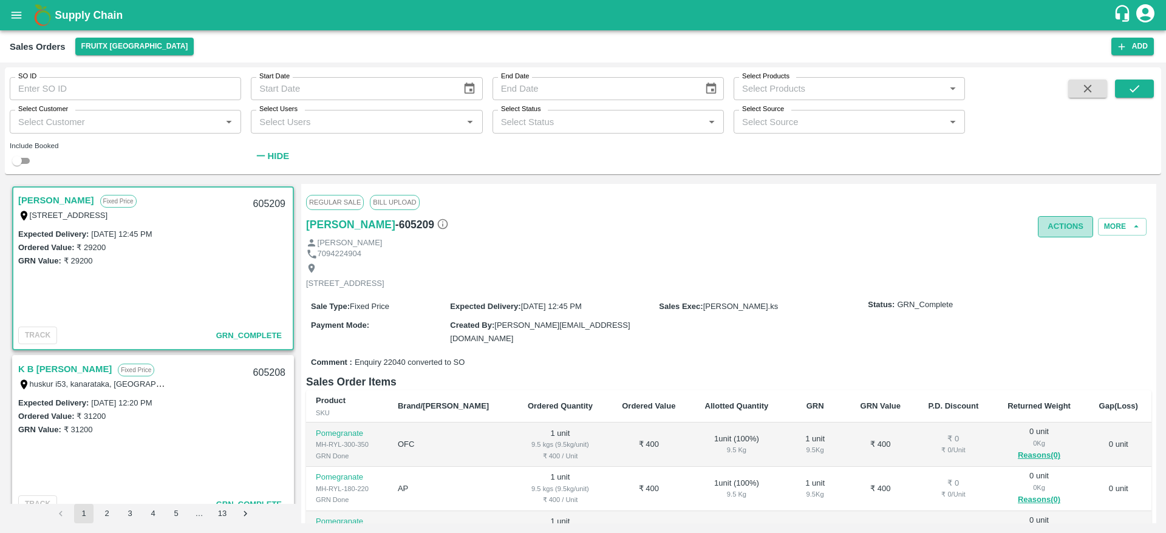
click at [1061, 219] on button "Actions" at bounding box center [1065, 226] width 55 height 21
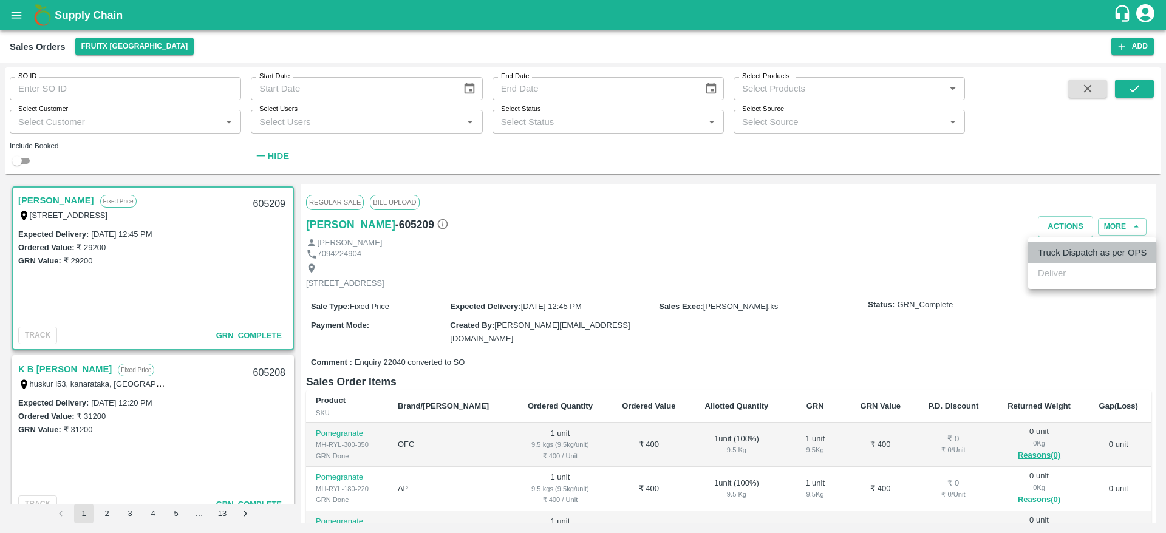
click at [1074, 258] on li "Truck Dispatch as per OPS" at bounding box center [1092, 252] width 128 height 21
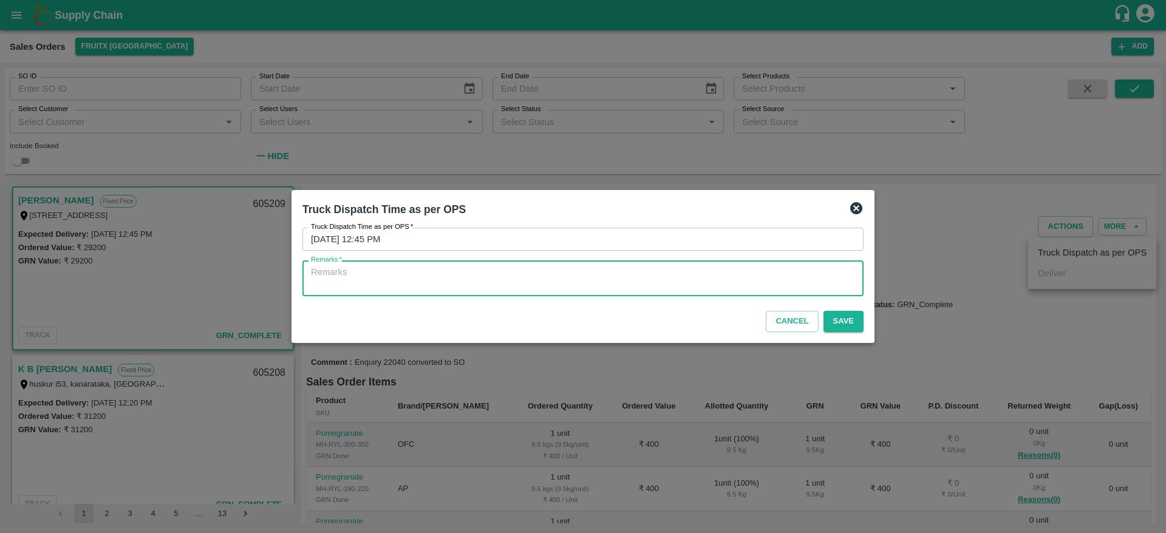
click at [736, 275] on textarea "Remarks   *" at bounding box center [583, 279] width 544 height 26
type textarea "OTD"
click at [842, 328] on button "Save" at bounding box center [844, 321] width 40 height 21
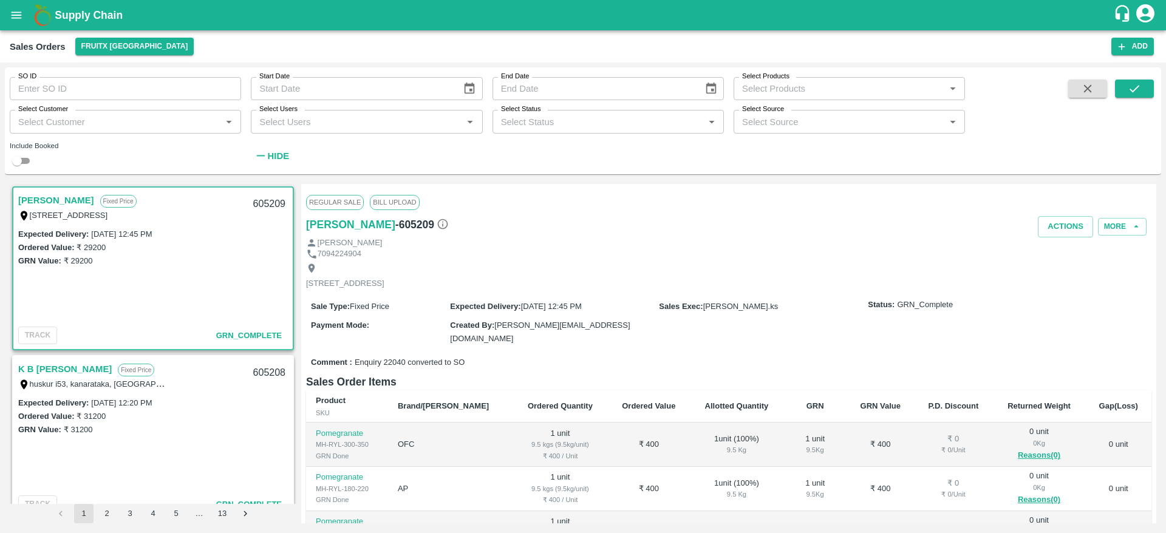
click at [264, 206] on div "605209" at bounding box center [269, 204] width 47 height 29
copy div "605209"
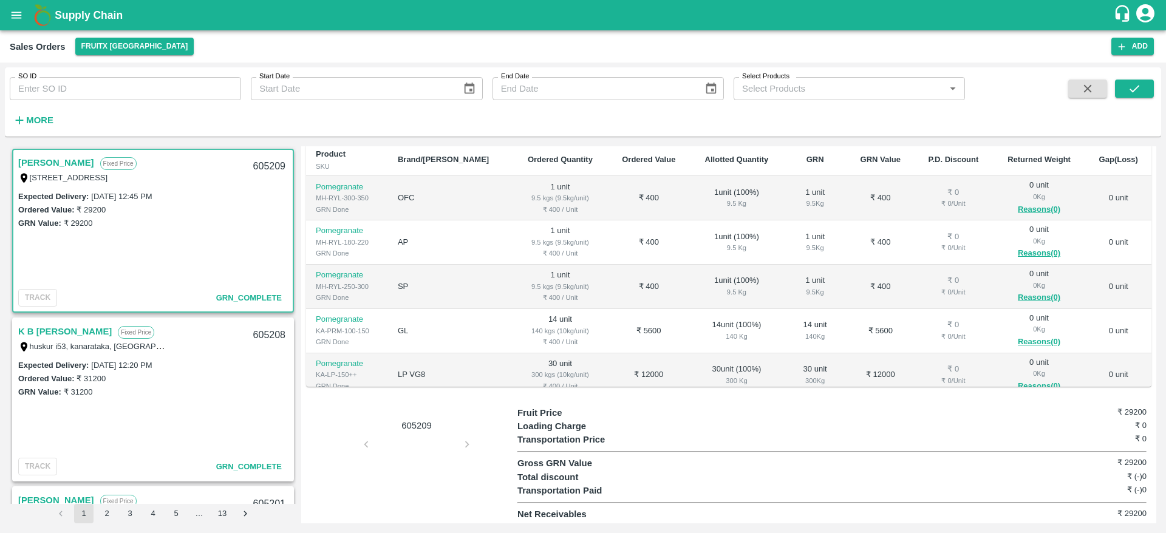
scroll to position [165, 0]
